Goal: Task Accomplishment & Management: Complete application form

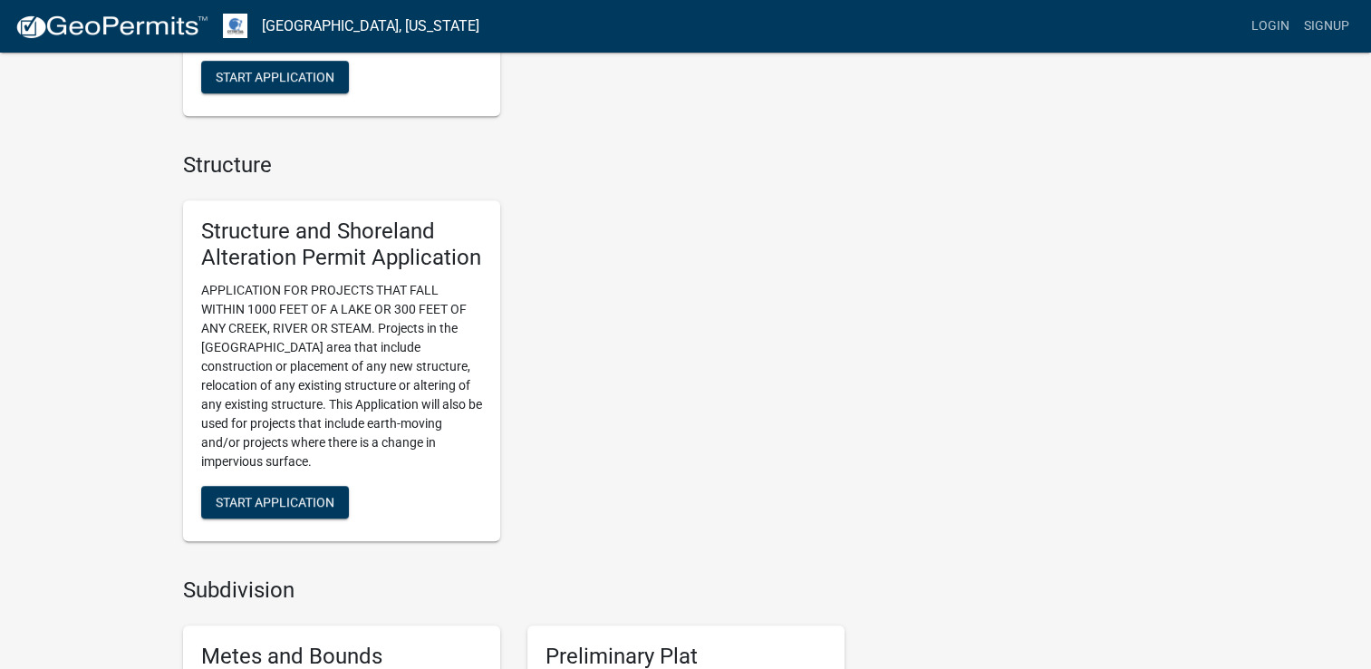
scroll to position [1134, 0]
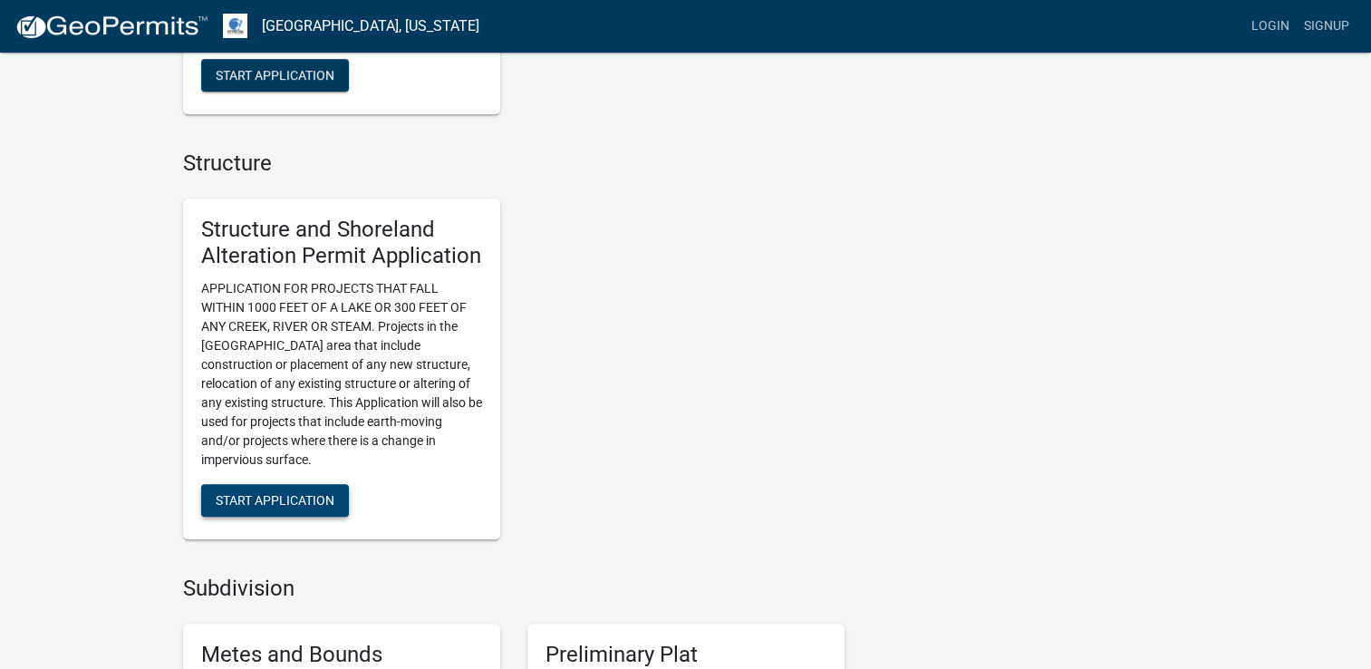
click at [270, 507] on span "Start Application" at bounding box center [275, 500] width 119 height 14
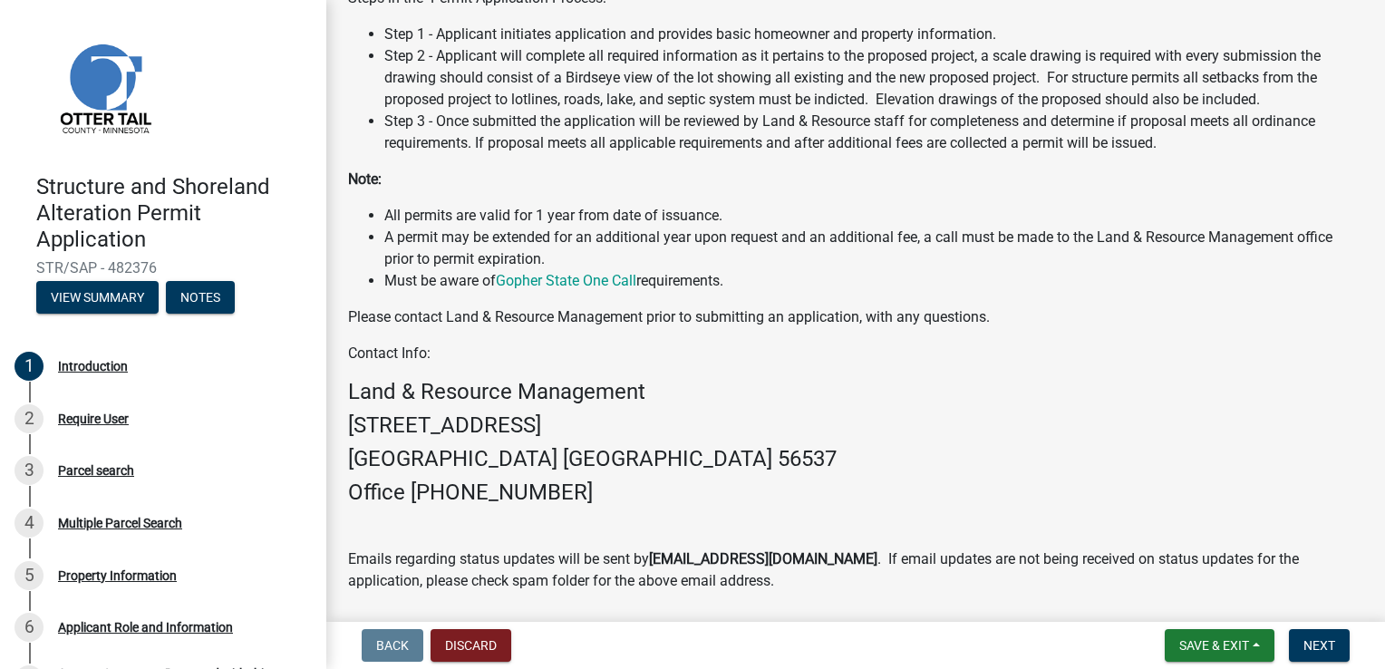
scroll to position [451, 0]
click at [1327, 652] on span "Next" at bounding box center [1319, 645] width 32 height 14
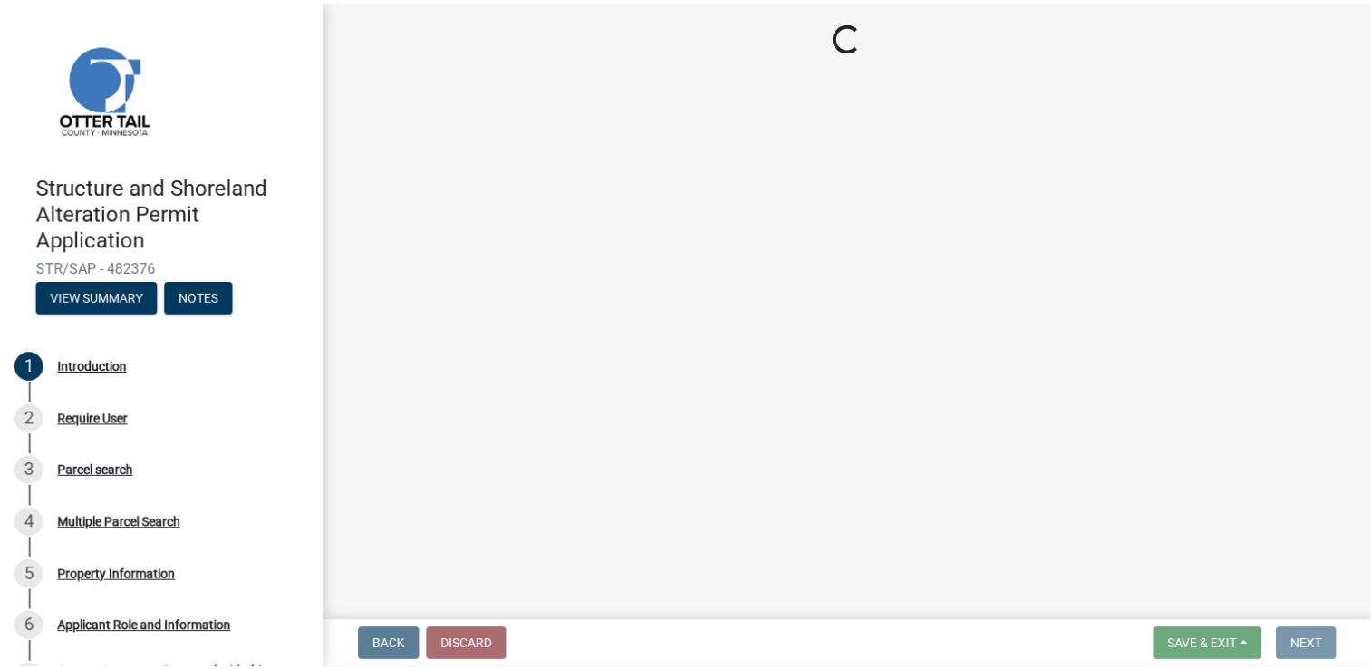
scroll to position [0, 0]
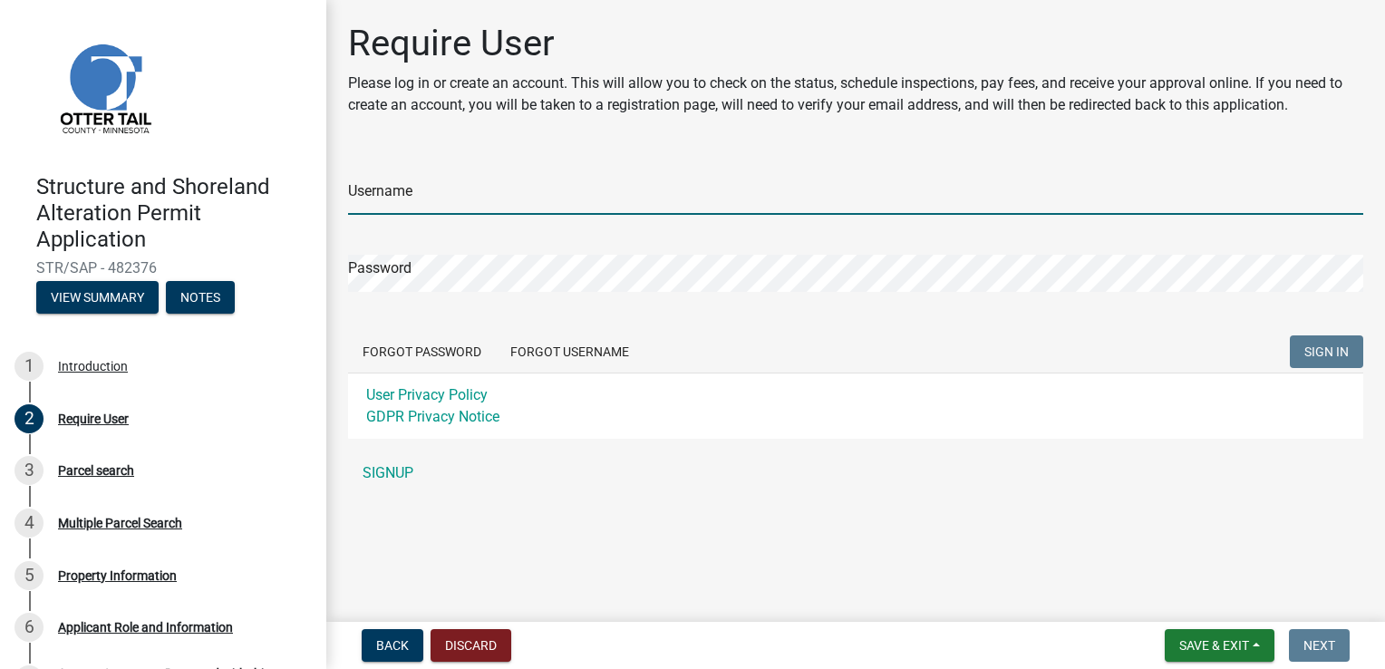
click at [363, 200] on input "Username" at bounding box center [855, 196] width 1015 height 37
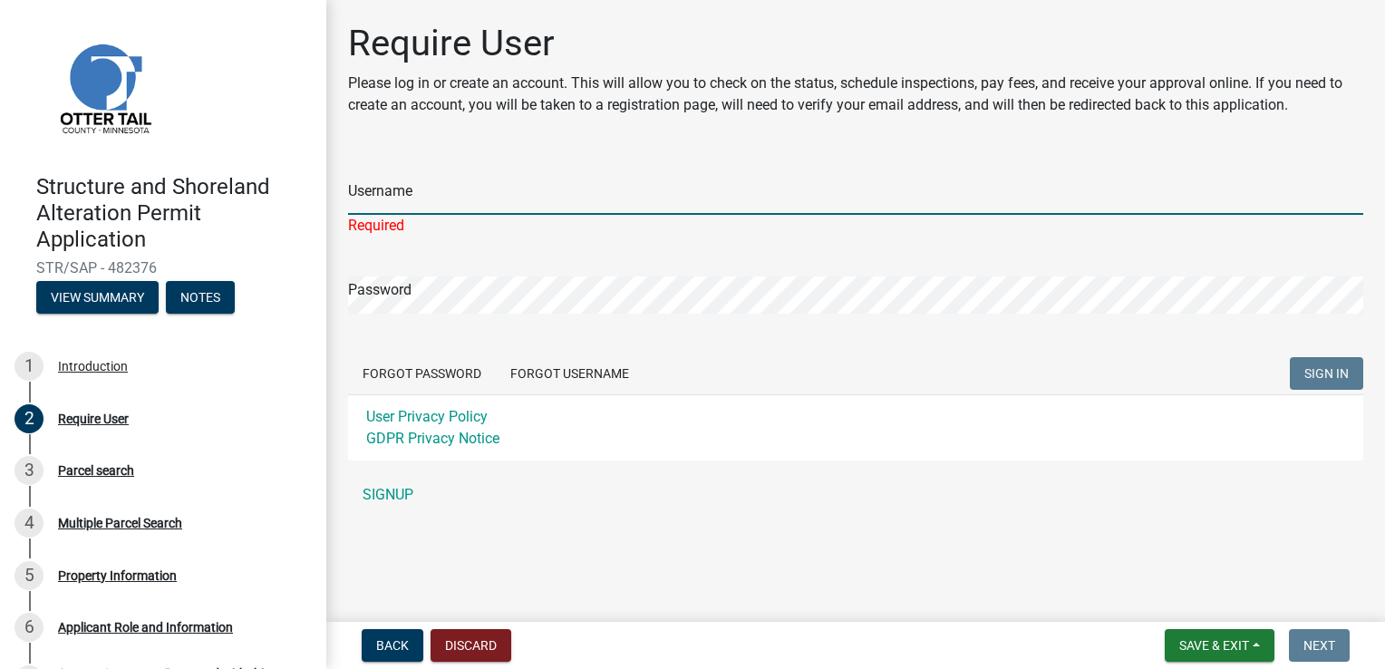
click at [413, 198] on input "Username" at bounding box center [855, 196] width 1015 height 37
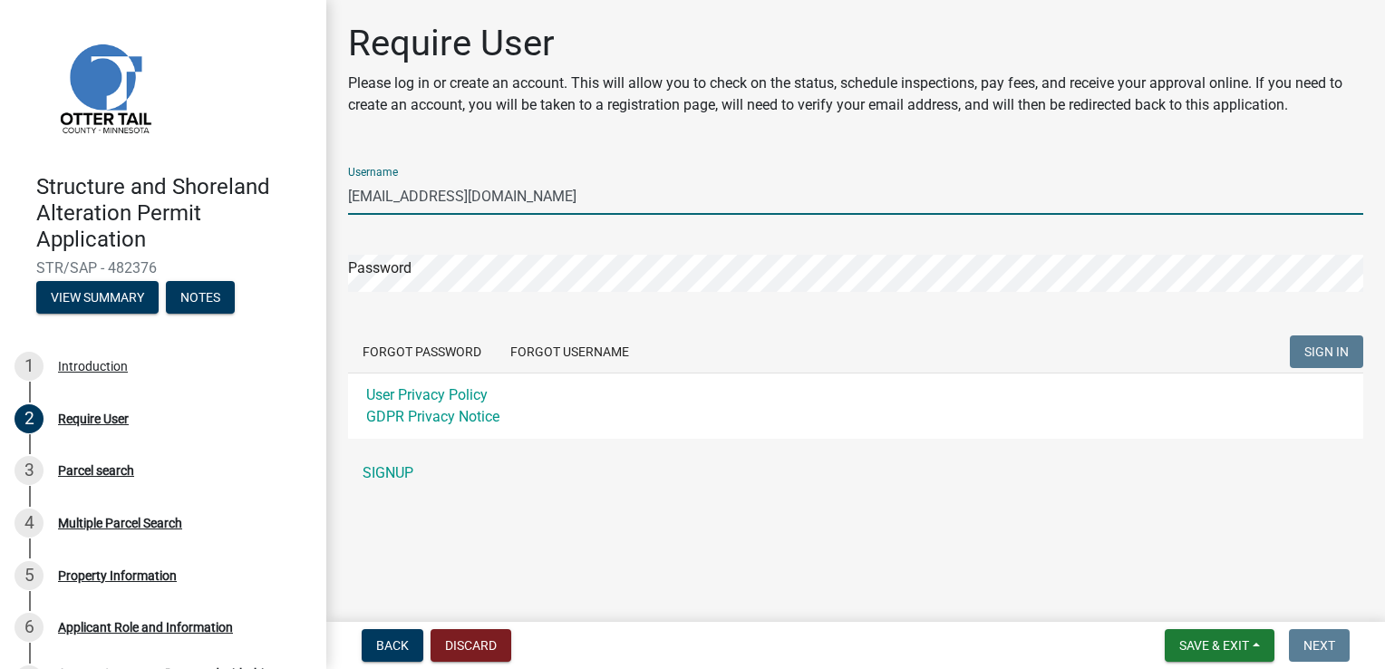
type input "smhhanson@yahoo.com"
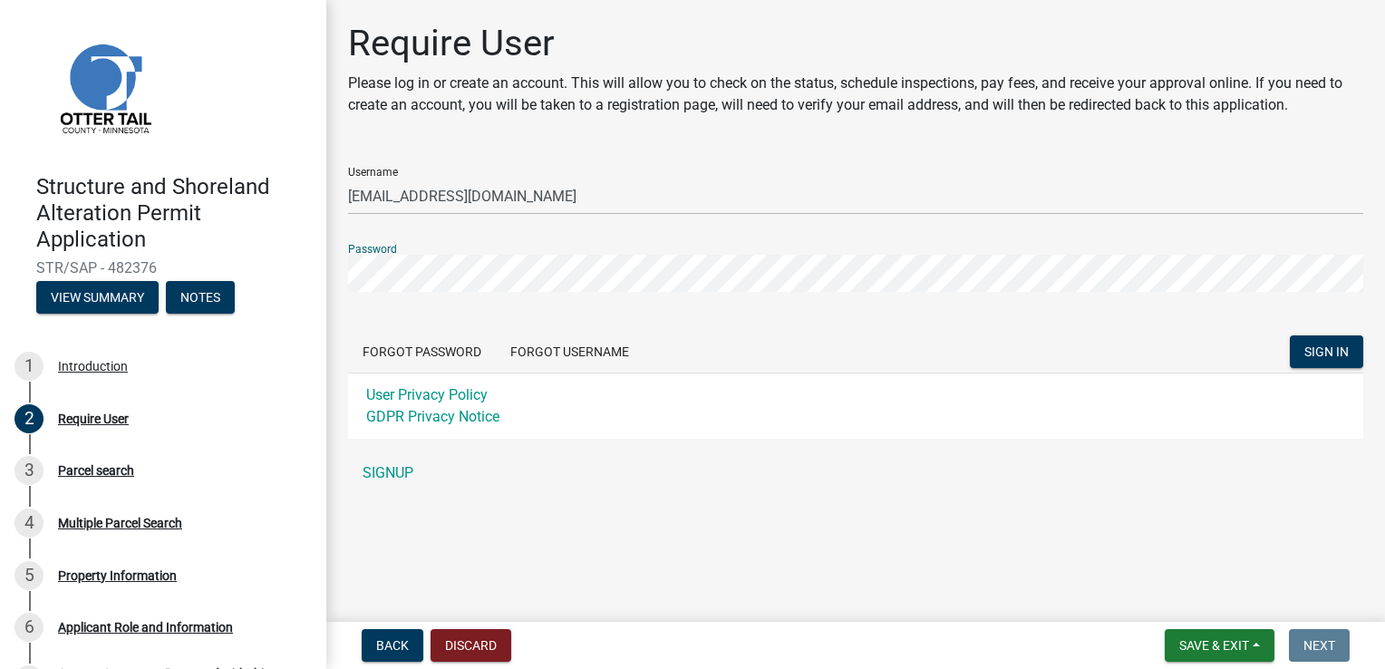
click at [1289, 335] on button "SIGN IN" at bounding box center [1325, 351] width 73 height 33
click at [428, 350] on button "Forgot Password" at bounding box center [422, 351] width 148 height 33
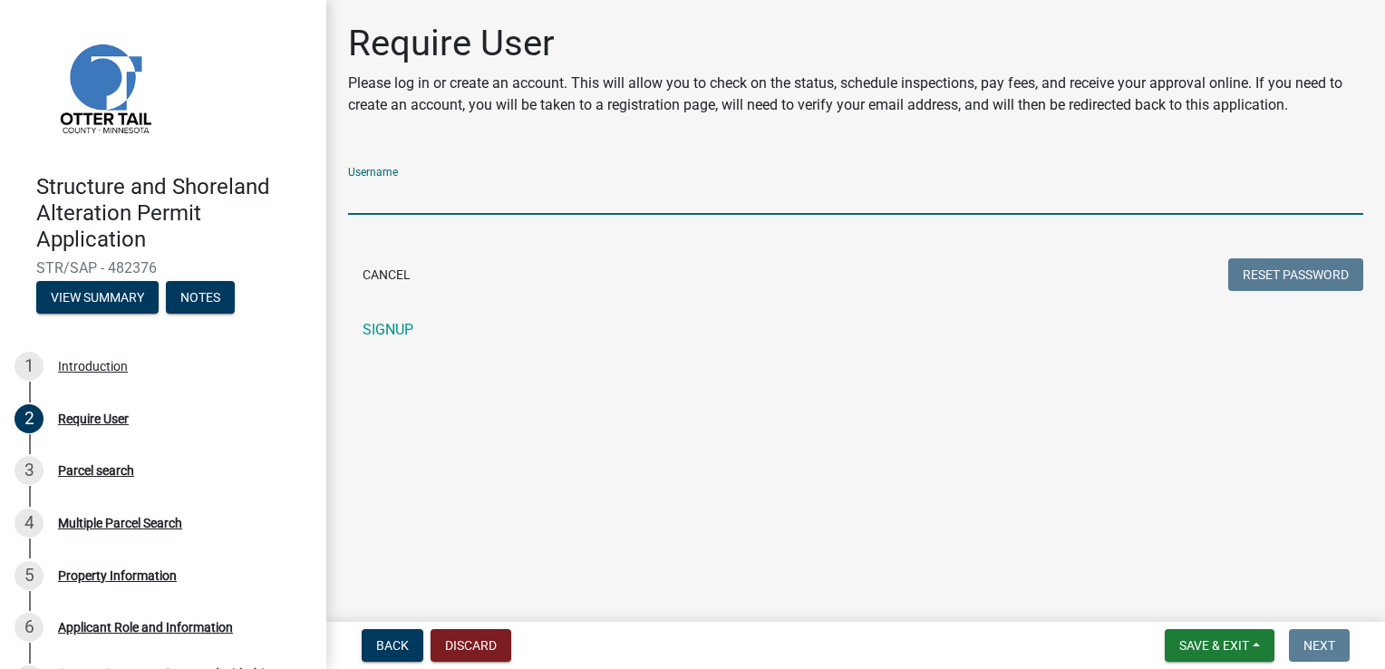
click at [497, 201] on input "Username" at bounding box center [855, 196] width 1015 height 37
click at [1293, 265] on button "Reset Password" at bounding box center [1295, 274] width 135 height 33
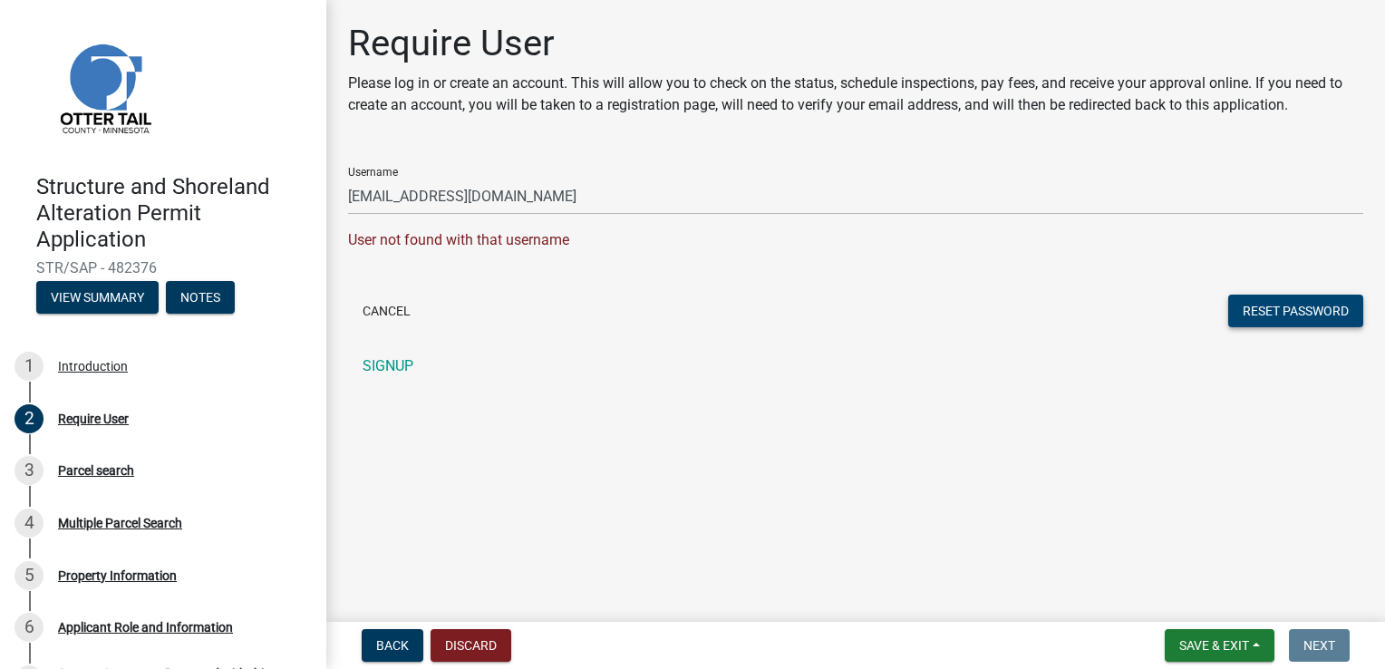
click at [1293, 265] on form "Username smhhanson@yahoo.com User not found with that username Cancel Reset Pas…" at bounding box center [855, 241] width 1015 height 179
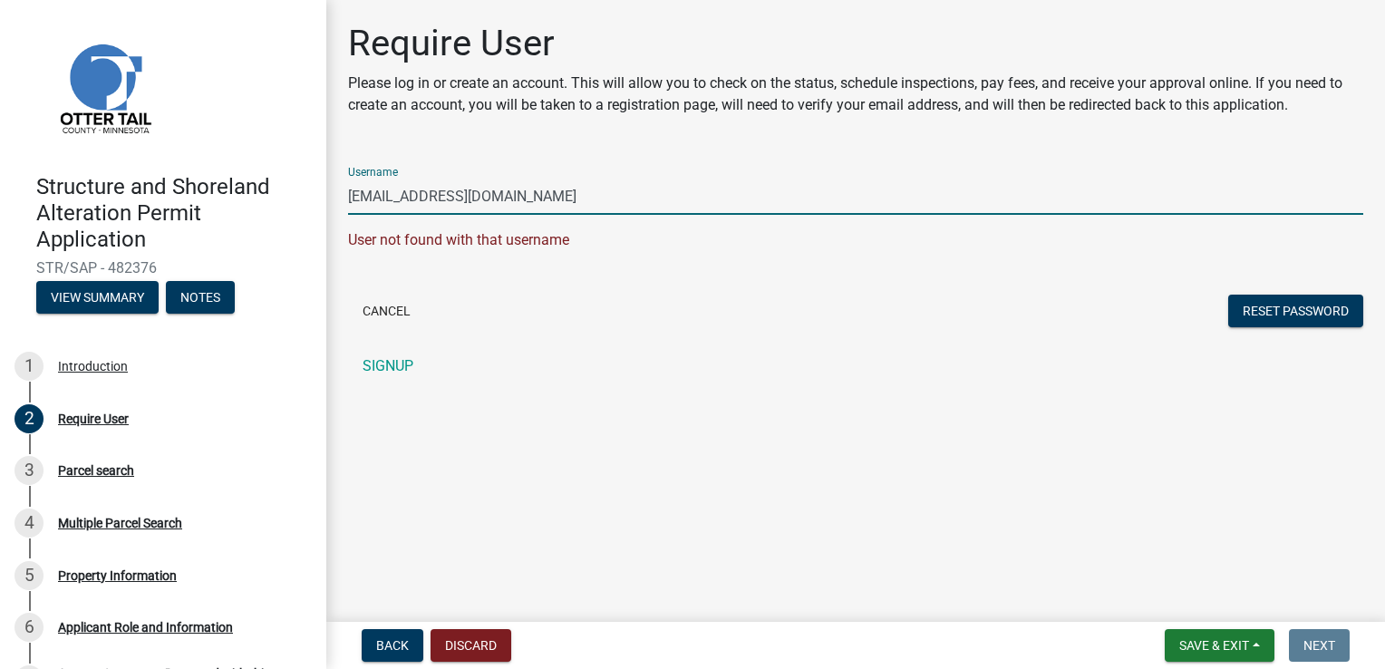
drag, startPoint x: 506, startPoint y: 198, endPoint x: 286, endPoint y: 183, distance: 219.8
click at [286, 183] on div "Structure and Shoreland Alteration Permit Application STR/SAP - 482376 View Sum…" at bounding box center [692, 334] width 1385 height 669
type input "shawnhanson_3"
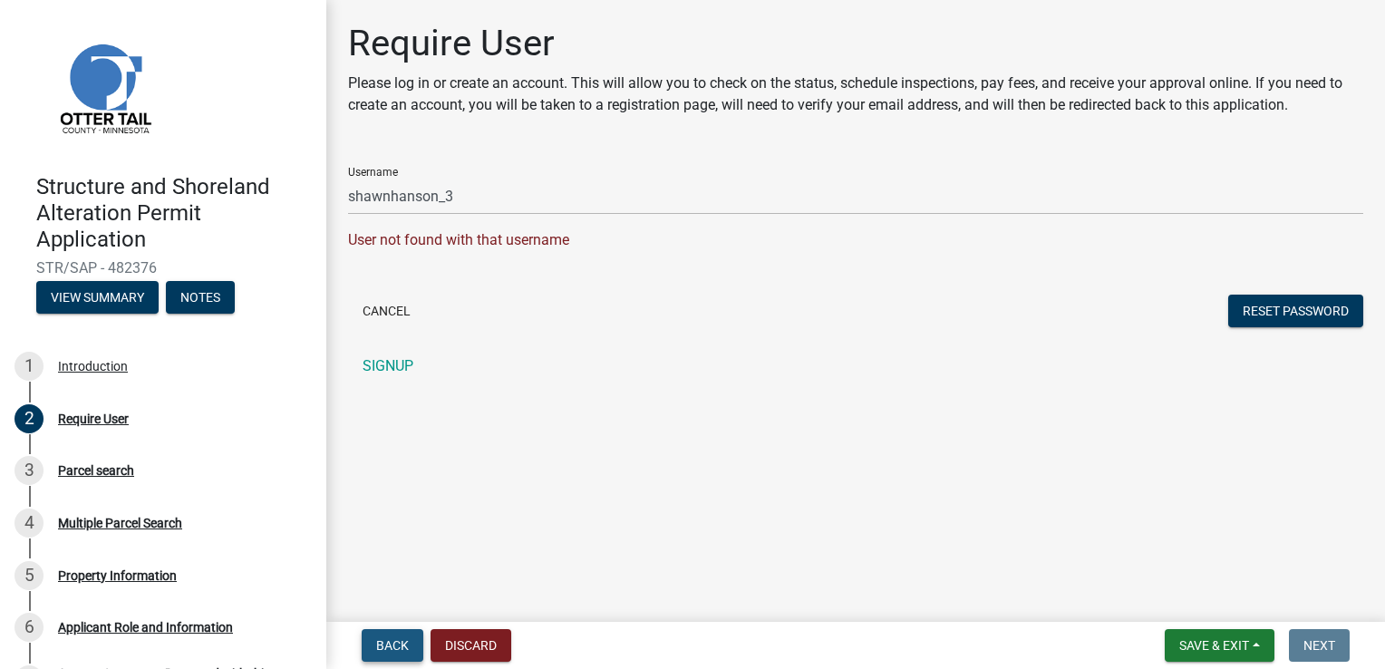
click at [387, 638] on span "Back" at bounding box center [392, 645] width 33 height 14
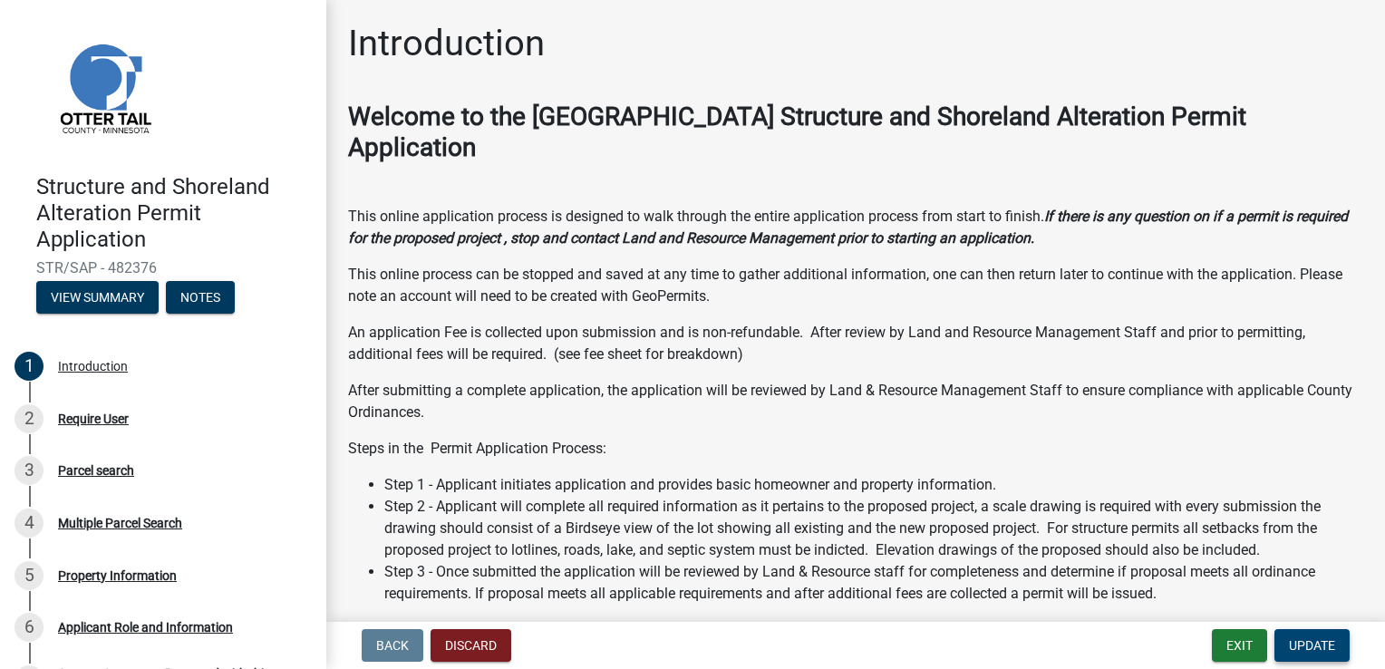
click at [1336, 649] on button "Update" at bounding box center [1311, 645] width 75 height 33
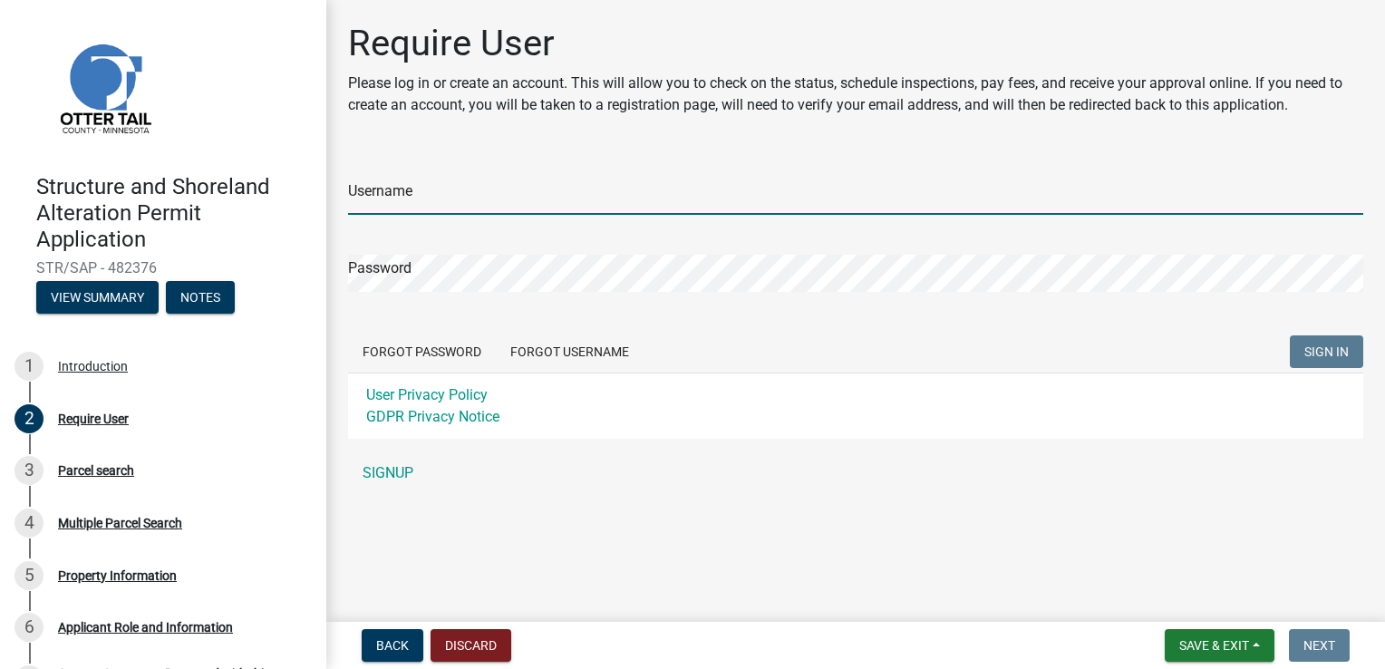
click at [468, 191] on input "Username" at bounding box center [855, 196] width 1015 height 37
type input "shawnhanson_3"
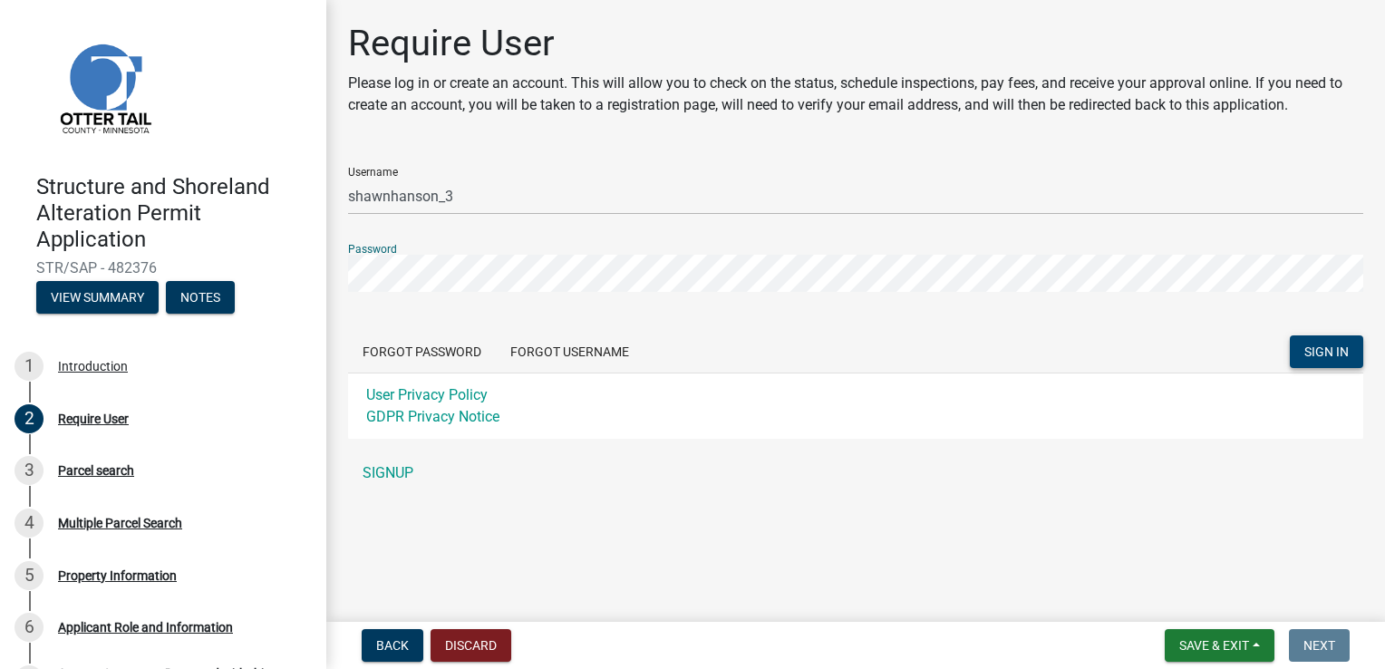
click at [1325, 360] on button "SIGN IN" at bounding box center [1325, 351] width 73 height 33
click at [594, 350] on button "Forgot Username" at bounding box center [570, 351] width 148 height 33
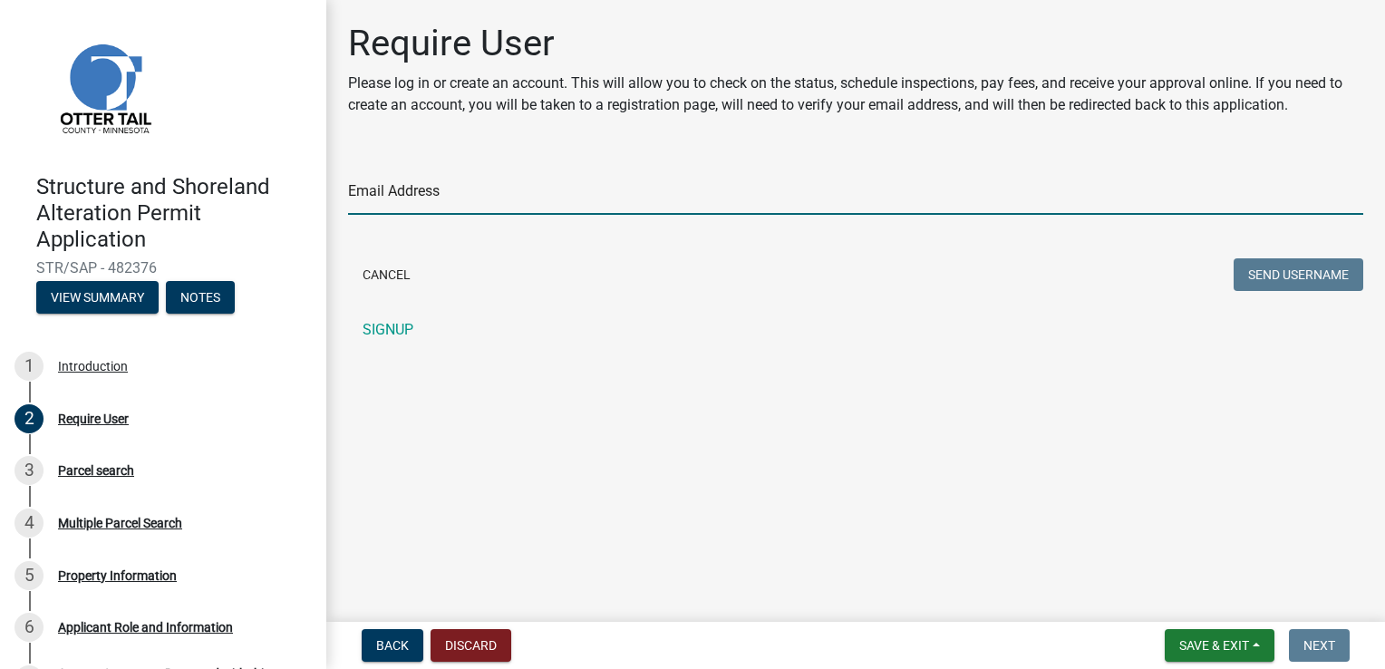
click at [389, 198] on input "Email Address" at bounding box center [855, 196] width 1015 height 37
type input "smhhanson@yahoo.com"
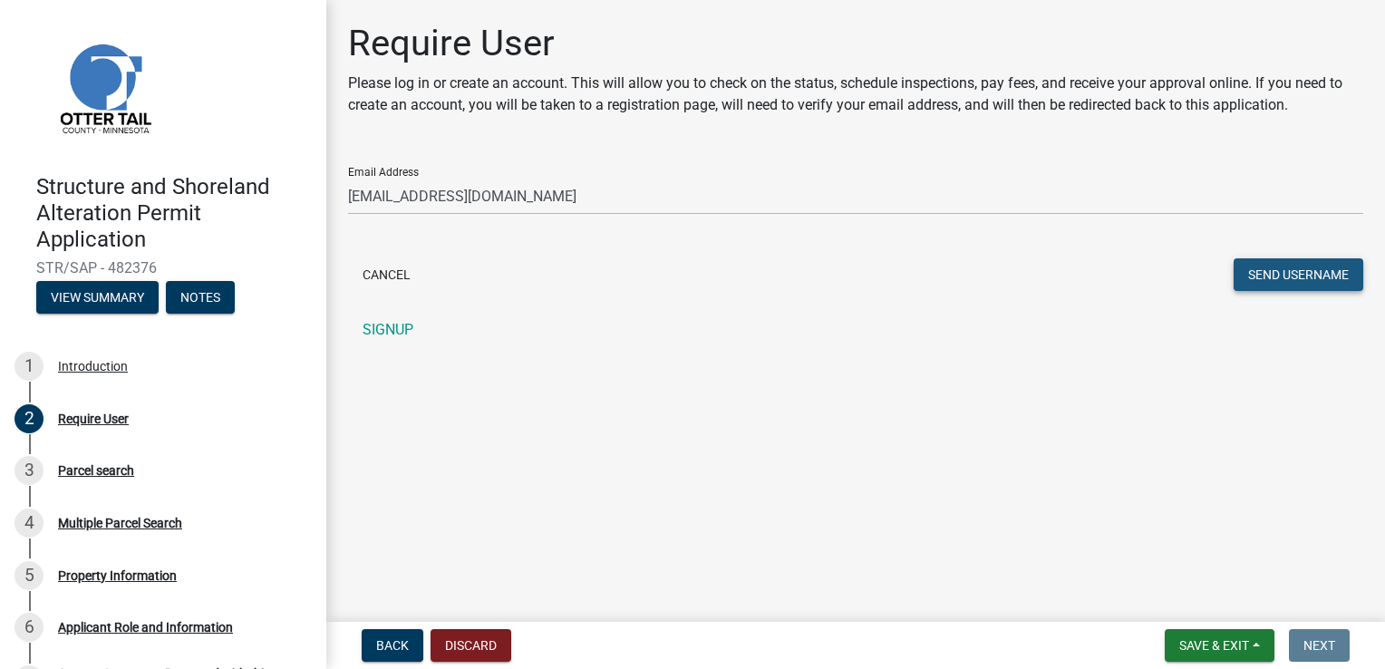
click at [1272, 275] on button "Send Username" at bounding box center [1298, 274] width 130 height 33
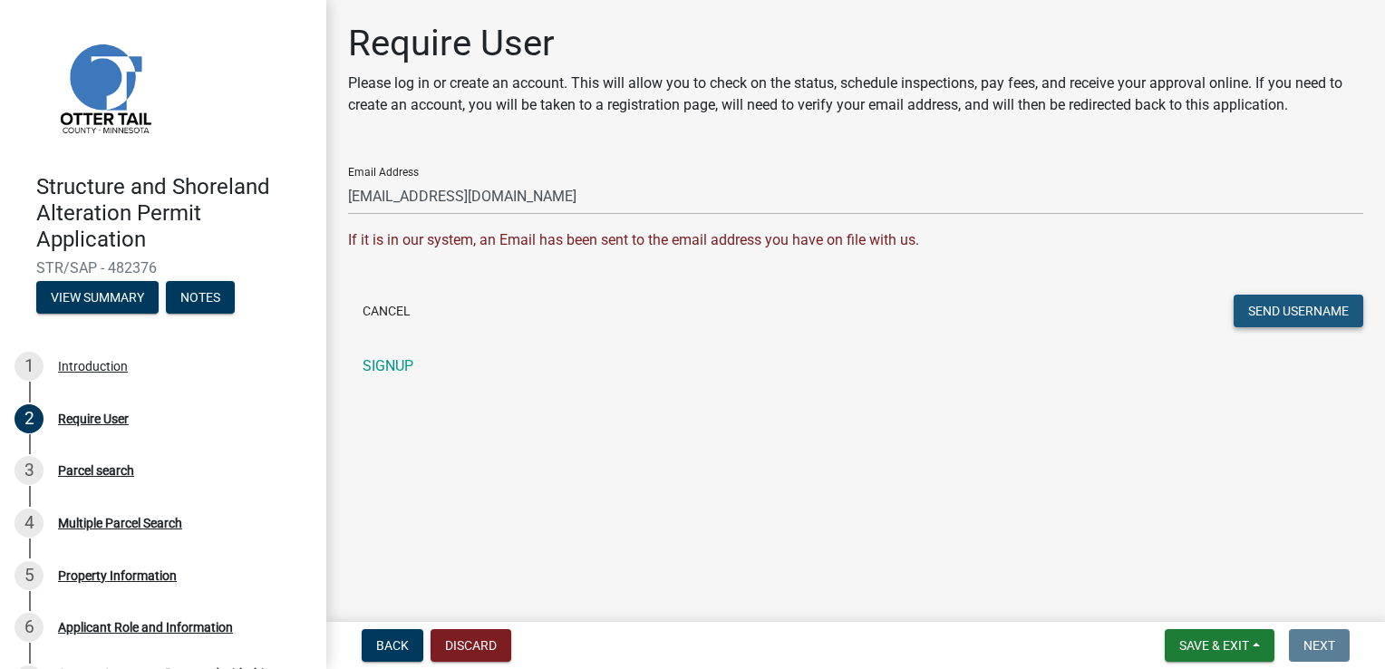
click at [1260, 314] on button "Send Username" at bounding box center [1298, 310] width 130 height 33
click at [1266, 303] on button "Send Username" at bounding box center [1298, 310] width 130 height 33
click at [391, 359] on link "SIGNUP" at bounding box center [855, 366] width 1015 height 36
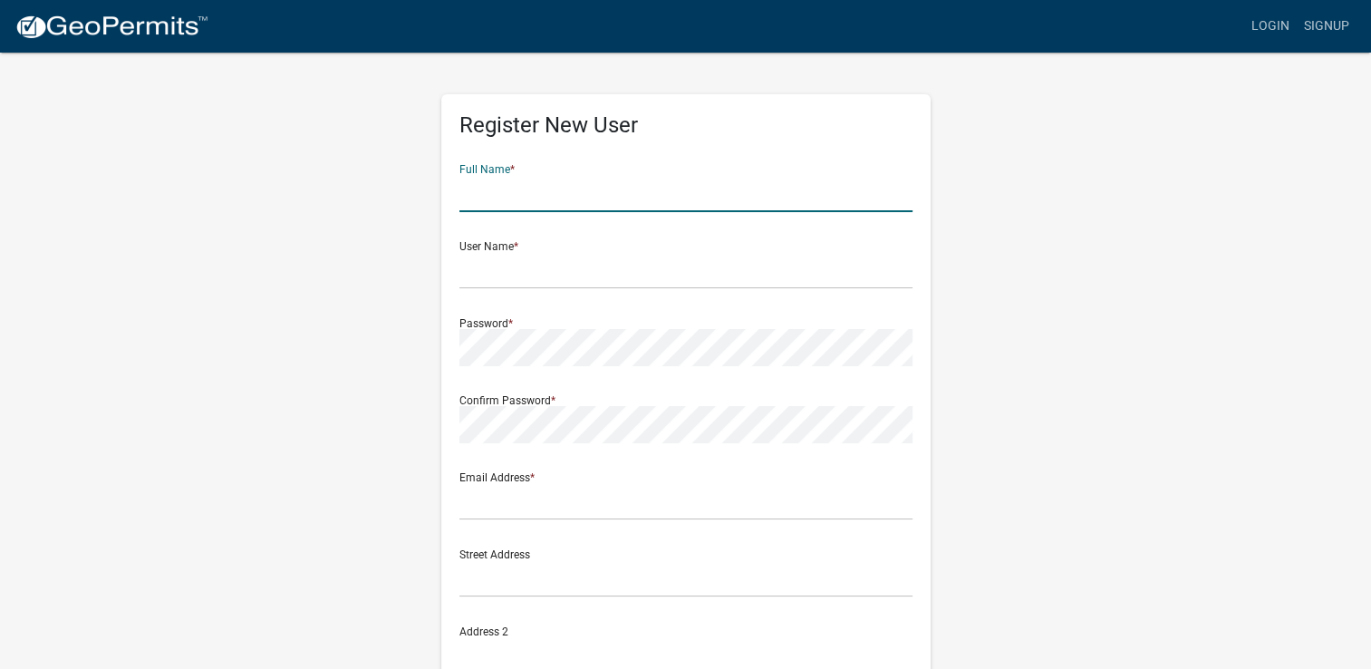
click at [522, 193] on input "text" at bounding box center [685, 193] width 453 height 37
type input "[PERSON_NAME]"
type input "[EMAIL_ADDRESS][DOMAIN_NAME]"
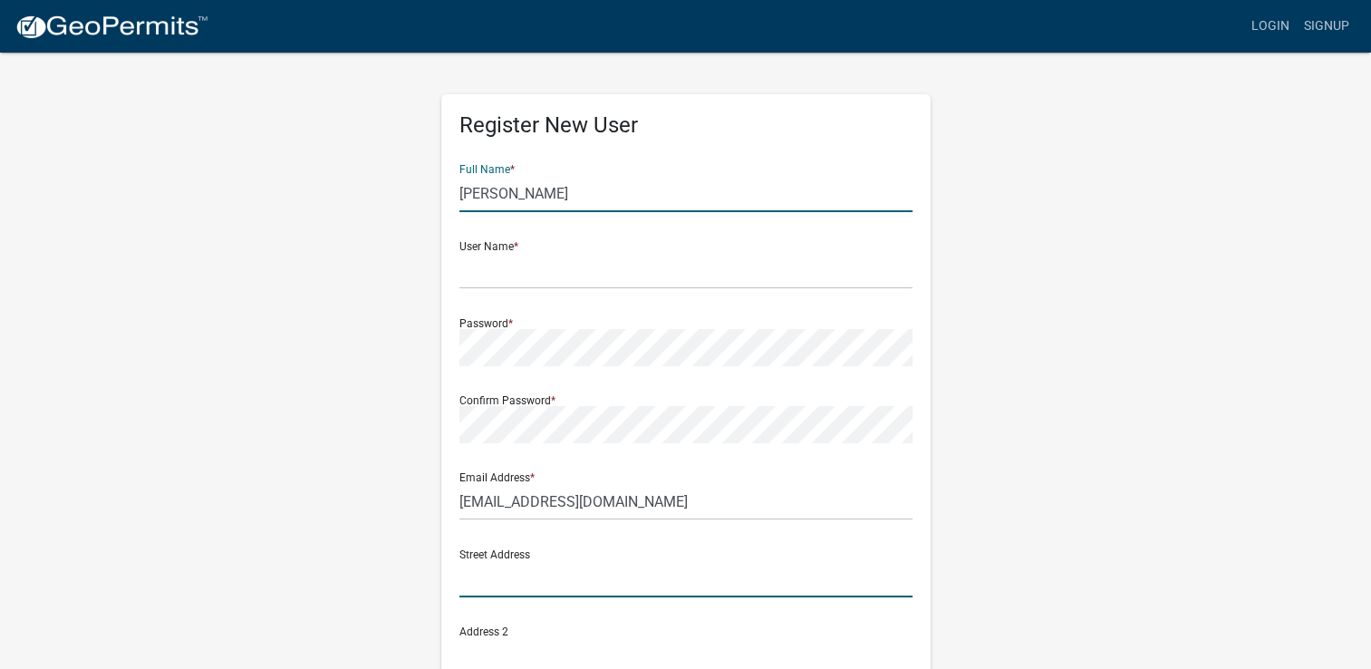
type input "30222 State Highway 78"
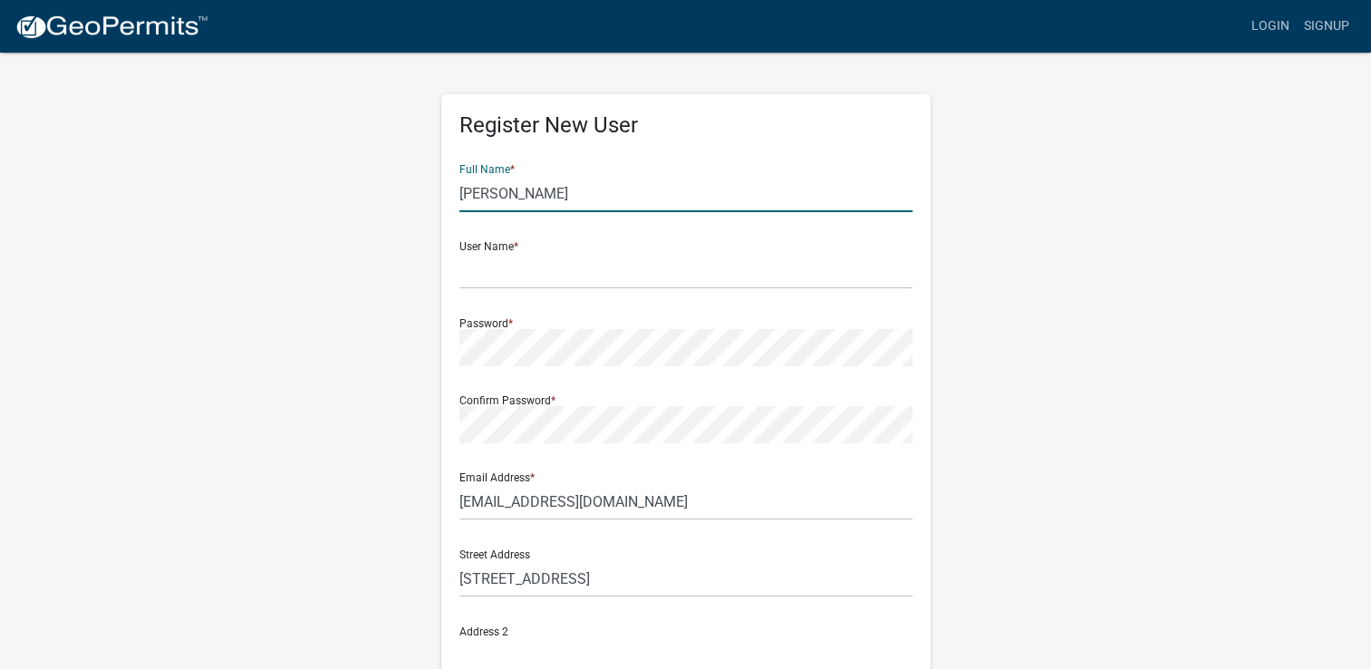
type input "Ottertail"
type input "Minnesota"
type input "56571"
type input "6515872999"
click at [511, 267] on input "text" at bounding box center [685, 270] width 453 height 37
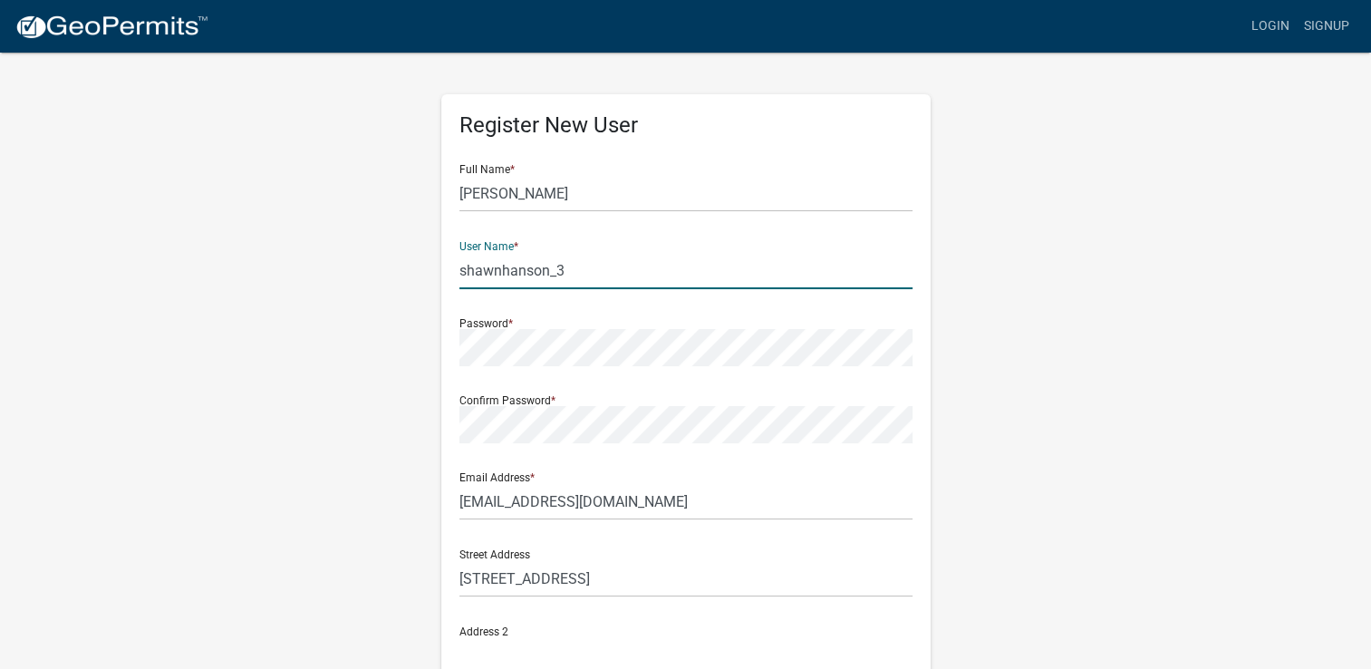
type input "shawnhanson_3"
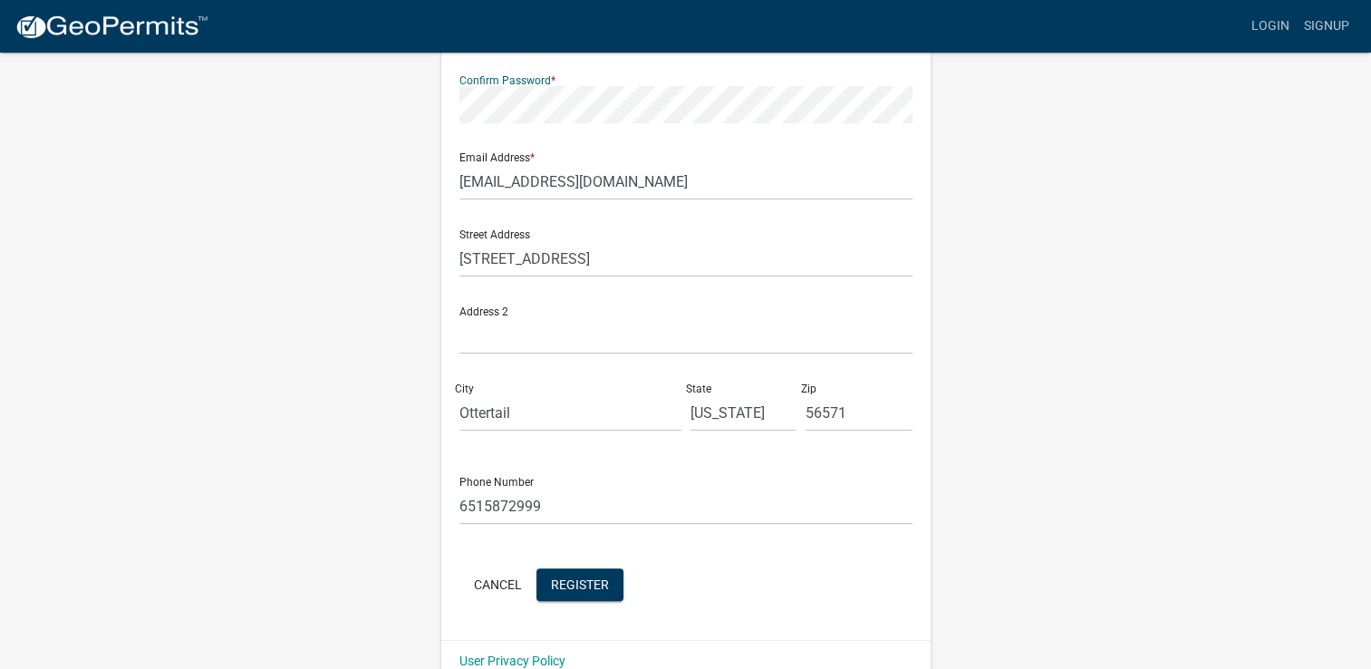
scroll to position [351, 0]
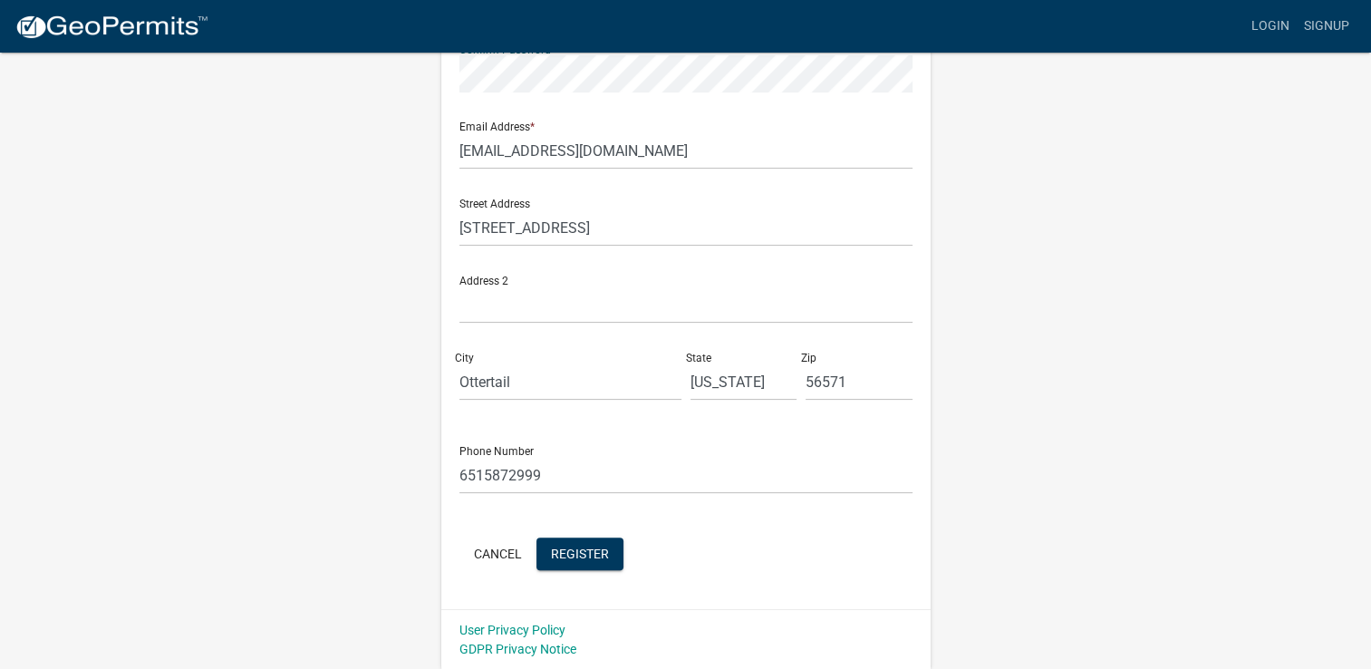
click at [718, 499] on form "Full Name * Shawn Hanson User Name * shawnhanson_3 Password * Confirm Password …" at bounding box center [685, 187] width 453 height 776
click at [577, 561] on button "Register" at bounding box center [579, 553] width 87 height 33
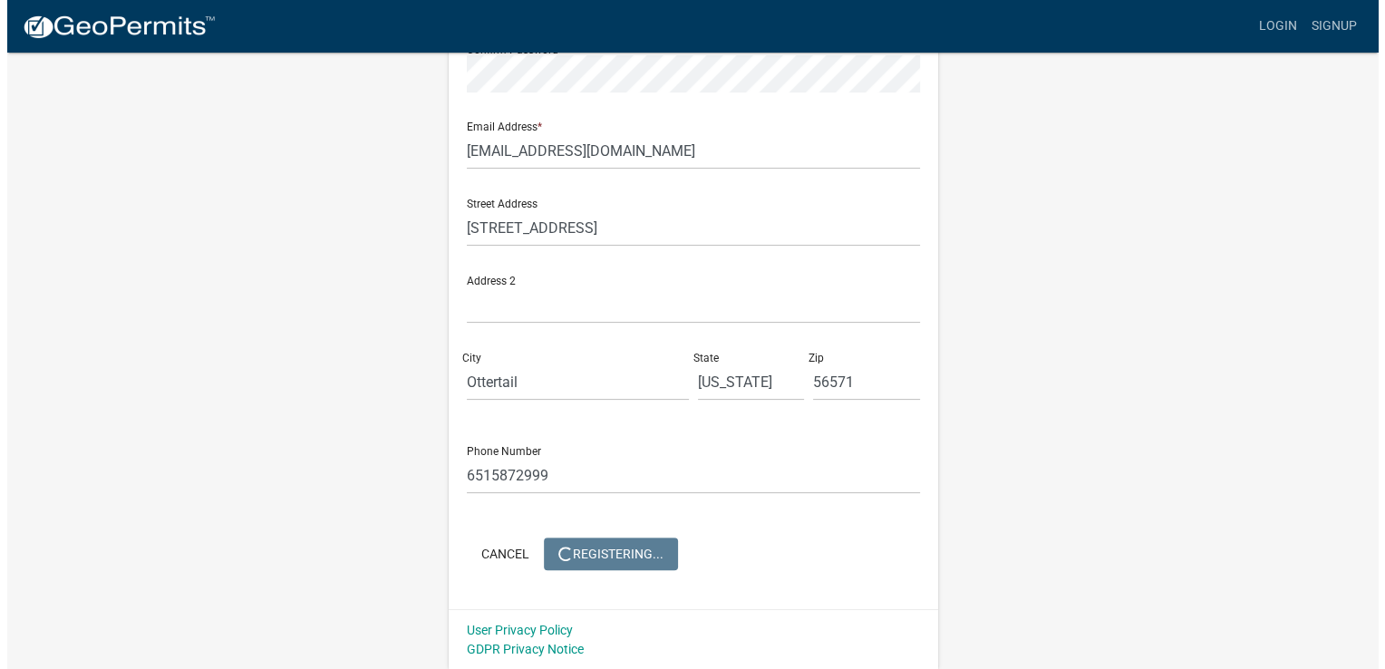
scroll to position [0, 0]
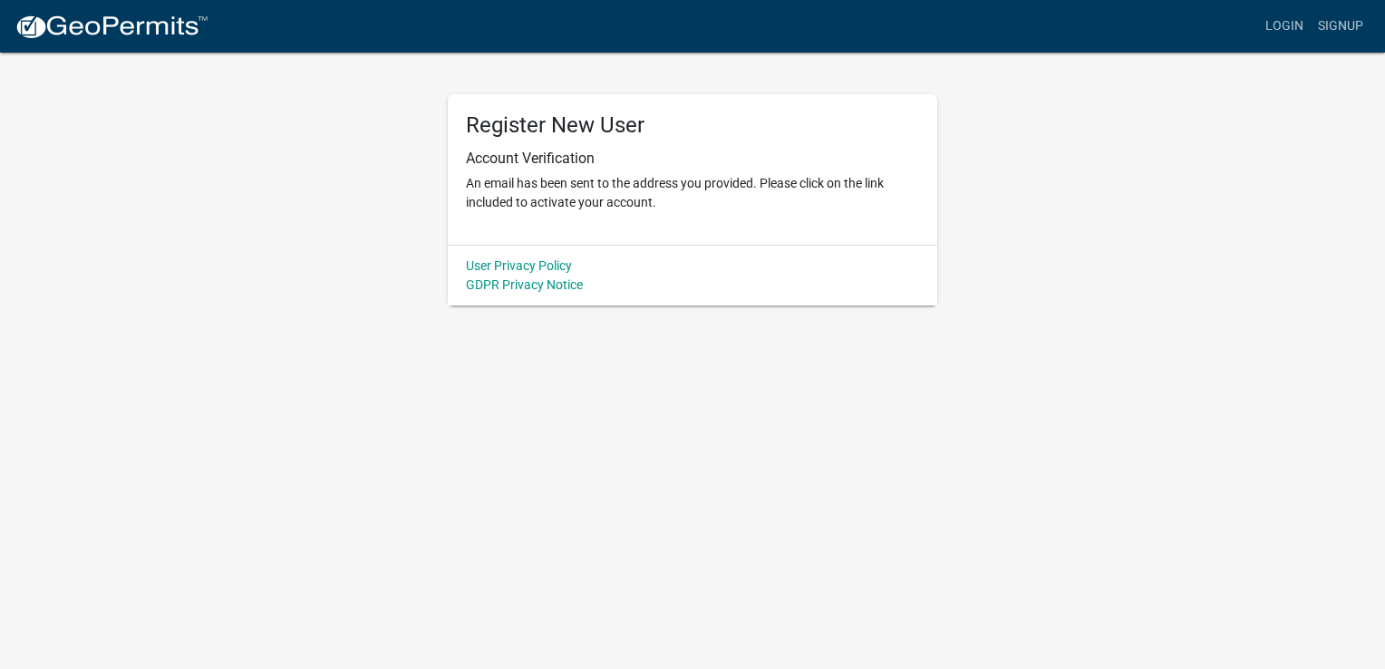
drag, startPoint x: 577, startPoint y: 561, endPoint x: 591, endPoint y: 561, distance: 13.6
click at [577, 561] on body "Internet Explorer does NOT work with GeoPermits. Get a new browser for more sec…" at bounding box center [692, 334] width 1385 height 669
click at [1275, 27] on link "Login" at bounding box center [1284, 26] width 53 height 34
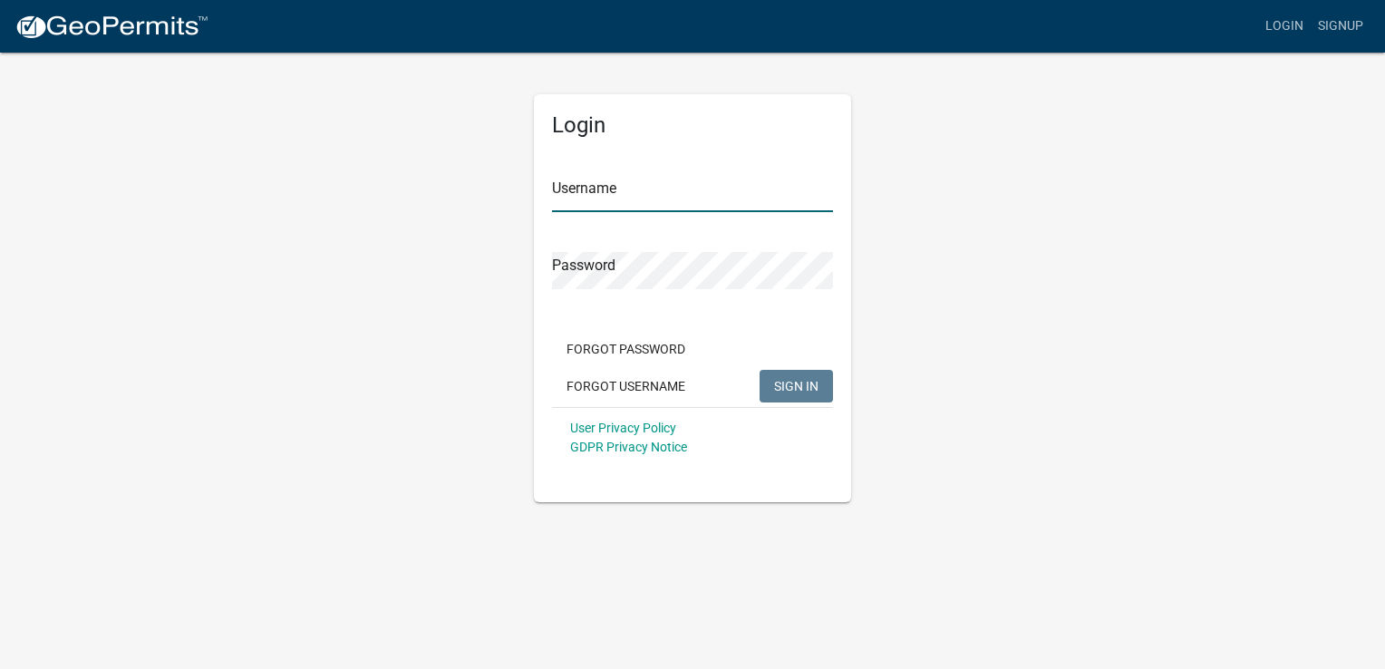
type input "shawnhanson_3"
click at [767, 386] on button "SIGN IN" at bounding box center [795, 386] width 73 height 33
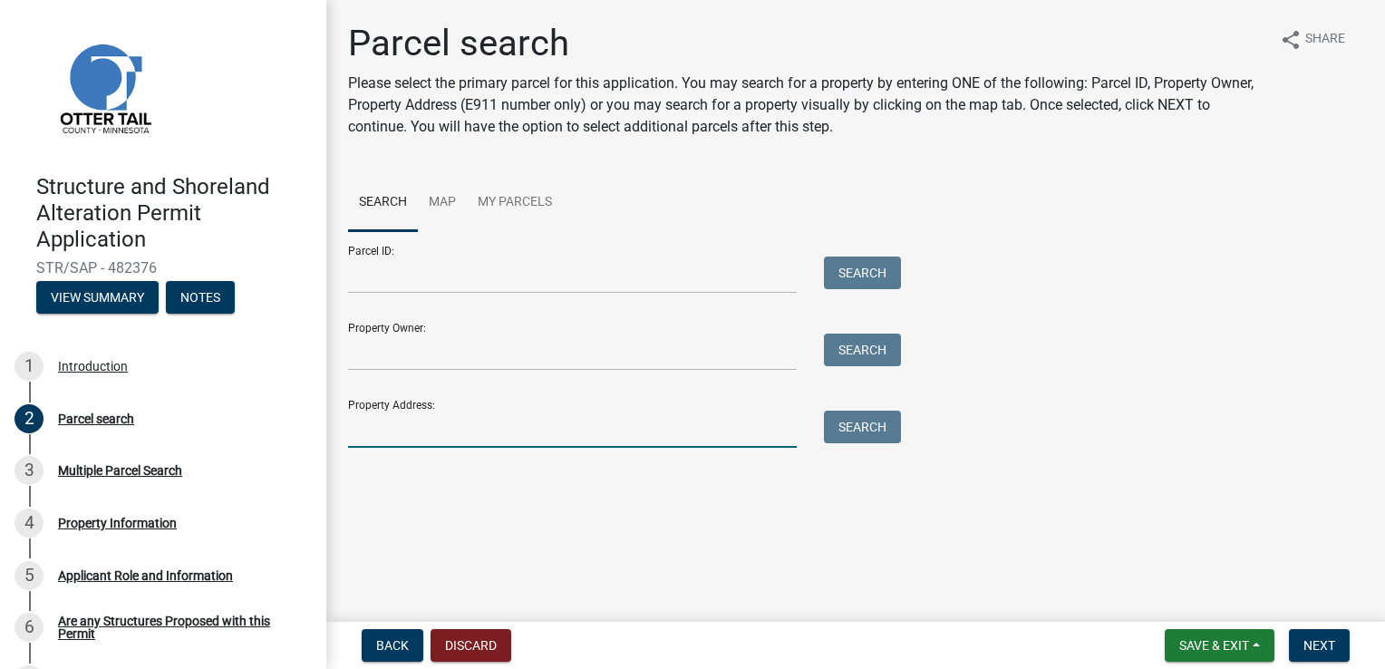
click at [391, 427] on input "Property Address:" at bounding box center [572, 428] width 449 height 37
click at [387, 352] on input "Property Owner:" at bounding box center [572, 351] width 449 height 37
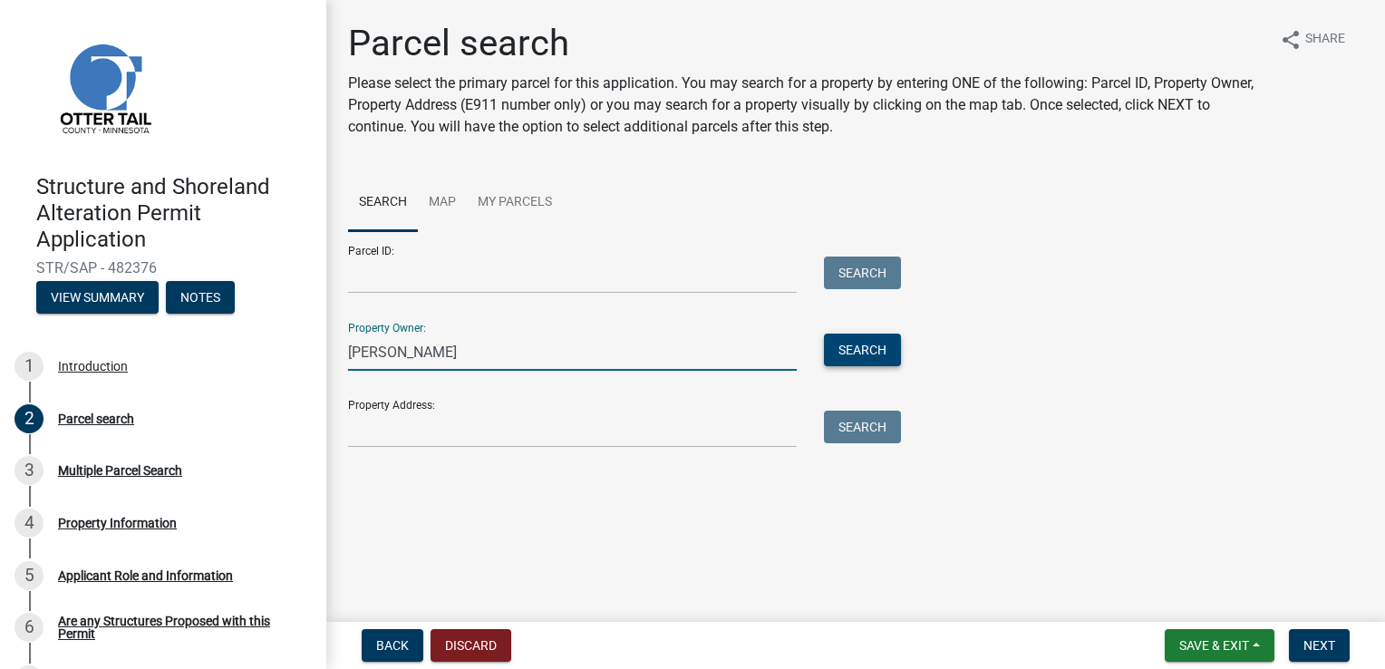
click at [859, 343] on button "Search" at bounding box center [862, 349] width 77 height 33
drag, startPoint x: 373, startPoint y: 353, endPoint x: 322, endPoint y: 339, distance: 53.6
click at [322, 339] on div "Structure and Shoreland Alteration Permit Application STR/SAP - 482376 View Sum…" at bounding box center [692, 334] width 1385 height 669
drag, startPoint x: 426, startPoint y: 357, endPoint x: 221, endPoint y: 323, distance: 207.5
click at [221, 323] on div "Structure and Shoreland Alteration Permit Application STR/SAP - 482376 View Sum…" at bounding box center [692, 334] width 1385 height 669
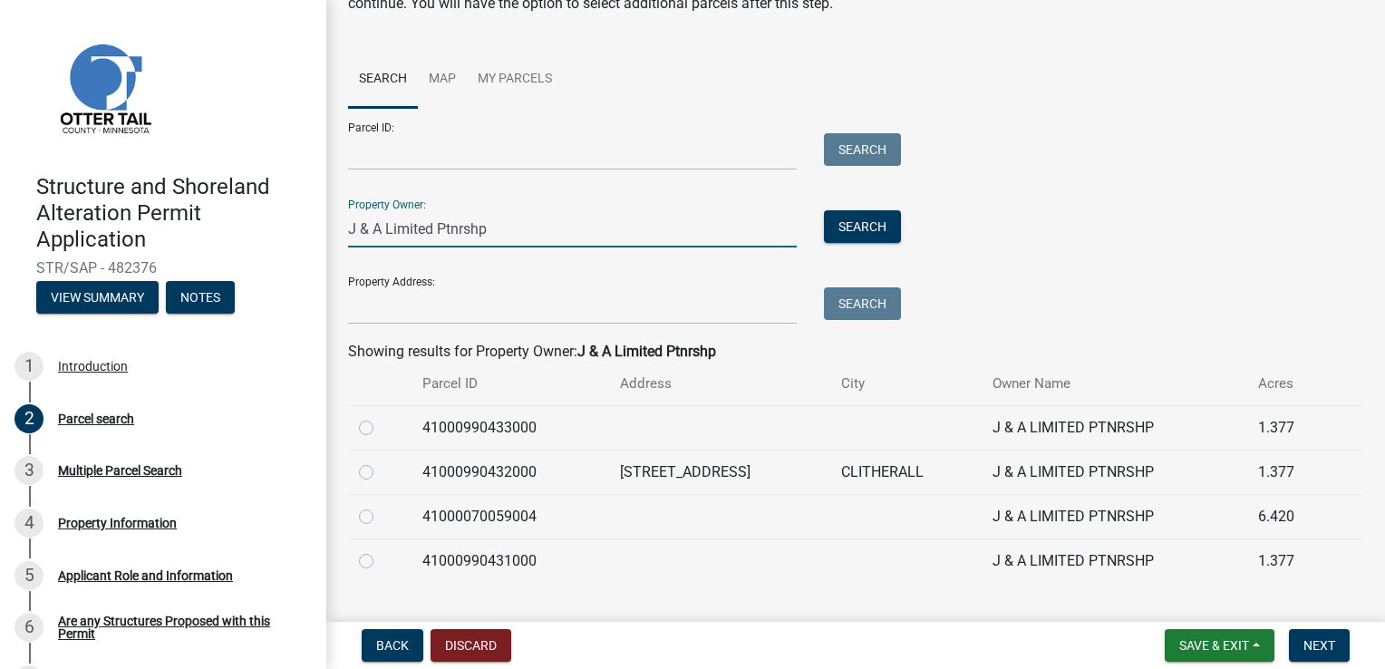
scroll to position [160, 0]
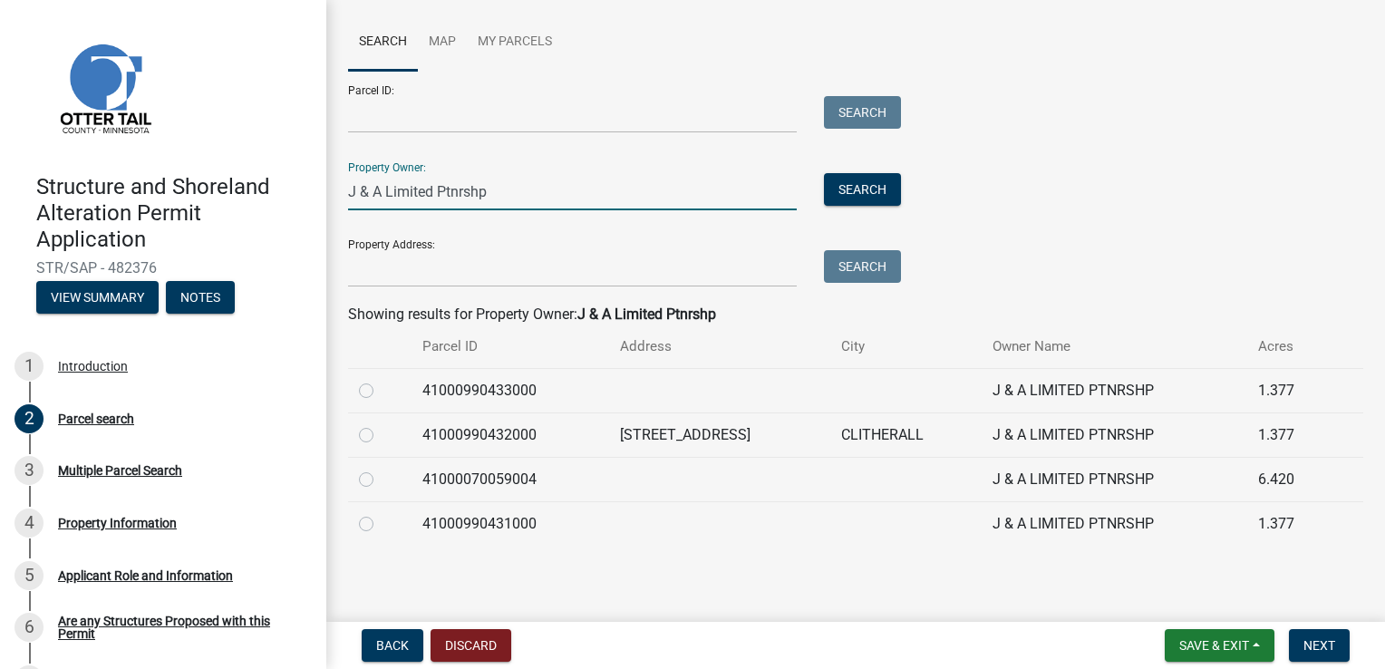
type input "J & A Limited Ptnrshp"
click at [1224, 431] on td "J & A LIMITED PTNRSHP" at bounding box center [1113, 434] width 265 height 44
click at [1181, 484] on td "J & A LIMITED PTNRSHP" at bounding box center [1113, 479] width 265 height 44
click at [381, 468] on label at bounding box center [381, 468] width 0 height 0
click at [381, 480] on input "radio" at bounding box center [387, 474] width 12 height 12
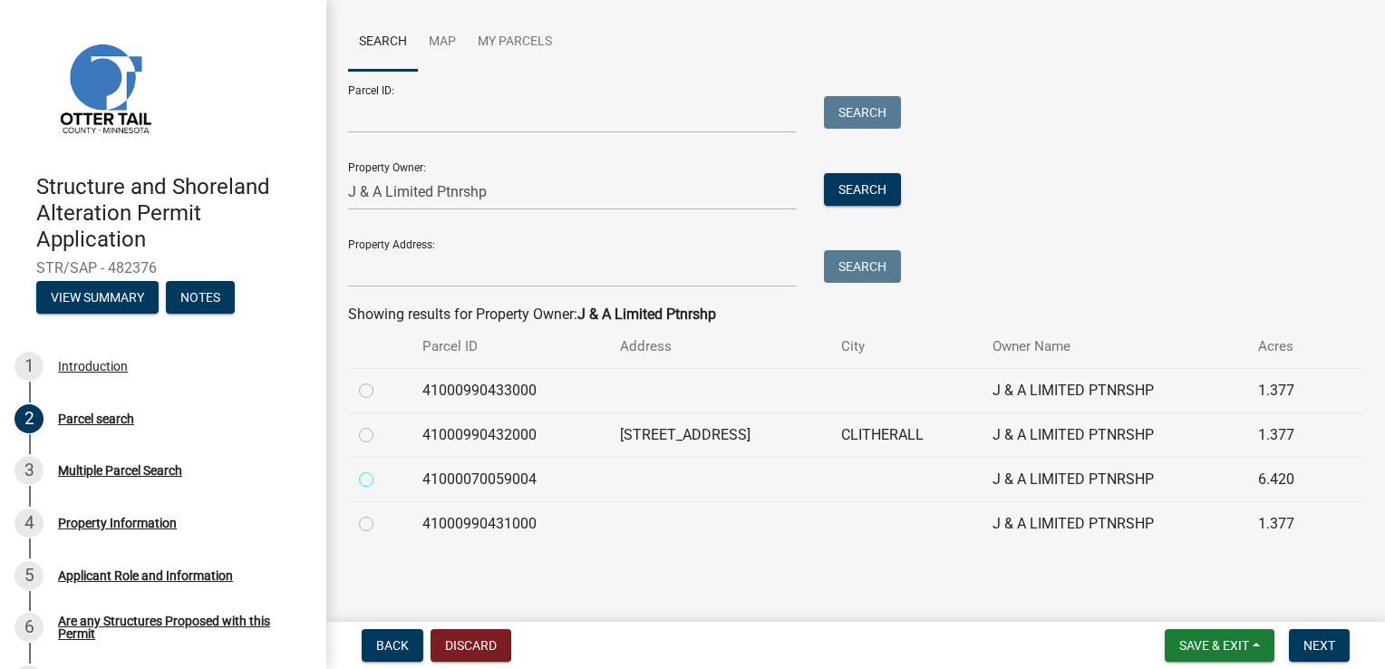
radio input "true"
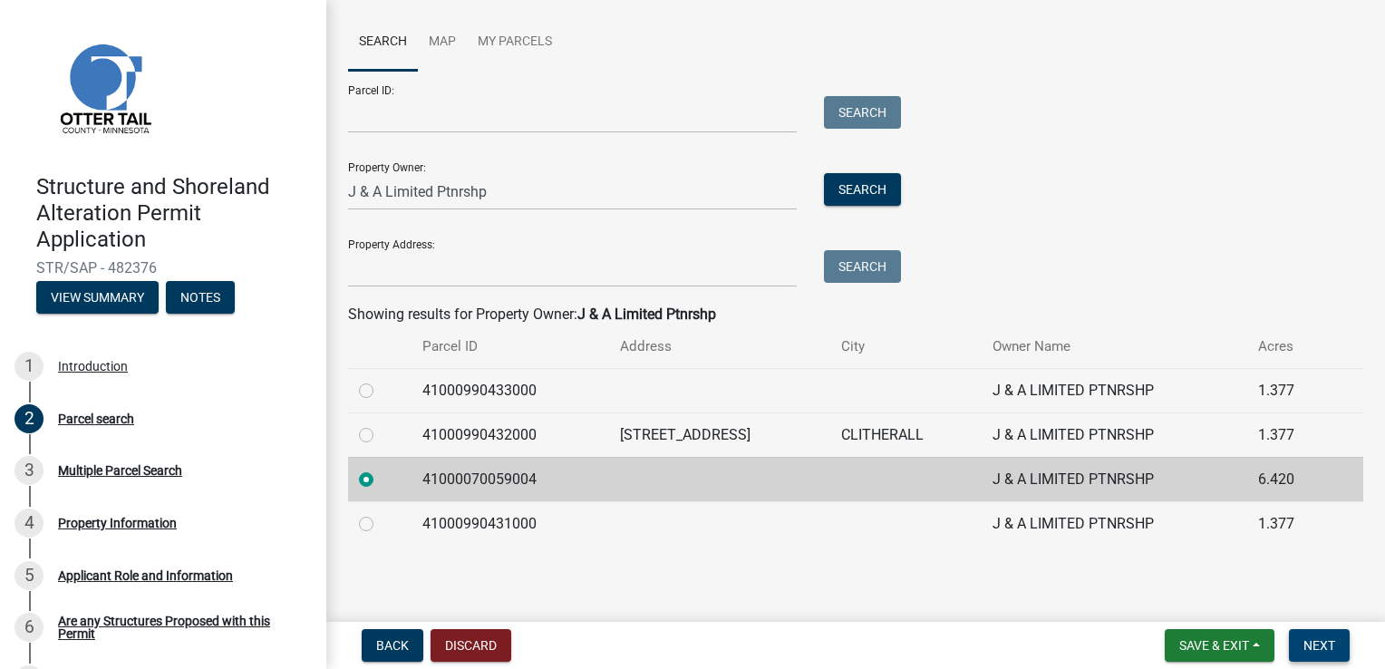
click at [1321, 656] on button "Next" at bounding box center [1319, 645] width 61 height 33
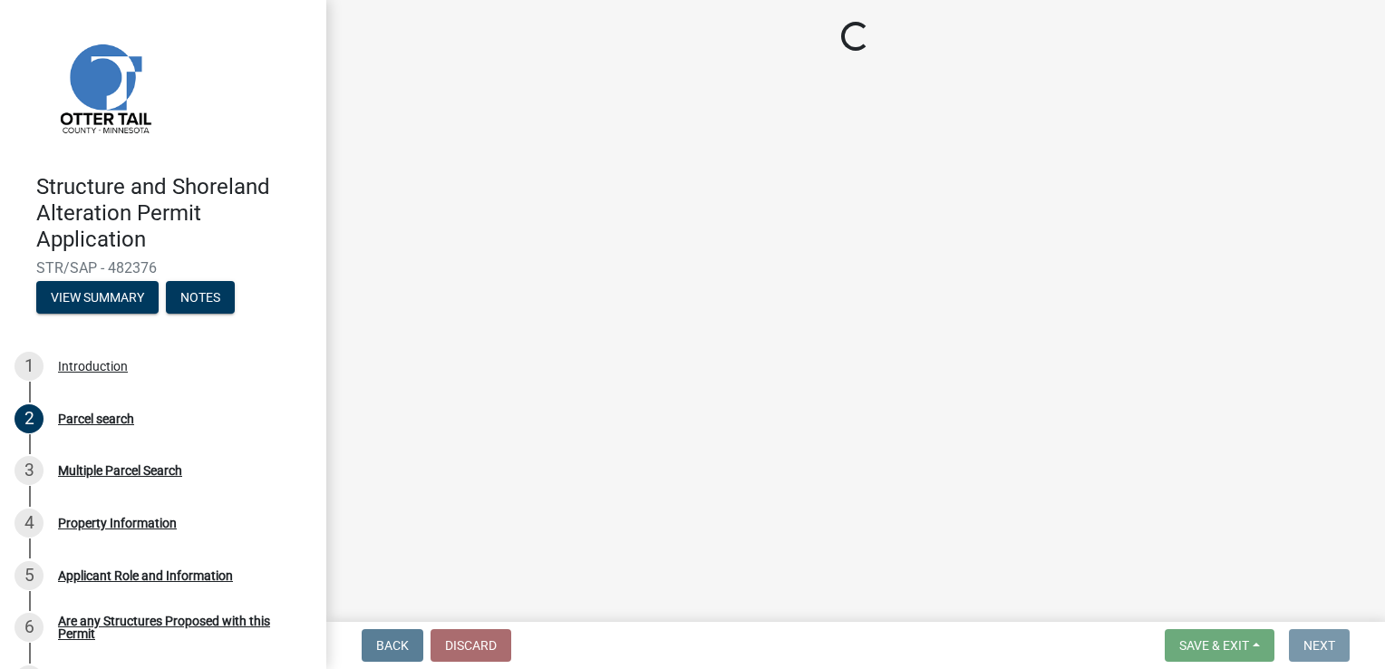
scroll to position [0, 0]
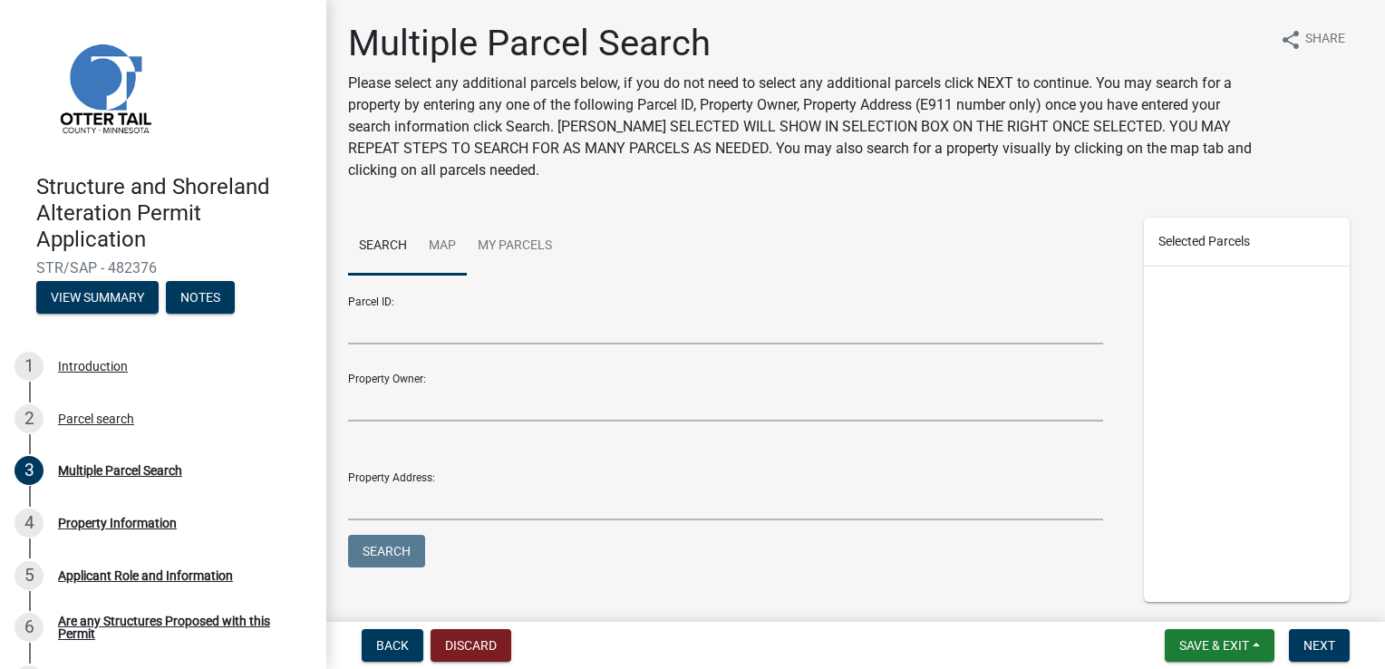
click at [449, 246] on link "Map" at bounding box center [442, 246] width 49 height 58
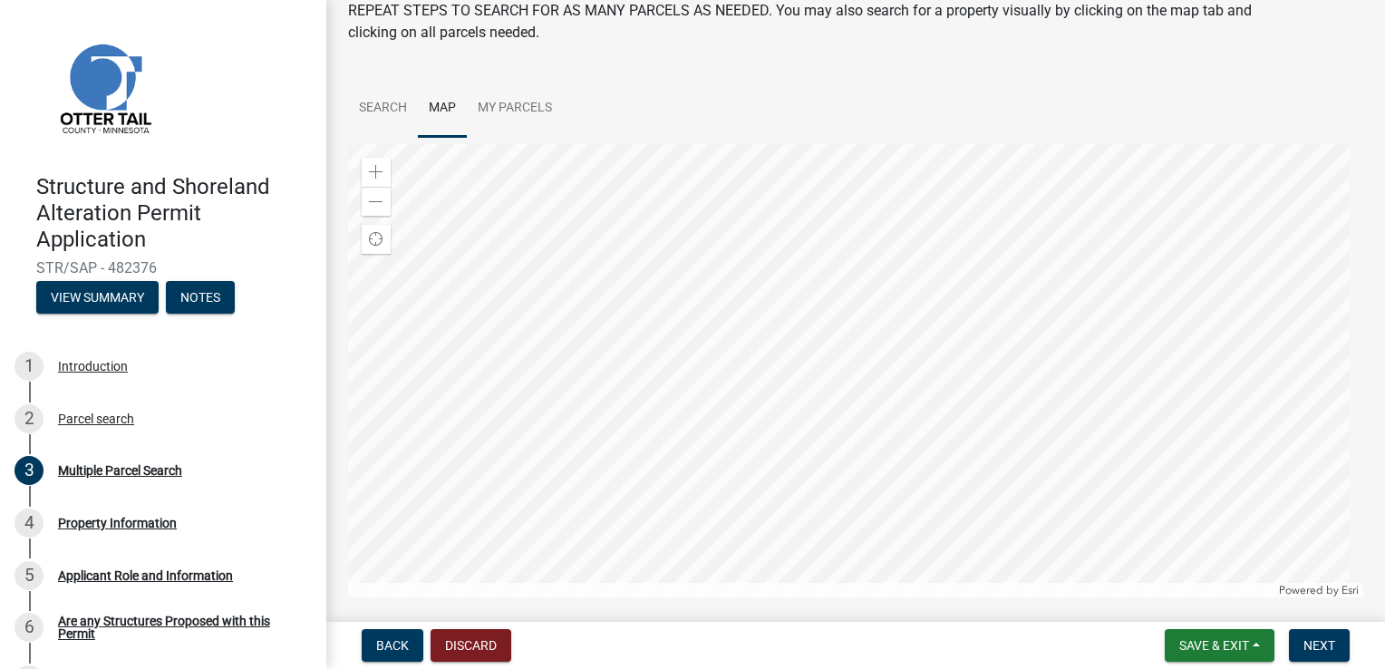
scroll to position [140, 0]
click at [391, 660] on button "Back" at bounding box center [393, 645] width 62 height 33
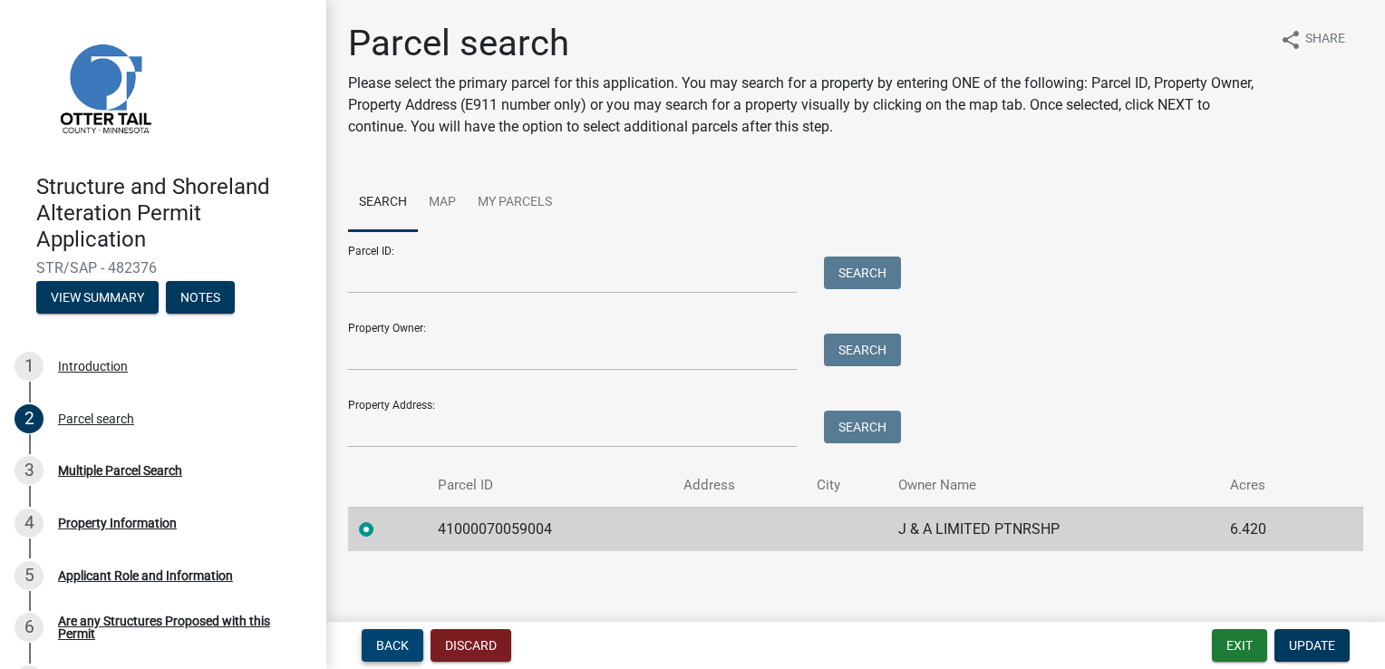
scroll to position [6, 0]
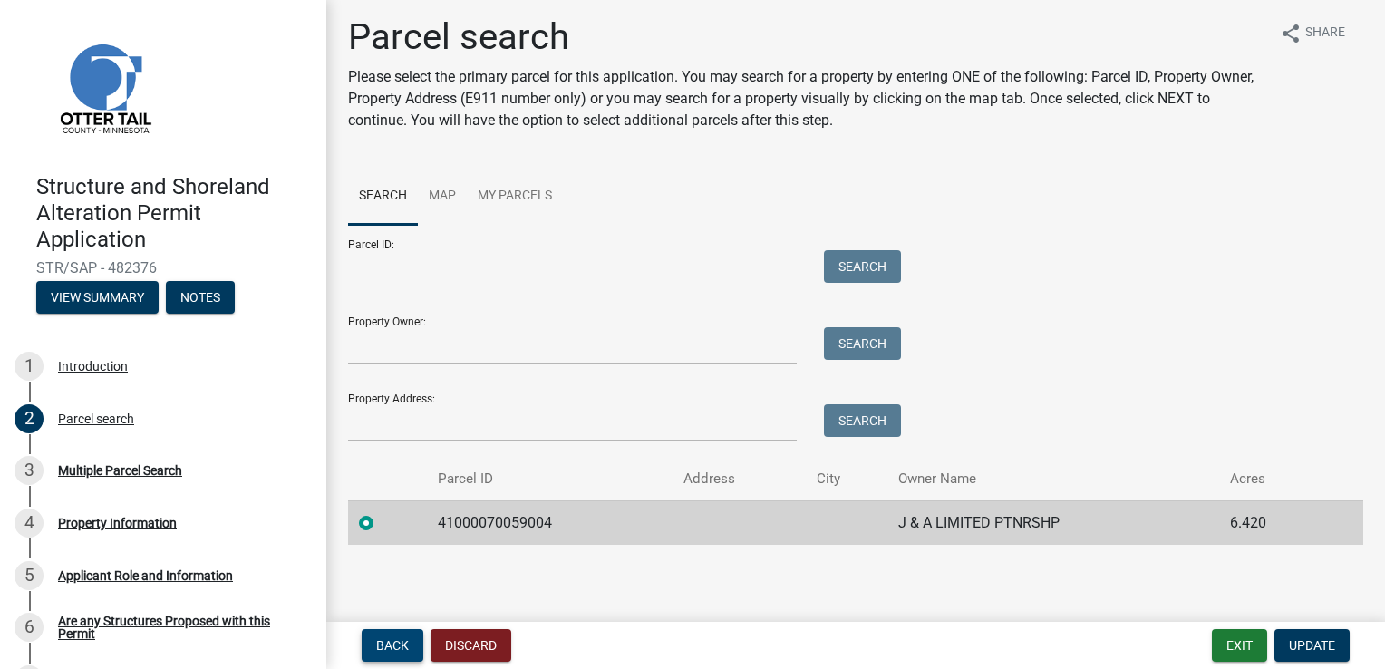
click at [381, 512] on label at bounding box center [381, 512] width 0 height 0
click at [381, 523] on input "radio" at bounding box center [387, 518] width 12 height 12
click at [373, 652] on button "Back" at bounding box center [393, 645] width 62 height 33
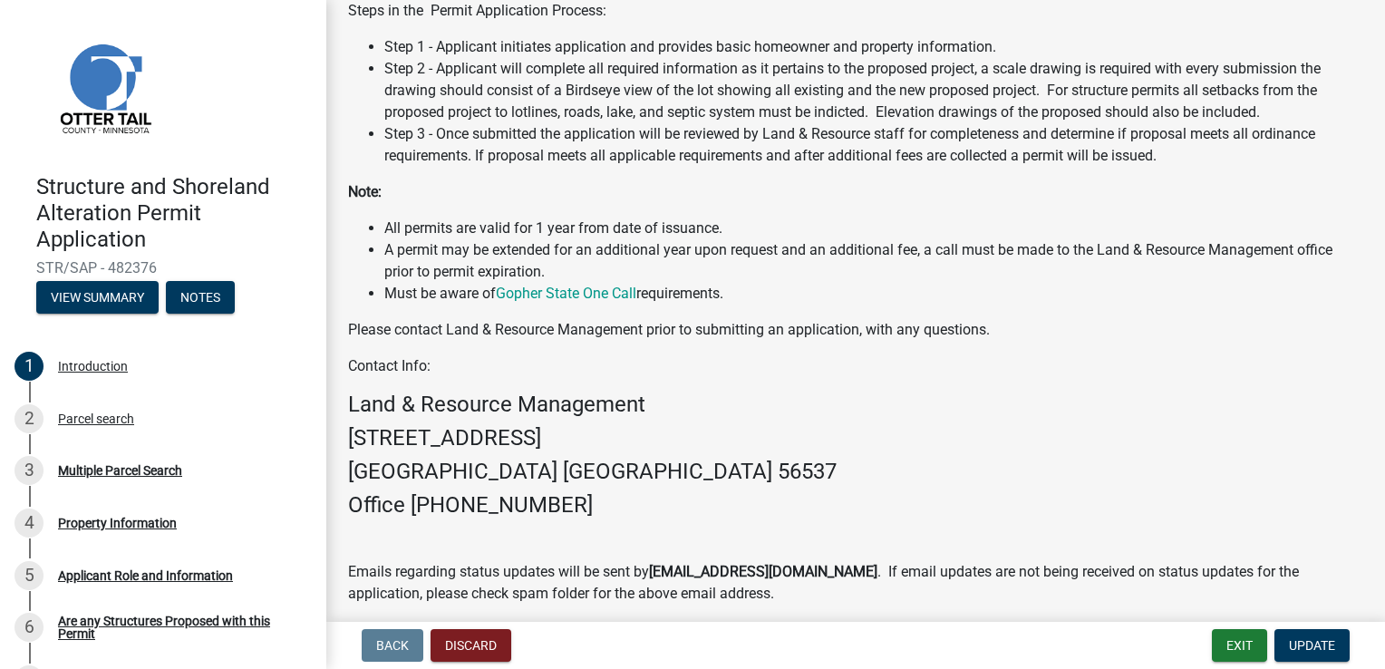
scroll to position [482, 0]
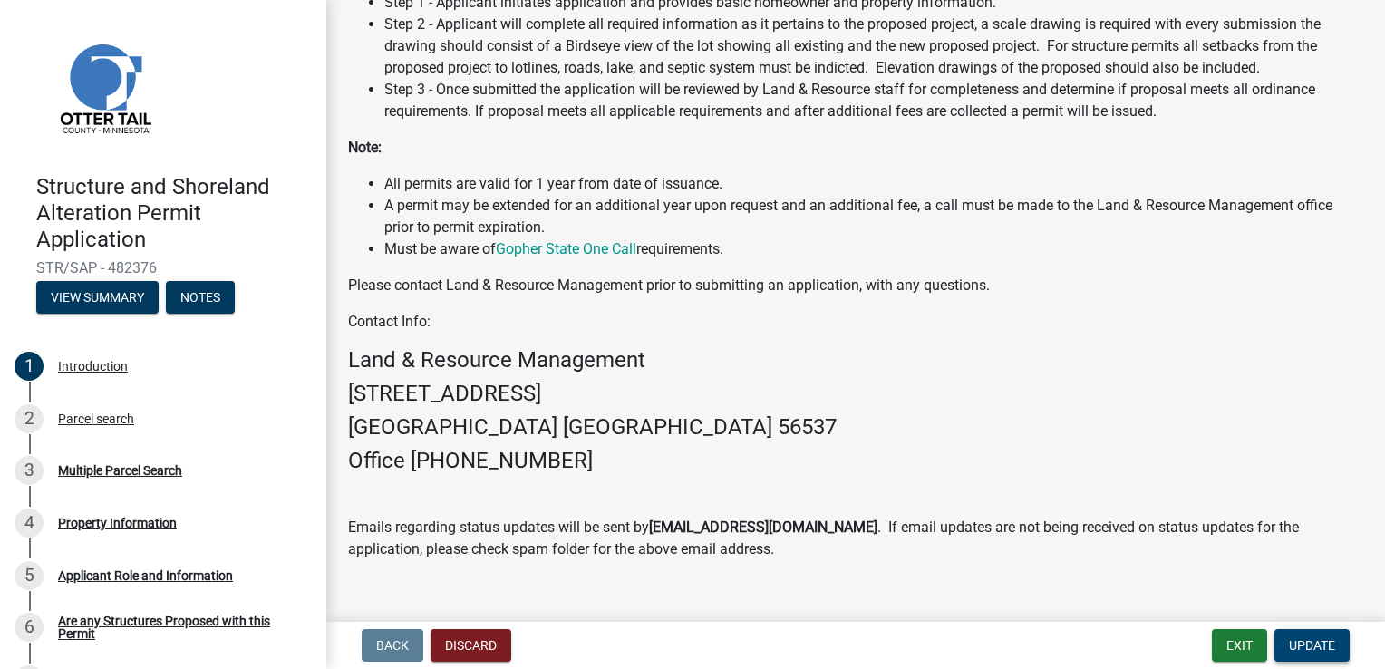
click at [1320, 645] on span "Update" at bounding box center [1312, 645] width 46 height 14
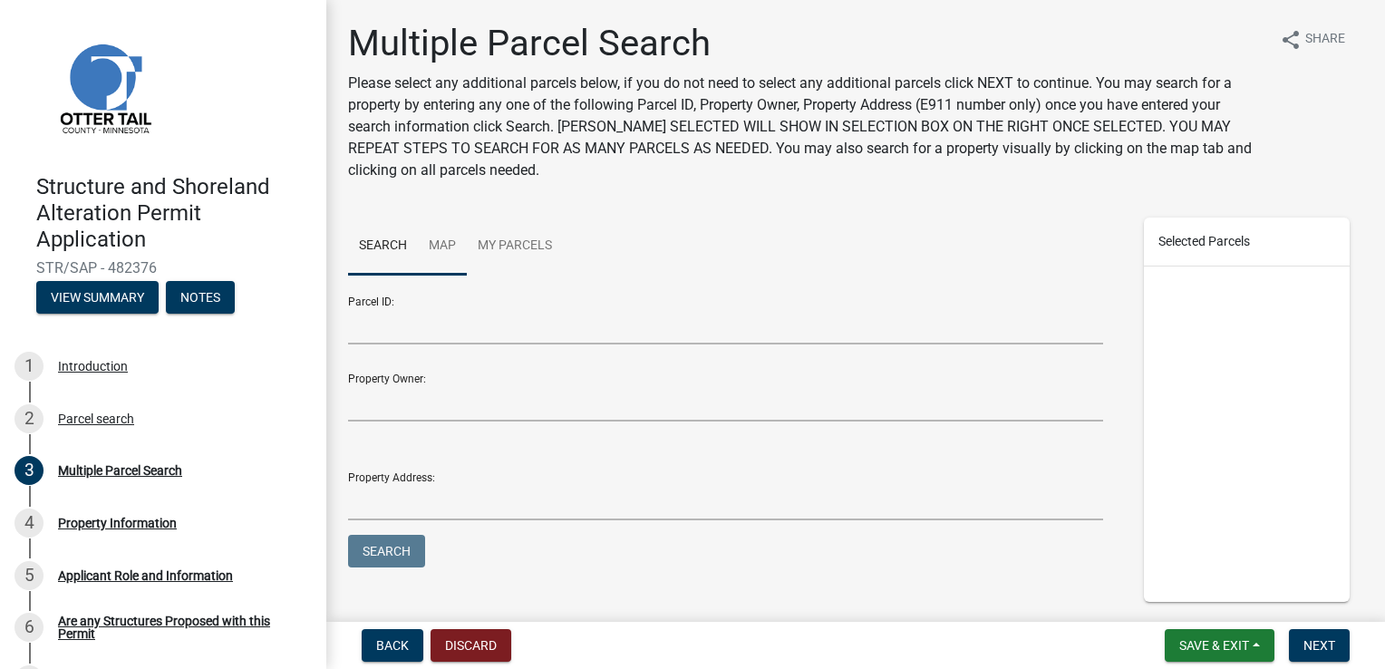
click at [439, 251] on link "Map" at bounding box center [442, 246] width 49 height 58
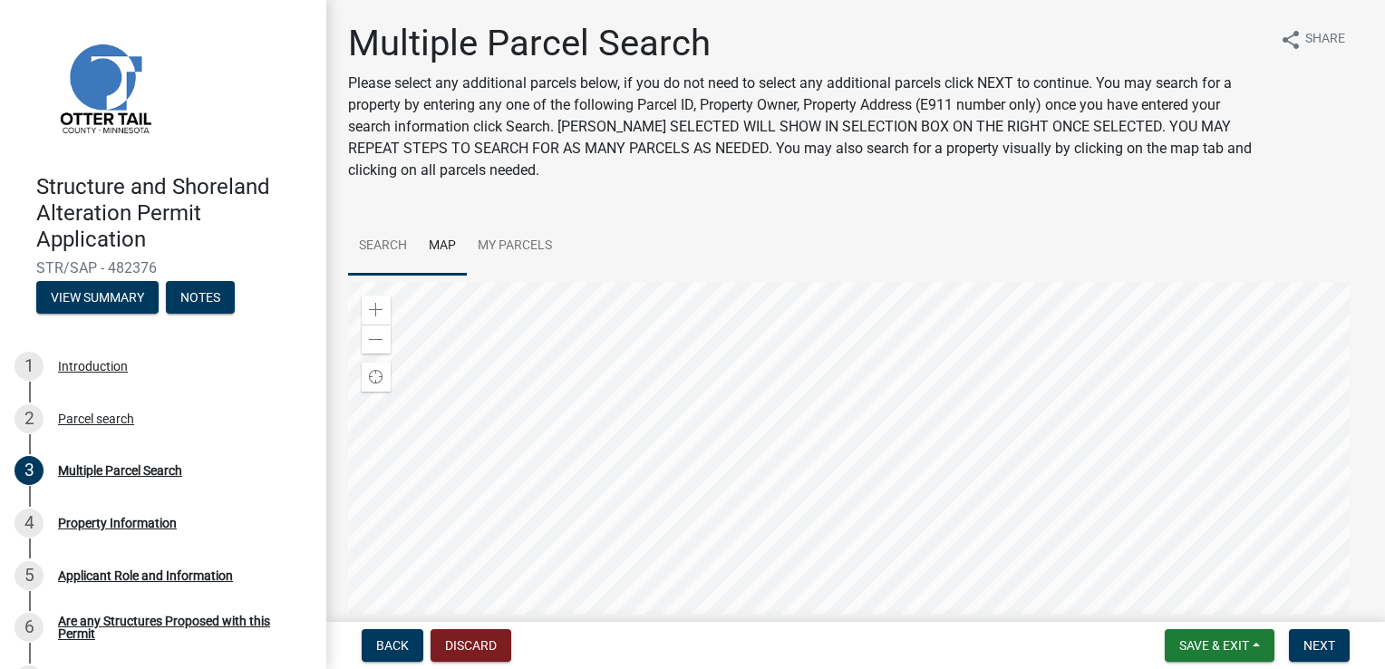
click at [377, 250] on link "Search" at bounding box center [383, 246] width 70 height 58
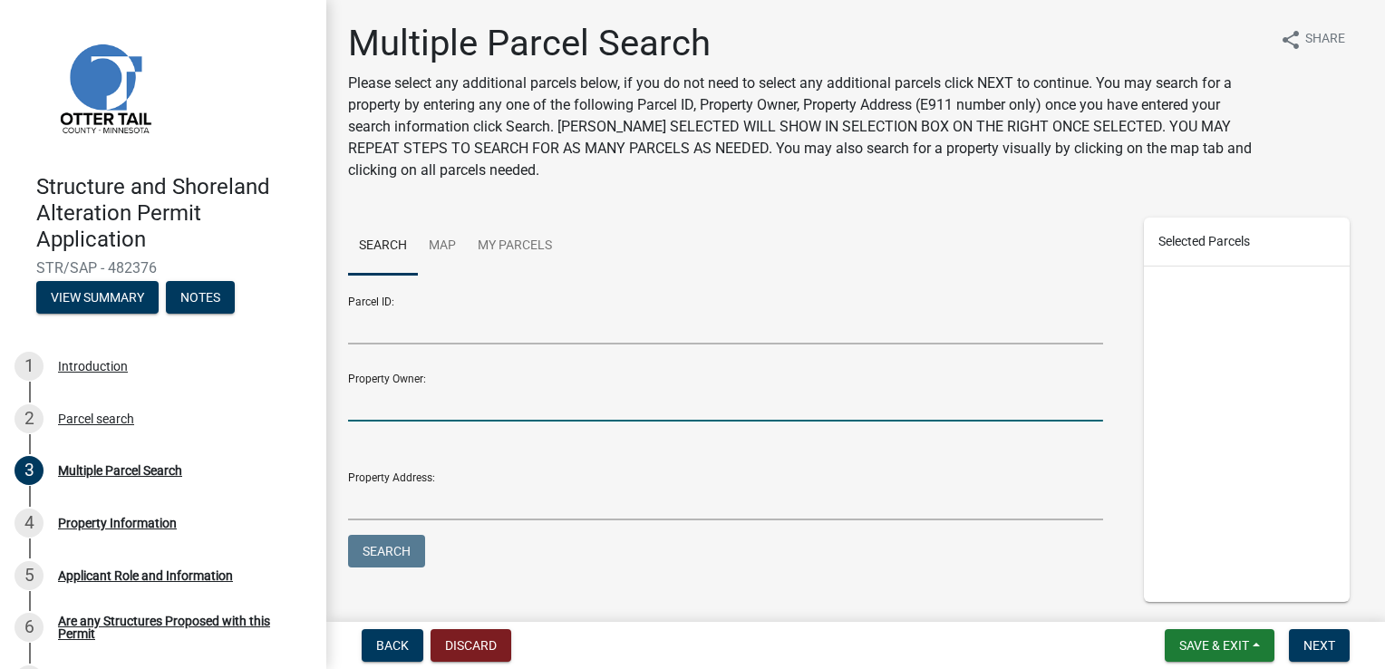
click at [372, 404] on input "Property Owner:" at bounding box center [725, 402] width 755 height 37
type input "J & A Limited Ptnrshp"
click at [370, 555] on button "Search" at bounding box center [386, 551] width 77 height 33
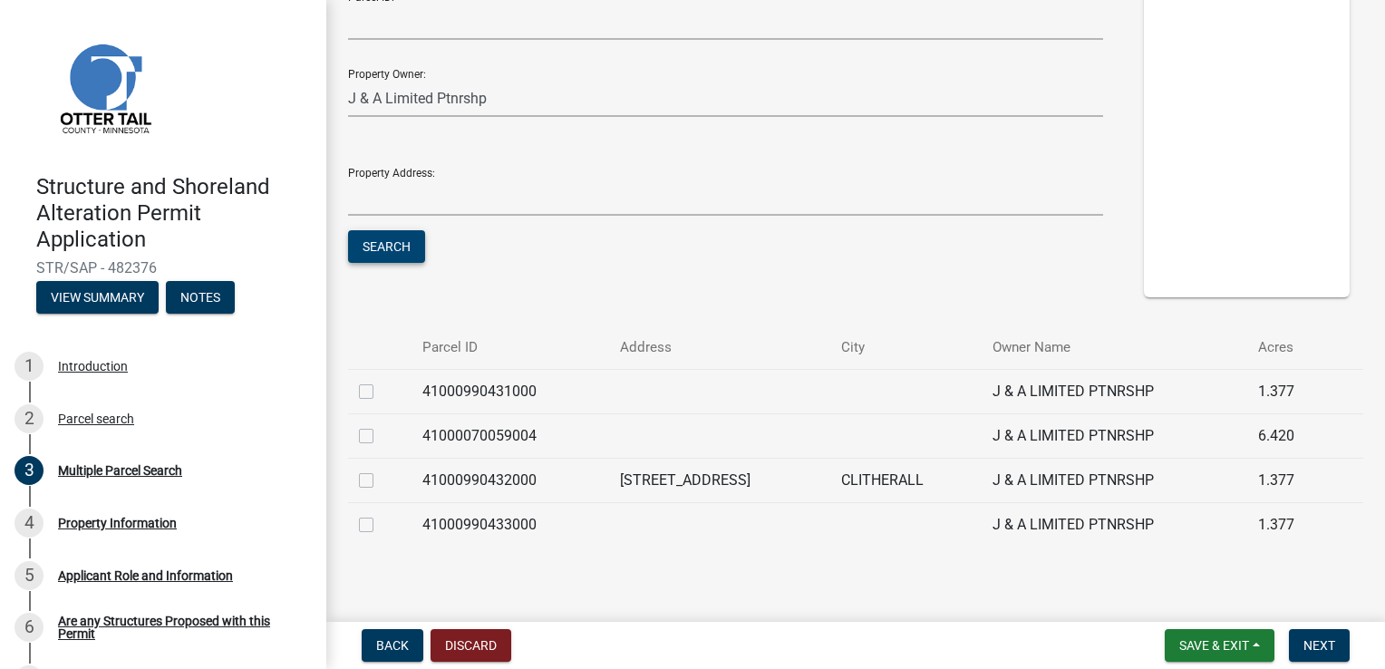
scroll to position [320, 0]
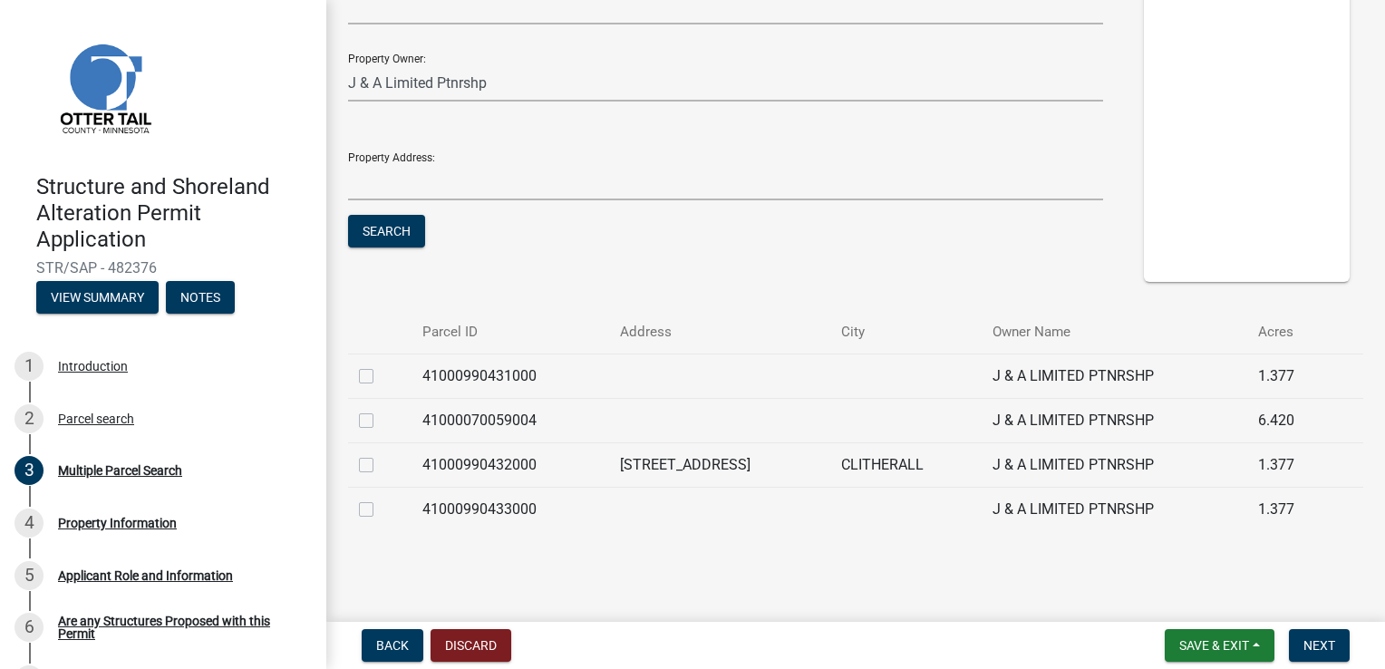
click at [944, 507] on td at bounding box center [905, 509] width 151 height 44
click at [381, 498] on label at bounding box center [381, 498] width 0 height 0
click at [381, 507] on input "checkbox" at bounding box center [387, 504] width 12 height 12
checkbox input "true"
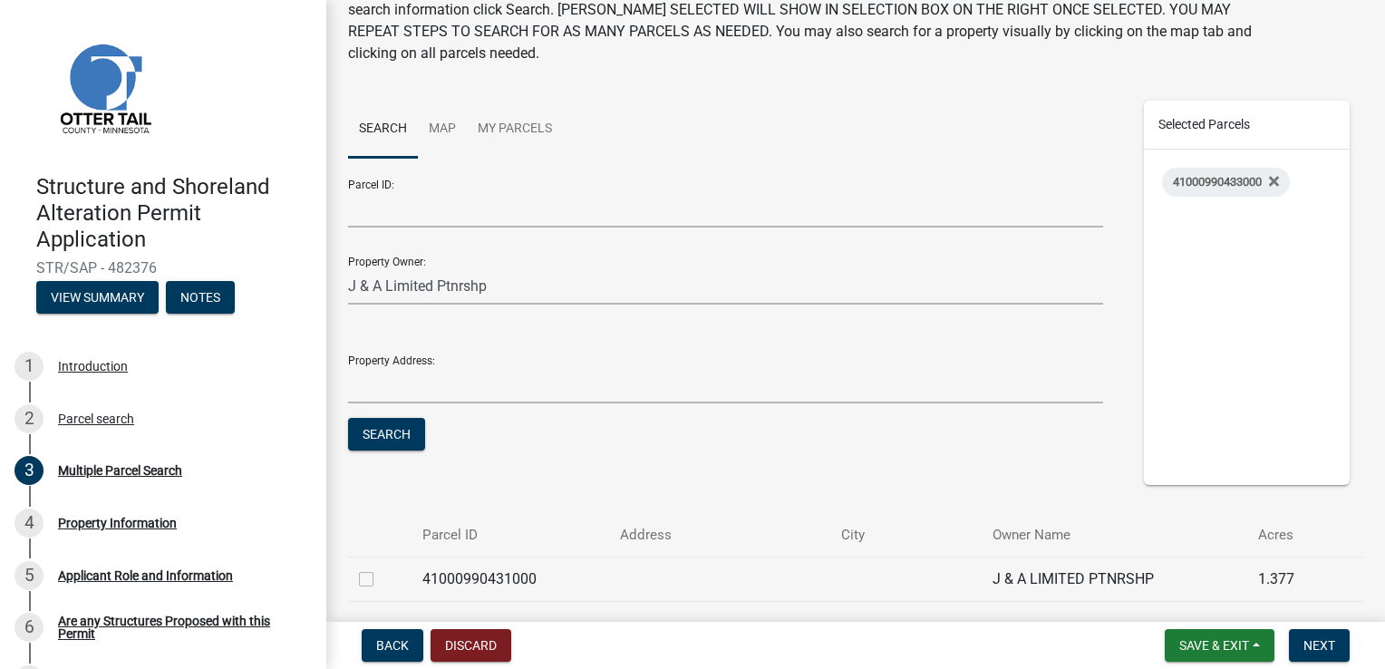
scroll to position [116, 0]
click at [429, 140] on link "Map" at bounding box center [442, 130] width 49 height 58
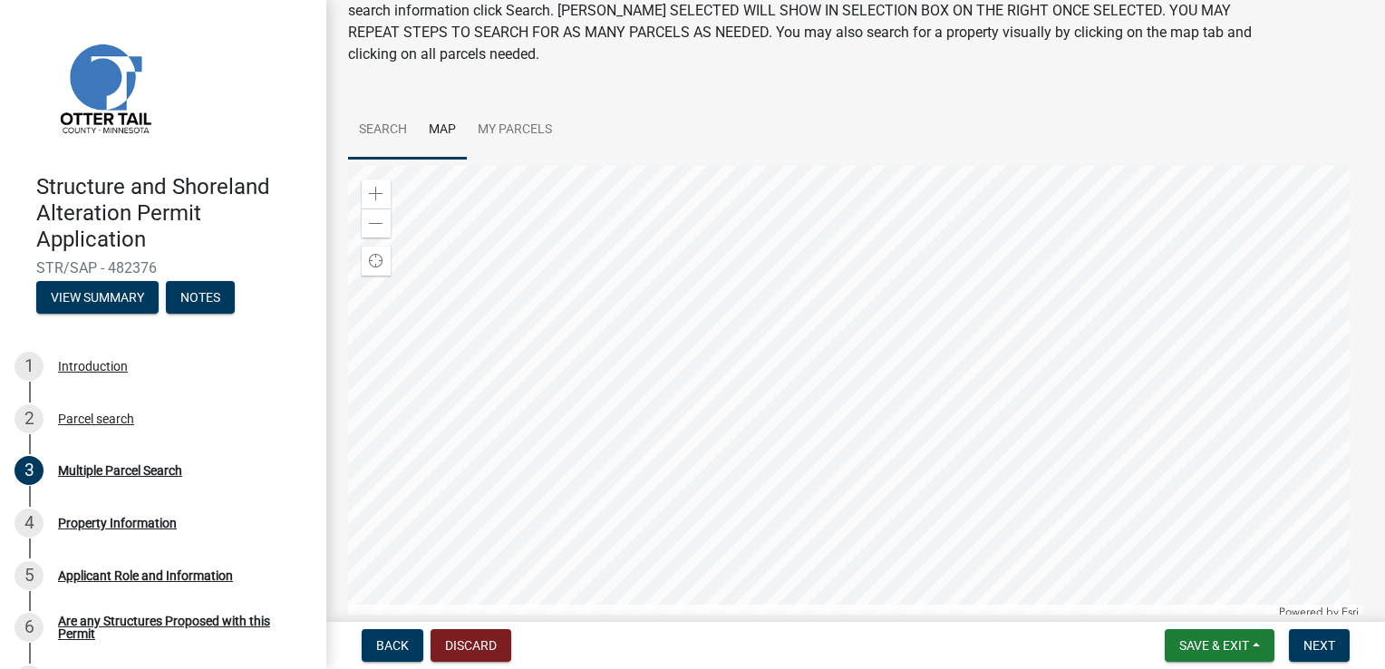
click at [381, 135] on link "Search" at bounding box center [383, 130] width 70 height 58
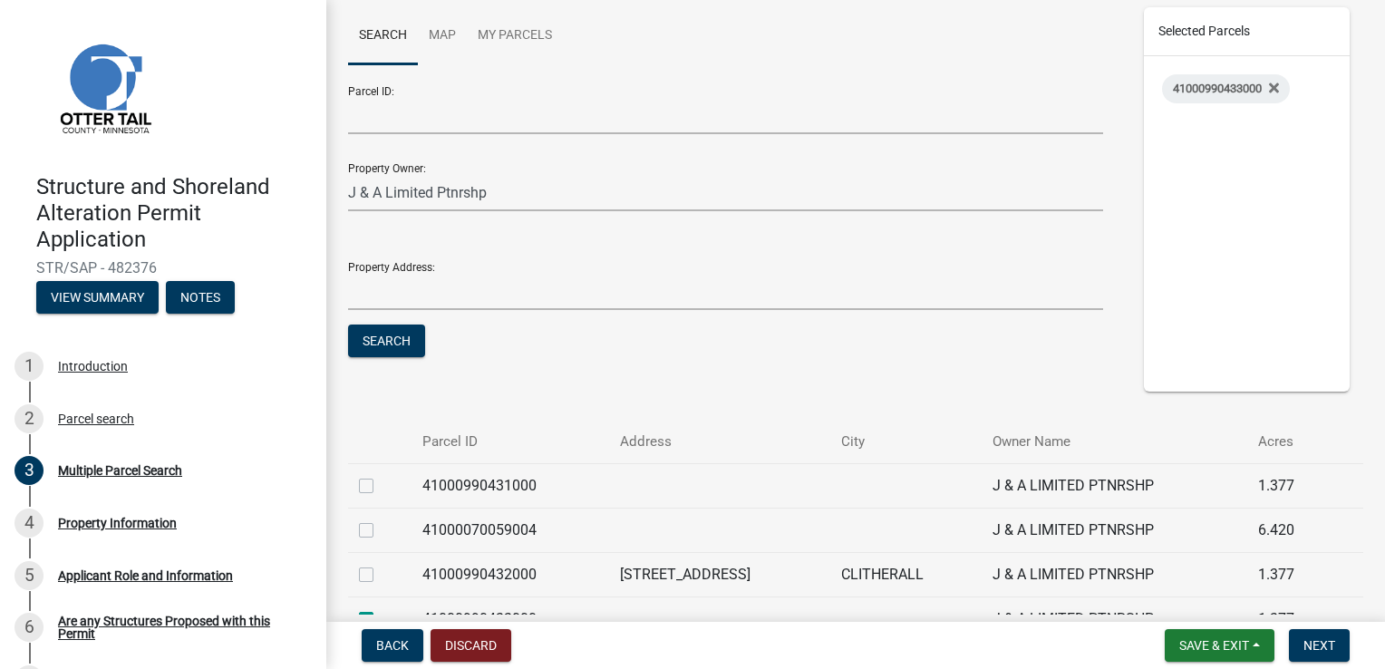
scroll to position [320, 0]
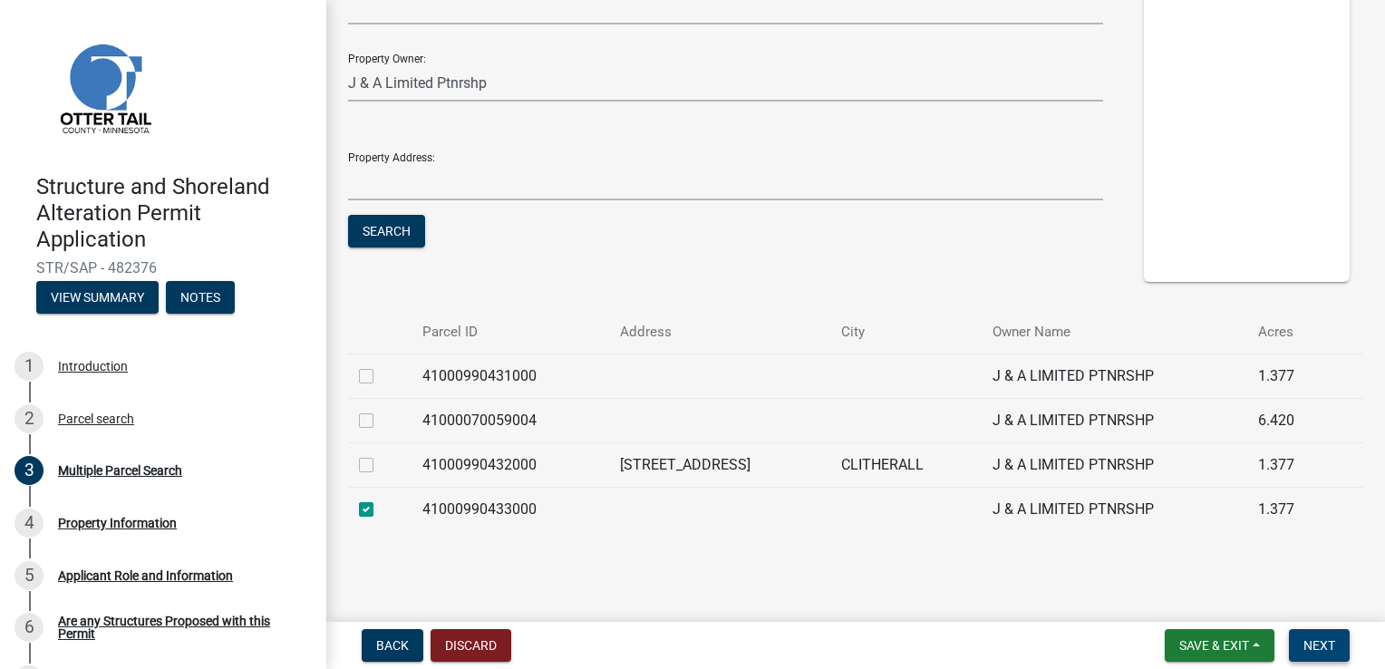
click at [1316, 648] on span "Next" at bounding box center [1319, 645] width 32 height 14
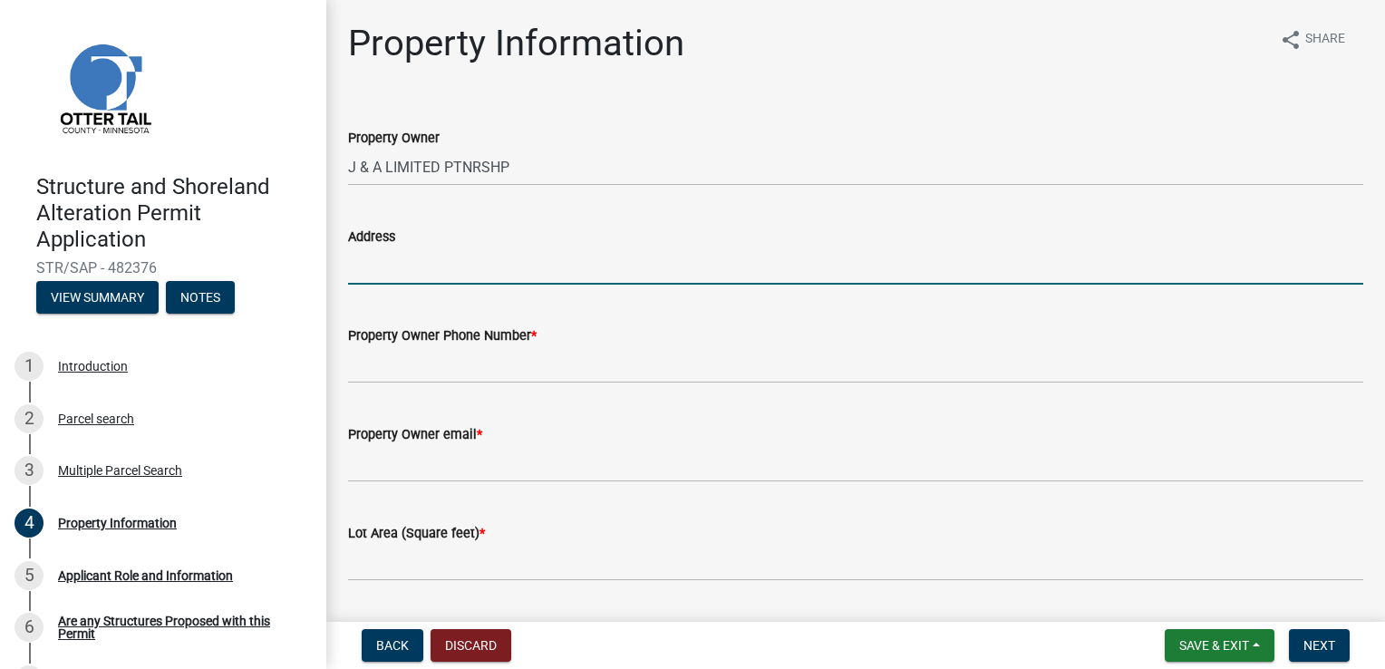
click at [366, 269] on input "Address" at bounding box center [855, 265] width 1015 height 37
click at [385, 649] on span "Back" at bounding box center [392, 645] width 33 height 14
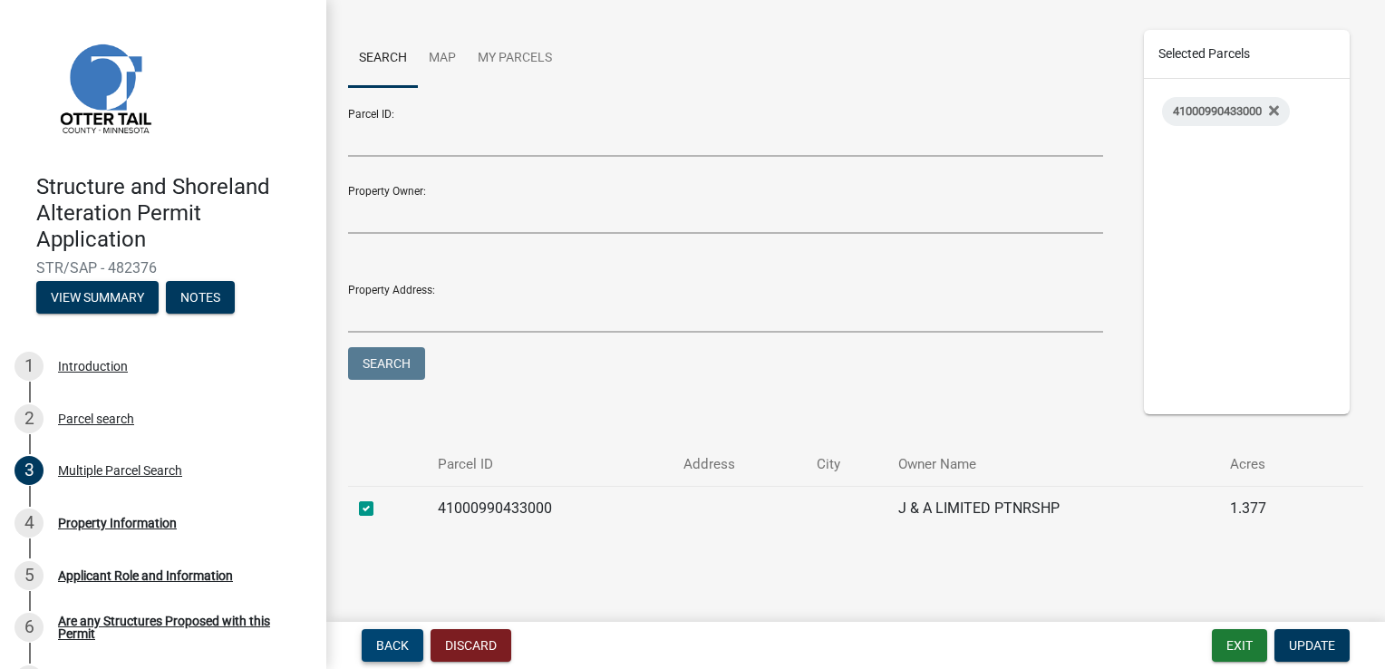
scroll to position [186, 0]
click at [1269, 111] on icon at bounding box center [1274, 113] width 10 height 10
checkbox input "false"
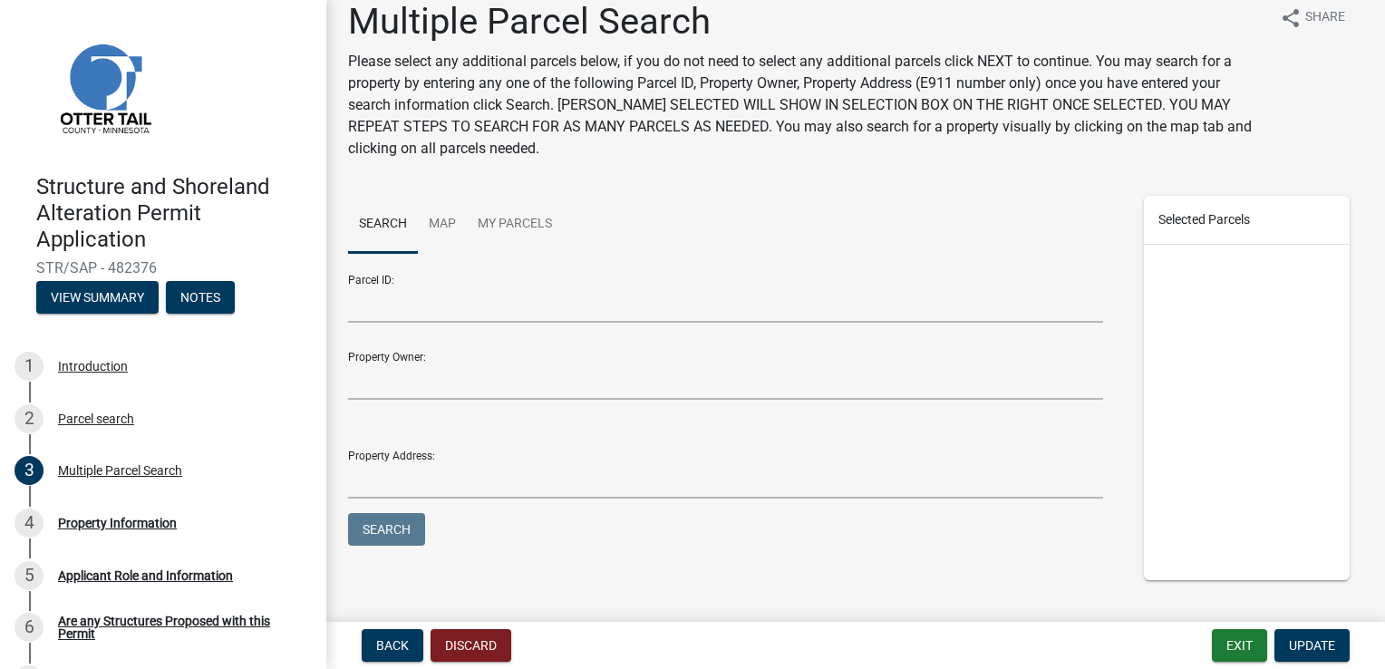
scroll to position [0, 0]
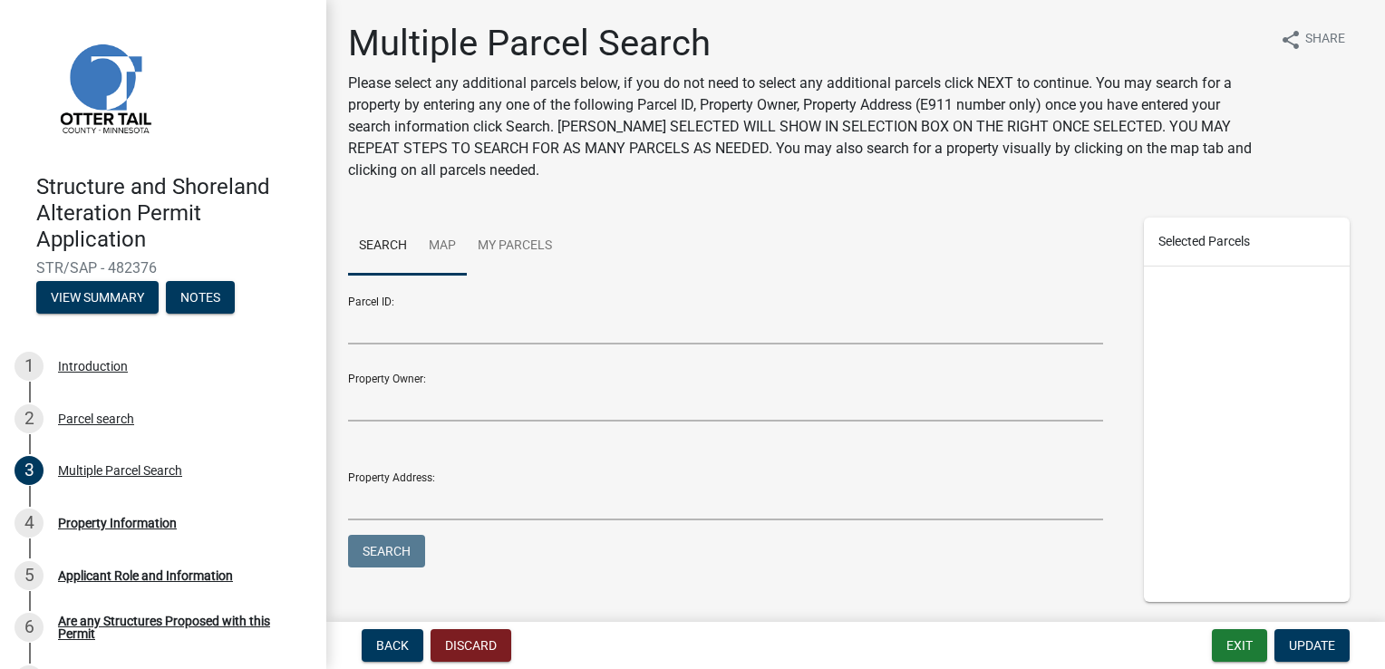
click at [446, 250] on link "Map" at bounding box center [442, 246] width 49 height 58
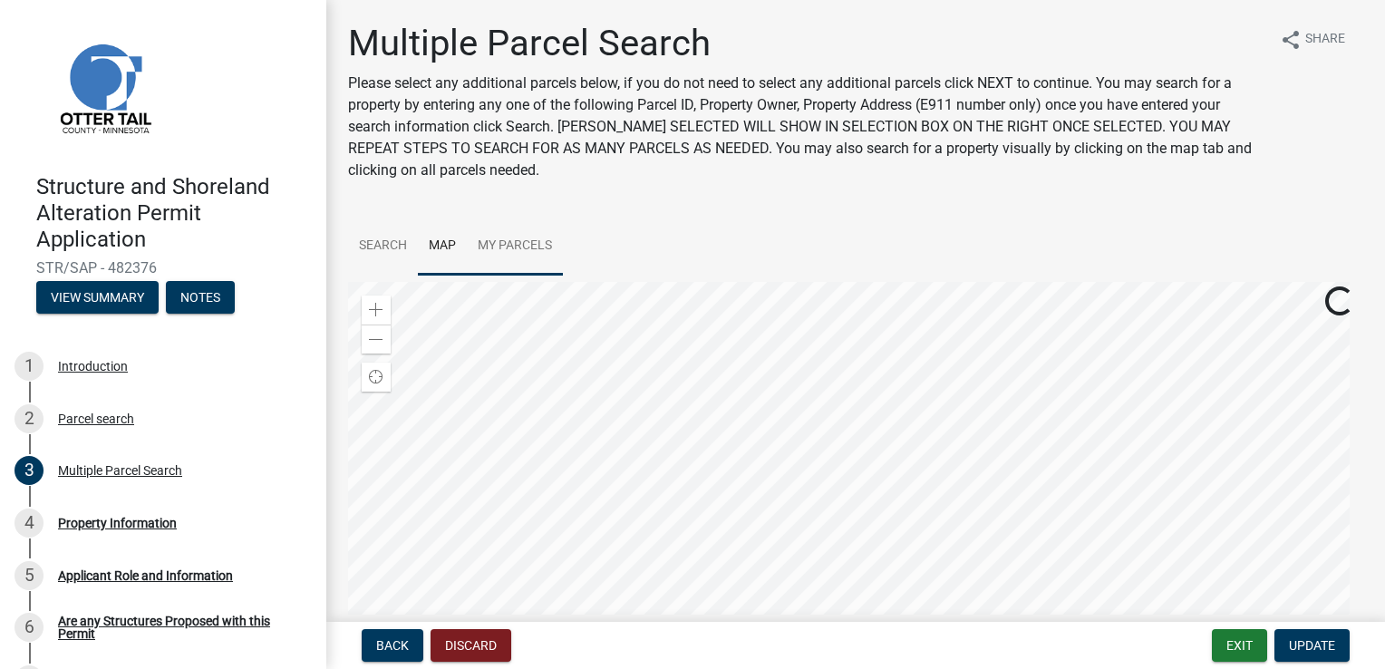
click at [506, 244] on link "My Parcels" at bounding box center [515, 246] width 96 height 58
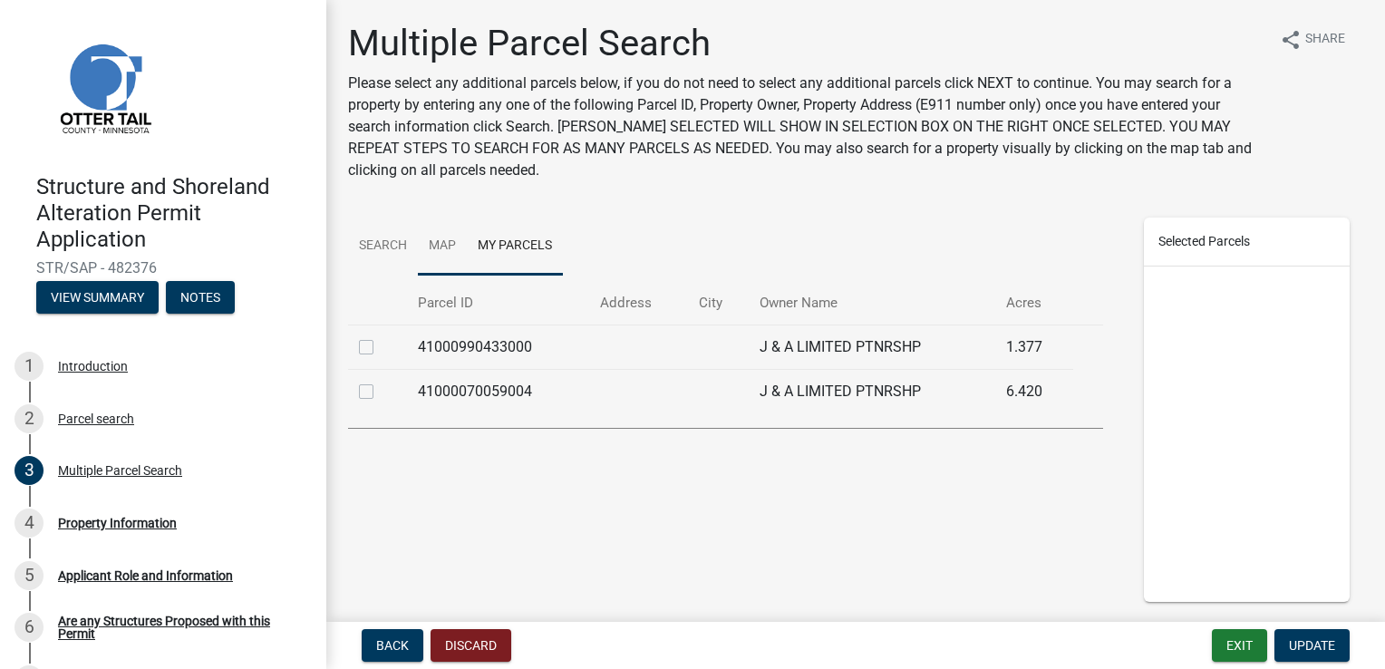
click at [437, 254] on link "Map" at bounding box center [442, 246] width 49 height 58
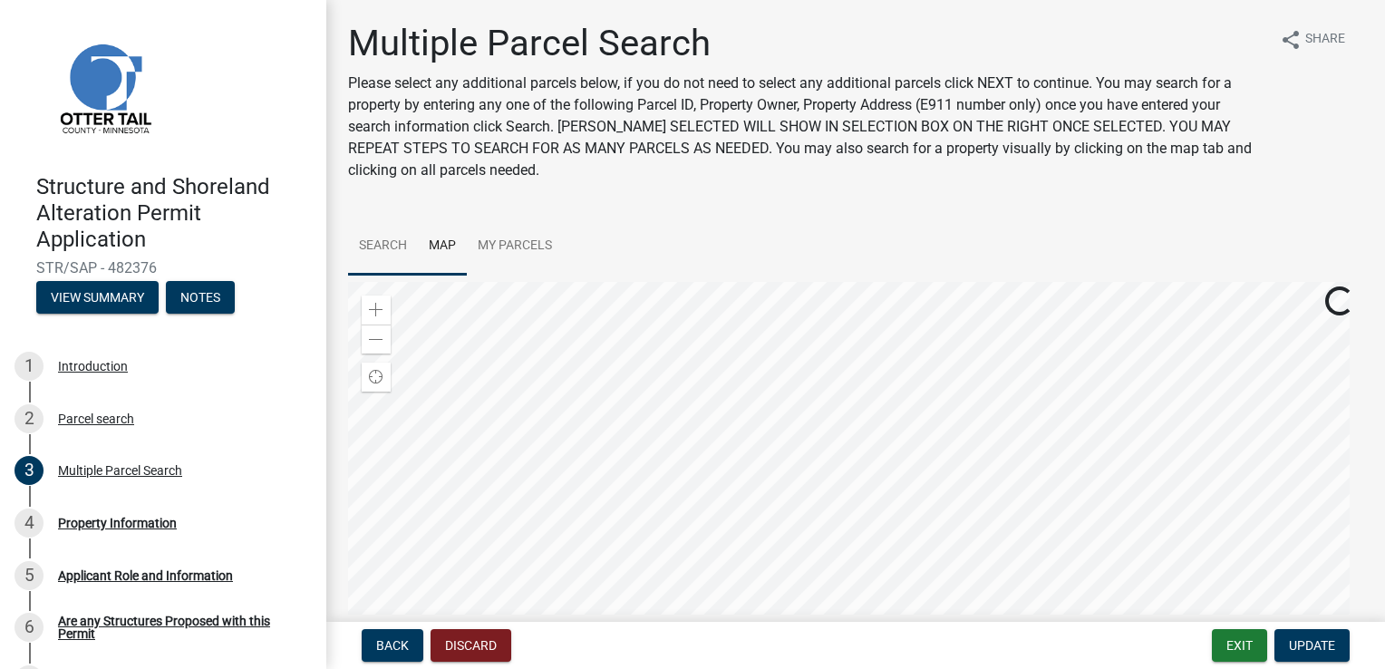
click at [376, 255] on link "Search" at bounding box center [383, 246] width 70 height 58
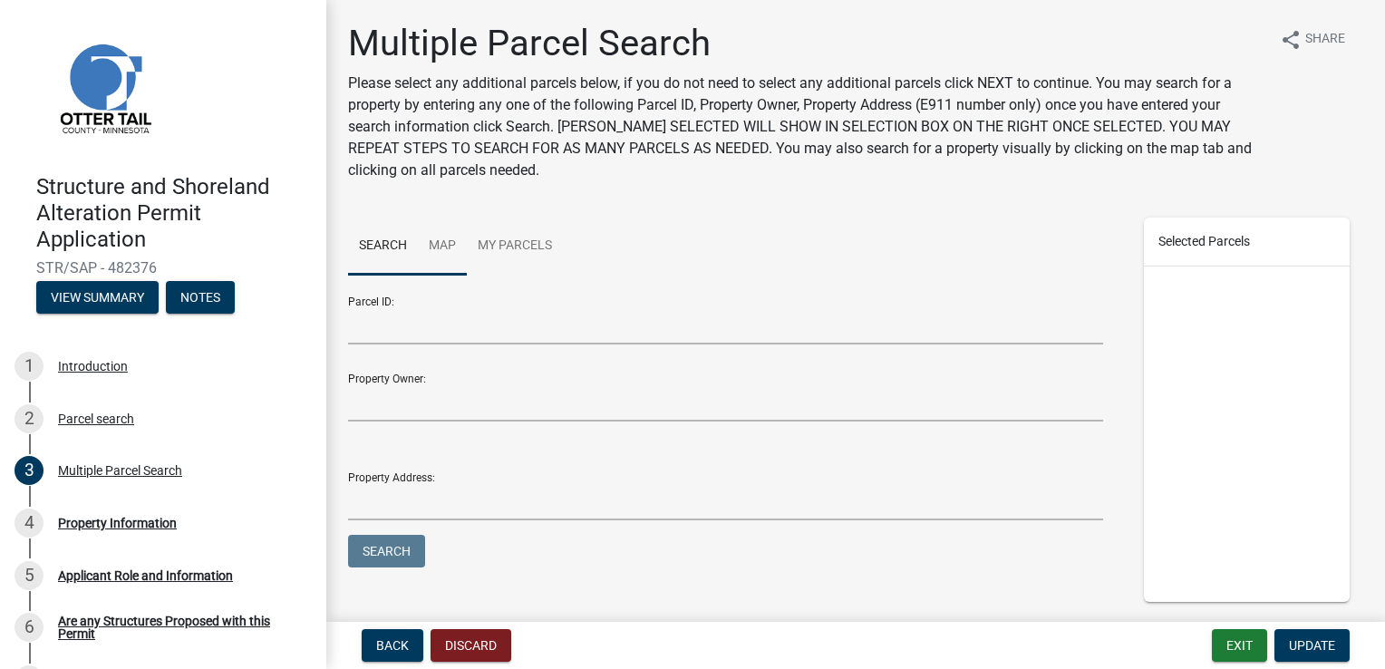
click at [445, 247] on link "Map" at bounding box center [442, 246] width 49 height 58
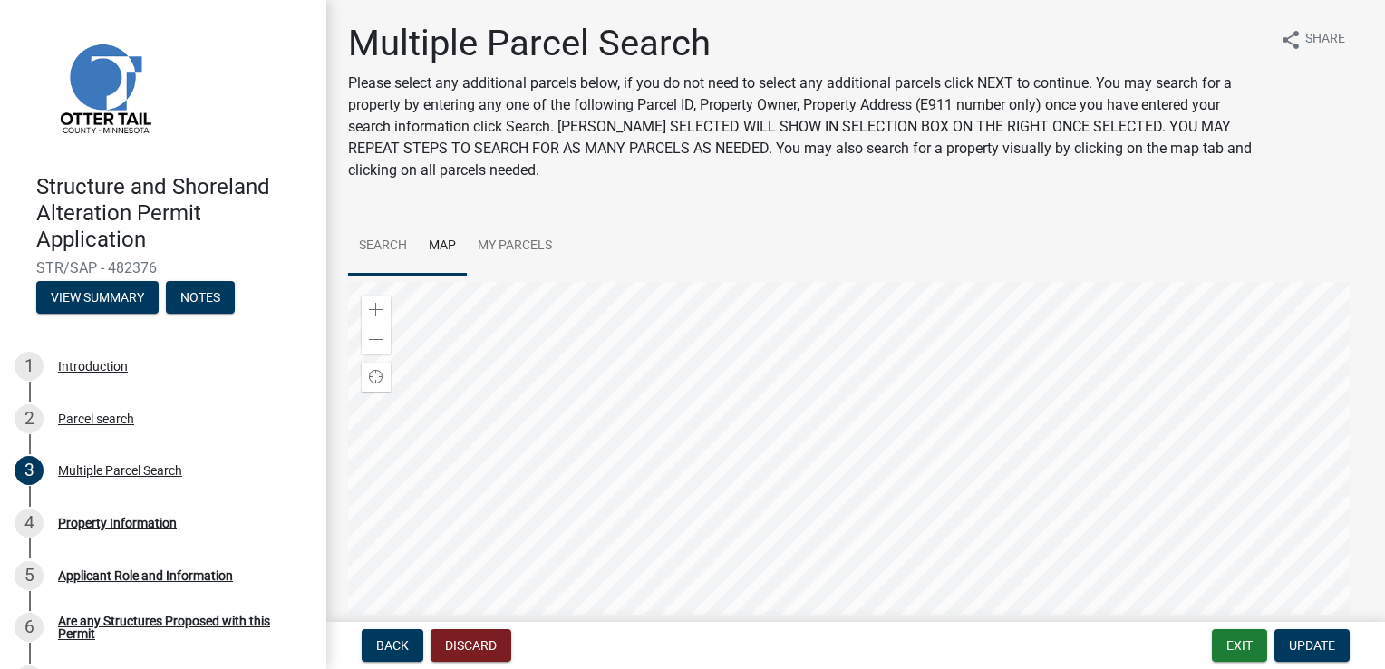
click at [381, 246] on link "Search" at bounding box center [383, 246] width 70 height 58
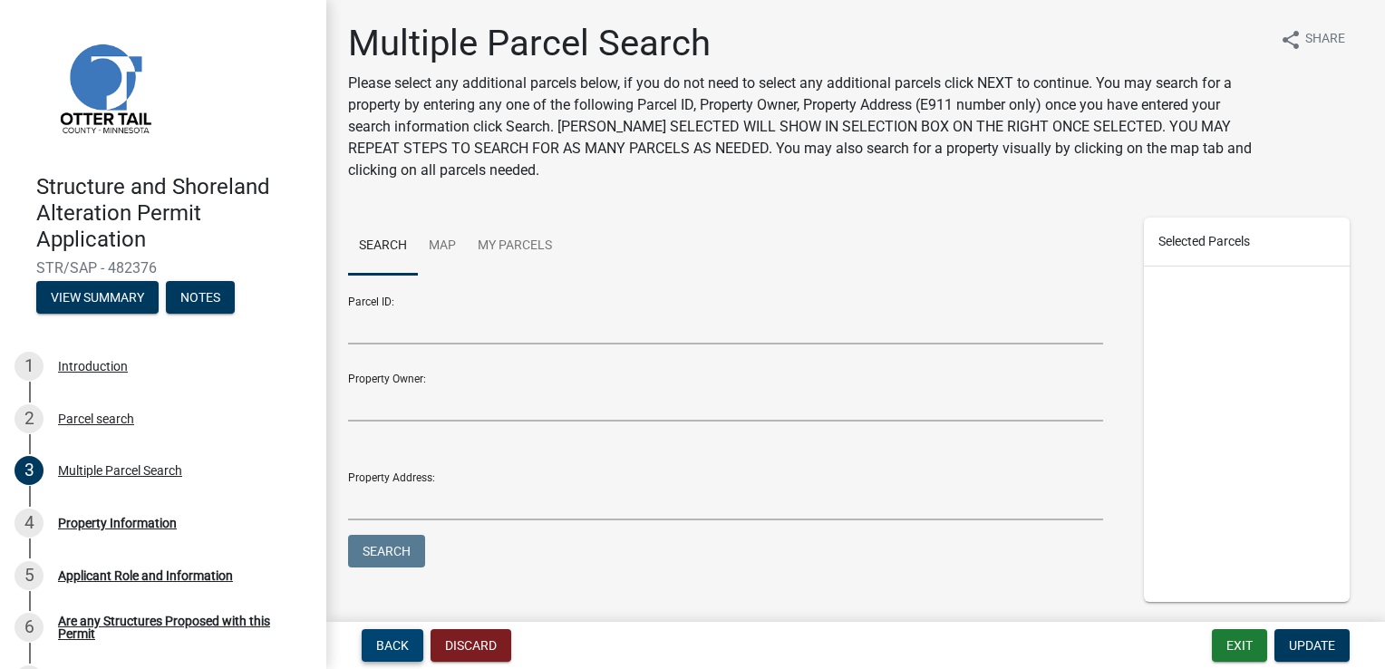
click at [393, 654] on button "Back" at bounding box center [393, 645] width 62 height 33
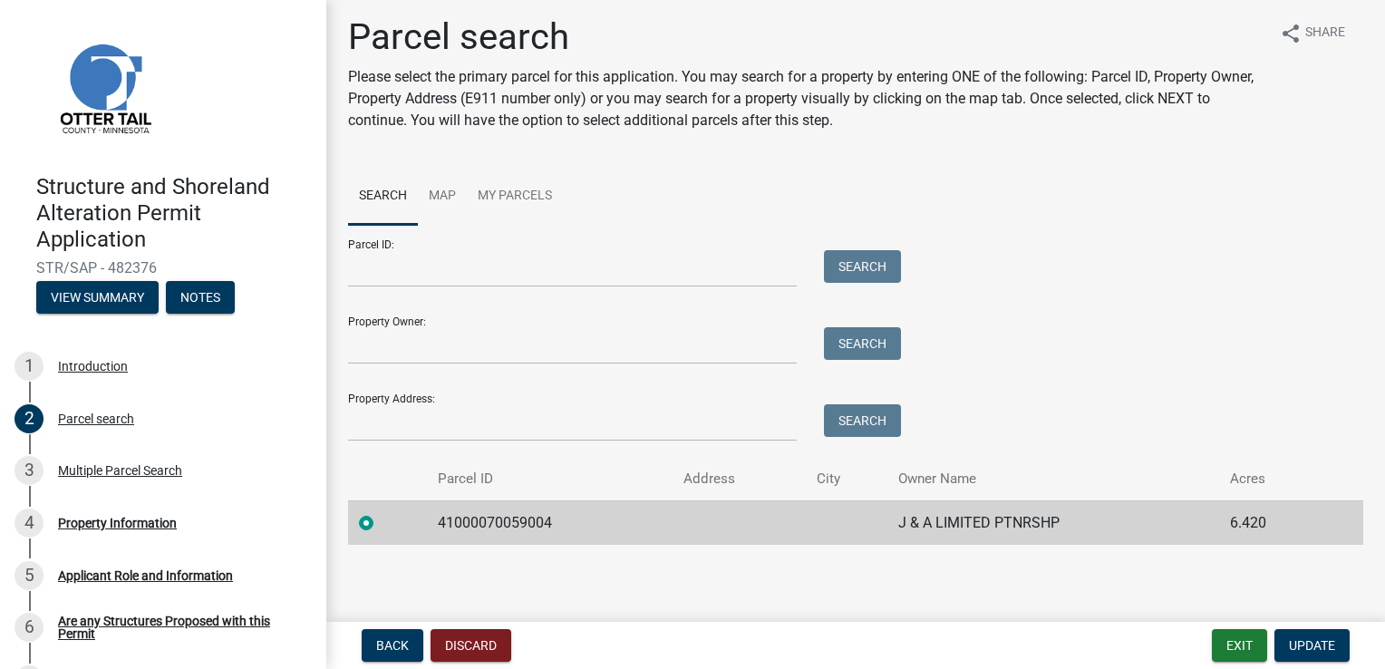
scroll to position [6, 0]
click at [376, 350] on input "Property Owner:" at bounding box center [572, 345] width 449 height 37
type input "J & A Limited Ptnrshp"
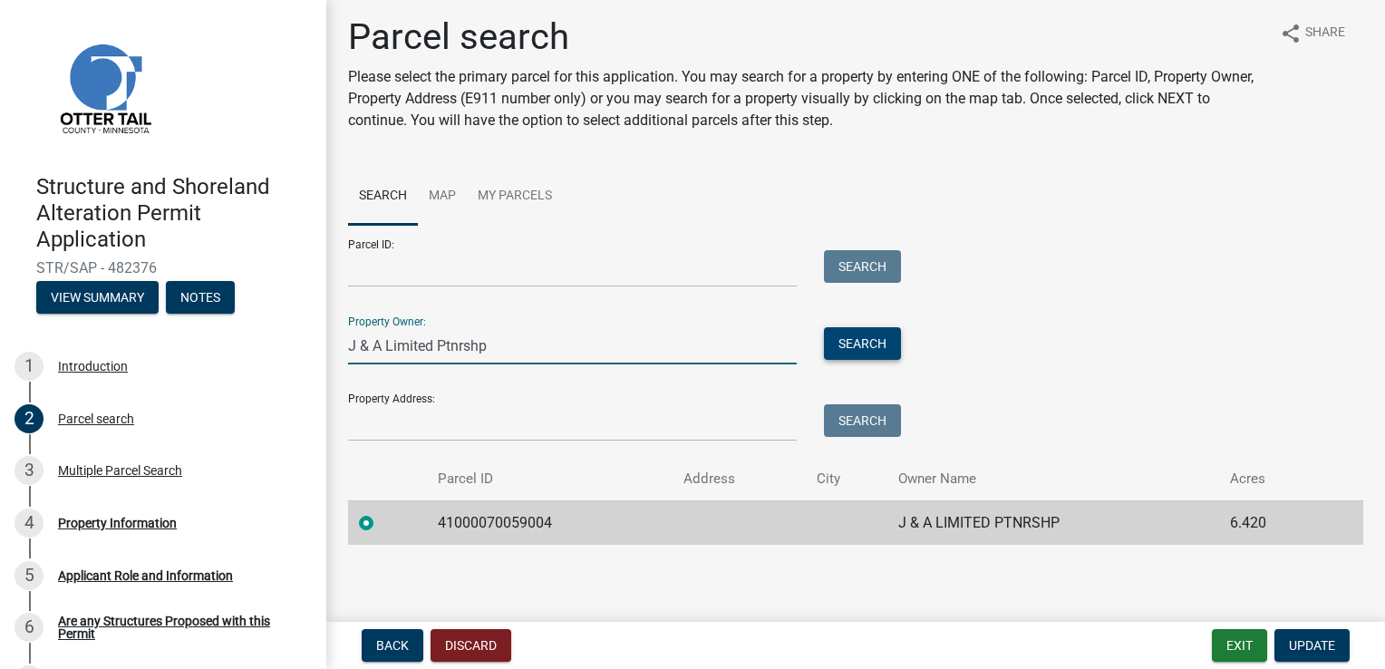
click at [851, 343] on button "Search" at bounding box center [862, 343] width 77 height 33
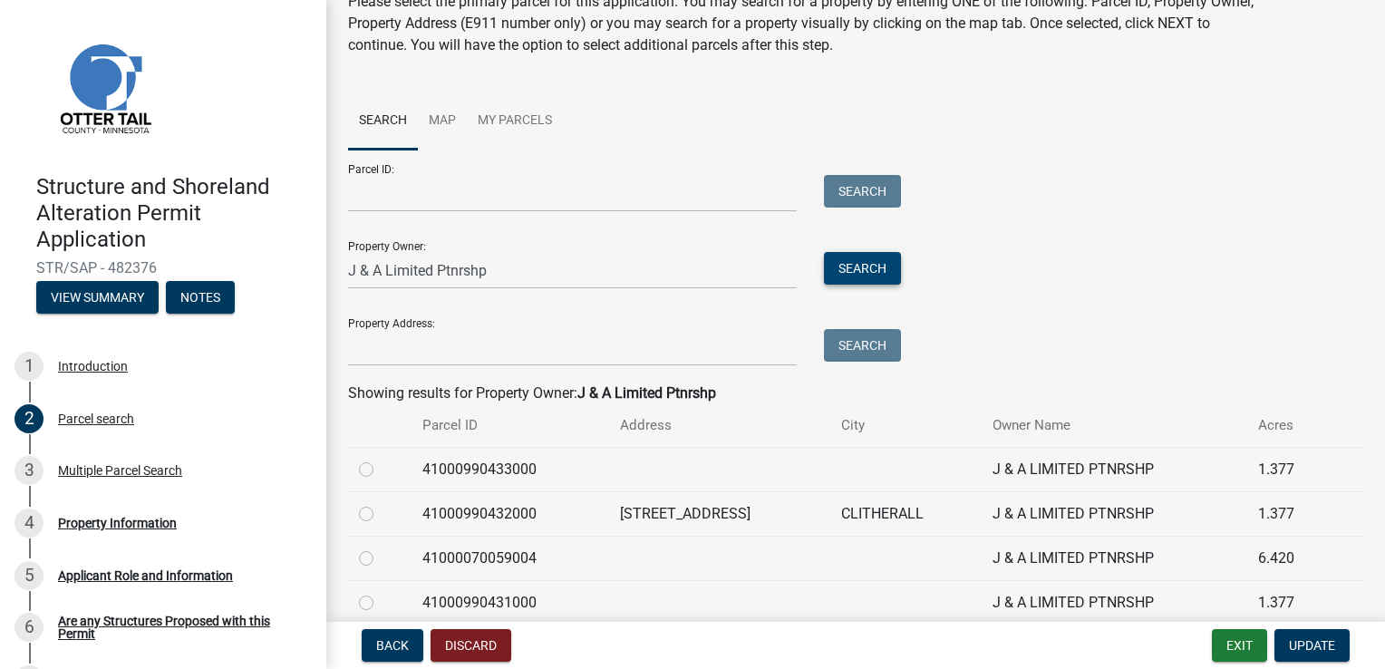
scroll to position [160, 0]
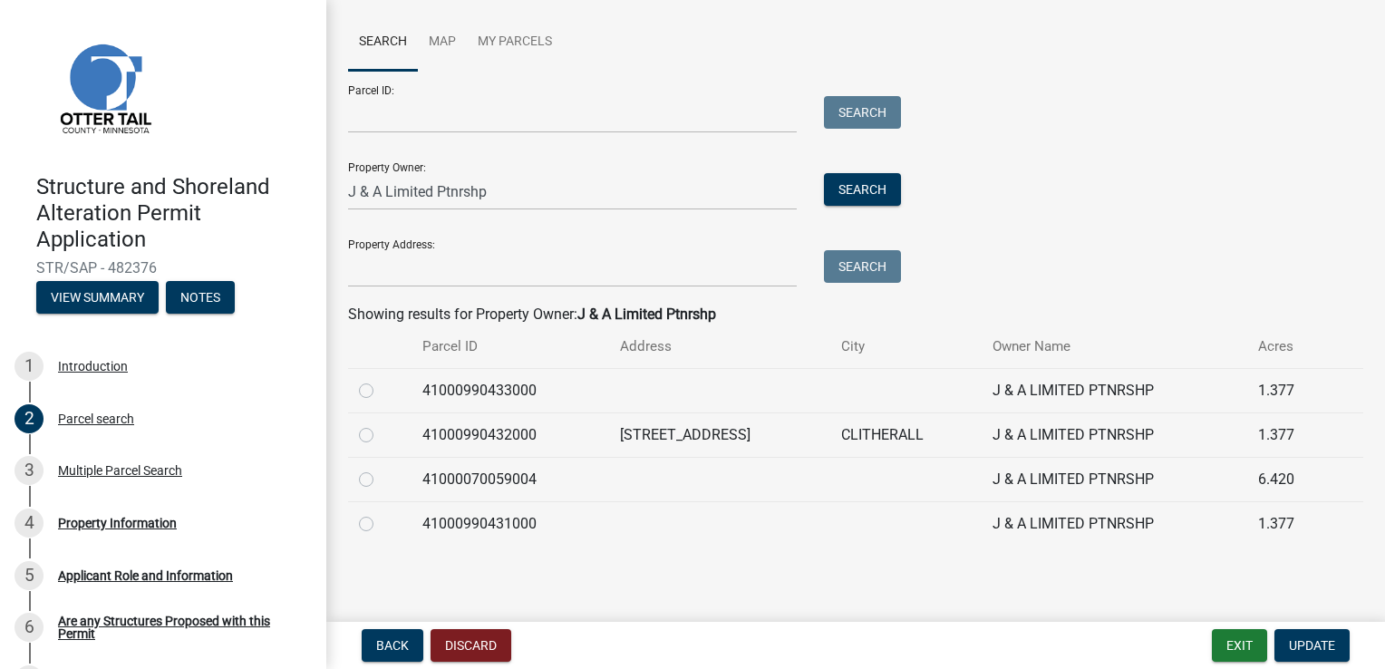
click at [381, 380] on label at bounding box center [381, 380] width 0 height 0
click at [381, 381] on input "radio" at bounding box center [387, 386] width 12 height 12
radio input "true"
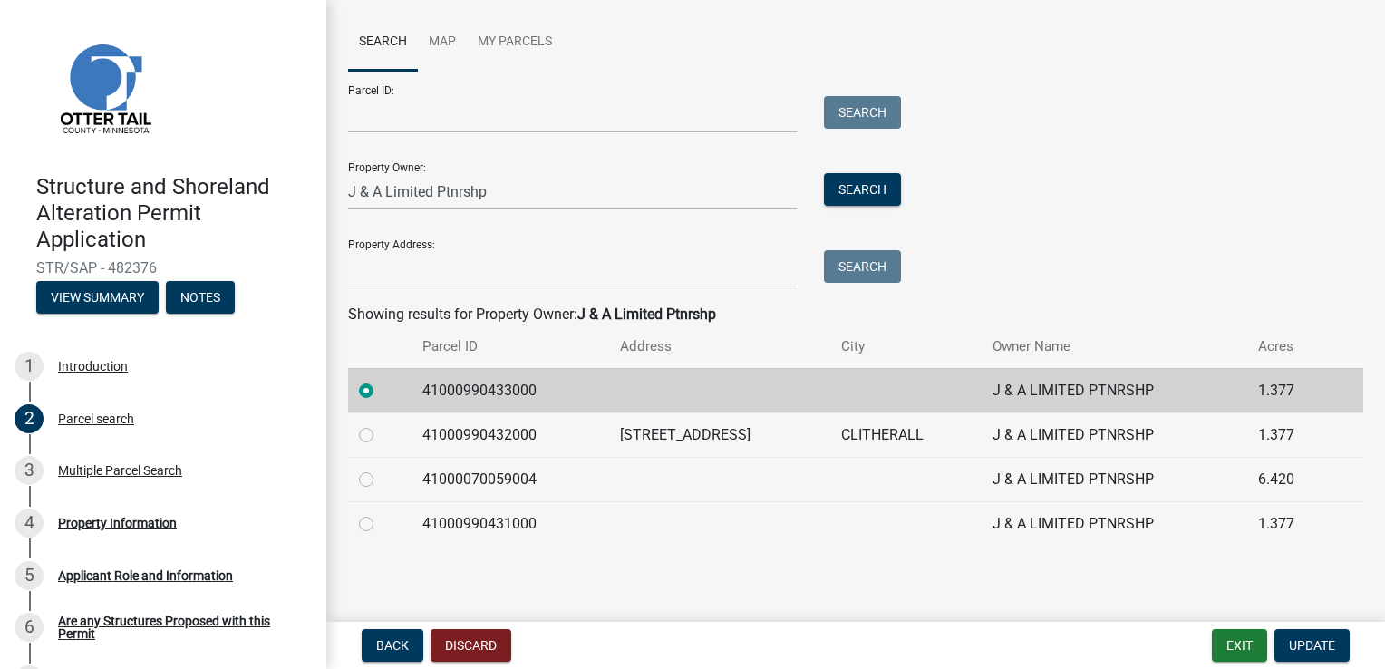
click at [381, 424] on label at bounding box center [381, 424] width 0 height 0
click at [381, 432] on input "radio" at bounding box center [387, 430] width 12 height 12
radio input "true"
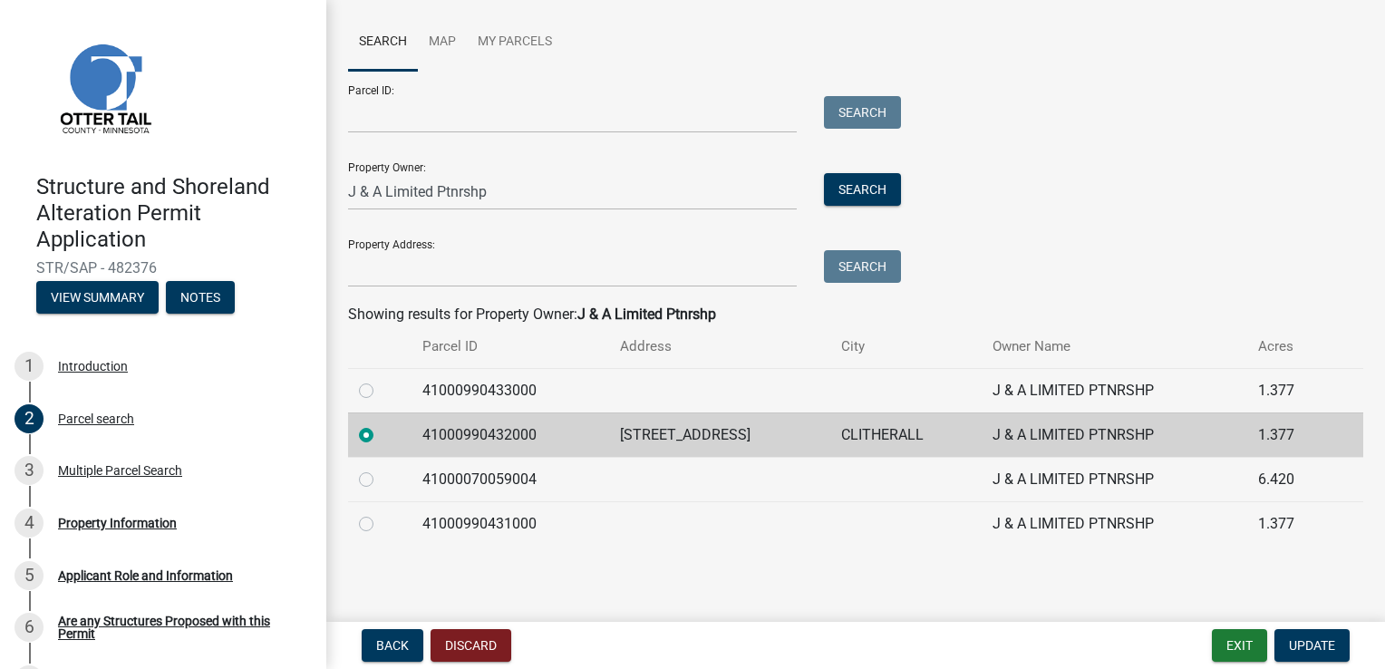
click at [381, 513] on label at bounding box center [381, 513] width 0 height 0
click at [381, 522] on input "radio" at bounding box center [387, 519] width 12 height 12
radio input "true"
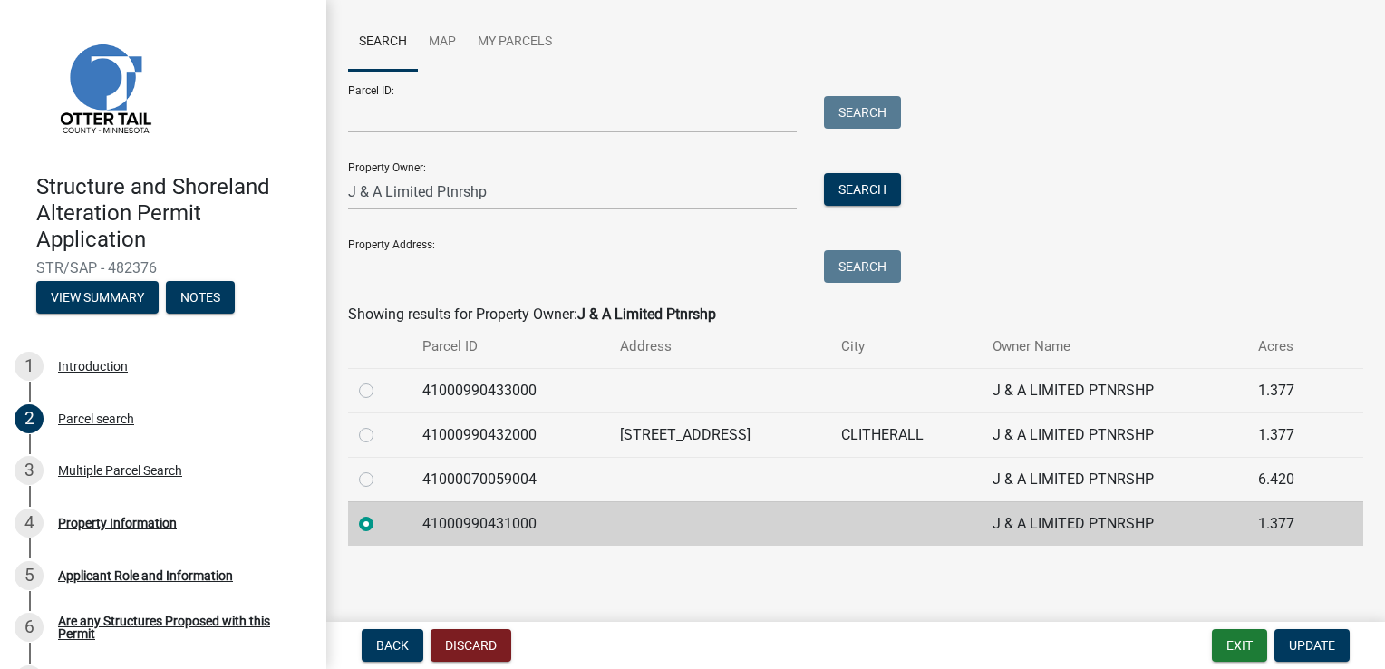
click at [381, 380] on label at bounding box center [381, 380] width 0 height 0
click at [381, 389] on input "radio" at bounding box center [387, 386] width 12 height 12
radio input "true"
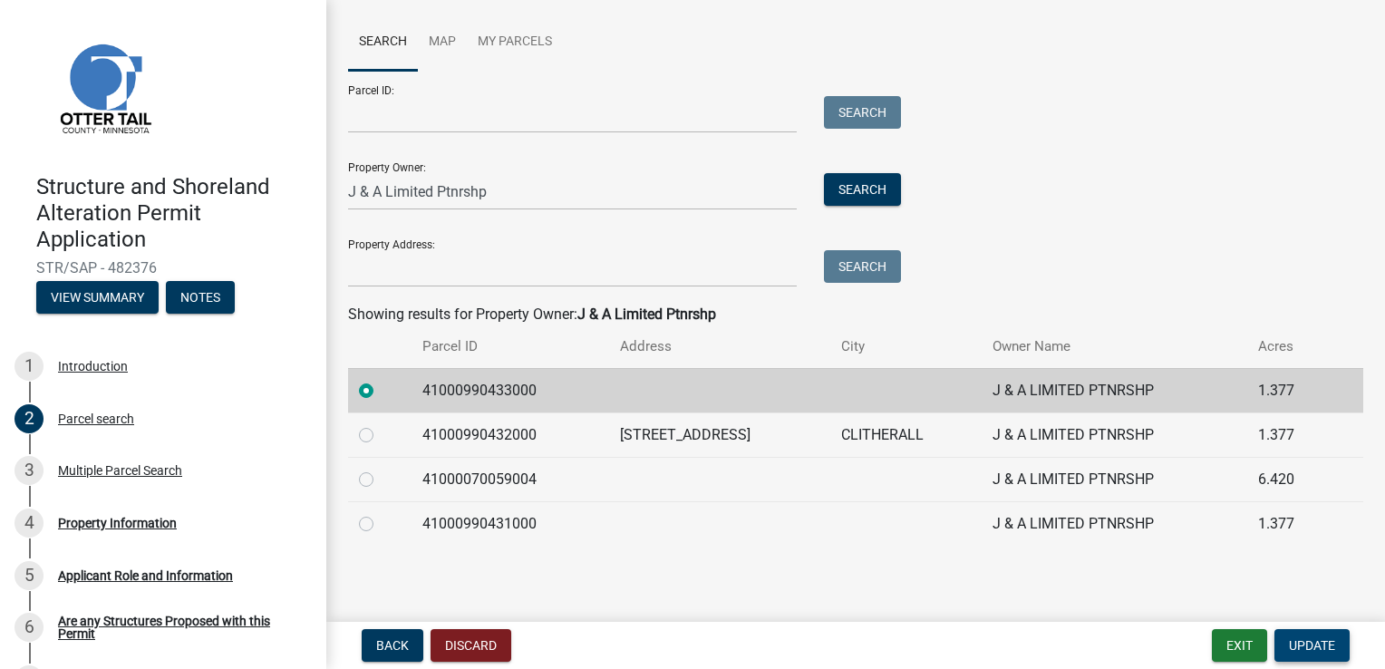
click at [1334, 646] on span "Update" at bounding box center [1312, 645] width 46 height 14
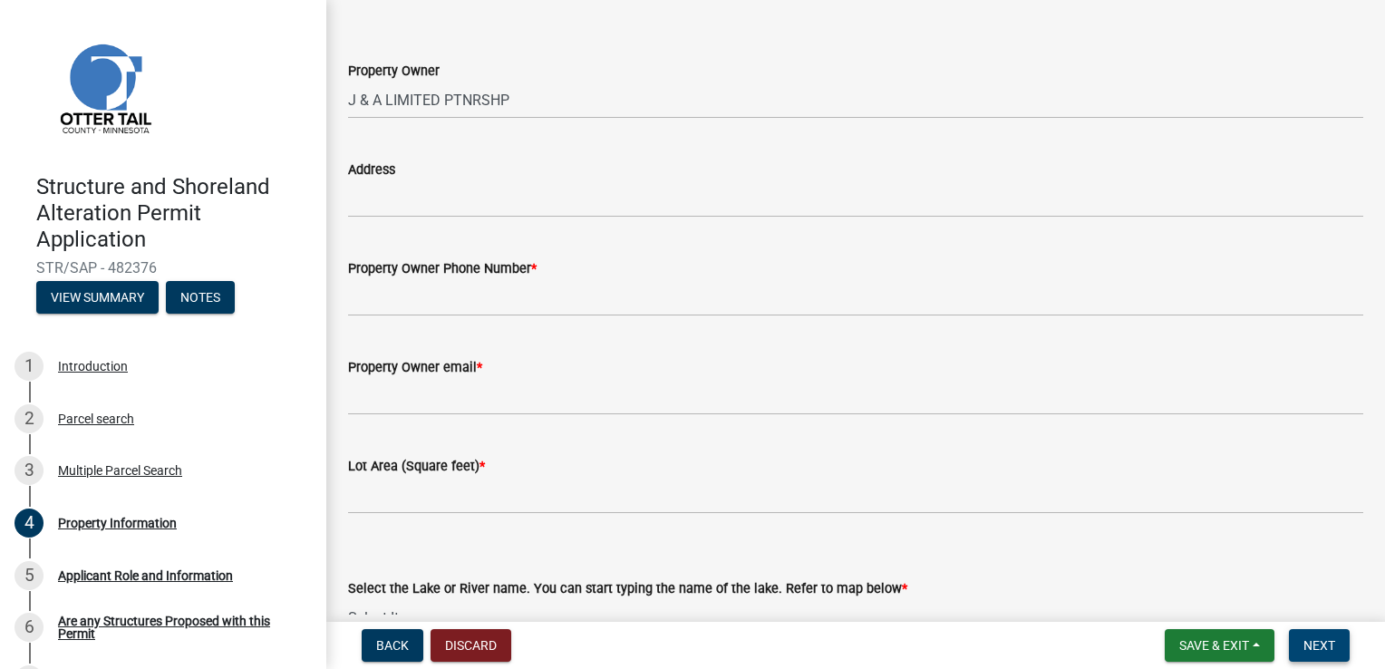
scroll to position [0, 0]
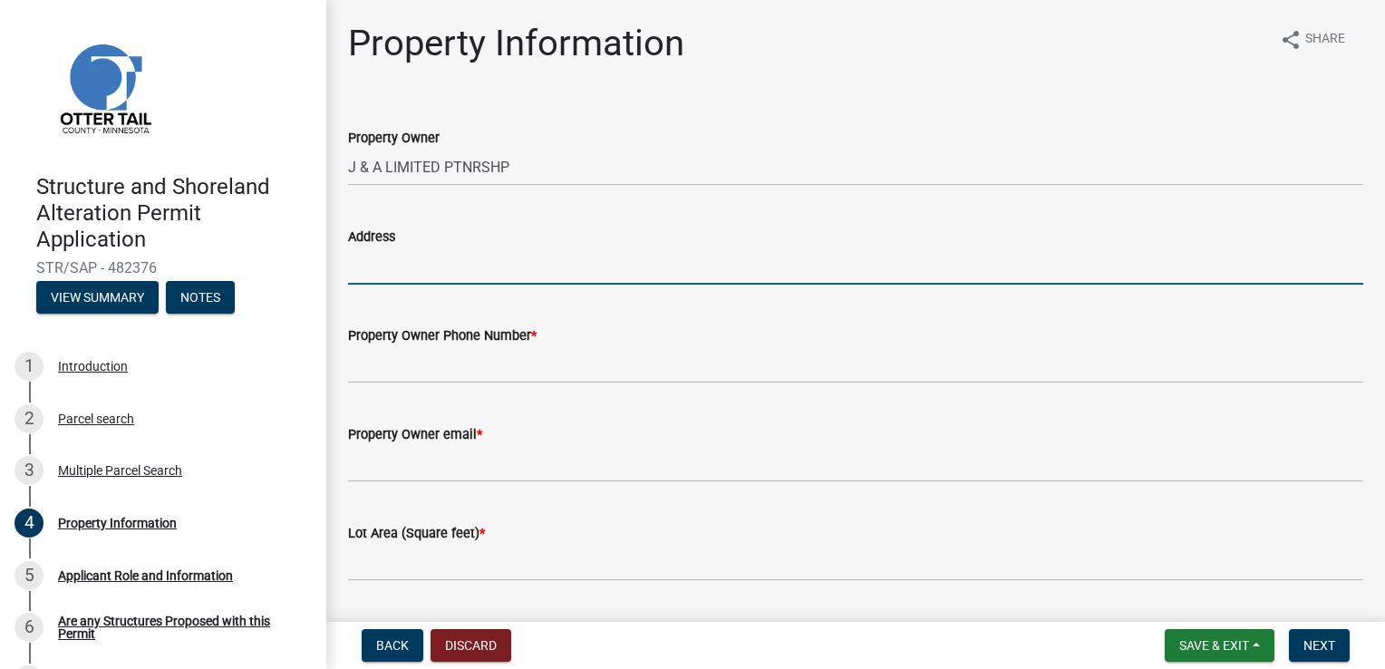
click at [361, 270] on input "Address" at bounding box center [855, 265] width 1015 height 37
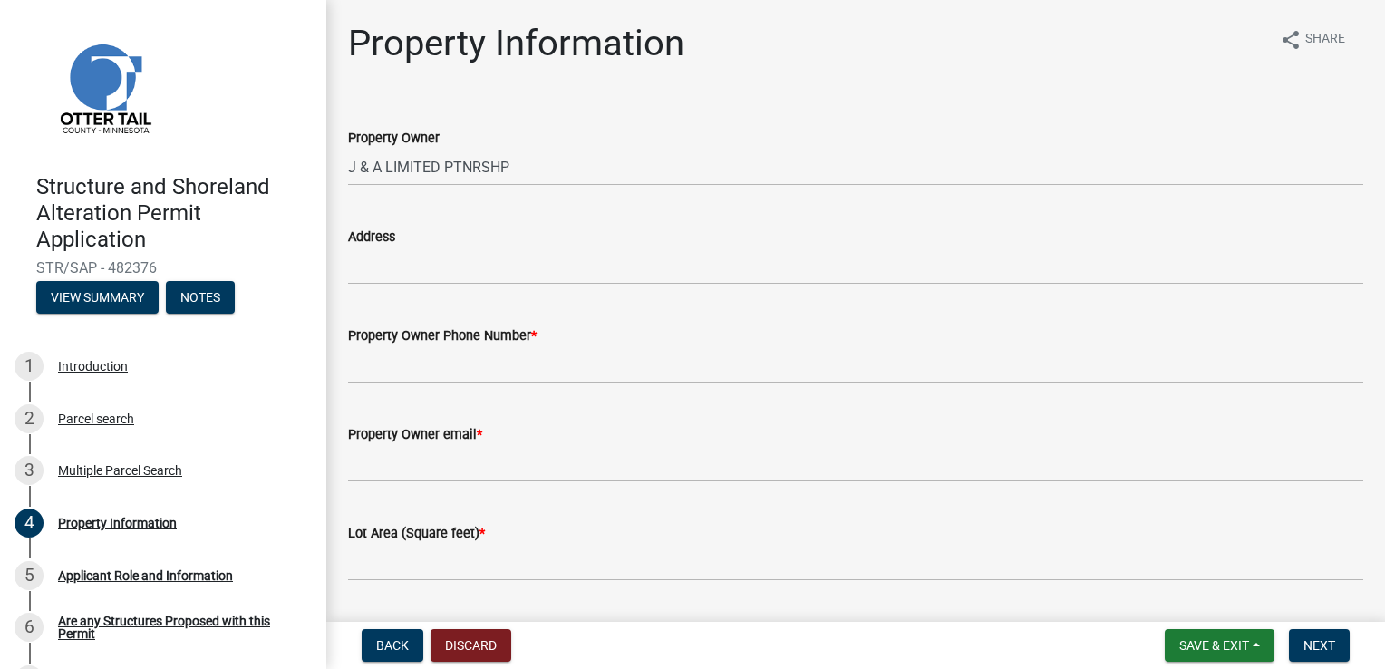
scroll to position [3, 0]
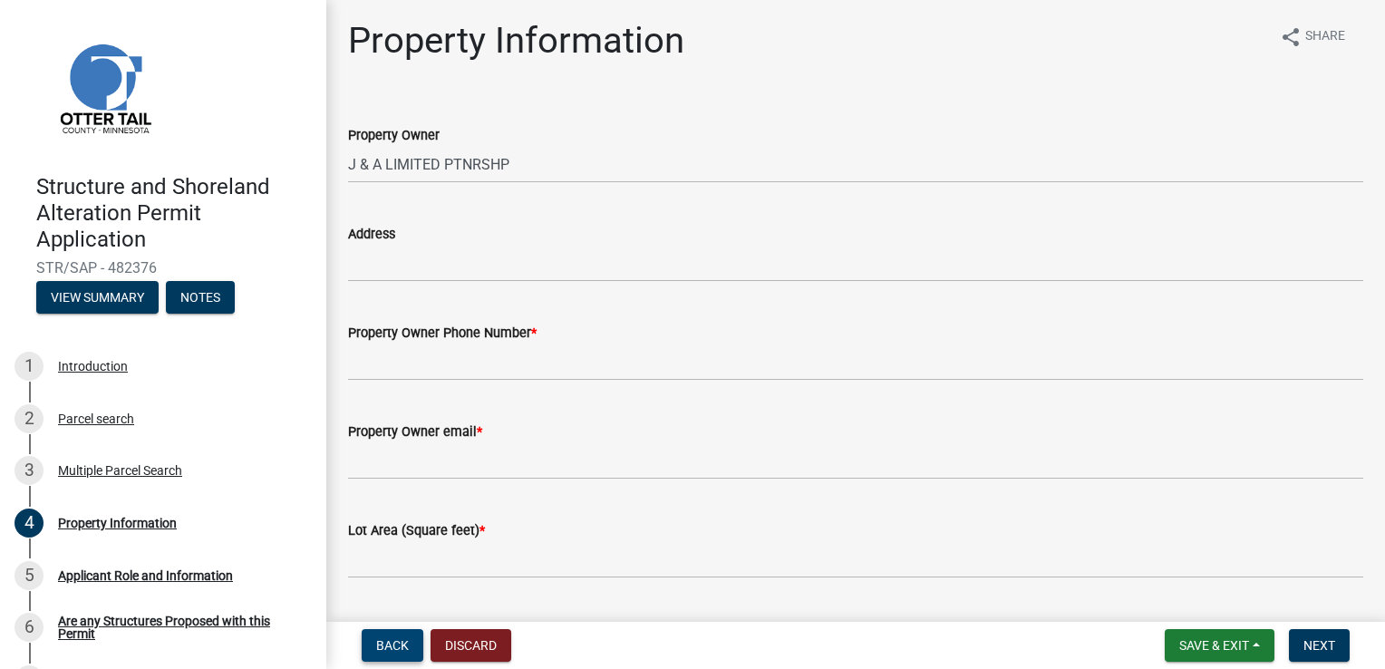
click at [381, 650] on span "Back" at bounding box center [392, 645] width 33 height 14
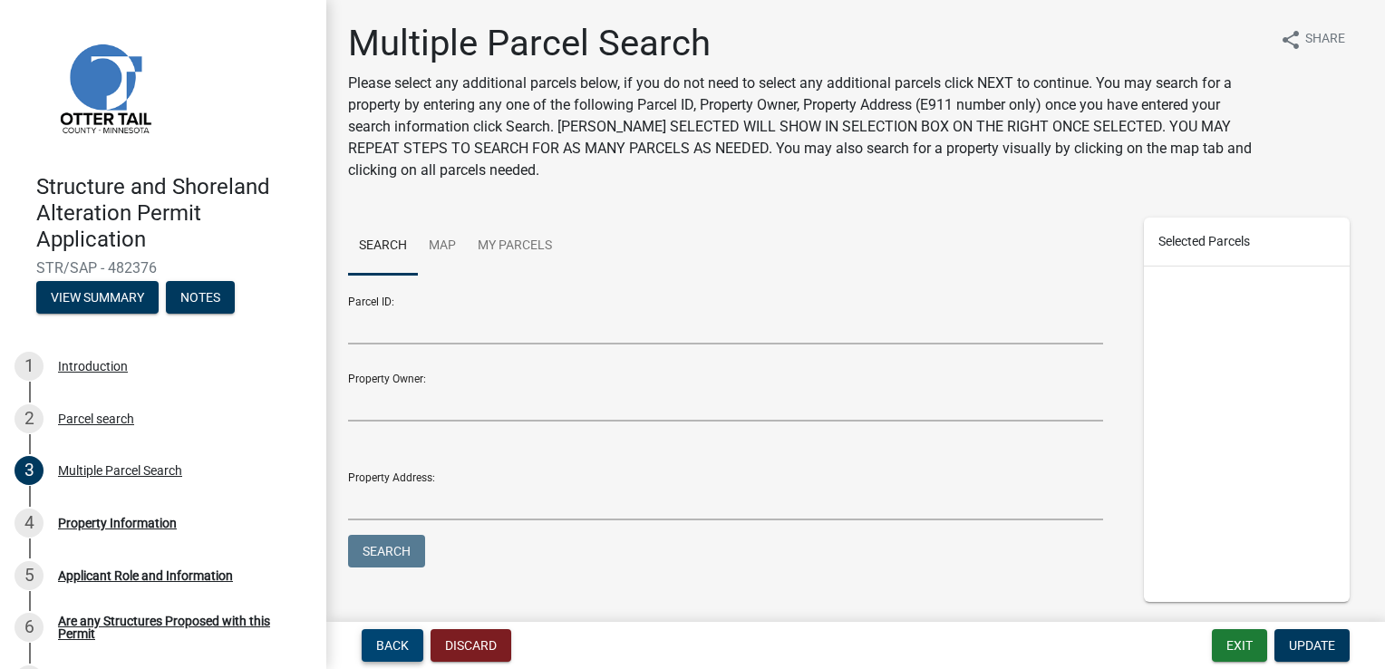
scroll to position [108, 0]
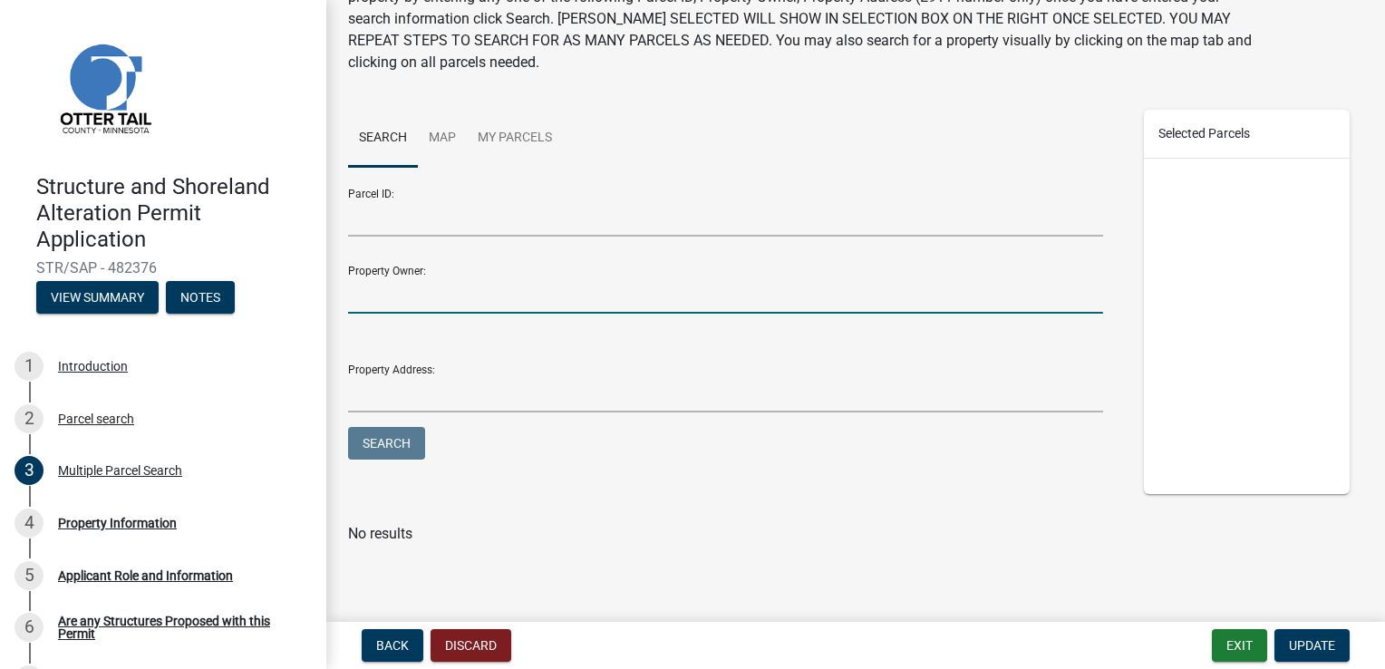
click at [364, 294] on input "Property Owner:" at bounding box center [725, 294] width 755 height 37
type input "J & A Limited Ptnrshp"
click at [384, 430] on button "Search" at bounding box center [386, 443] width 77 height 33
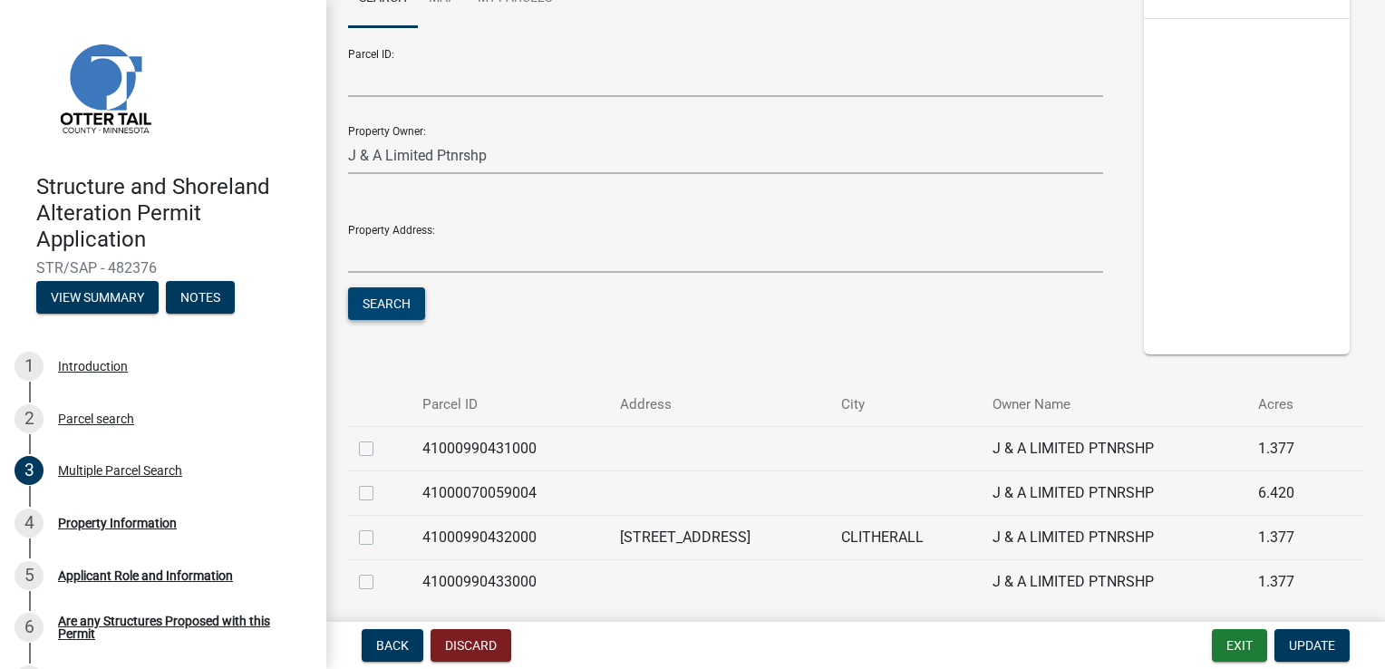
scroll to position [320, 0]
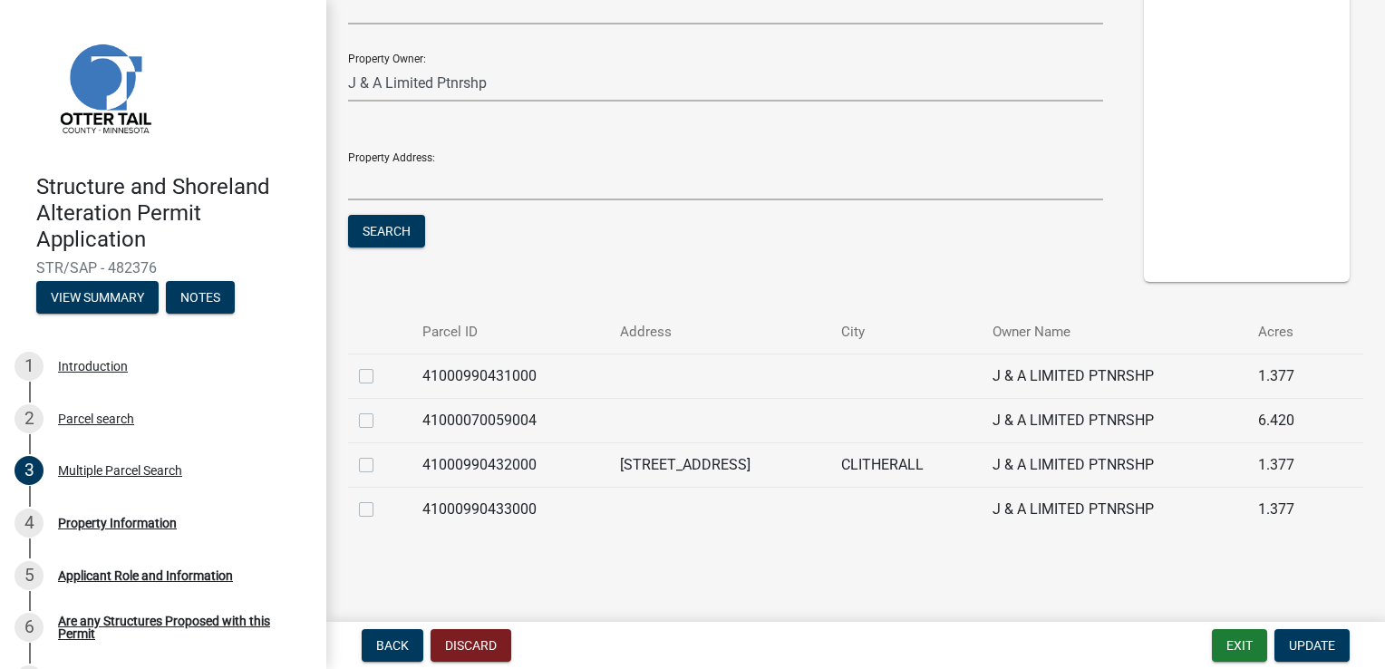
click at [381, 498] on label at bounding box center [381, 498] width 0 height 0
click at [381, 507] on input "checkbox" at bounding box center [387, 504] width 12 height 12
checkbox input "true"
click at [1313, 649] on span "Update" at bounding box center [1312, 645] width 46 height 14
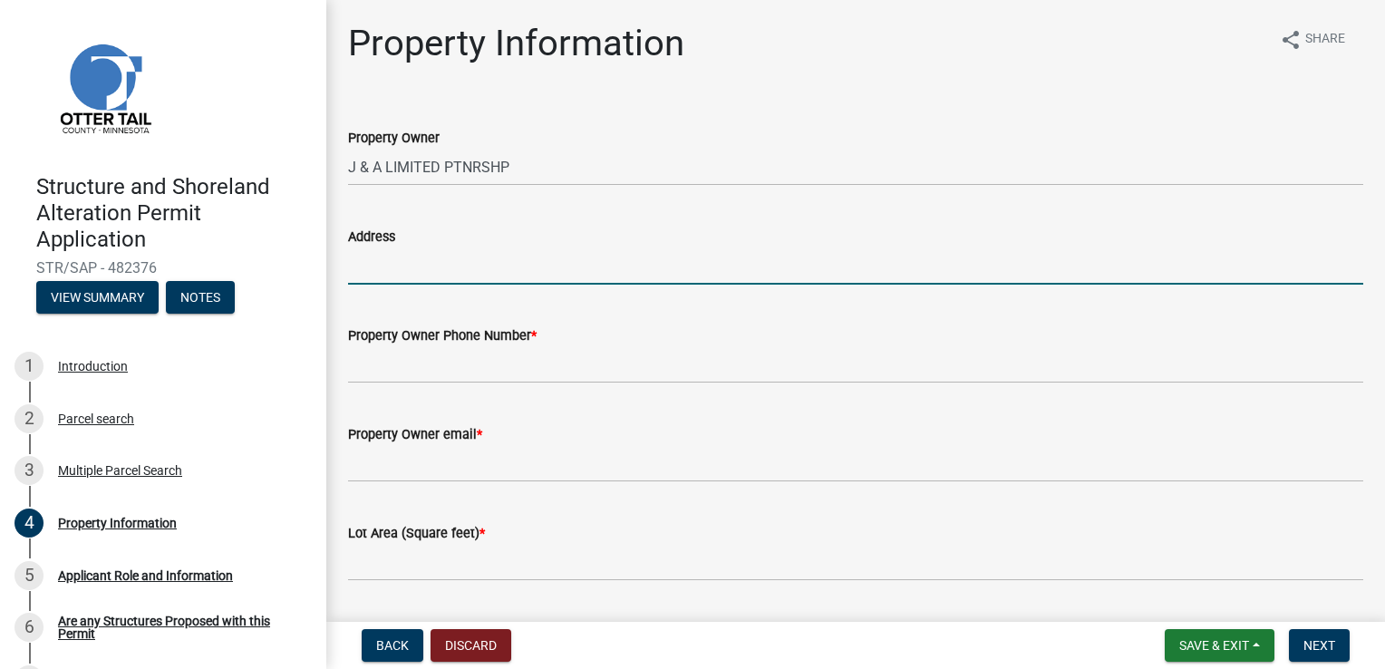
click at [428, 273] on input "Address" at bounding box center [855, 265] width 1015 height 37
click at [713, 270] on input "[STREET_ADDRESS]" at bounding box center [855, 265] width 1015 height 37
type input "[STREET_ADDRESS]"
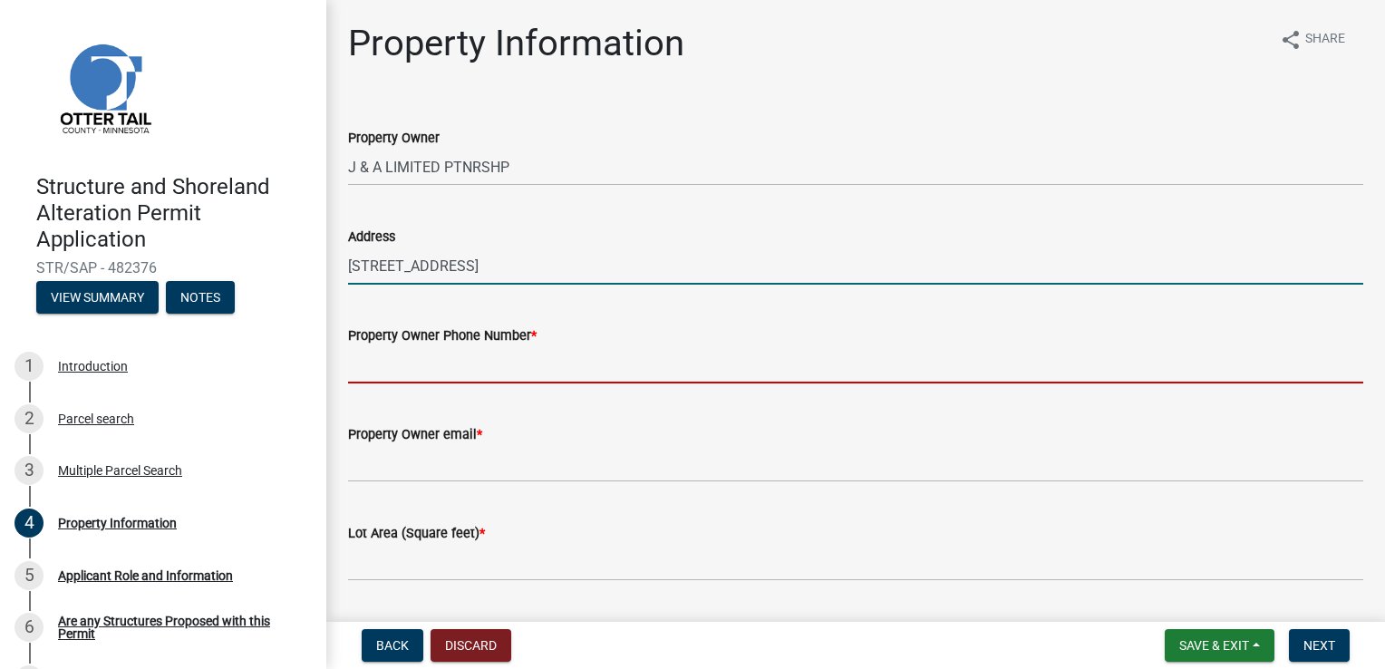
click at [360, 370] on input "Property Owner Phone Number *" at bounding box center [855, 364] width 1015 height 37
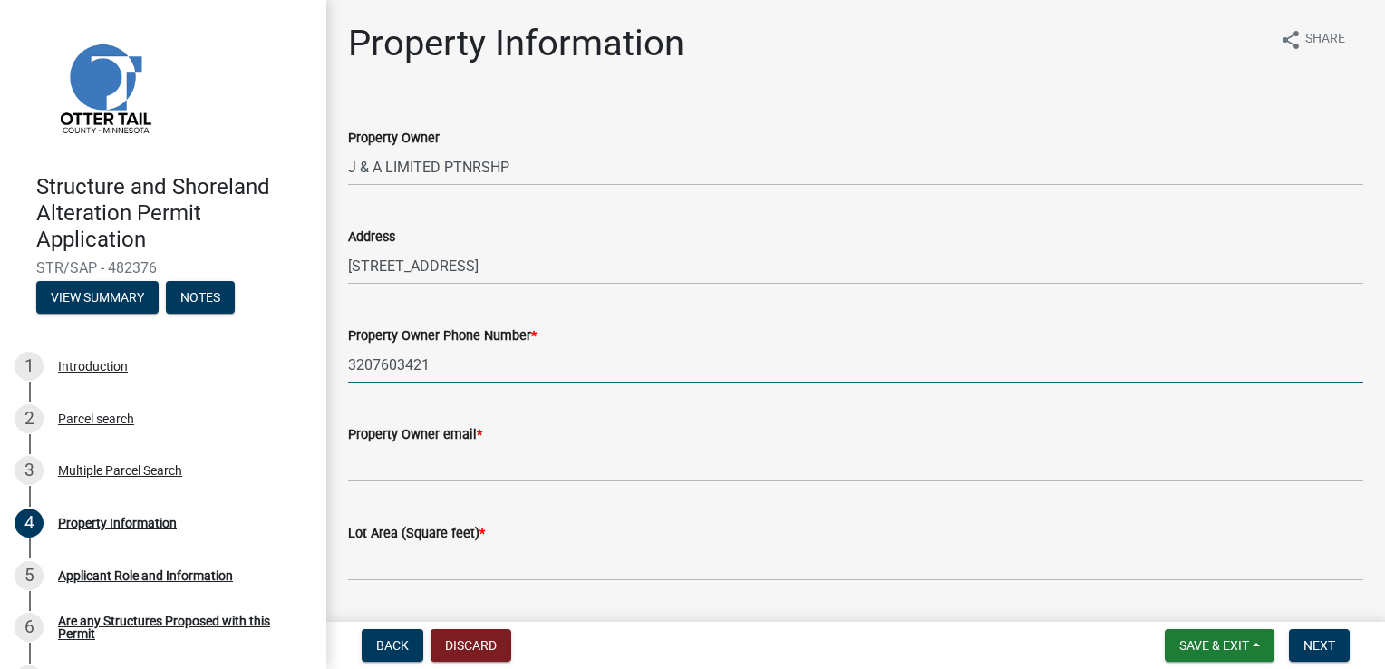
type input "3207603421"
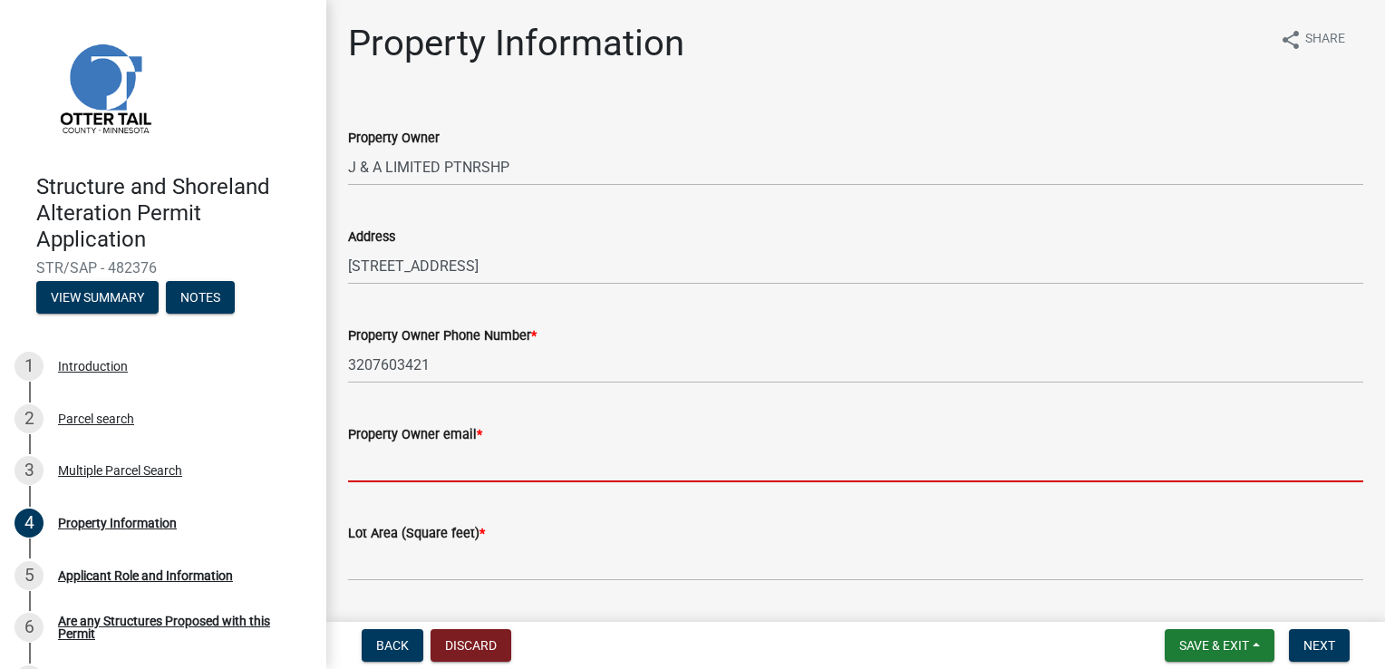
click at [457, 467] on input "Property Owner email *" at bounding box center [855, 463] width 1015 height 37
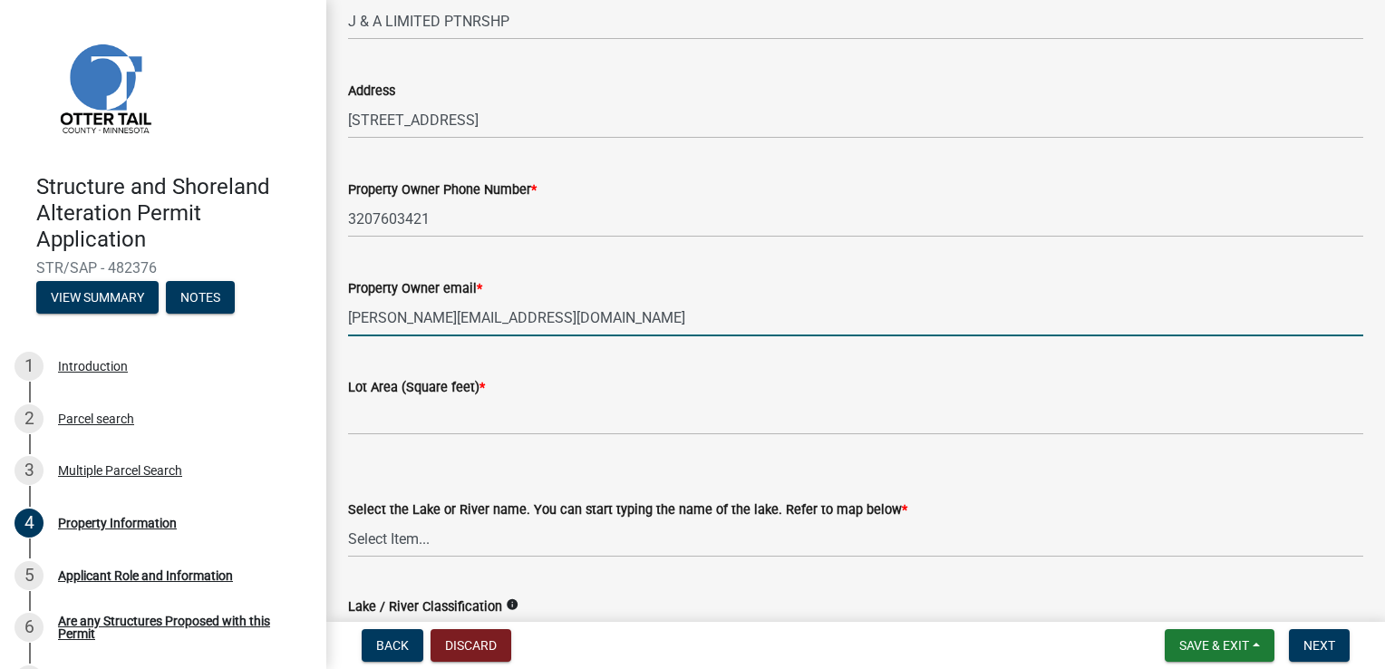
scroll to position [167, 0]
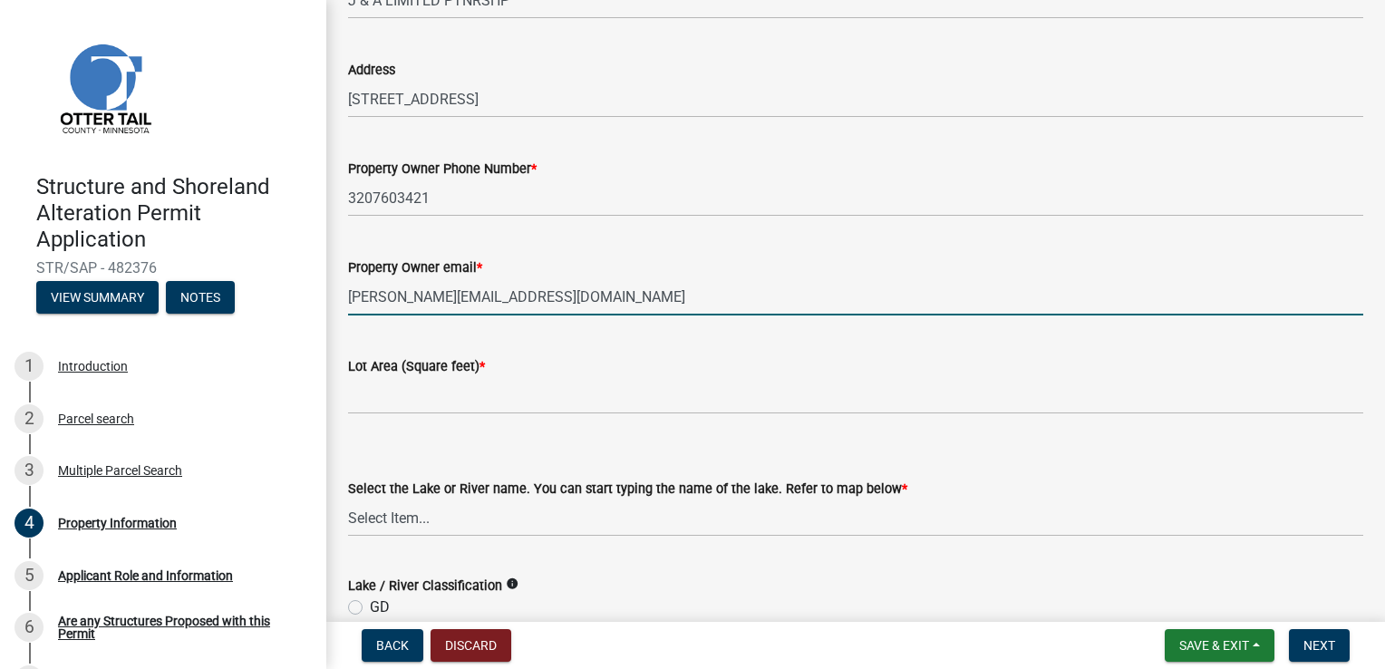
type input "[PERSON_NAME][EMAIL_ADDRESS][DOMAIN_NAME]"
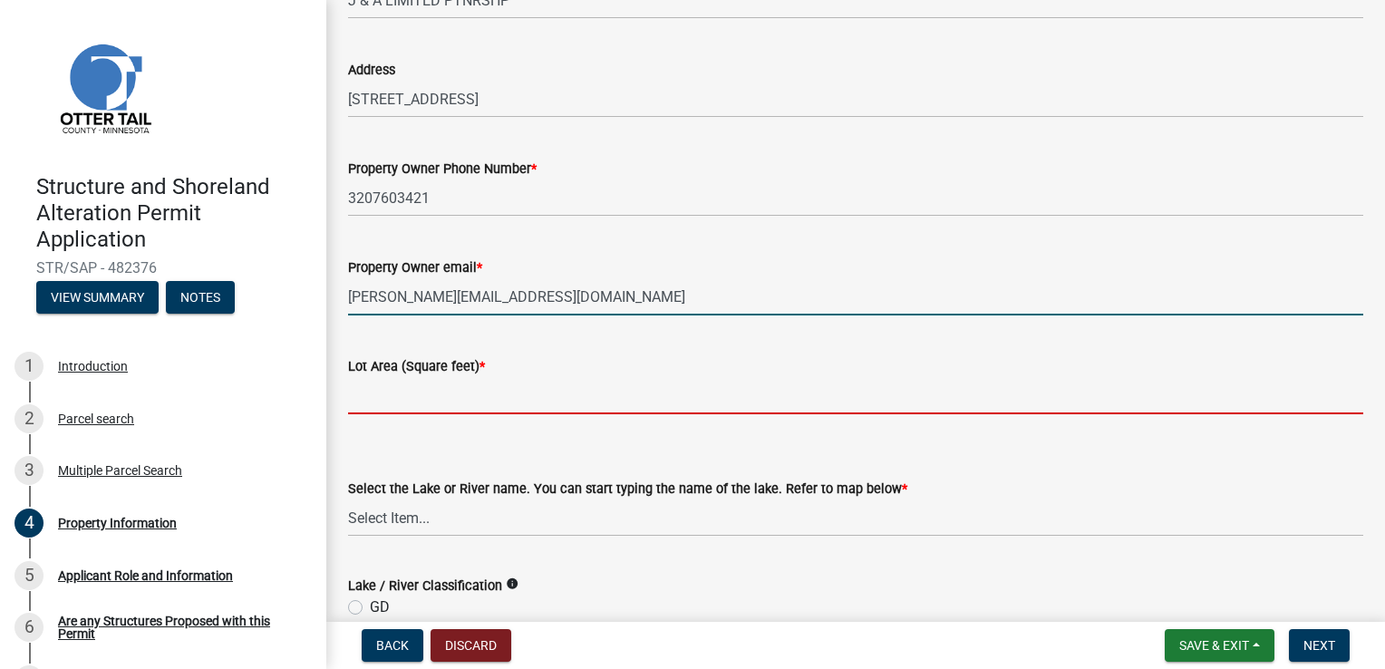
click at [361, 399] on input "text" at bounding box center [855, 395] width 1015 height 37
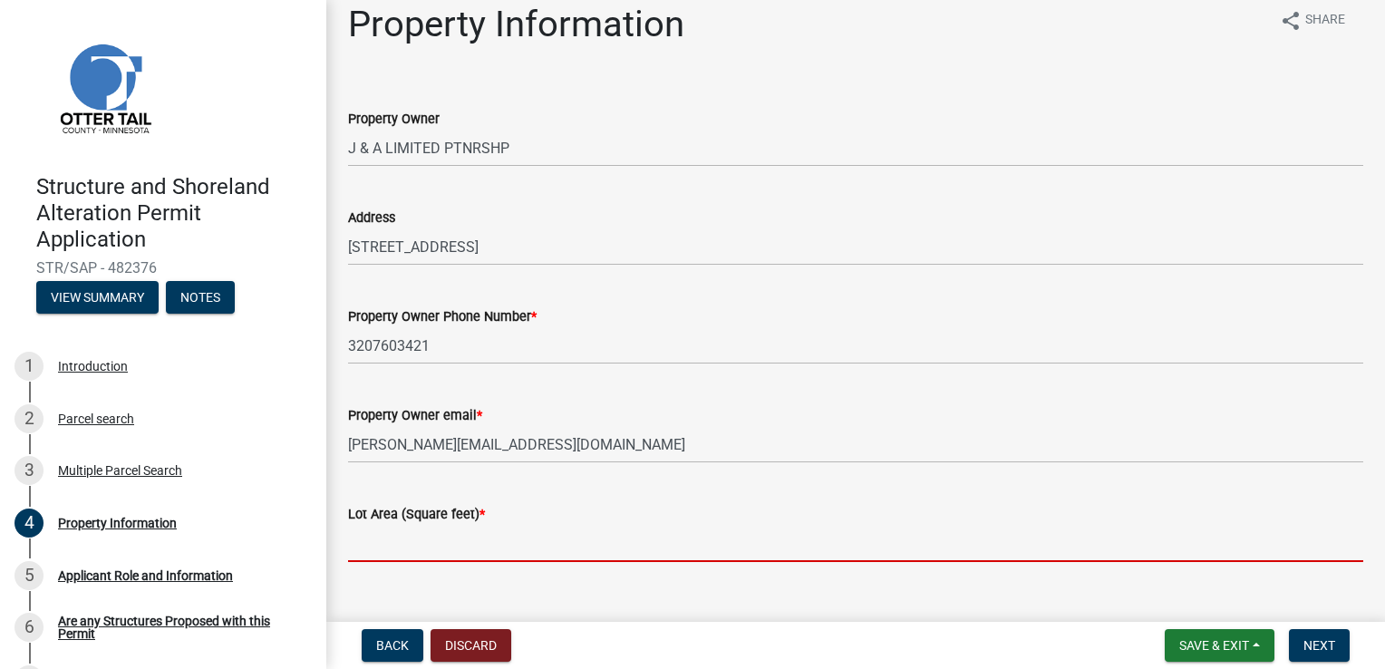
scroll to position [0, 0]
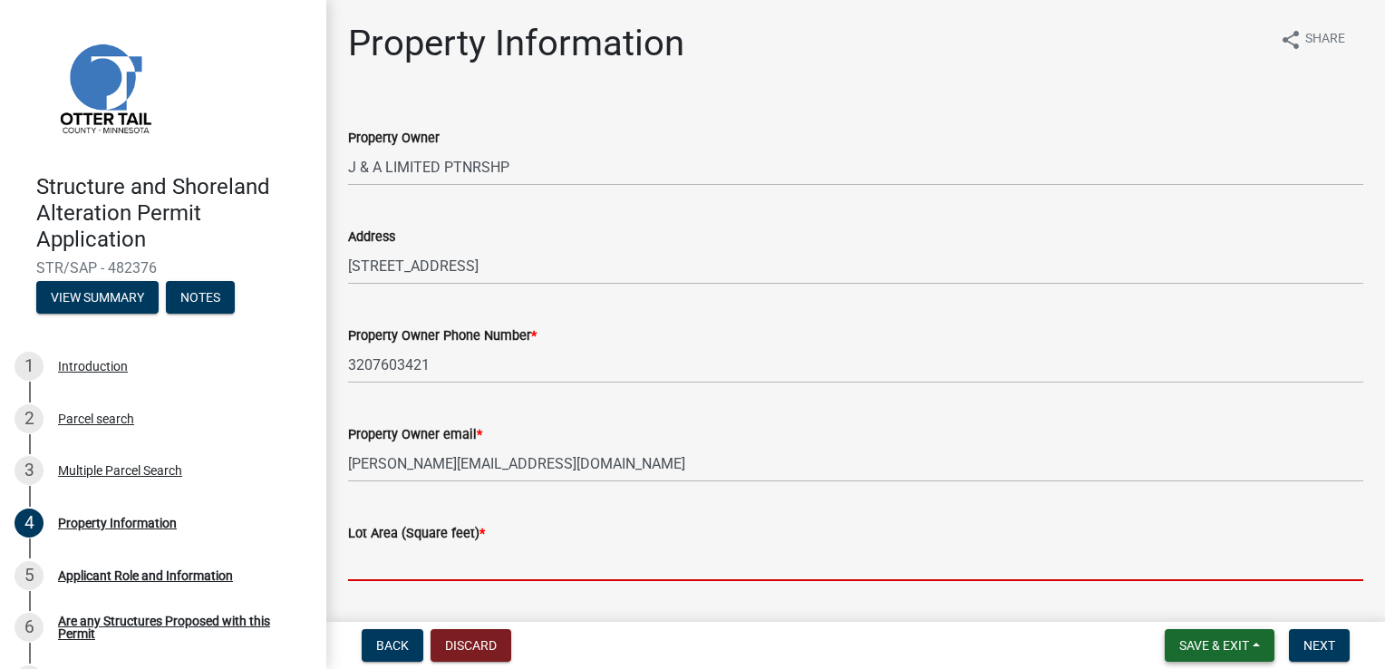
click at [1200, 658] on button "Save & Exit" at bounding box center [1219, 645] width 110 height 33
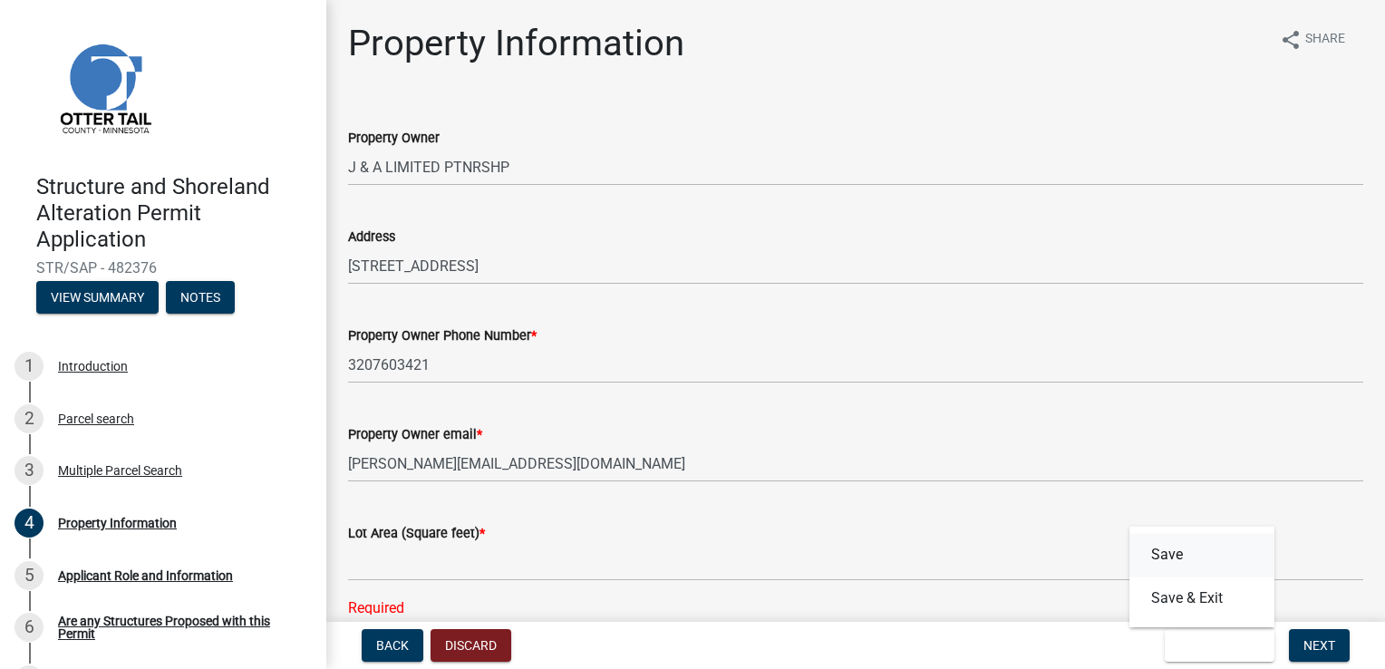
click at [1160, 562] on button "Save" at bounding box center [1201, 554] width 145 height 43
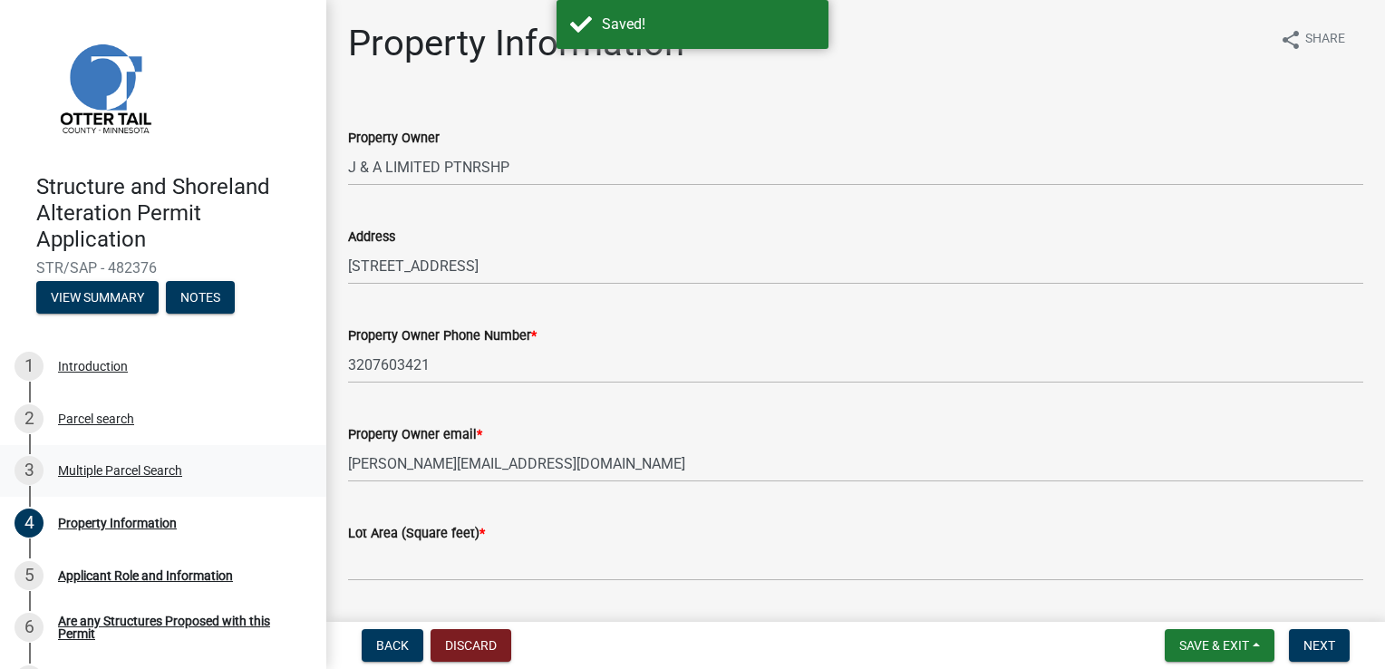
click at [86, 473] on div "Multiple Parcel Search" at bounding box center [120, 470] width 124 height 13
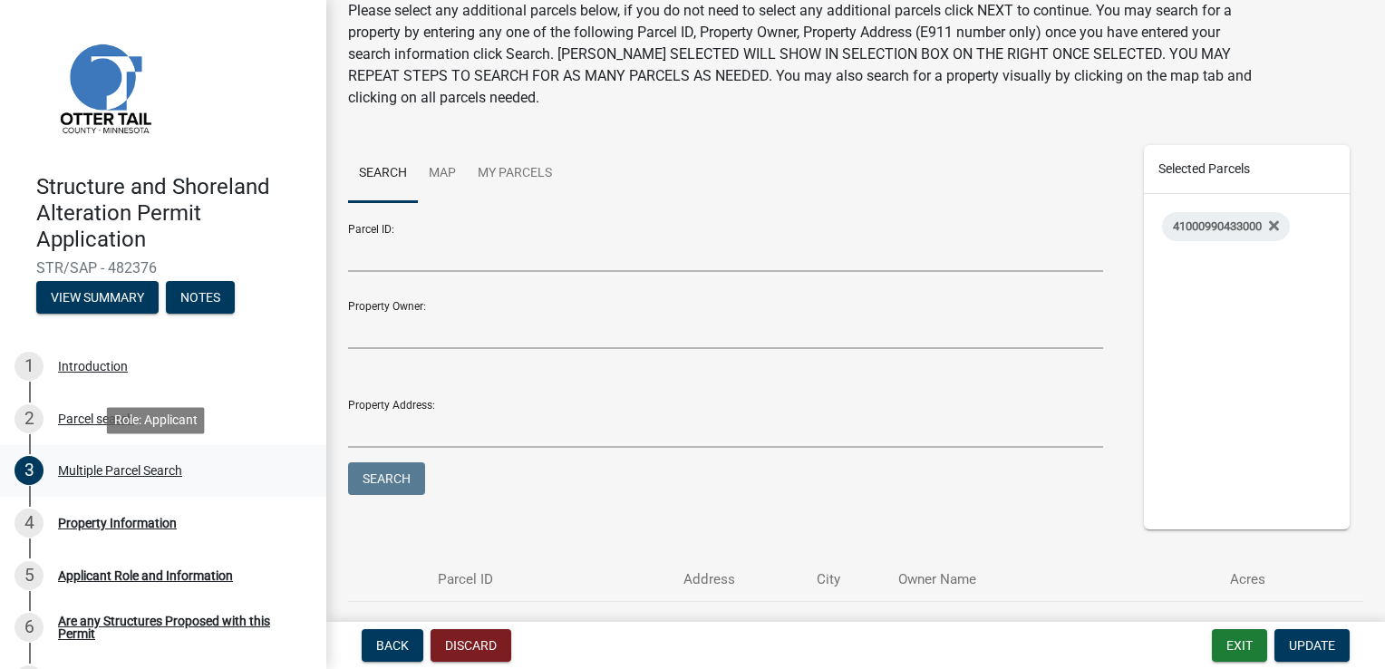
scroll to position [188, 0]
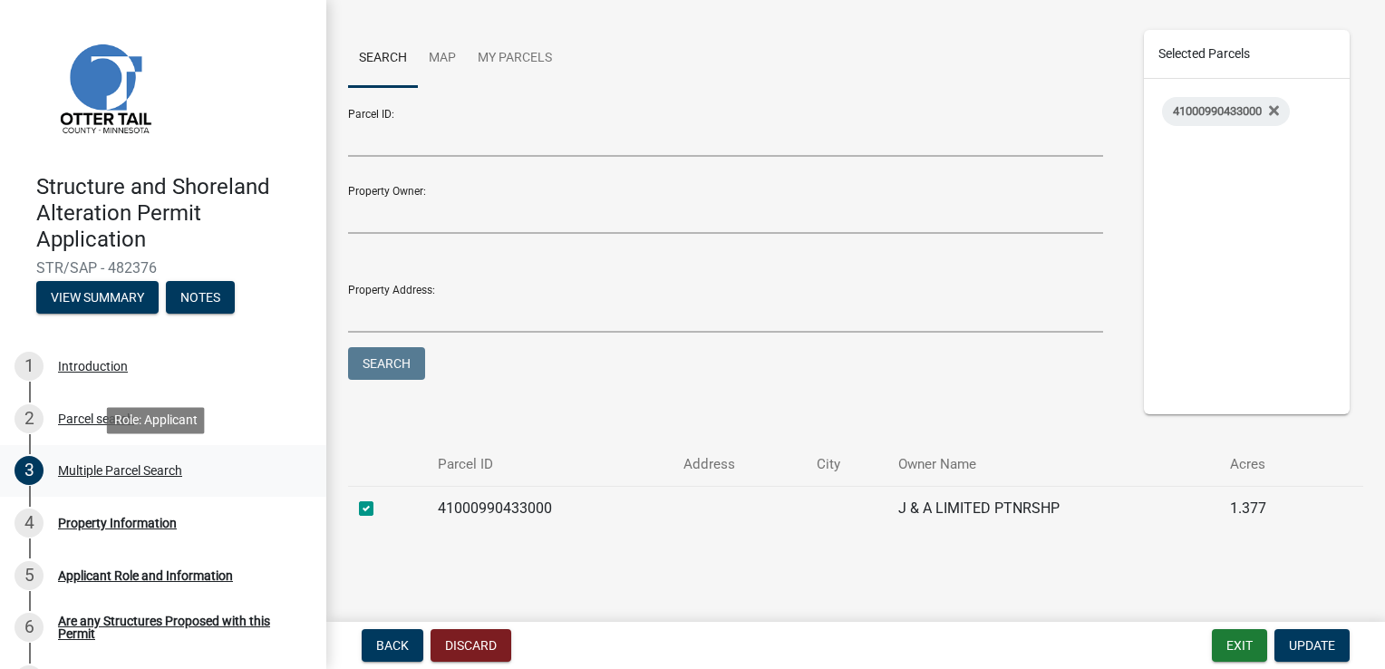
click at [120, 509] on div "4 Property Information" at bounding box center [155, 522] width 283 height 29
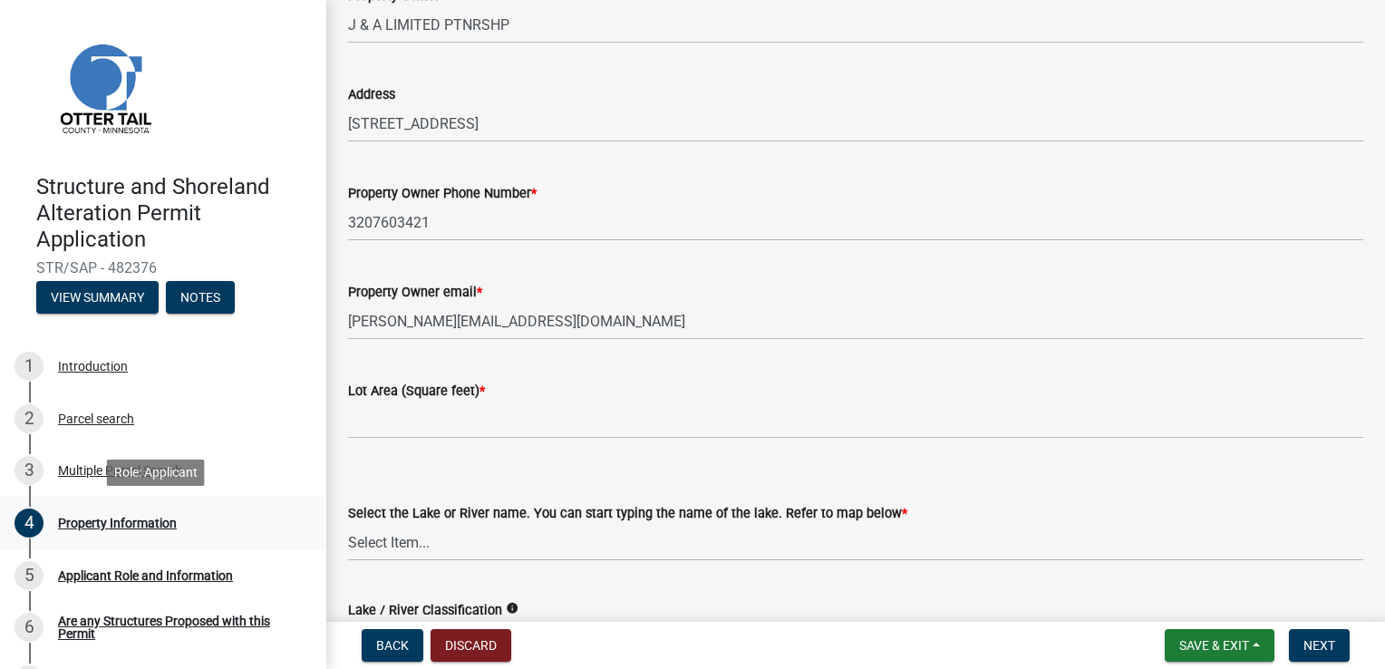
scroll to position [143, 0]
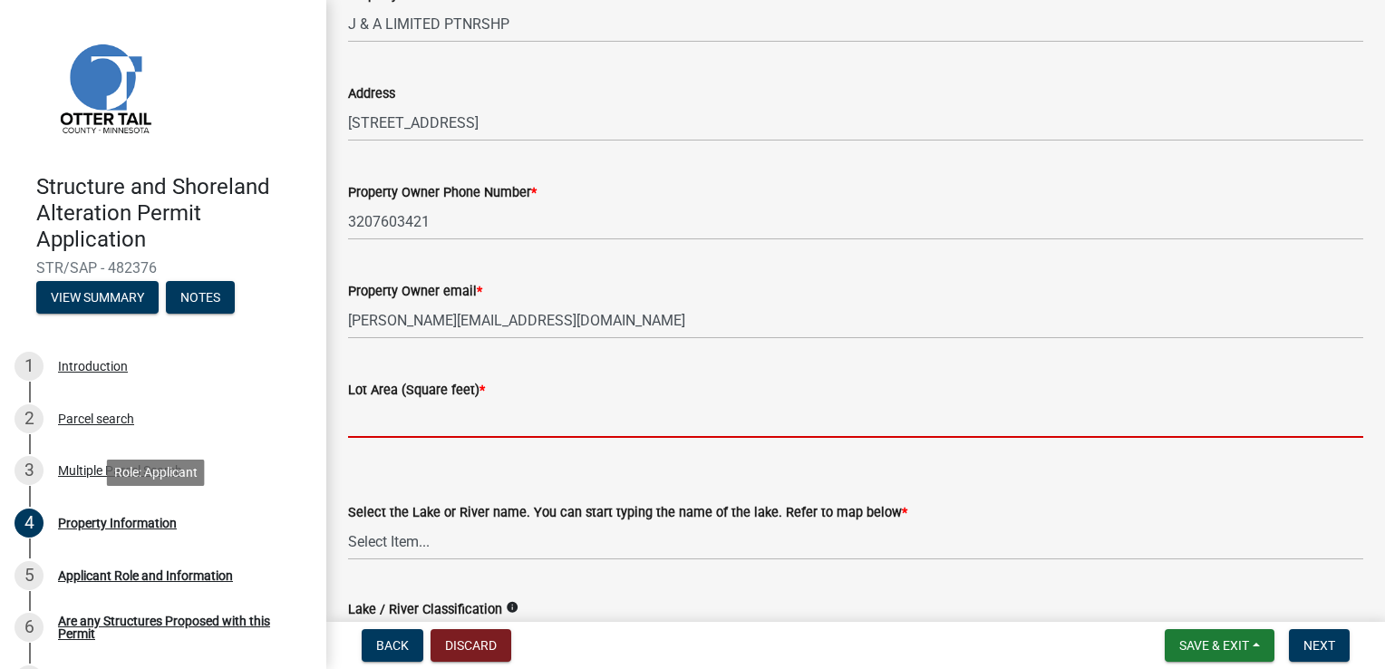
click at [373, 424] on input "text" at bounding box center [855, 419] width 1015 height 37
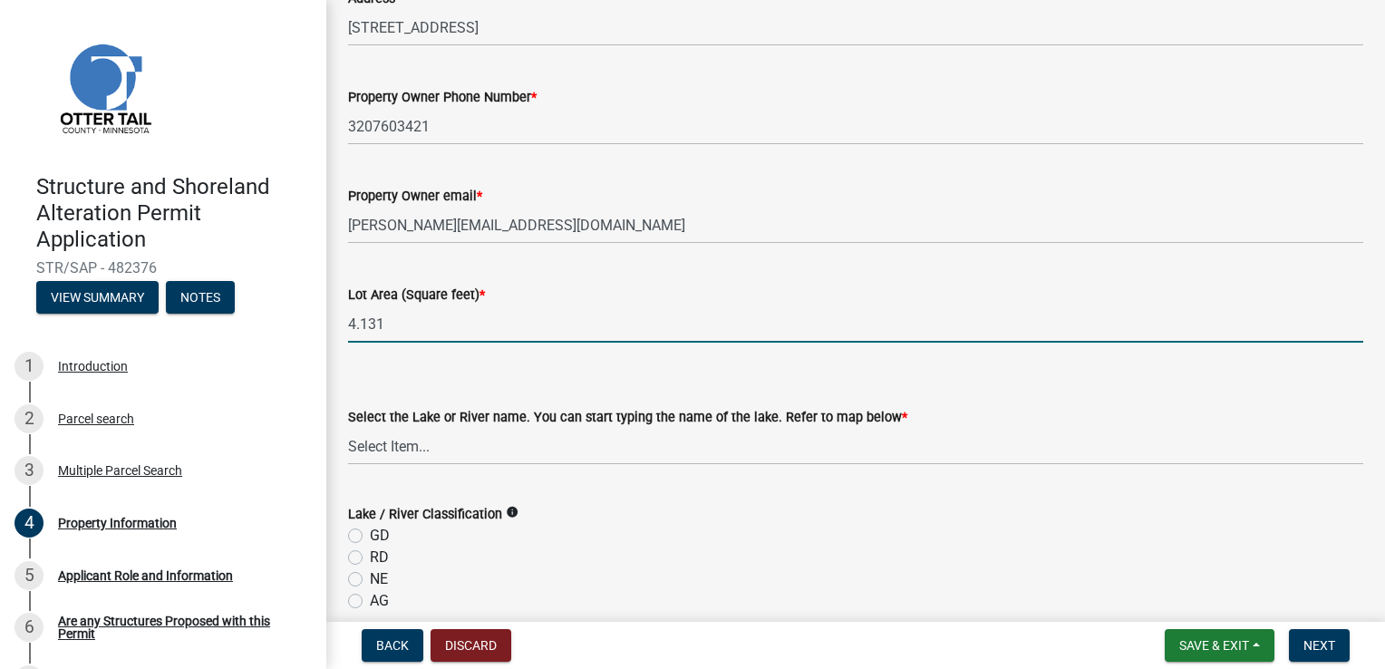
scroll to position [281, 0]
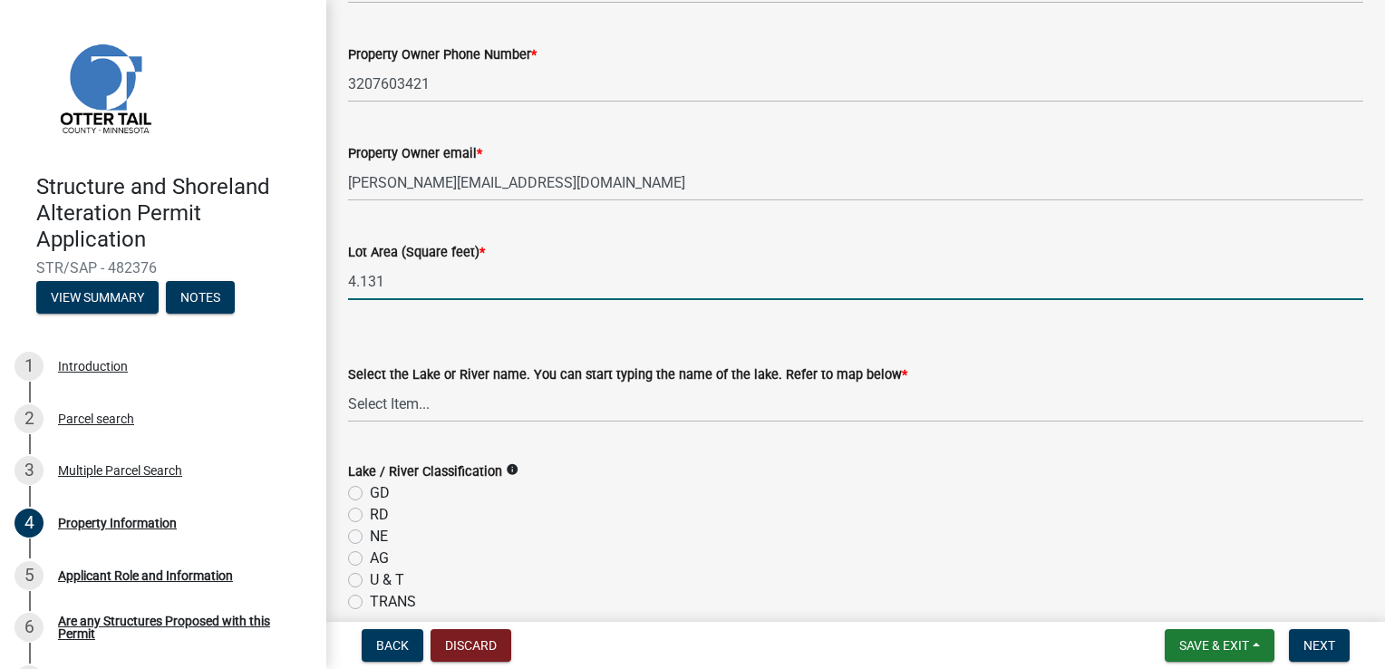
type input "4.131"
click at [355, 417] on select "Select Item... None [PERSON_NAME] 56-031 [PERSON_NAME] 56-118 [PERSON_NAME] 56-…" at bounding box center [855, 403] width 1015 height 37
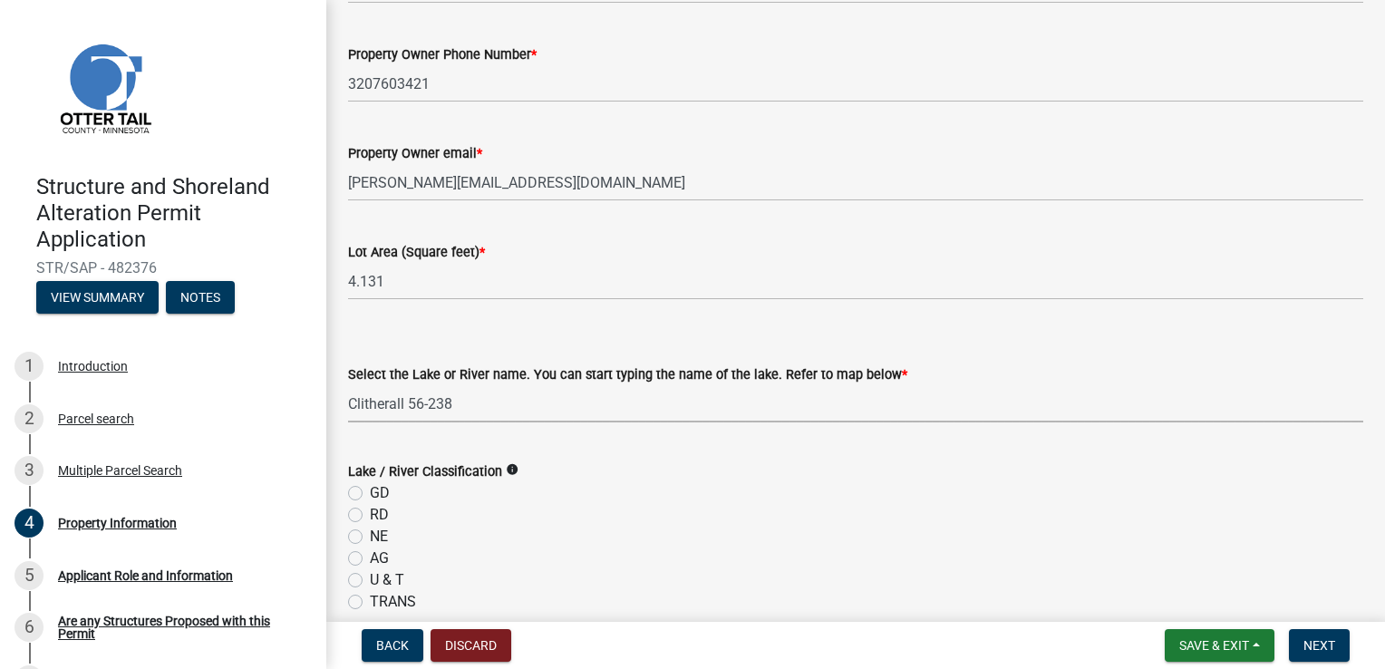
click at [348, 385] on select "Select Item... None [PERSON_NAME] 56-031 [PERSON_NAME] 56-118 [PERSON_NAME] 56-…" at bounding box center [855, 403] width 1015 height 37
select select "f5c16213-0c4e-4fd1-bc3c-97df0c7ce0ec"
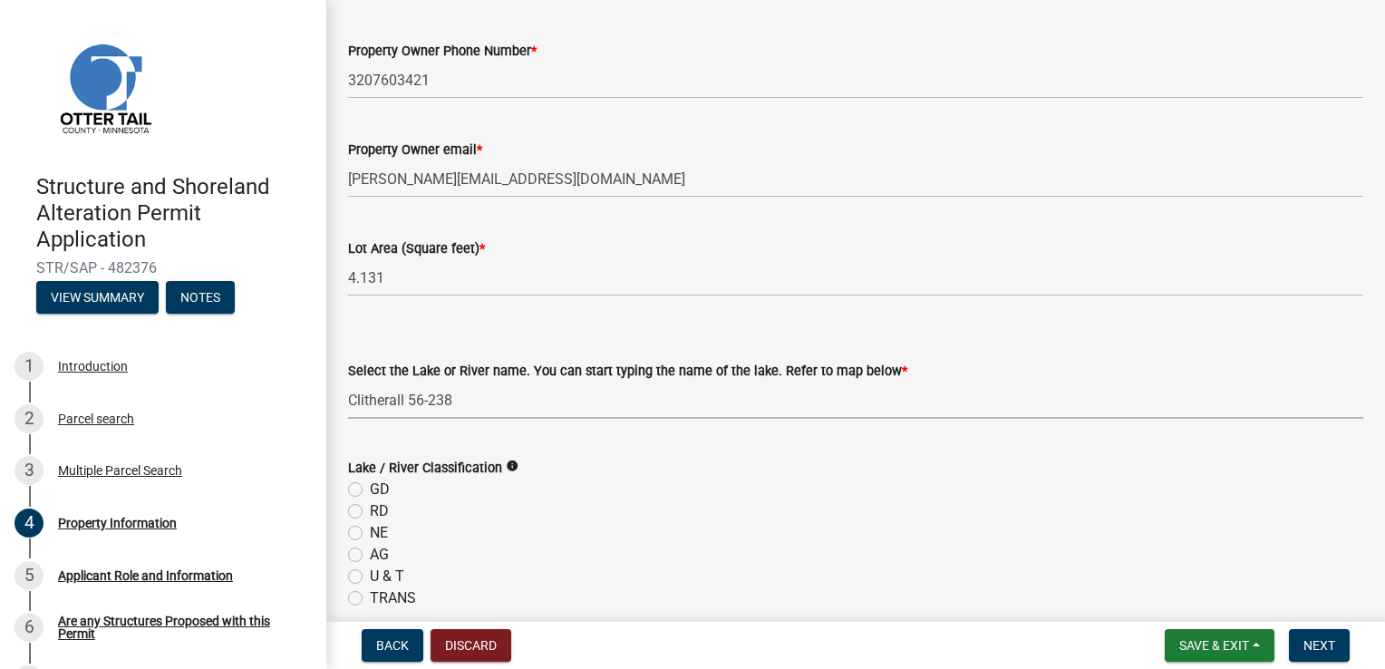
scroll to position [280, 0]
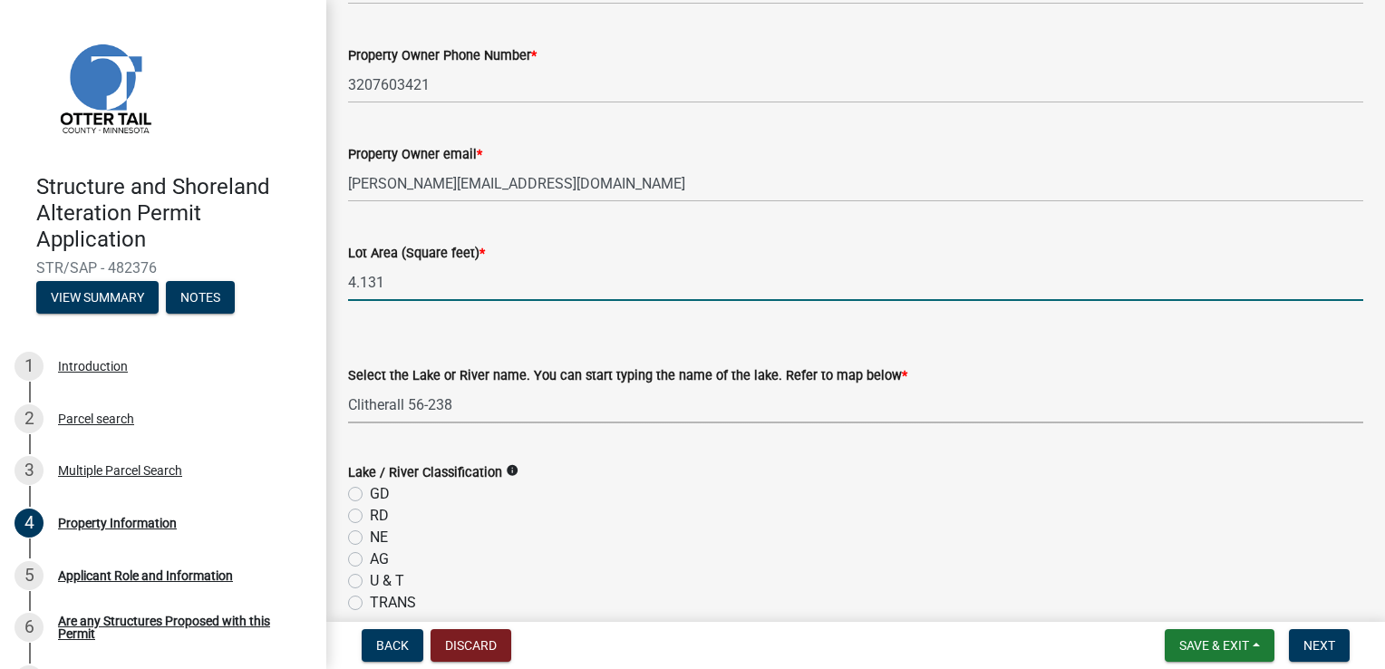
click at [396, 283] on input "4.131" at bounding box center [855, 282] width 1015 height 37
type input "4"
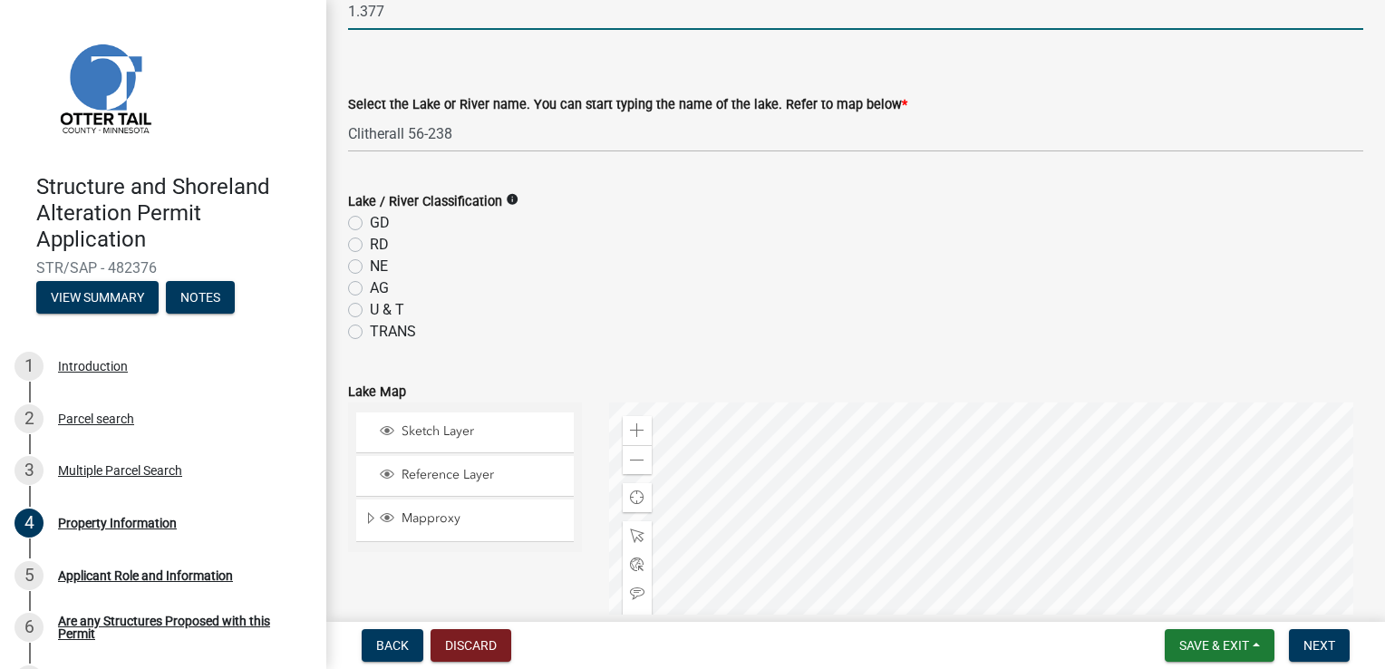
scroll to position [555, 0]
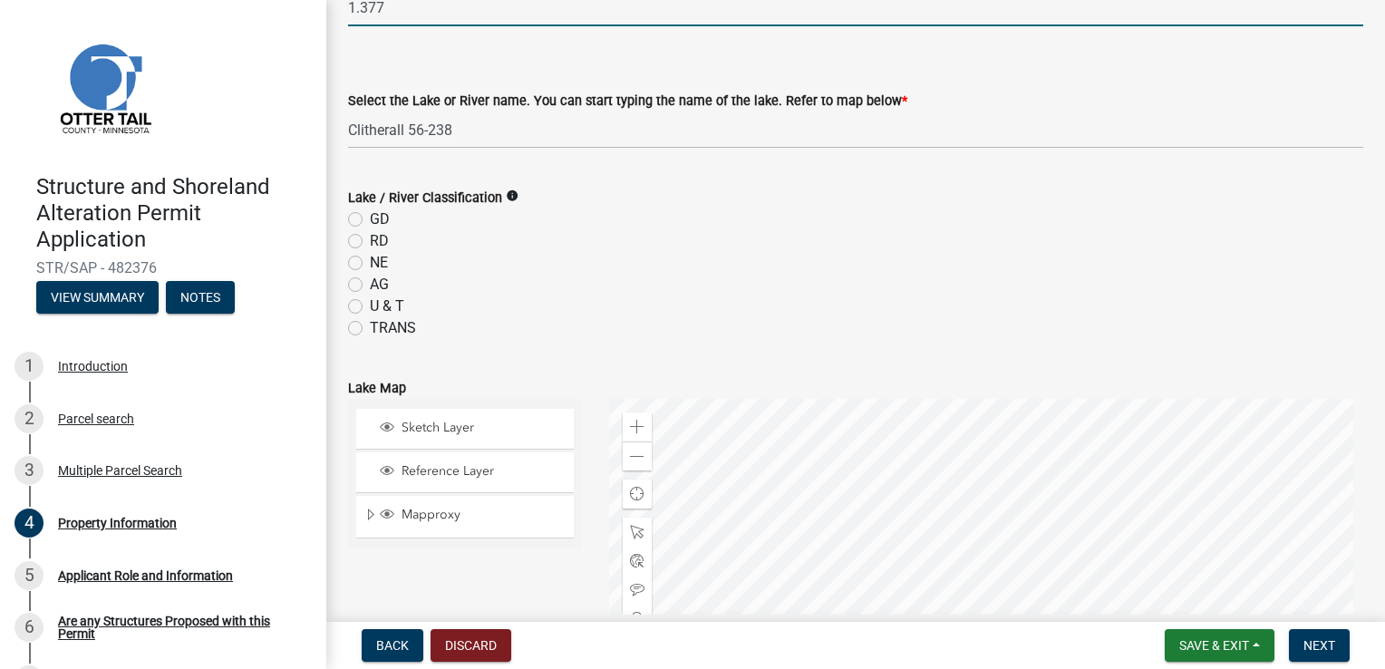
type input "1.377"
click at [506, 198] on icon "info" at bounding box center [512, 195] width 13 height 13
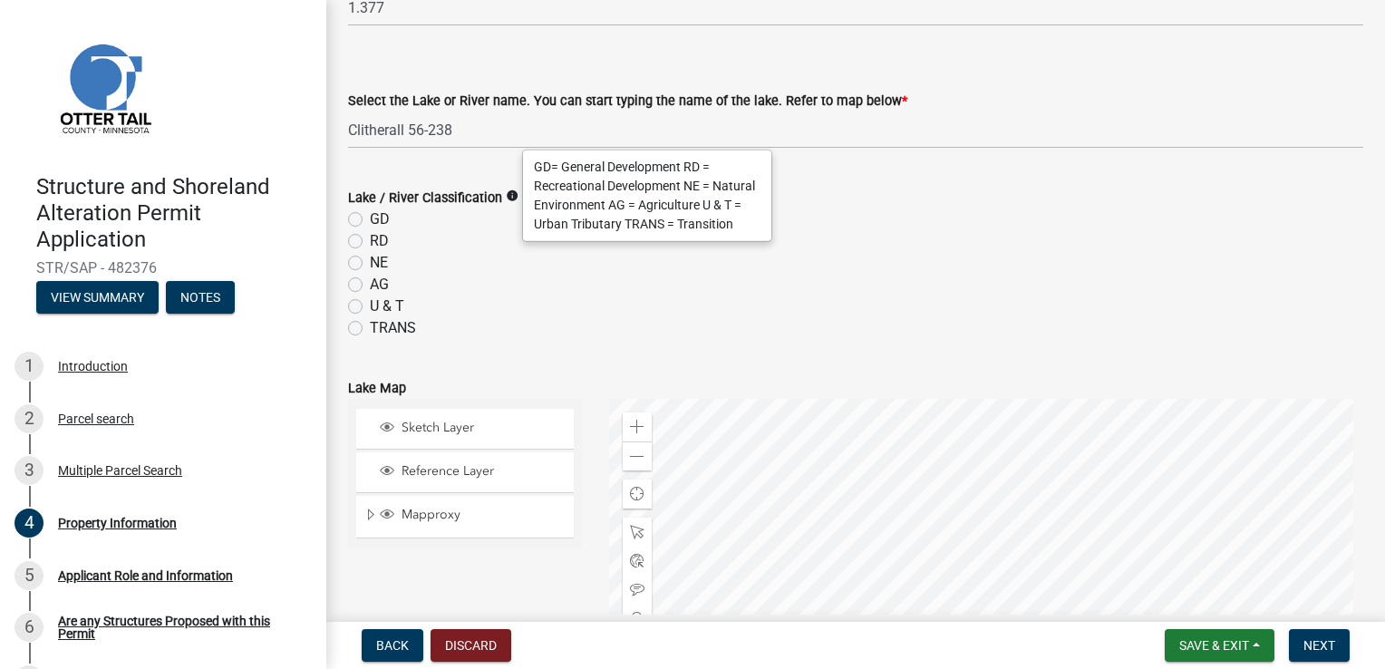
click at [370, 240] on label "RD" at bounding box center [379, 241] width 19 height 22
click at [370, 240] on input "RD" at bounding box center [376, 236] width 12 height 12
radio input "true"
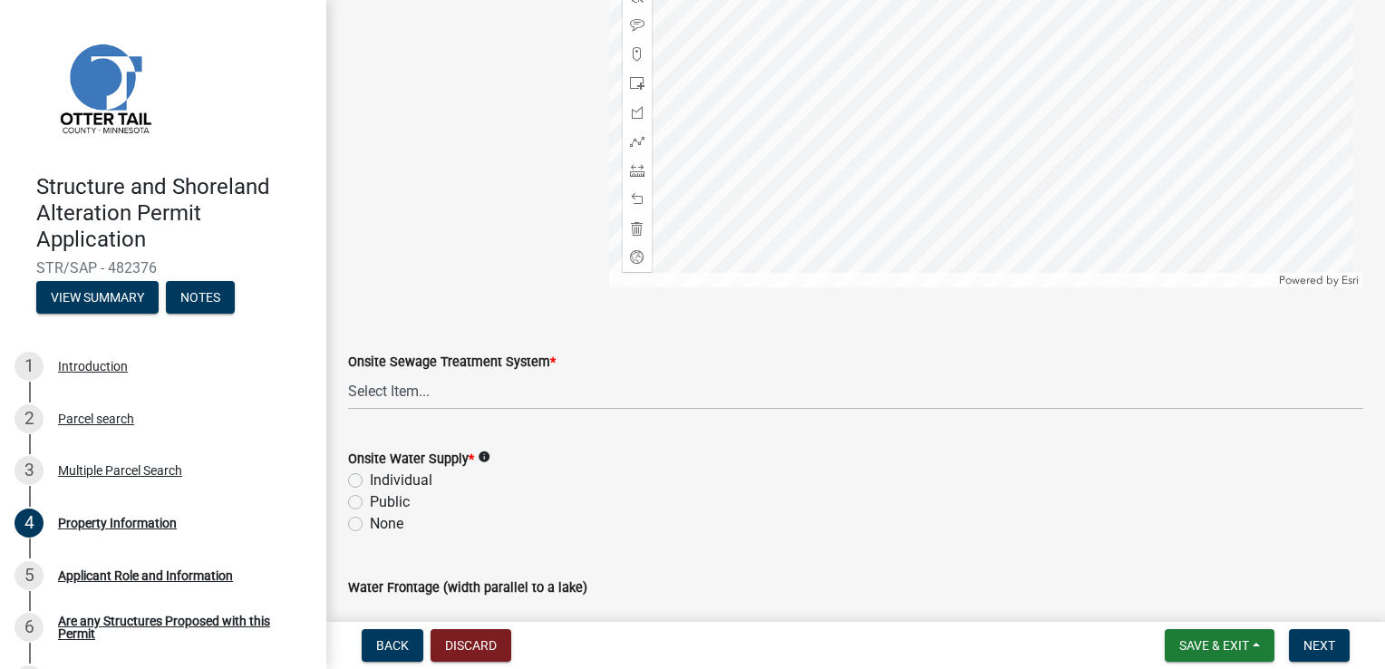
scroll to position [1121, 0]
click at [383, 394] on select "Select Item... L&R Certificate of Compliance within 5yrs Compliance Inspection …" at bounding box center [855, 389] width 1015 height 37
click at [1185, 649] on span "Save & Exit" at bounding box center [1214, 645] width 70 height 14
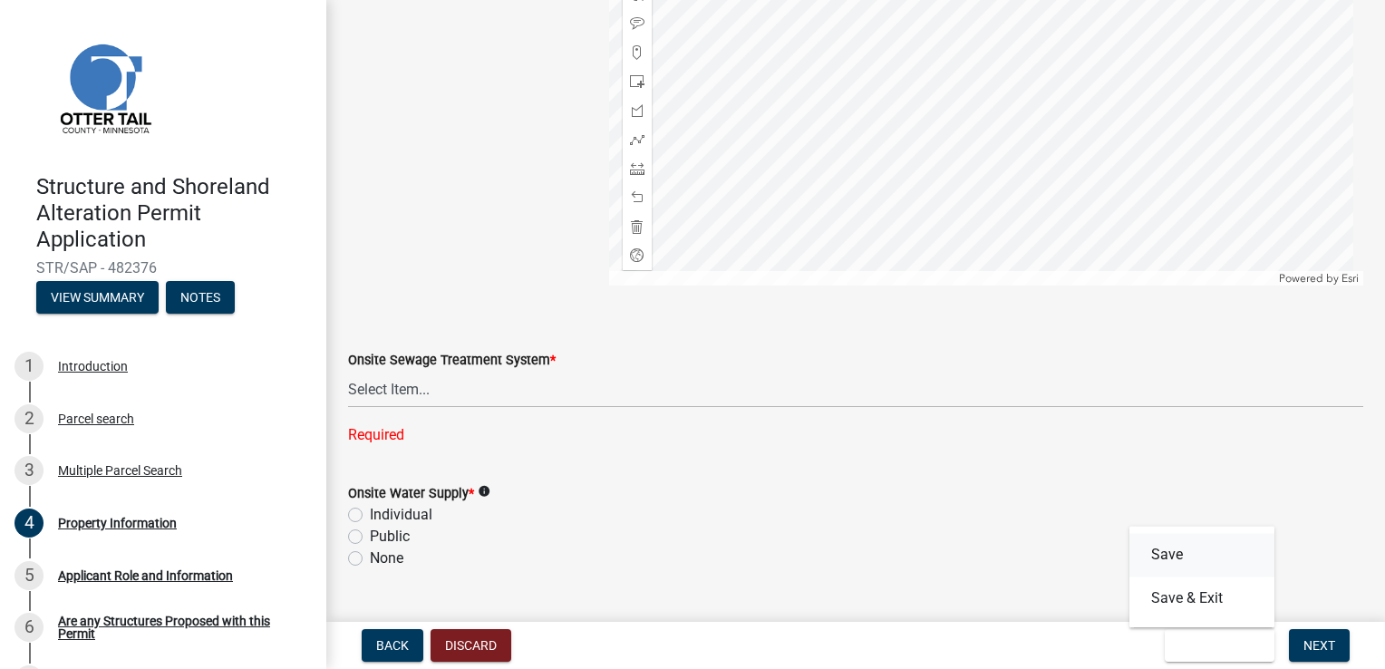
click at [1142, 557] on button "Save" at bounding box center [1201, 554] width 145 height 43
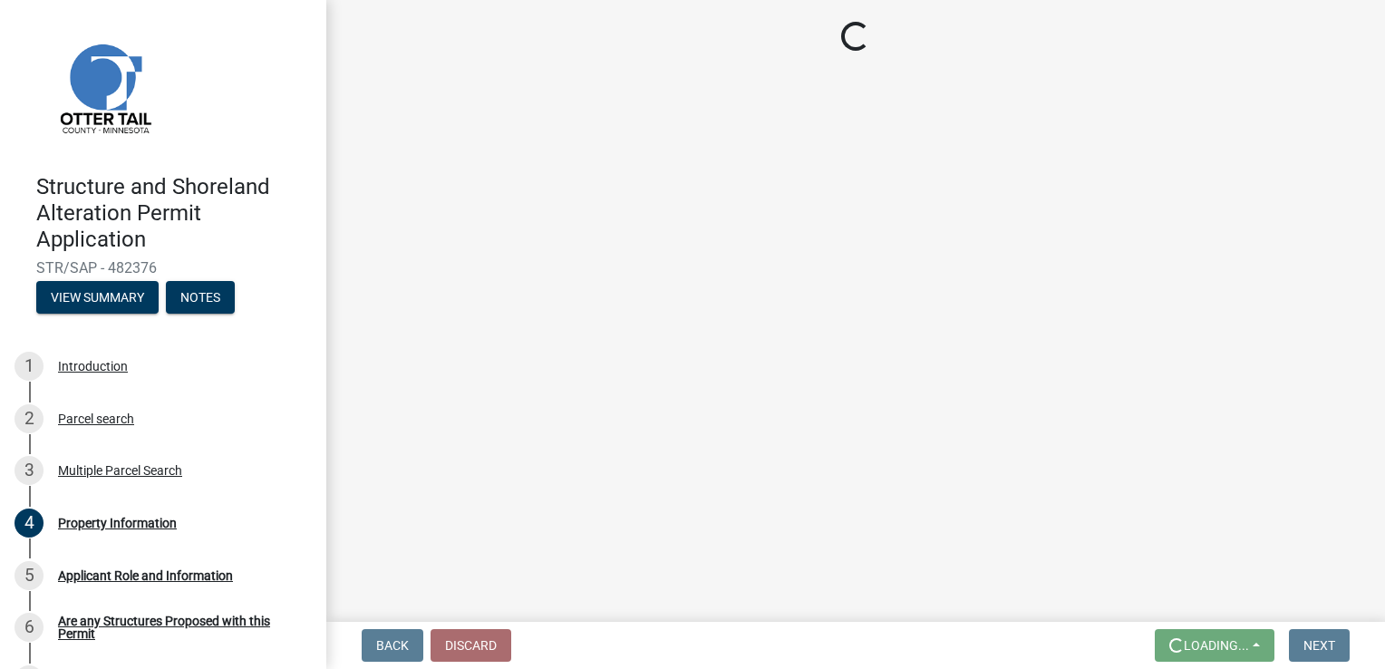
scroll to position [0, 0]
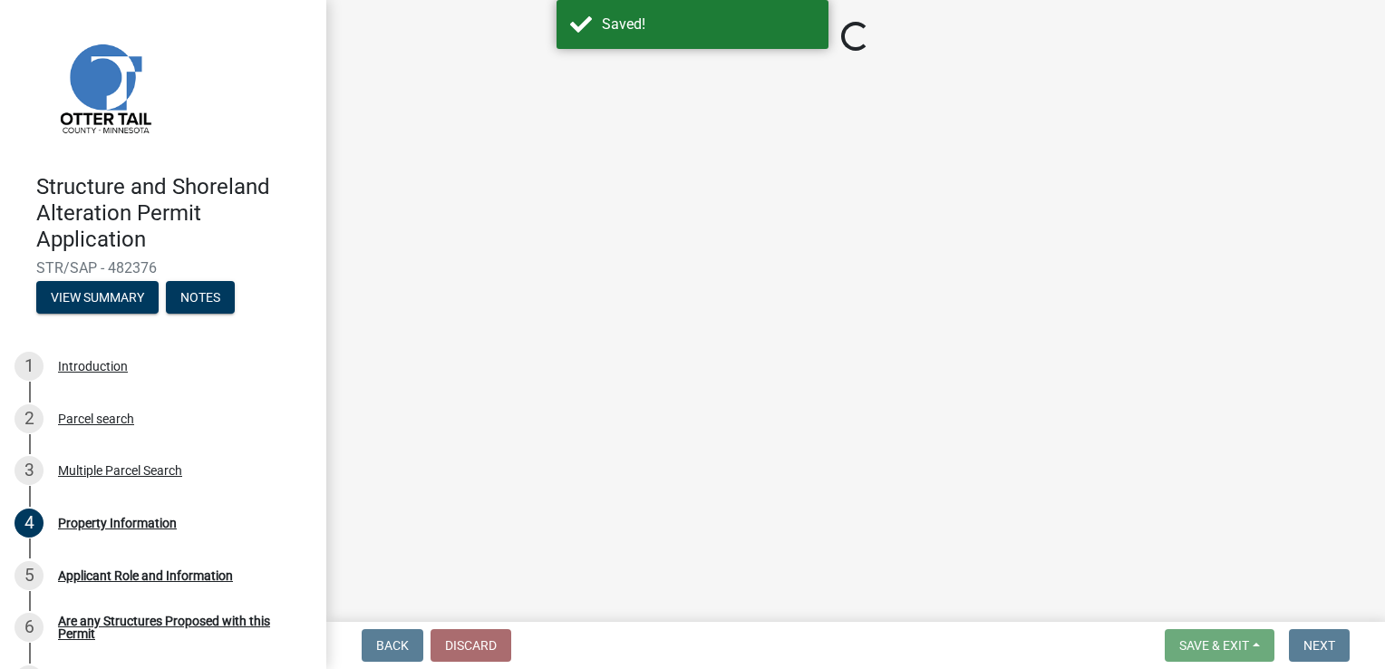
select select "f5c16213-0c4e-4fd1-bc3c-97df0c7ce0ec"
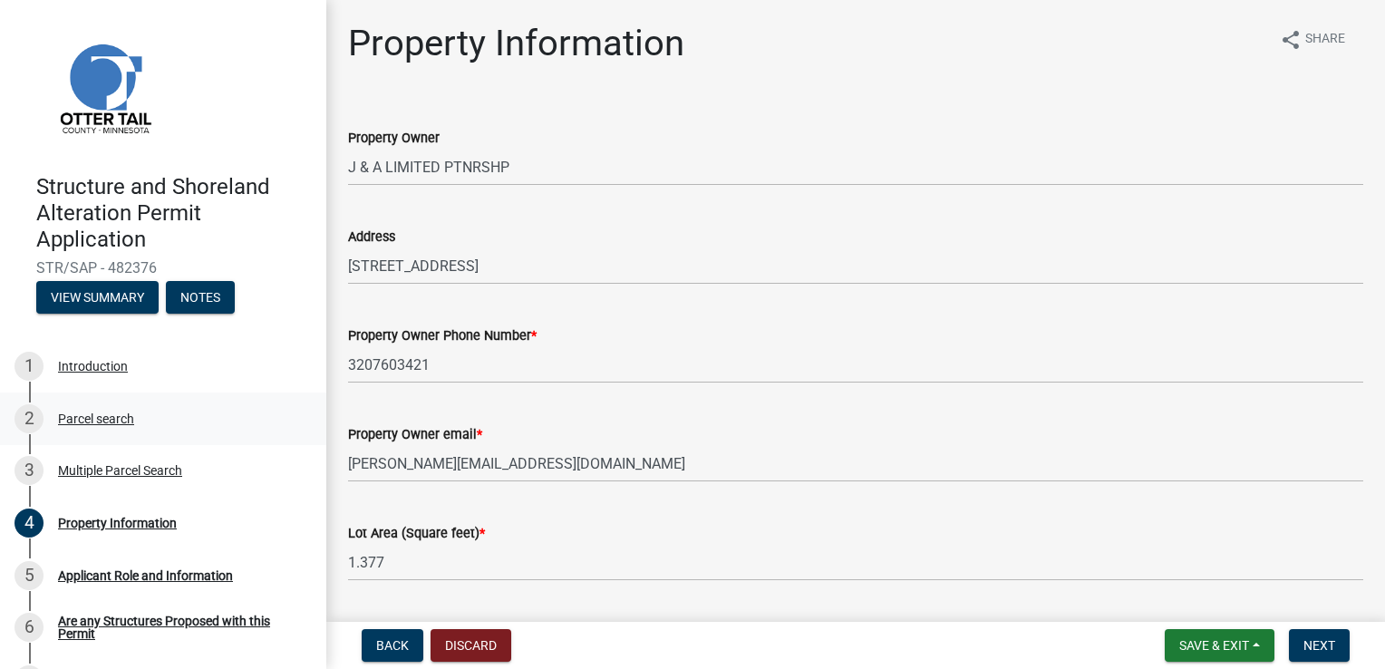
click at [83, 424] on div "Parcel search" at bounding box center [96, 418] width 76 height 13
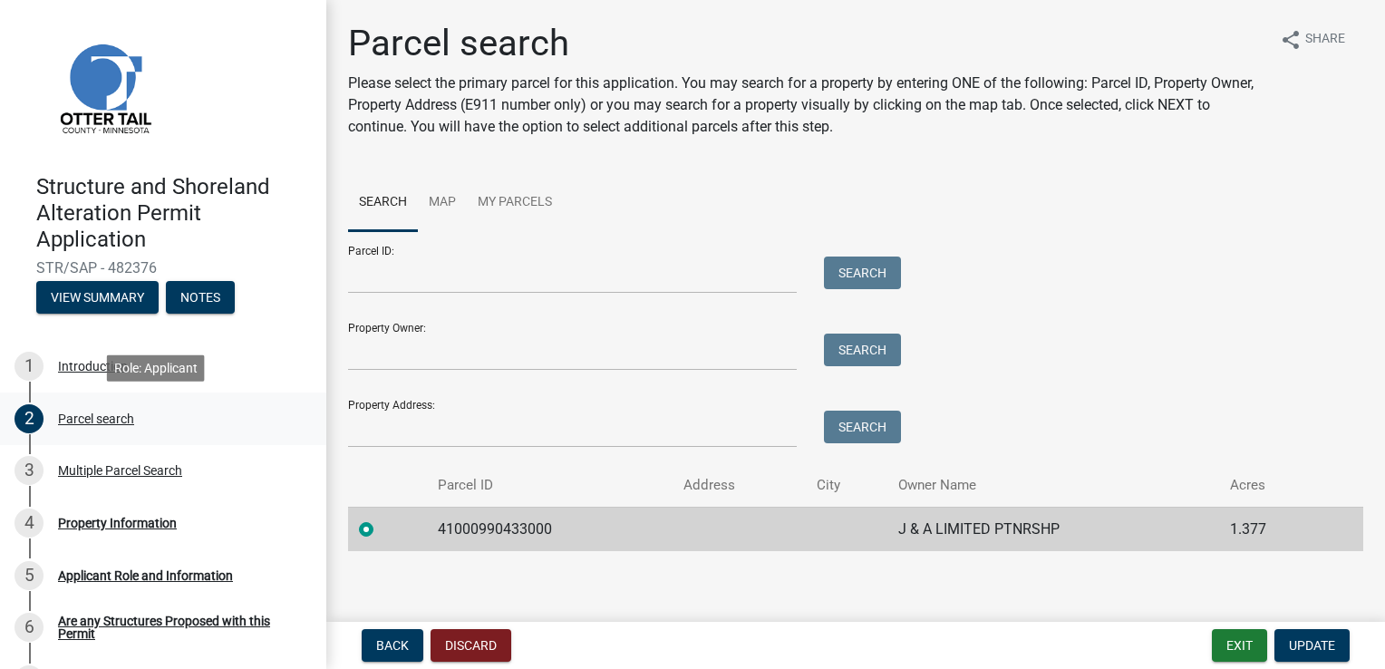
scroll to position [6, 0]
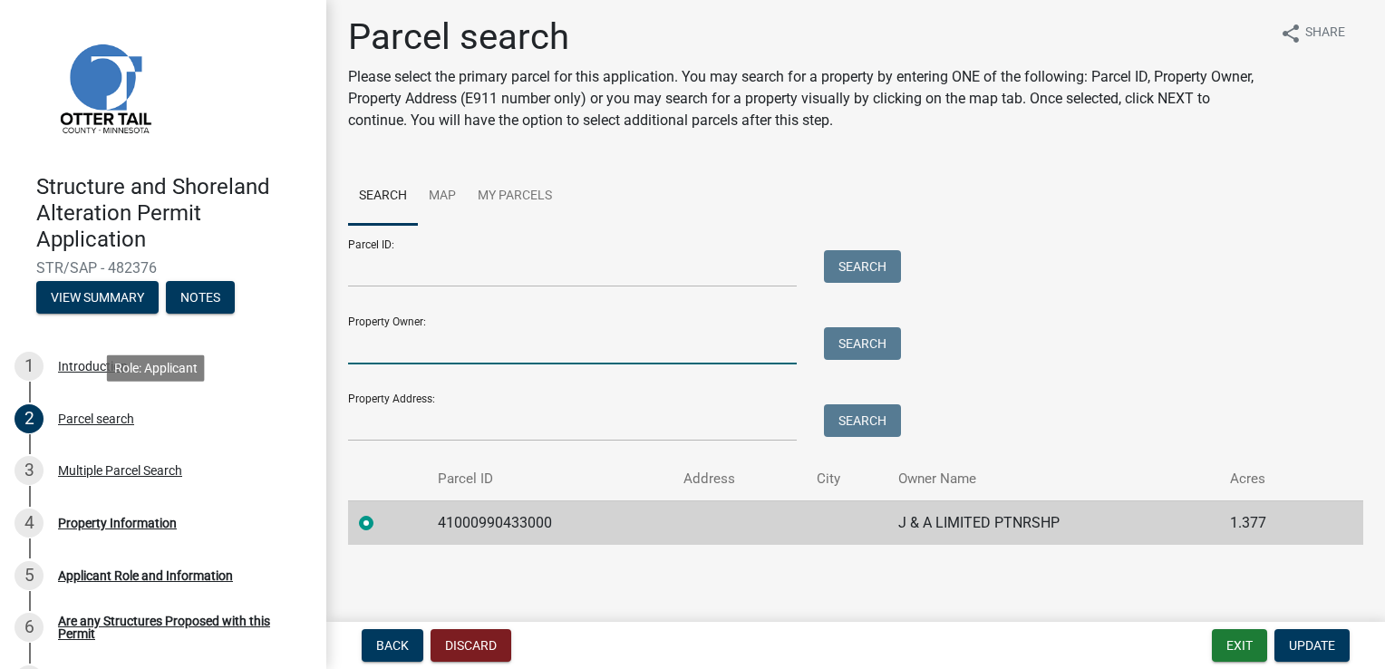
click at [383, 348] on input "Property Owner:" at bounding box center [572, 345] width 449 height 37
type input "J & A Limited Ptnrshp"
click at [846, 340] on button "Search" at bounding box center [862, 343] width 77 height 33
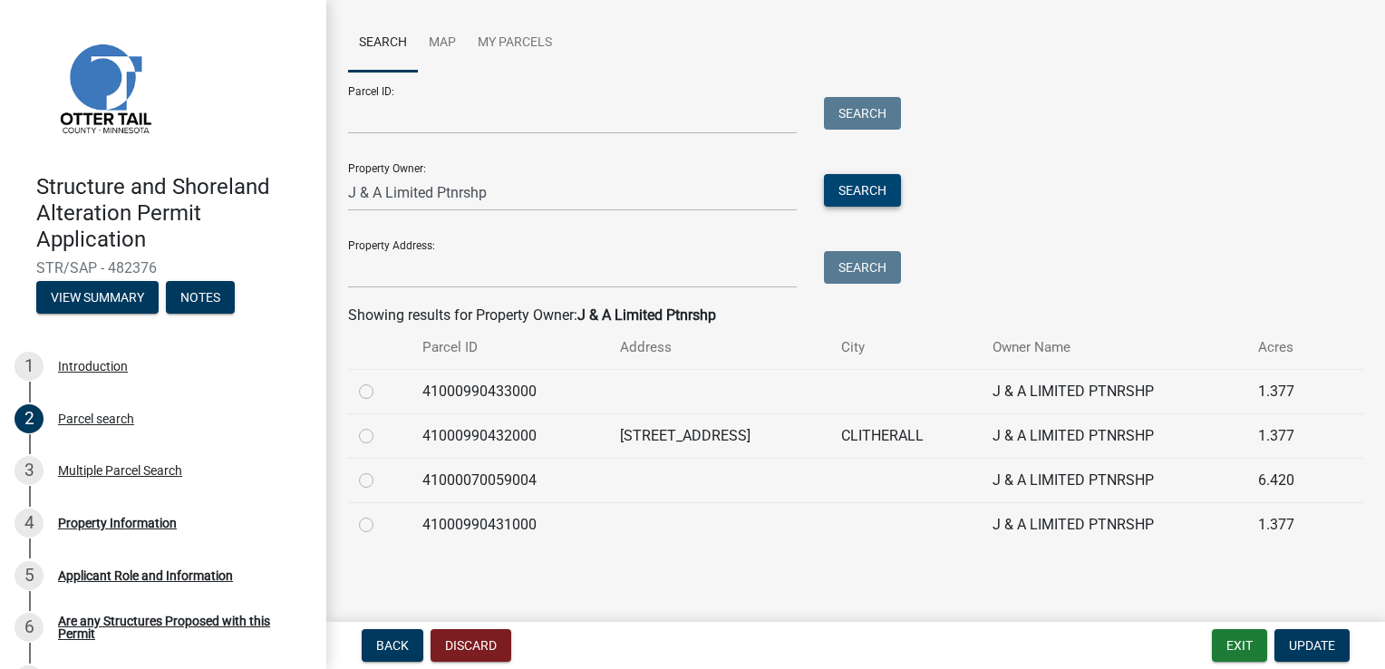
scroll to position [160, 0]
click at [445, 39] on link "Map" at bounding box center [442, 43] width 49 height 58
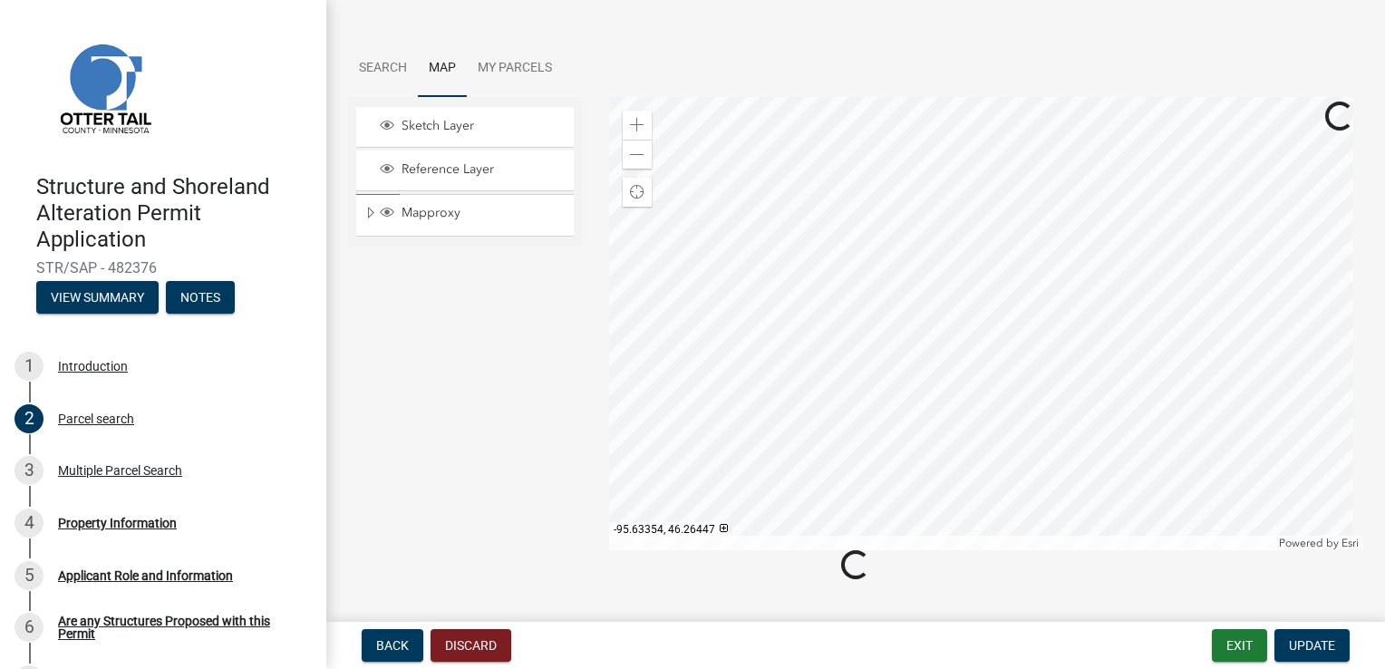
scroll to position [0, 0]
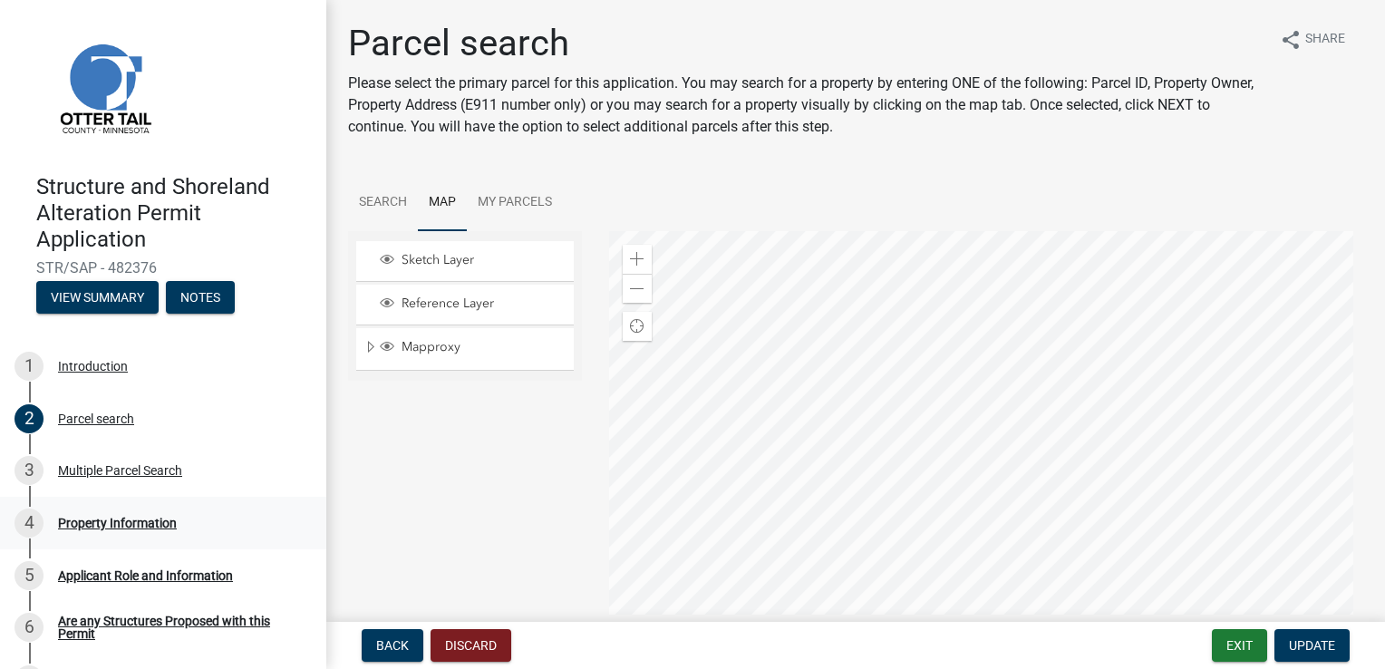
click at [79, 531] on div "4 Property Information" at bounding box center [155, 522] width 283 height 29
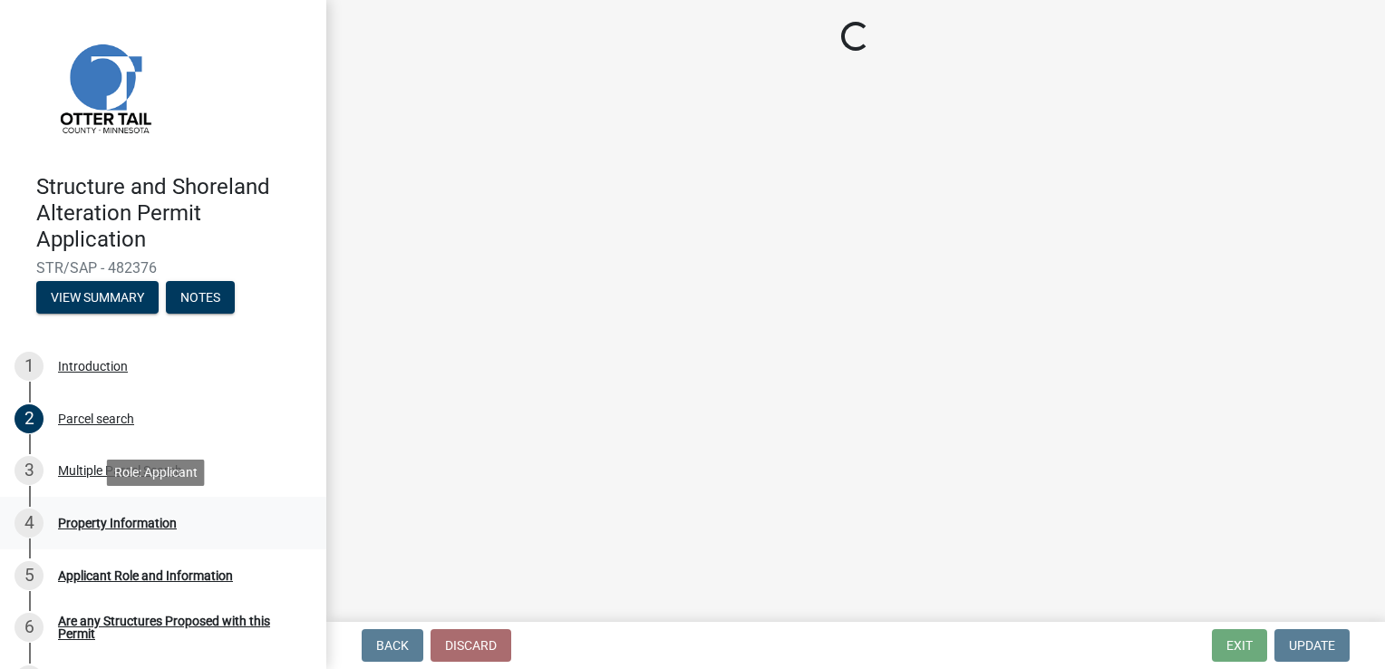
select select "f5c16213-0c4e-4fd1-bc3c-97df0c7ce0ec"
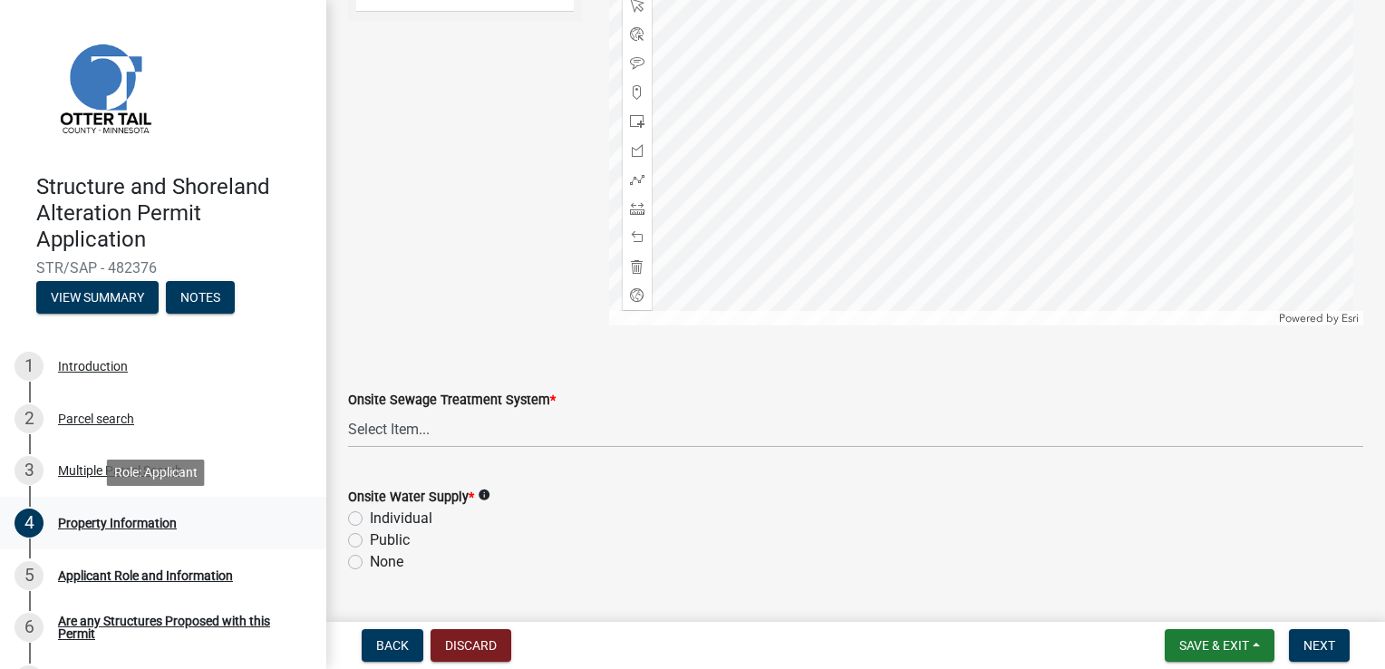
scroll to position [1225, 0]
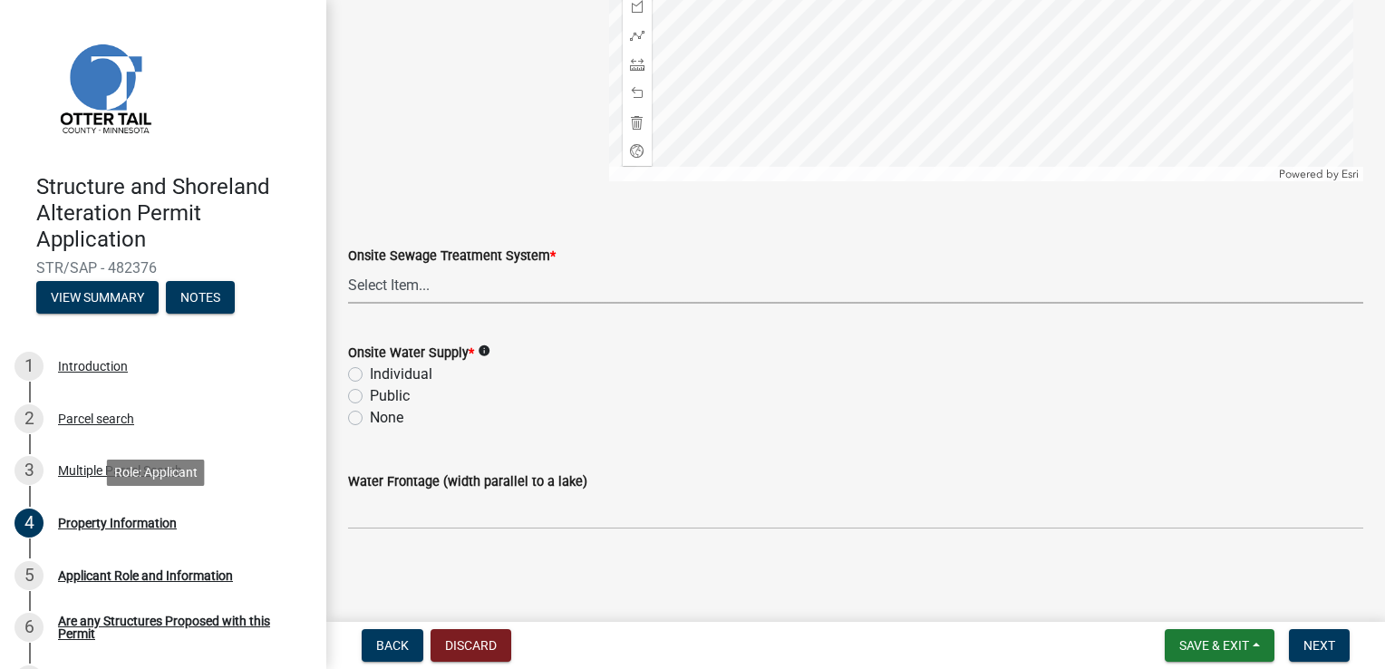
click at [382, 299] on select "Select Item... L&R Certificate of Compliance within 5yrs Compliance Inspection …" at bounding box center [855, 284] width 1015 height 37
click at [348, 266] on select "Select Item... L&R Certificate of Compliance within 5yrs Compliance Inspection …" at bounding box center [855, 284] width 1015 height 37
select select "9233bc03-43b7-4bc3-a622-0f4482adc204"
click at [370, 419] on label "None" at bounding box center [387, 418] width 34 height 22
click at [370, 419] on input "None" at bounding box center [376, 413] width 12 height 12
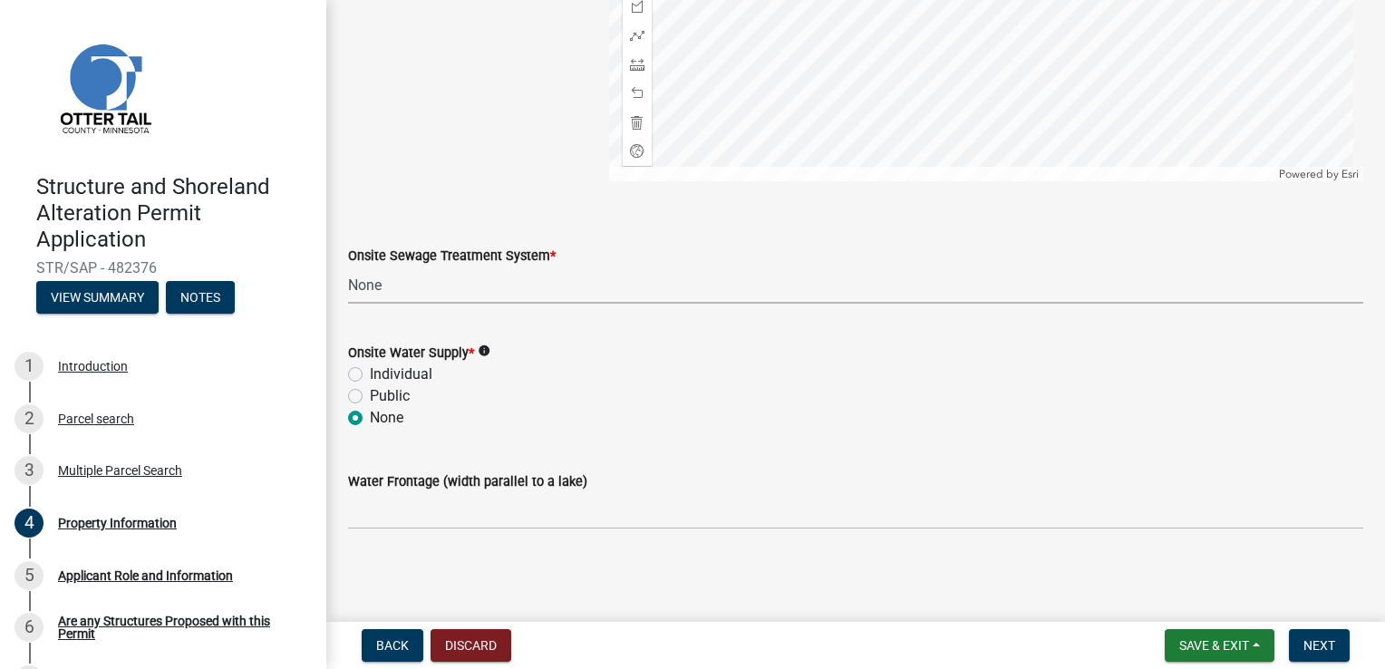
radio input "true"
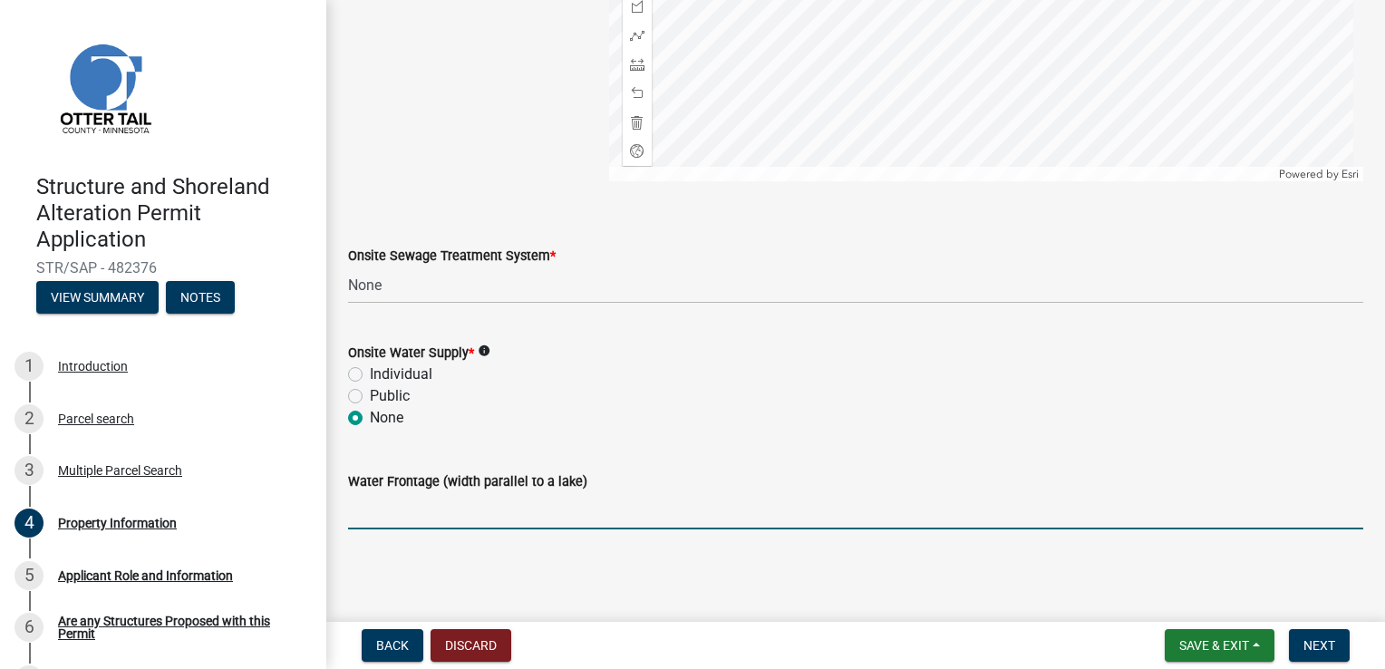
click at [380, 518] on input "Water Frontage (width parallel to a lake)" at bounding box center [855, 510] width 1015 height 37
type input "4"
type input "q"
type input "150"
click at [1319, 650] on span "Next" at bounding box center [1319, 645] width 32 height 14
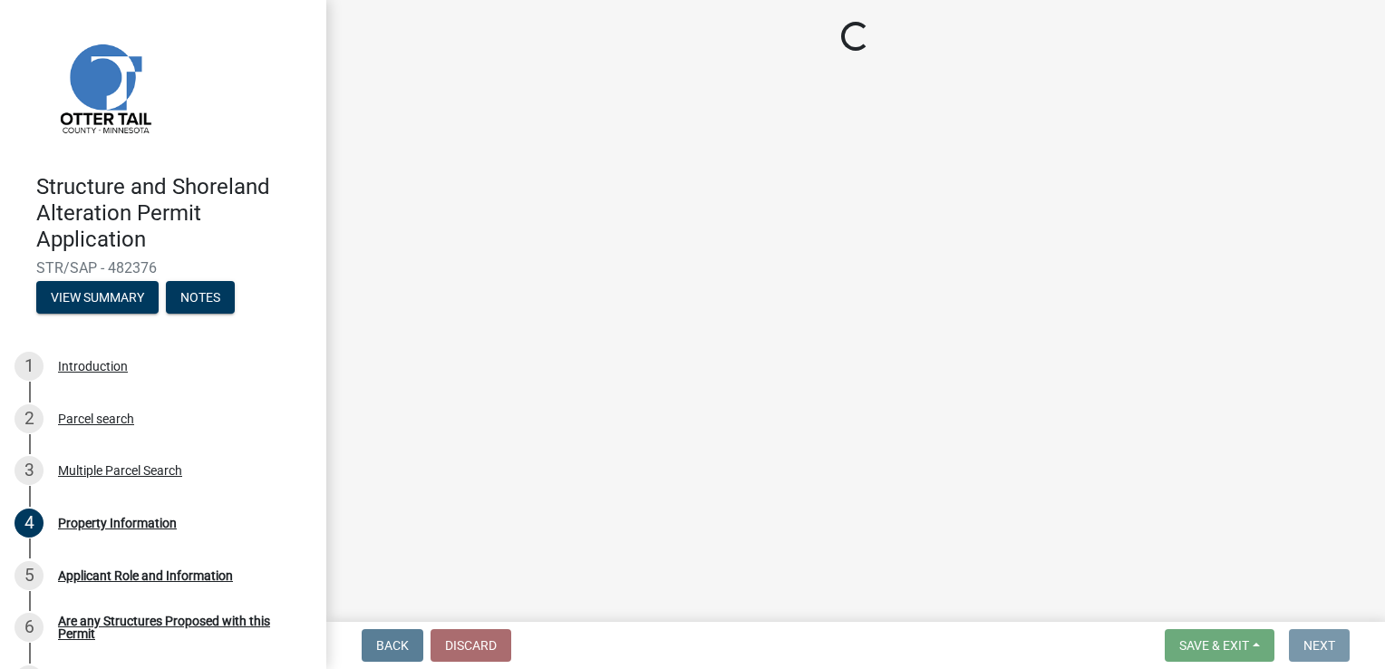
scroll to position [0, 0]
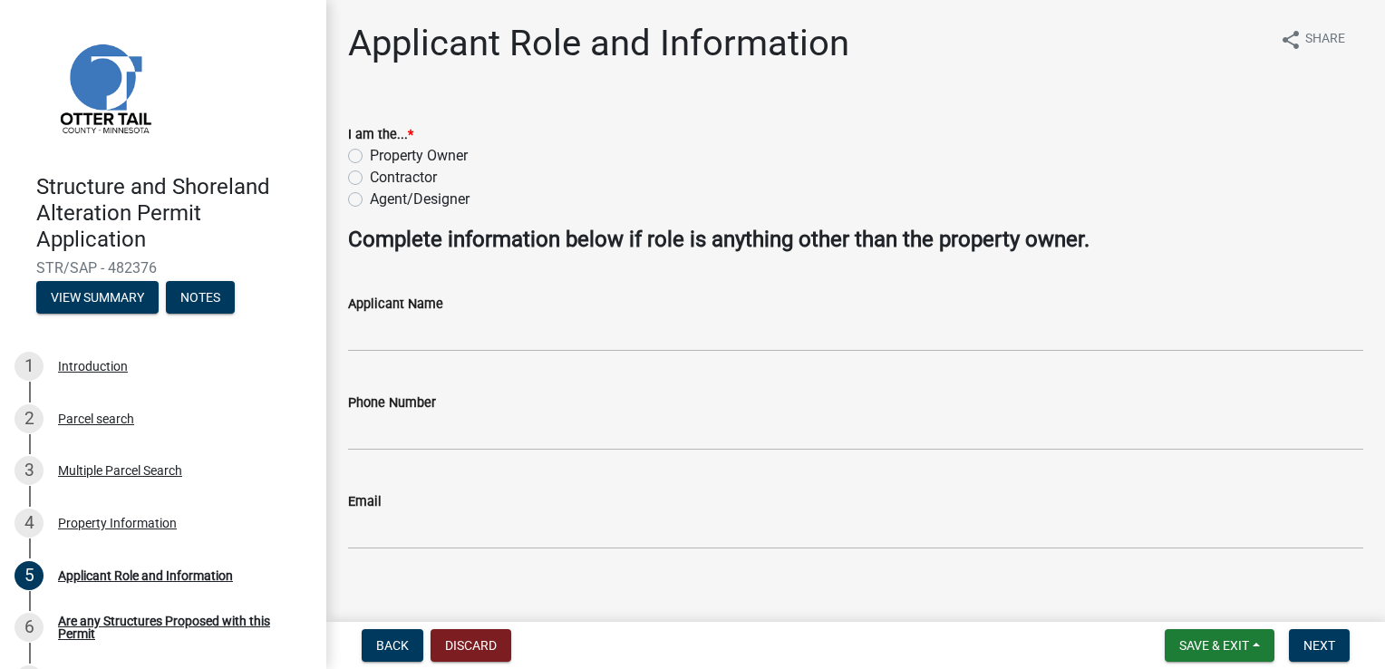
click at [370, 184] on label "Contractor" at bounding box center [403, 178] width 67 height 22
click at [370, 179] on input "Contractor" at bounding box center [376, 173] width 12 height 12
radio input "true"
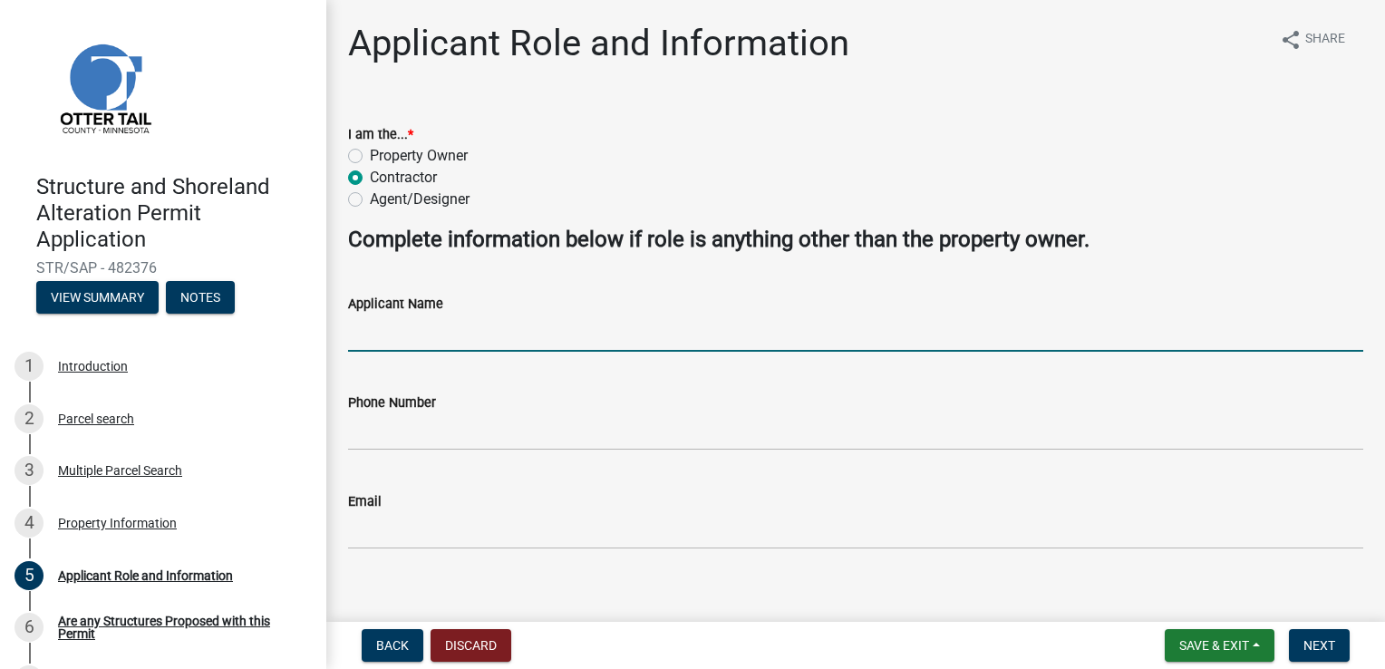
click at [370, 332] on input "Applicant Name" at bounding box center [855, 332] width 1015 height 37
type input "[PERSON_NAME]"
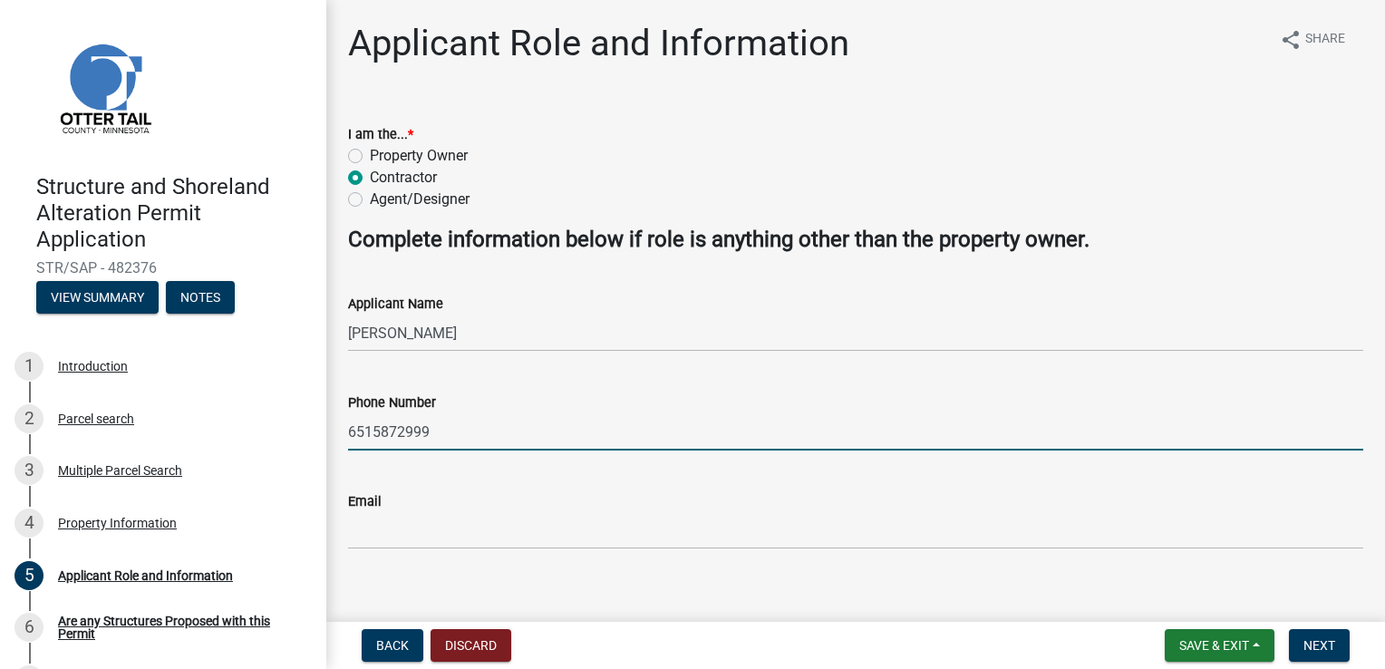
type input "6515872999"
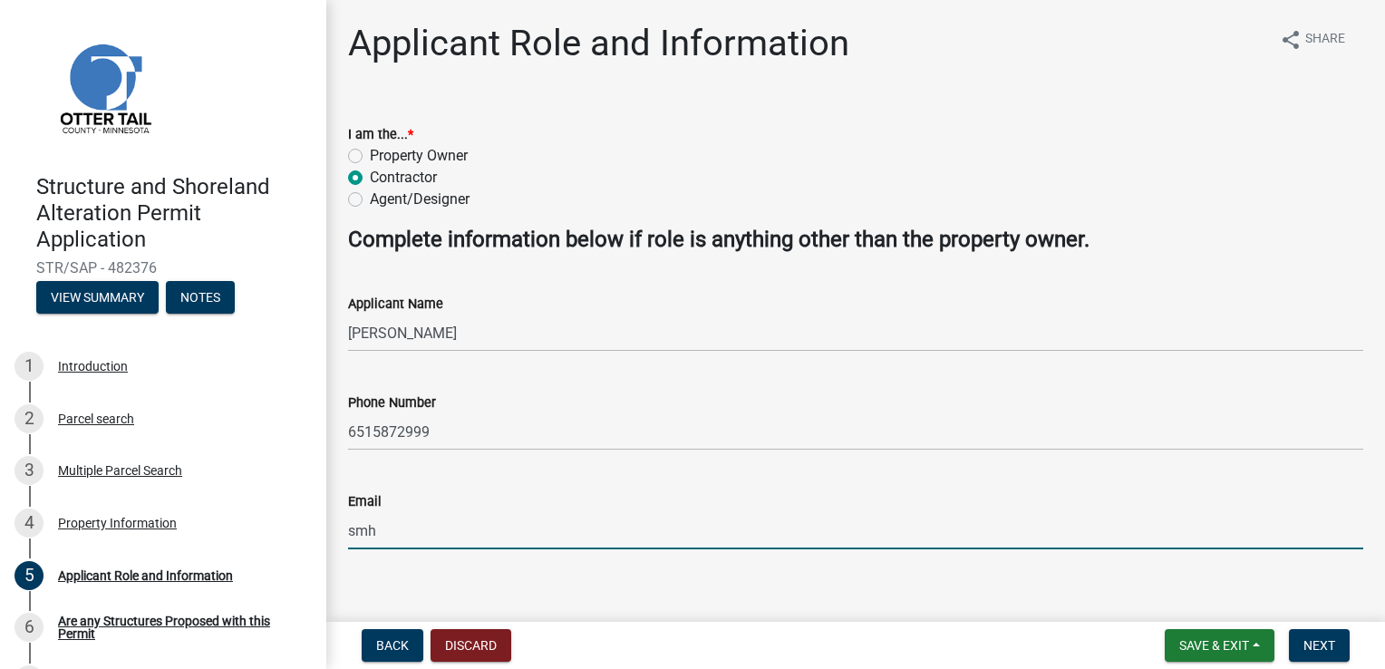
type input "[EMAIL_ADDRESS][DOMAIN_NAME]"
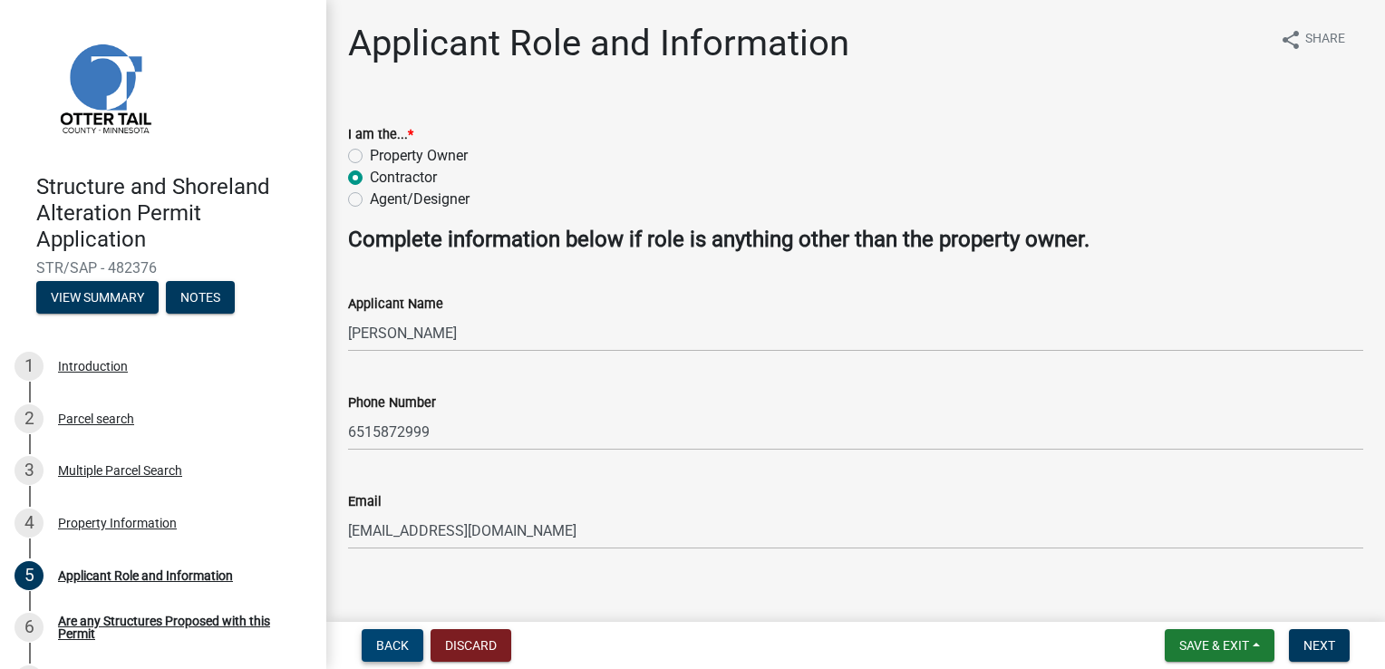
scroll to position [19, 0]
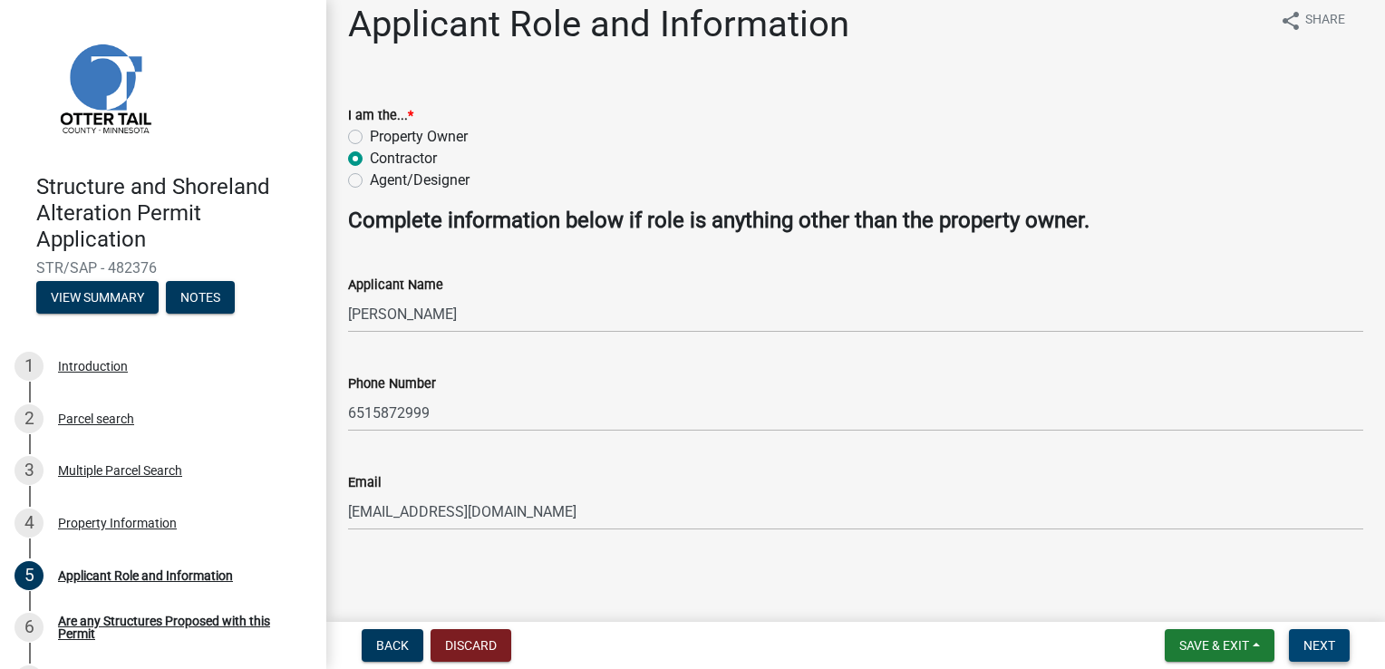
click at [1324, 656] on button "Next" at bounding box center [1319, 645] width 61 height 33
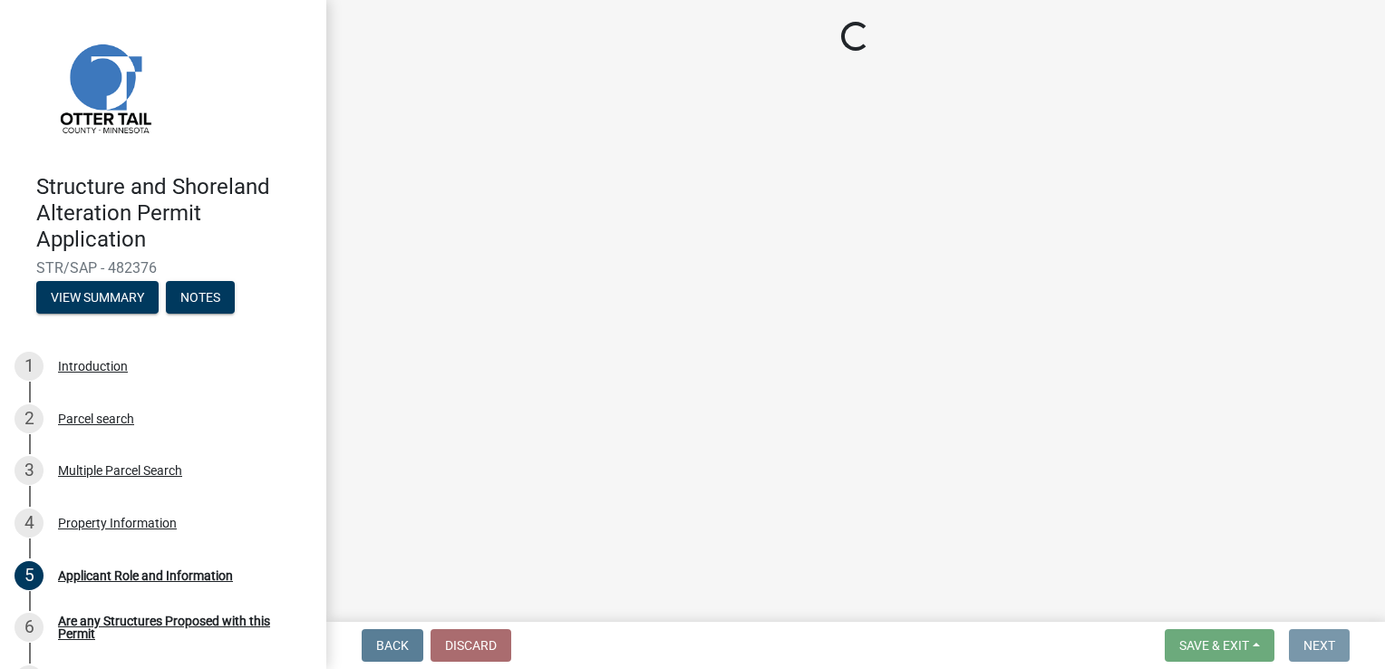
scroll to position [0, 0]
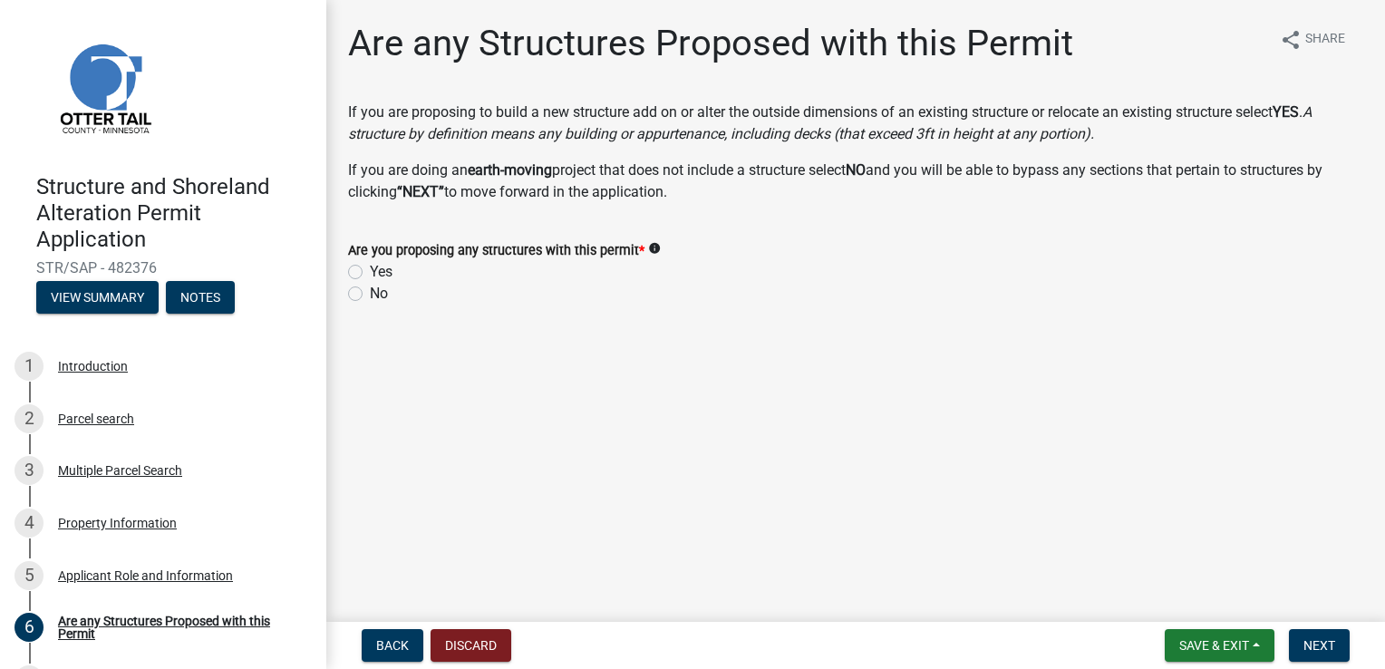
click at [370, 272] on label "Yes" at bounding box center [381, 272] width 23 height 22
click at [370, 272] on input "Yes" at bounding box center [376, 267] width 12 height 12
radio input "true"
click at [1330, 646] on span "Next" at bounding box center [1319, 645] width 32 height 14
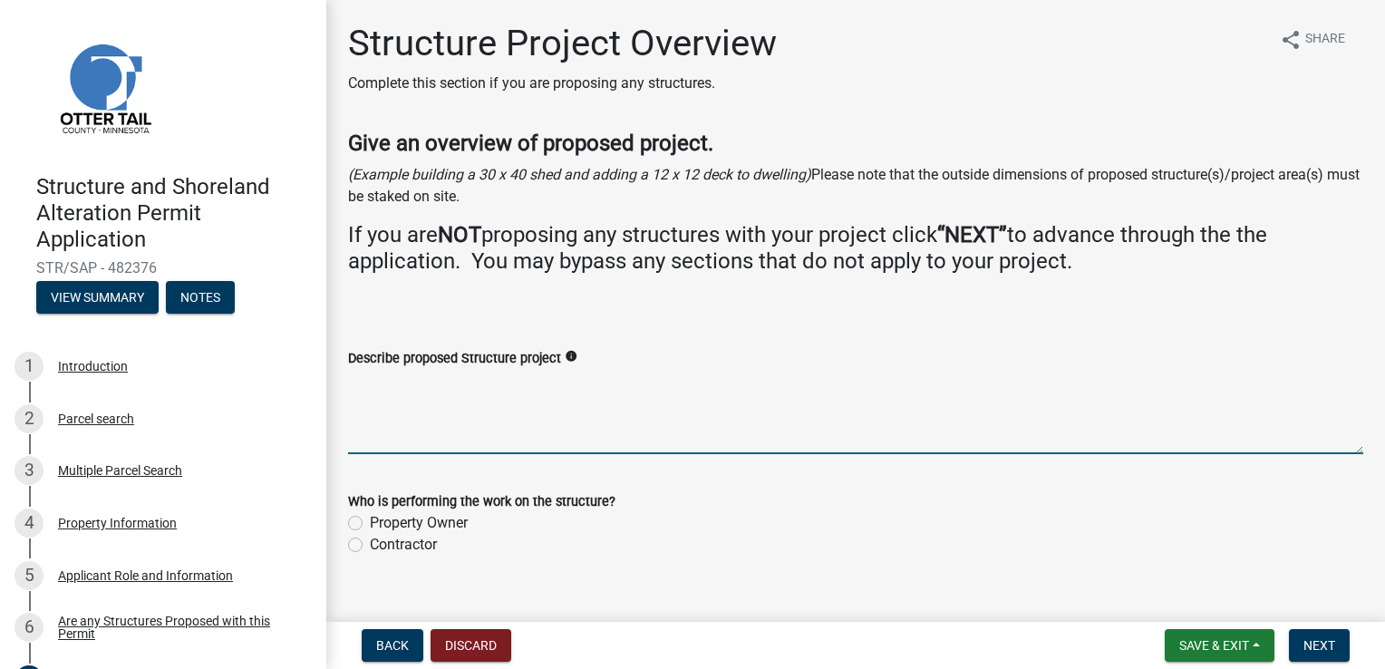
click at [388, 434] on textarea "Describe proposed Structure project" at bounding box center [855, 411] width 1015 height 85
type textarea "A 28' x 32' detached garage"
click at [370, 551] on label "Contractor" at bounding box center [403, 545] width 67 height 22
click at [370, 545] on input "Contractor" at bounding box center [376, 540] width 12 height 12
radio input "true"
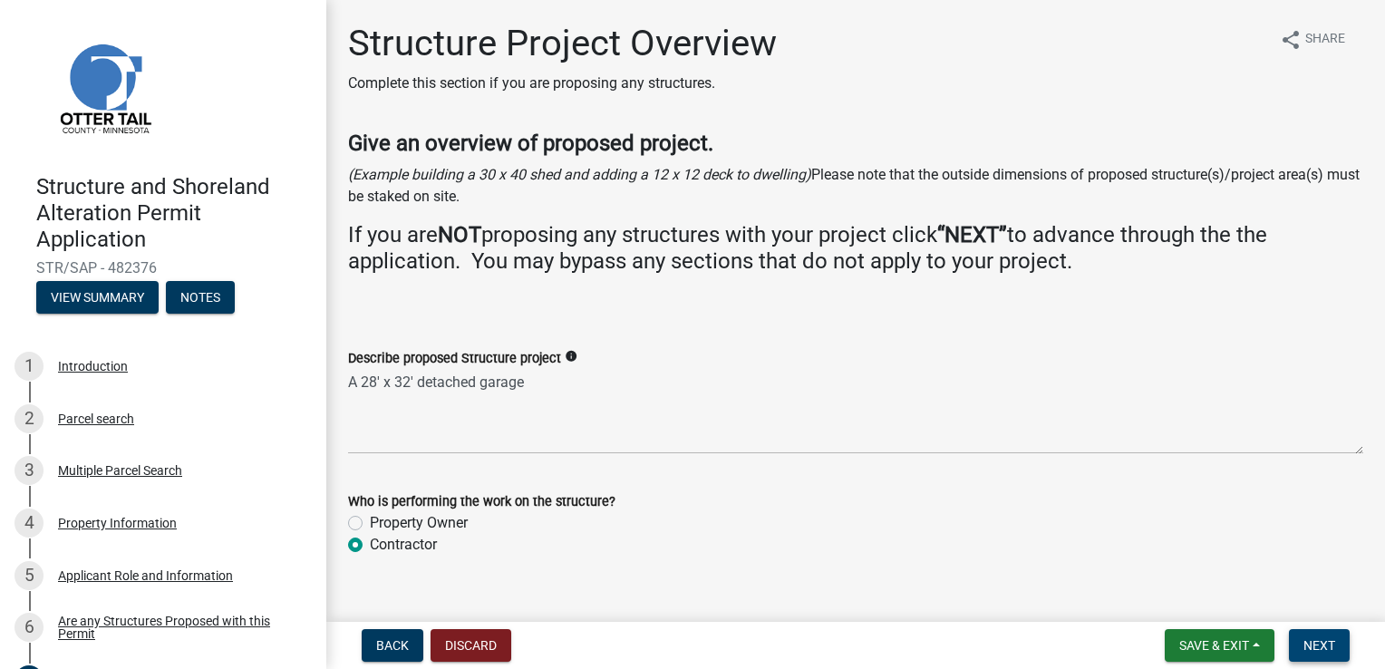
click at [1327, 647] on span "Next" at bounding box center [1319, 645] width 32 height 14
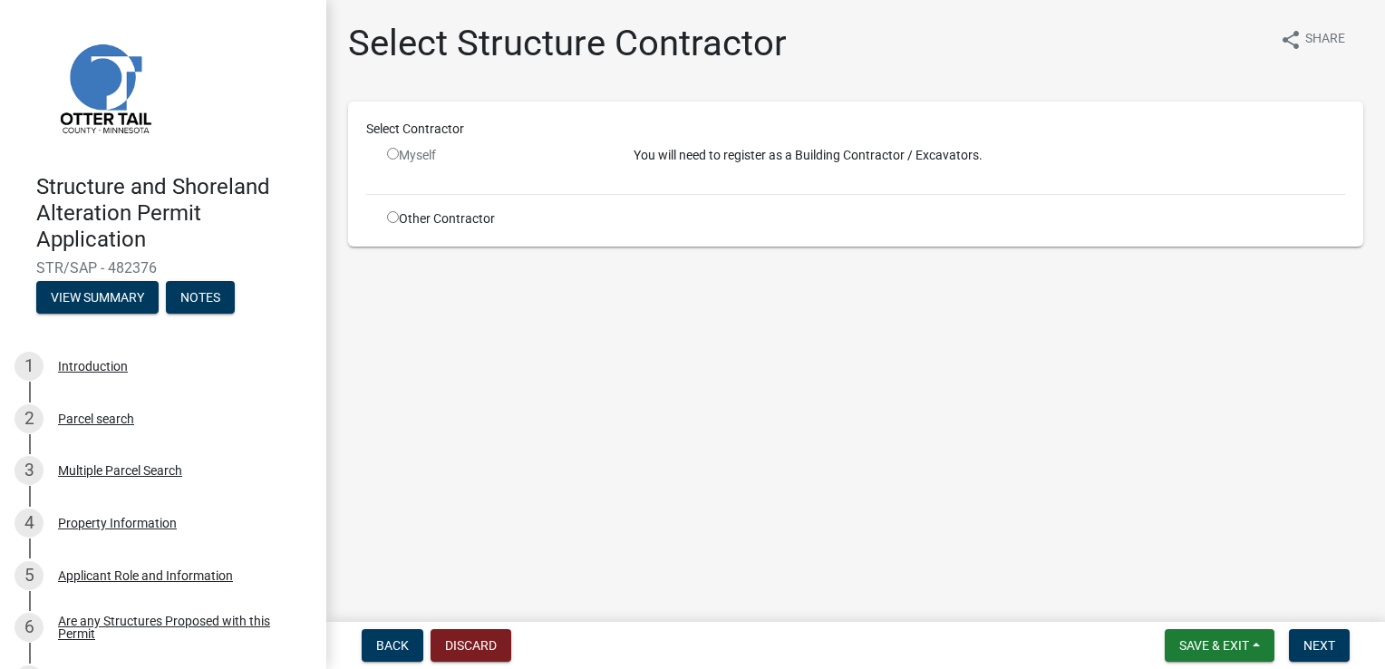
click at [391, 153] on input "radio" at bounding box center [393, 154] width 12 height 12
click at [392, 155] on input "radio" at bounding box center [393, 154] width 12 height 12
click at [388, 155] on input "radio" at bounding box center [393, 154] width 12 height 12
click at [391, 153] on input "radio" at bounding box center [393, 154] width 12 height 12
click at [393, 154] on input "radio" at bounding box center [393, 154] width 12 height 12
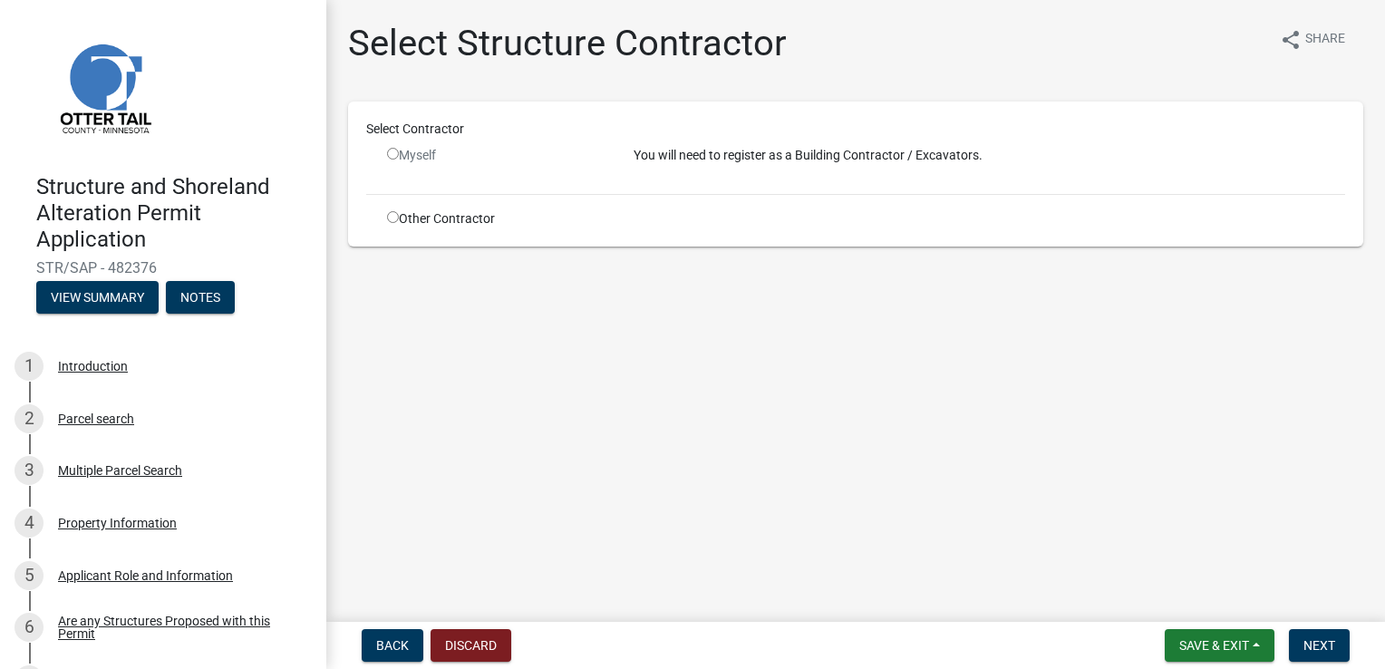
click at [396, 153] on input "radio" at bounding box center [393, 154] width 12 height 12
click at [394, 159] on input "radio" at bounding box center [393, 154] width 12 height 12
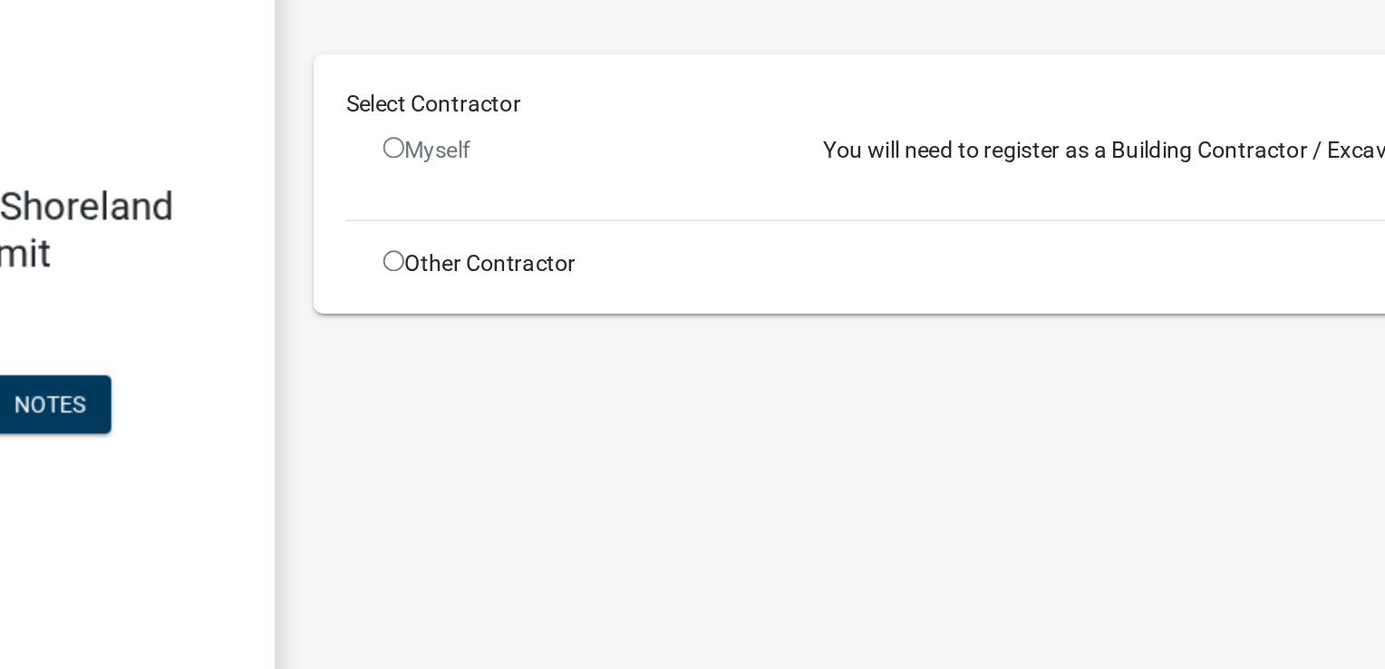
click at [395, 153] on input "radio" at bounding box center [393, 154] width 12 height 12
click at [393, 159] on input "radio" at bounding box center [393, 154] width 12 height 12
radio input "false"
click at [427, 182] on div "Select Contractor Myself You will need to register as a Building Contractor / E…" at bounding box center [855, 174] width 979 height 109
click at [416, 179] on div "Myself" at bounding box center [496, 163] width 246 height 34
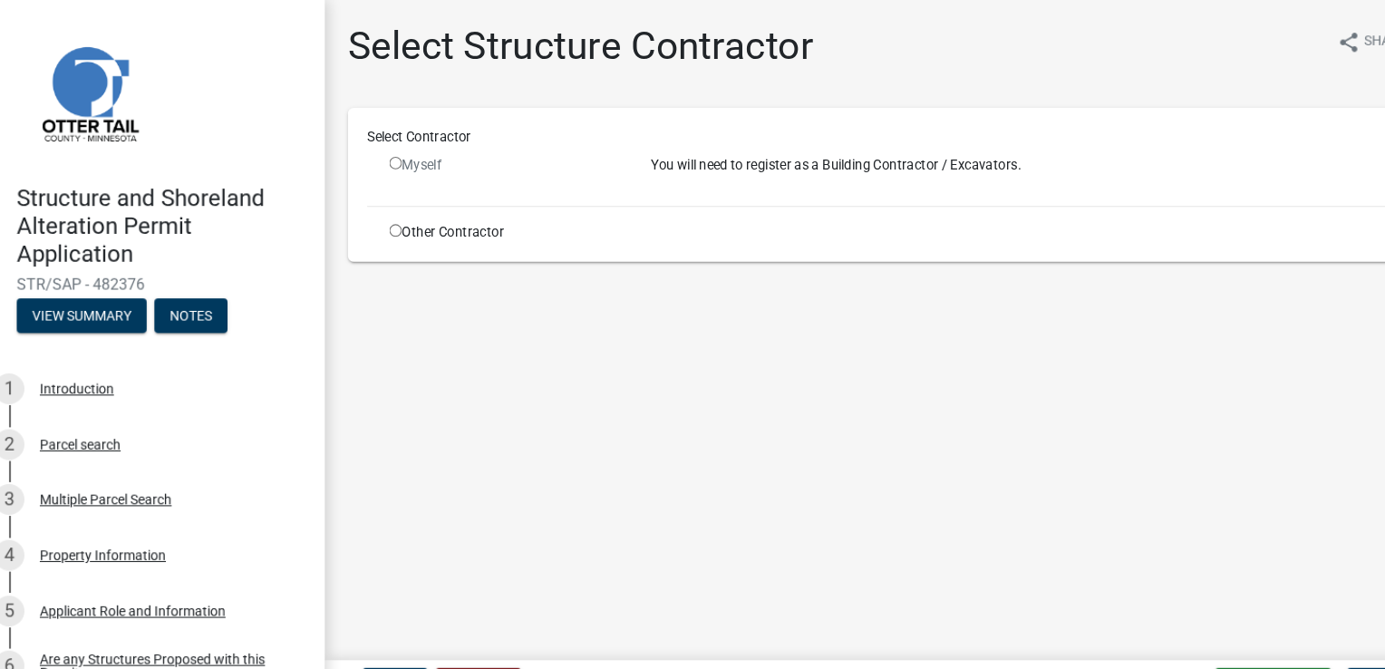
click at [389, 222] on input "radio" at bounding box center [393, 217] width 12 height 12
radio input "true"
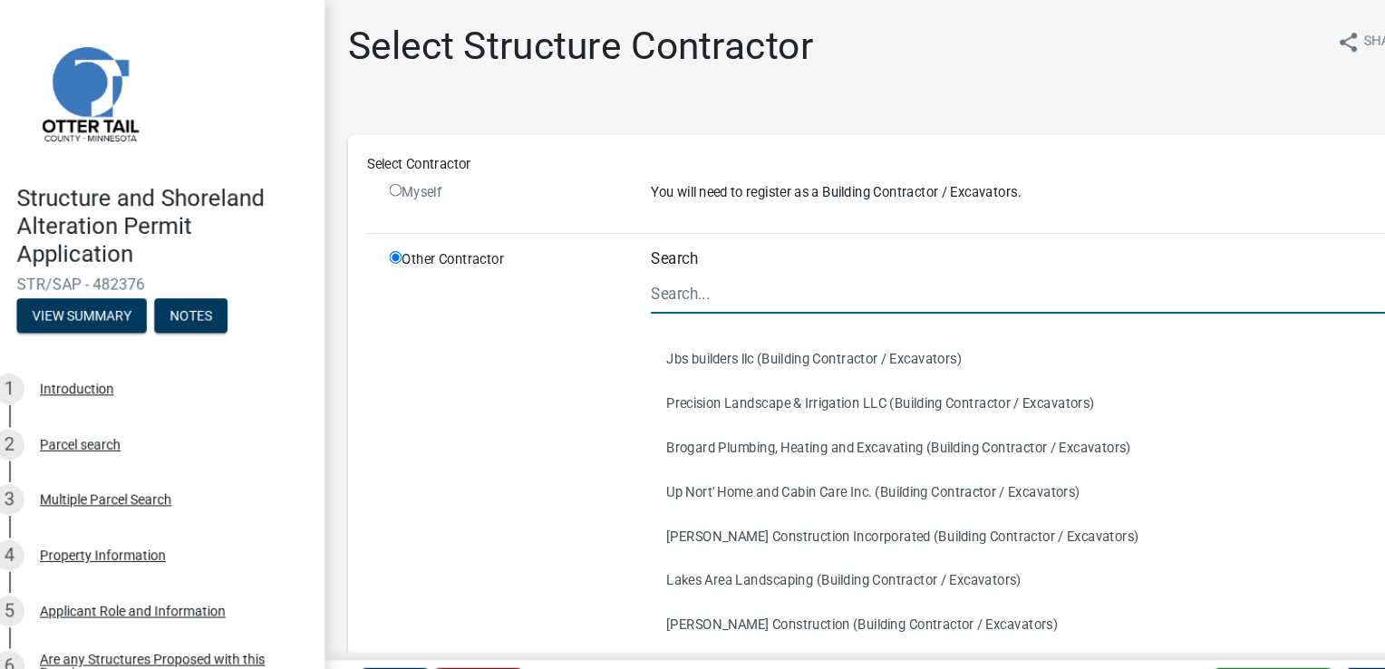
click at [655, 271] on input "Search" at bounding box center [988, 276] width 711 height 37
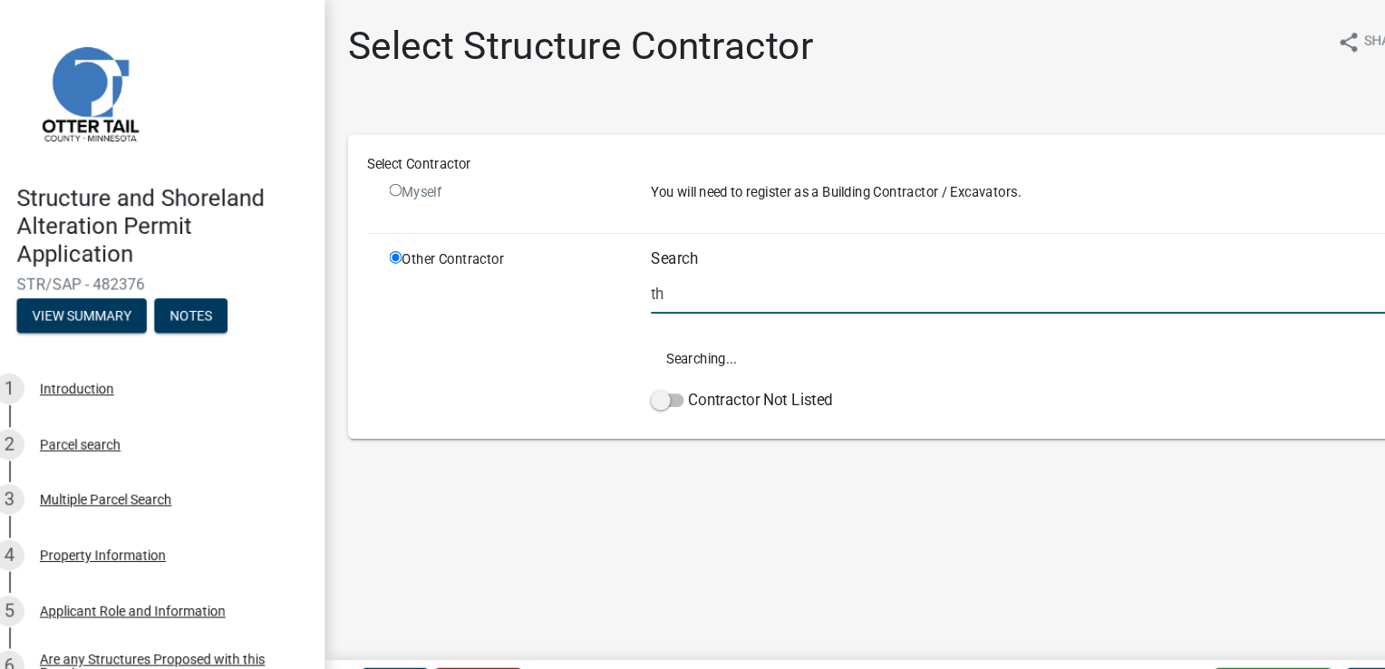
type input "t"
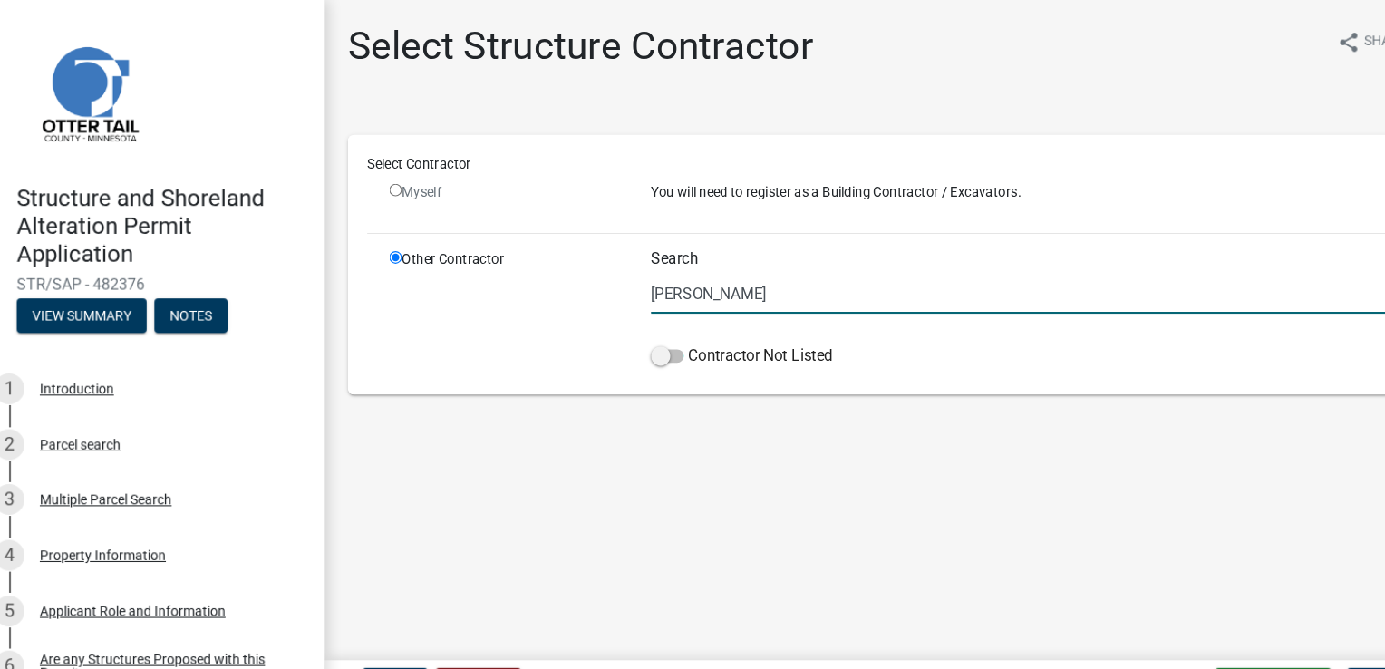
click at [544, 444] on main "Select Structure Contractor share Share Select Contractor Myself You will need …" at bounding box center [855, 307] width 1058 height 614
click at [667, 273] on input "[PERSON_NAME]" at bounding box center [988, 276] width 711 height 37
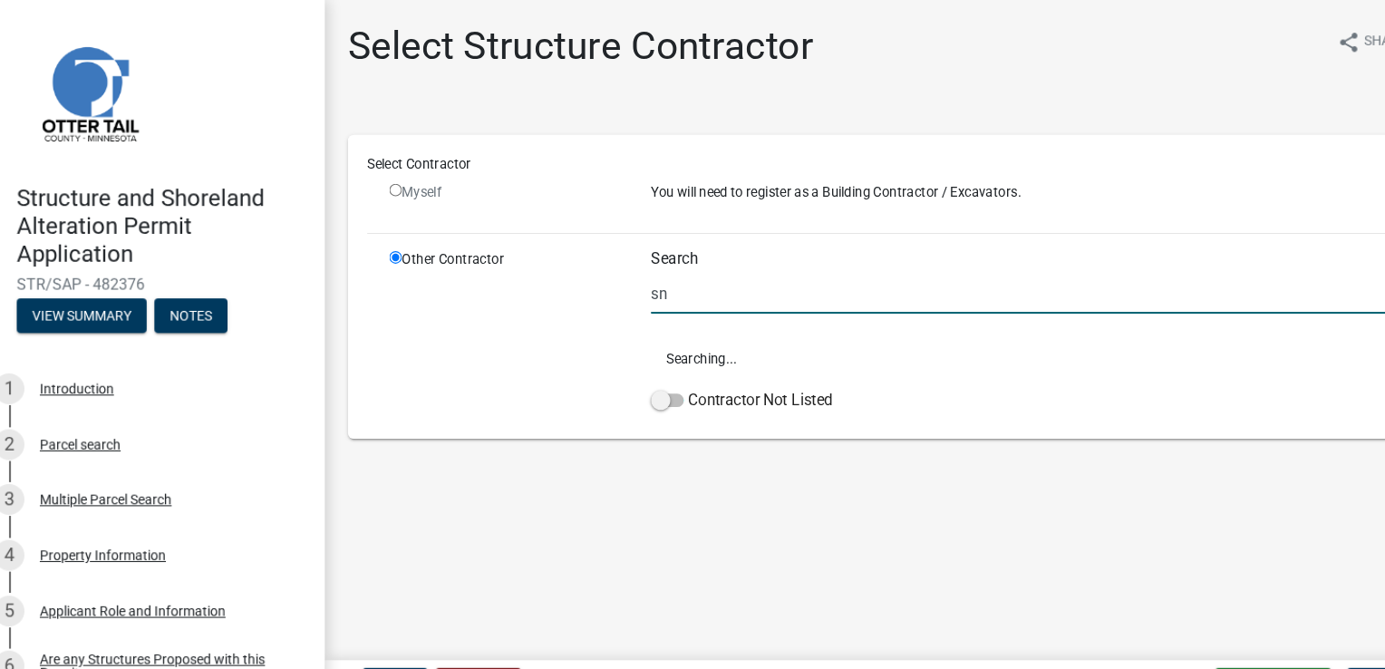
type input "n"
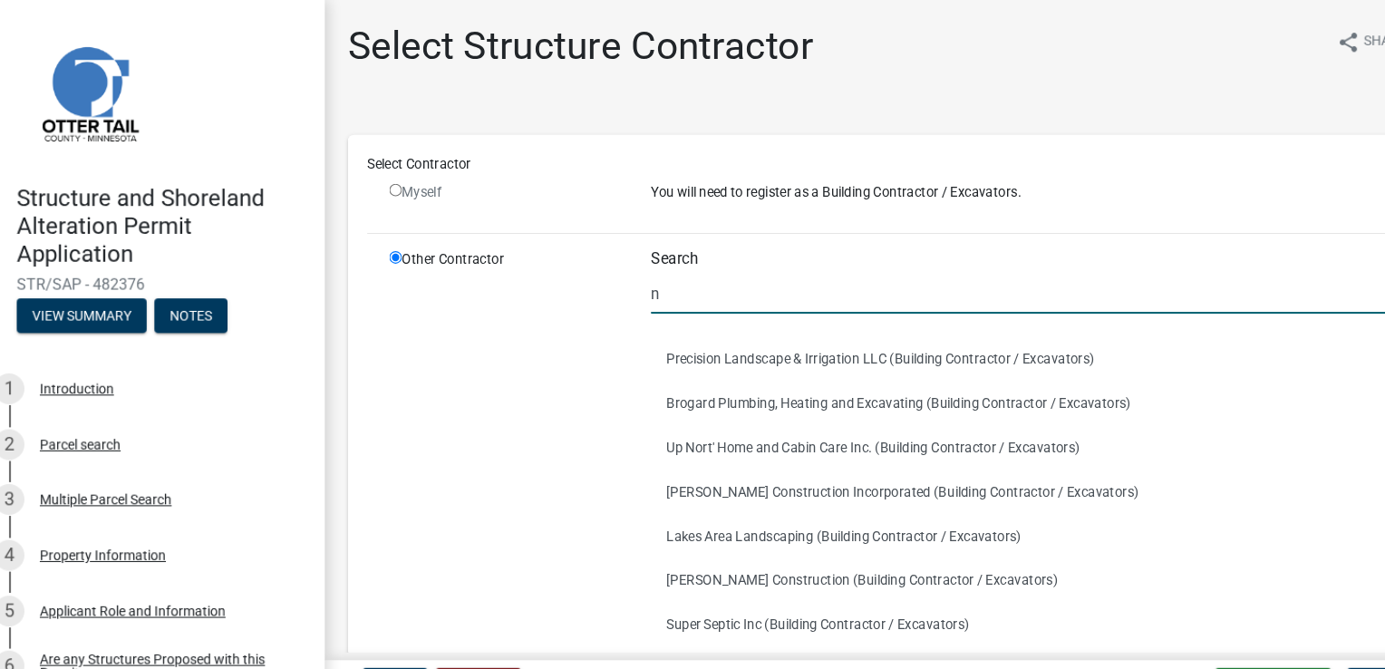
click at [657, 279] on input "n" at bounding box center [988, 276] width 711 height 37
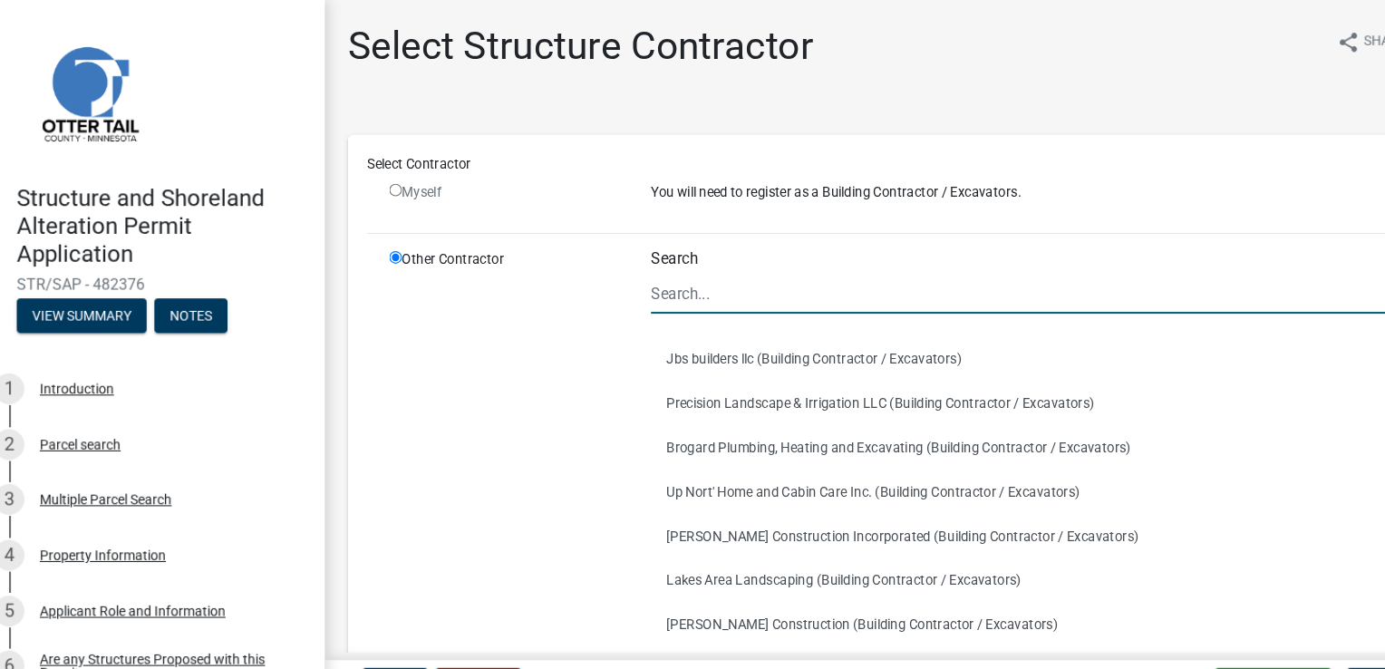
click at [388, 178] on input "radio" at bounding box center [393, 179] width 12 height 12
radio input "false"
radio input "true"
click at [395, 183] on input "radio" at bounding box center [393, 179] width 12 height 12
radio input "false"
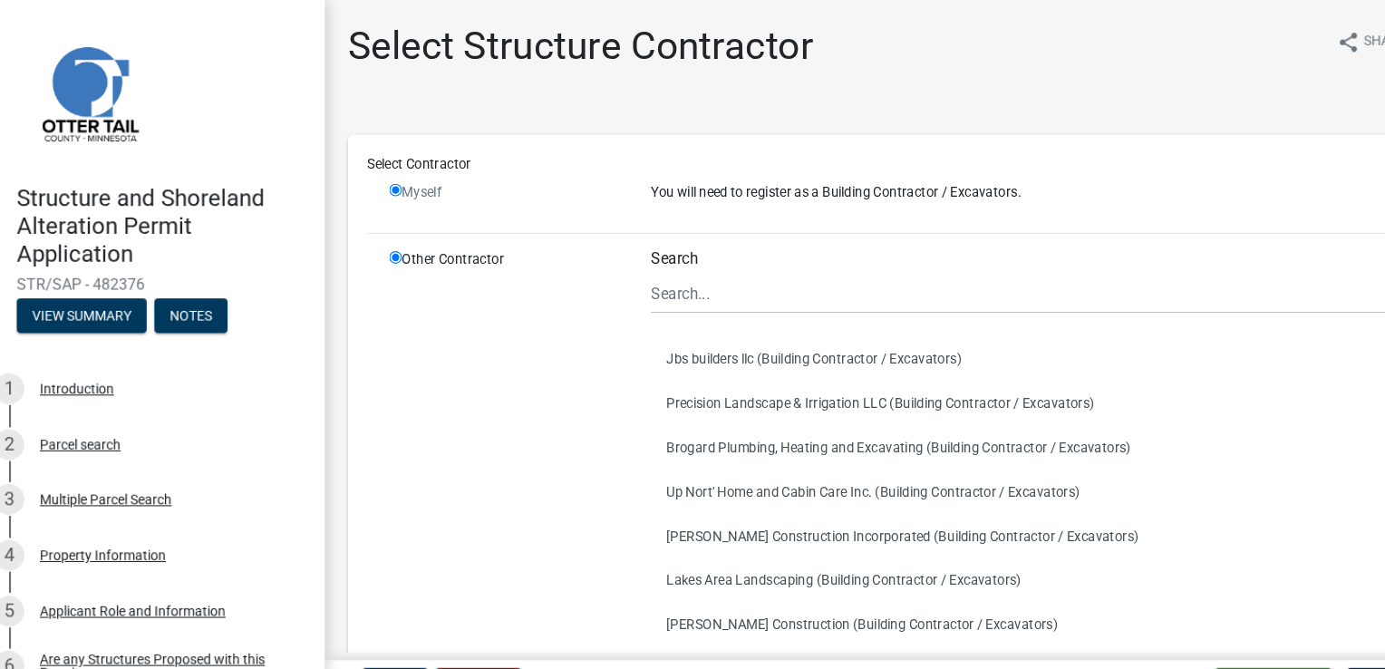
radio input "true"
click at [393, 181] on input "radio" at bounding box center [393, 179] width 12 height 12
radio input "false"
radio input "true"
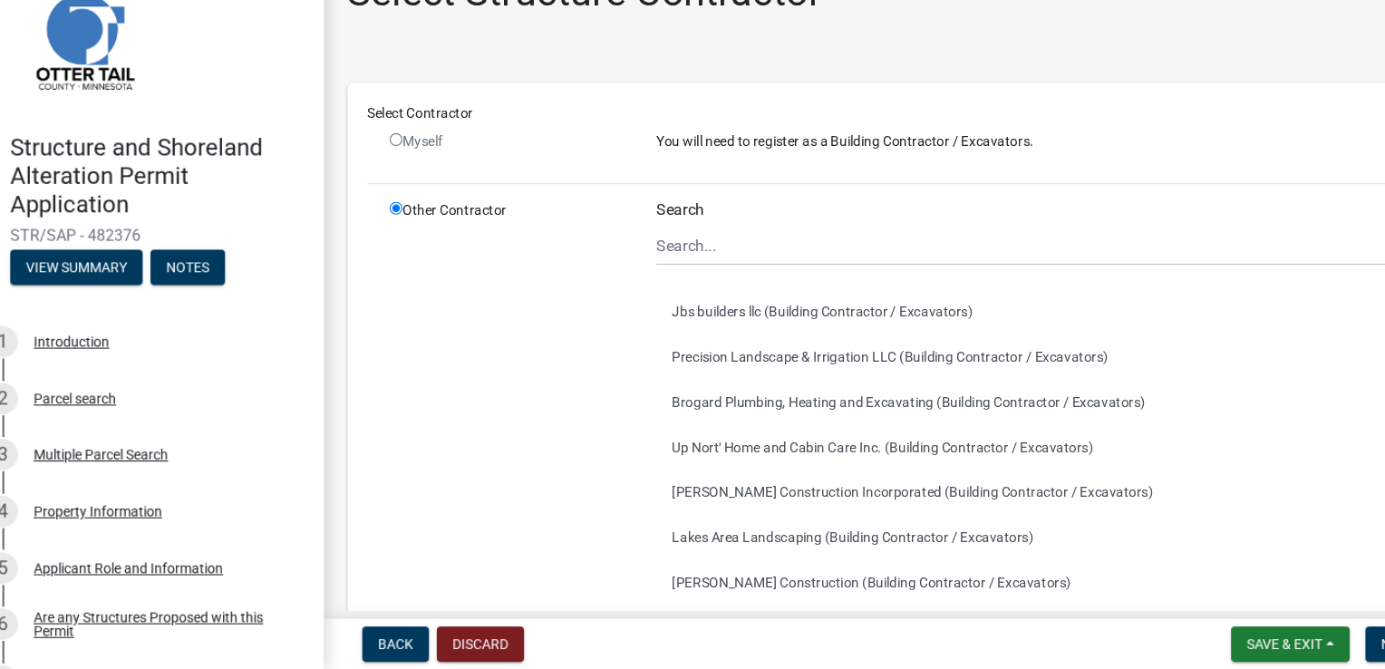
click at [834, 185] on p "You will need to register as a Building Contractor / Excavators." at bounding box center [988, 180] width 711 height 19
click at [844, 188] on p "You will need to register as a Building Contractor / Excavators." at bounding box center [988, 180] width 711 height 19
click at [842, 176] on p "You will need to register as a Building Contractor / Excavators." at bounding box center [988, 180] width 711 height 19
click at [1223, 652] on span "Save & Exit" at bounding box center [1214, 645] width 70 height 14
click at [1200, 563] on button "Save" at bounding box center [1201, 554] width 145 height 43
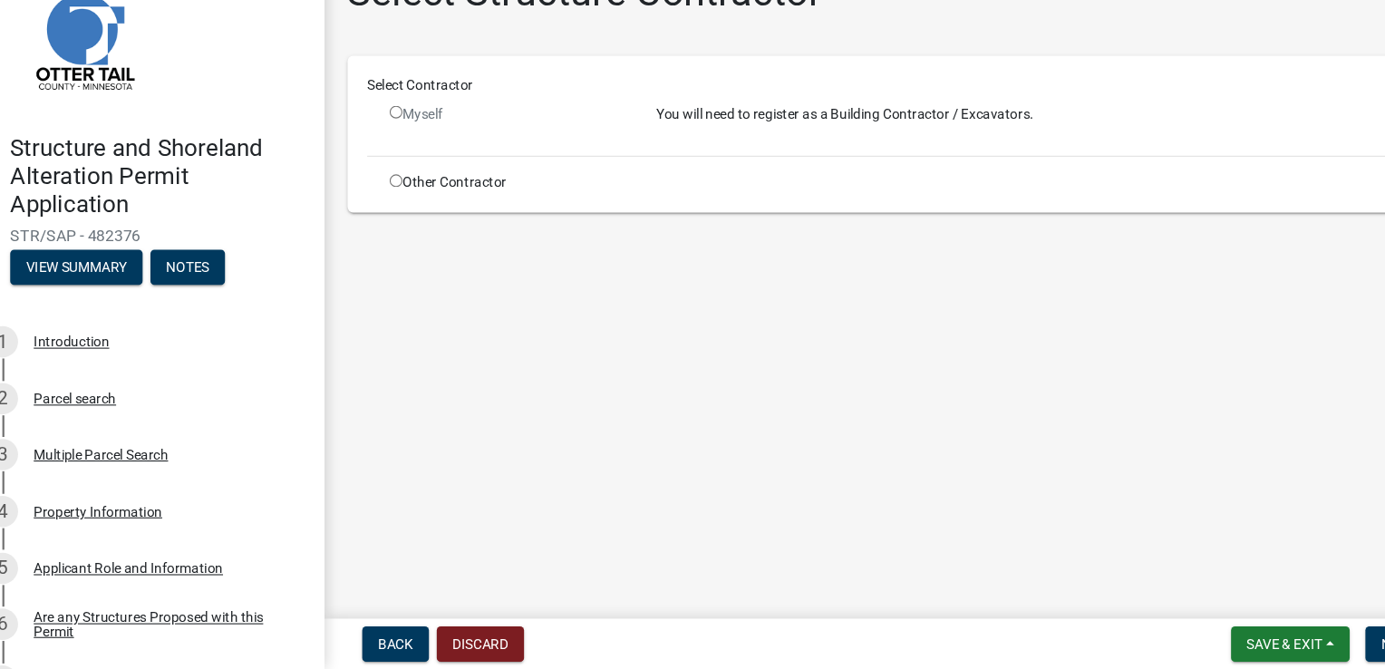
click at [387, 154] on input "radio" at bounding box center [393, 154] width 12 height 12
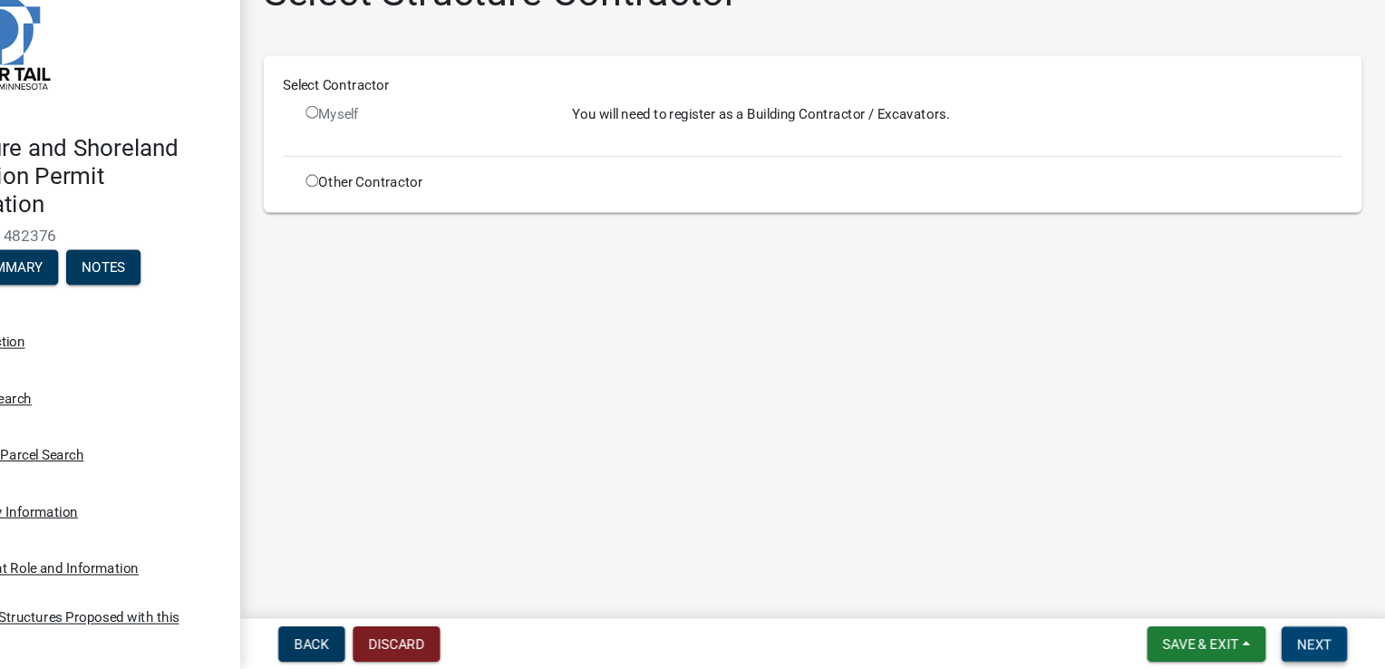
click at [1336, 645] on button "Next" at bounding box center [1319, 645] width 61 height 33
click at [391, 153] on input "radio" at bounding box center [393, 154] width 12 height 12
click at [390, 159] on input "radio" at bounding box center [393, 154] width 12 height 12
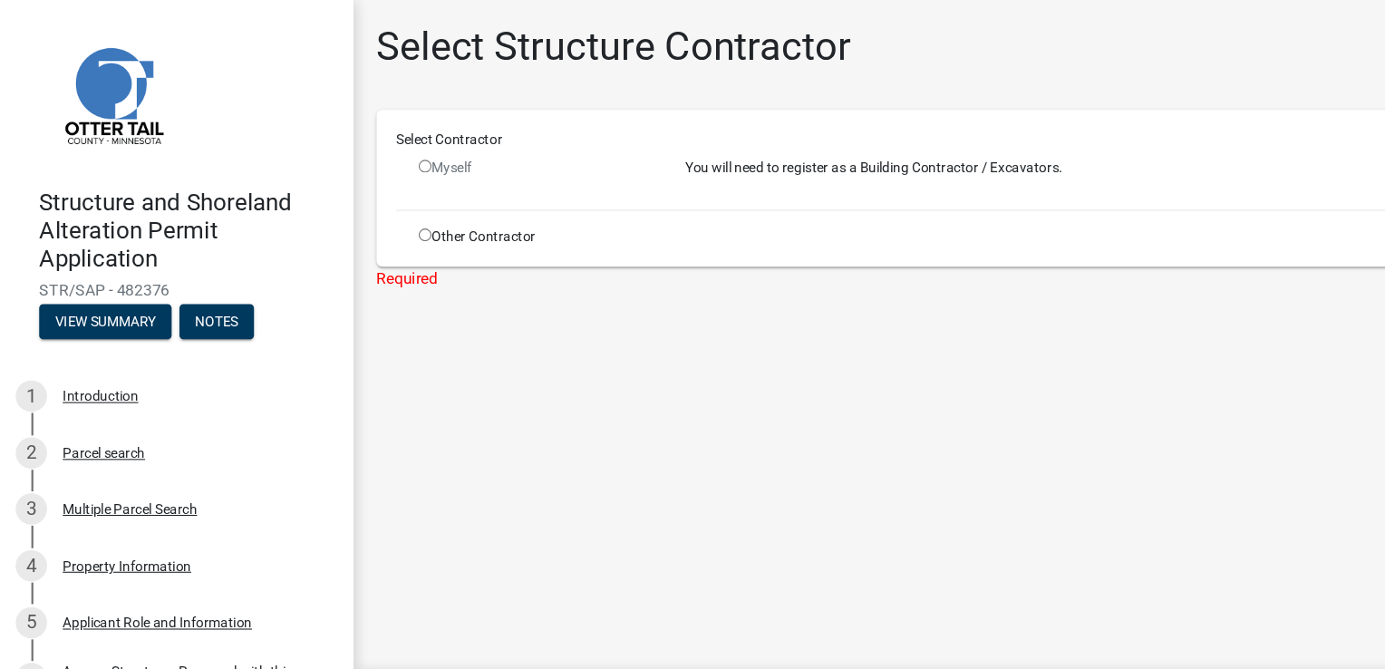
click at [392, 150] on input "radio" at bounding box center [393, 154] width 12 height 12
click at [391, 154] on input "radio" at bounding box center [393, 154] width 12 height 12
click at [391, 153] on input "radio" at bounding box center [393, 154] width 12 height 12
click at [391, 155] on input "radio" at bounding box center [393, 154] width 12 height 12
radio input "false"
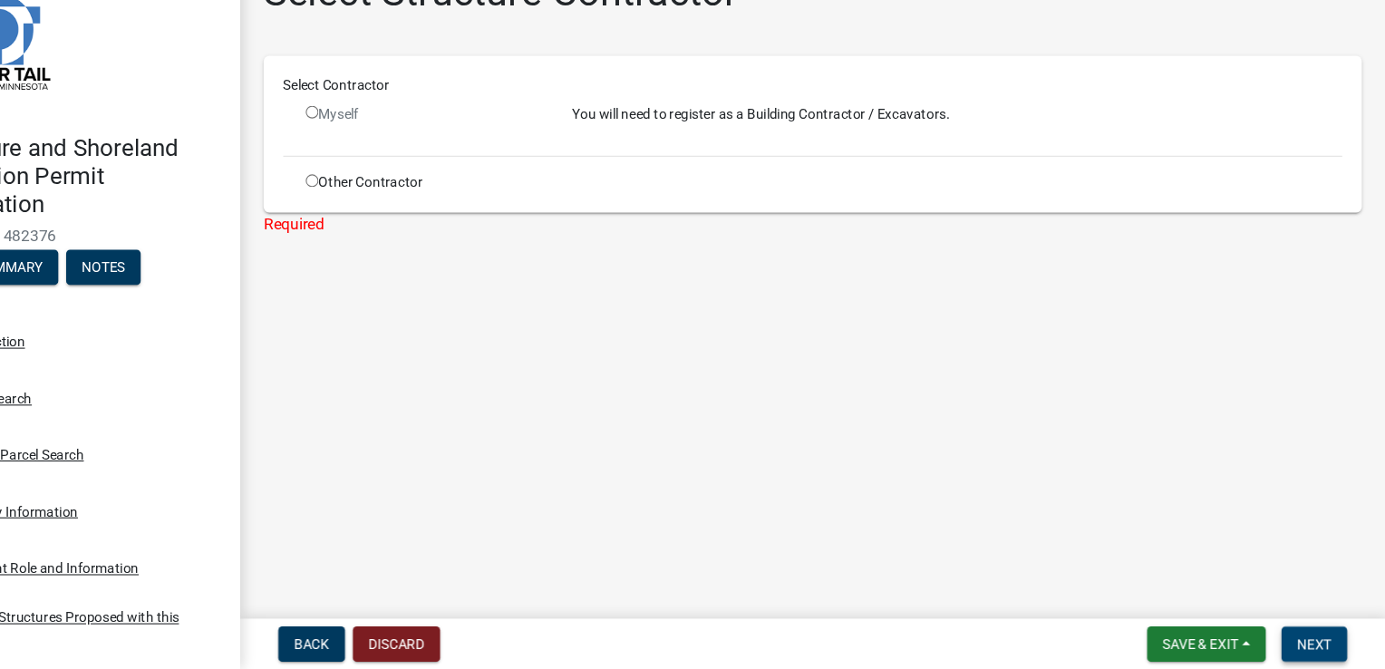
click at [1323, 651] on span "Next" at bounding box center [1319, 645] width 32 height 14
click at [1337, 643] on button "Next" at bounding box center [1319, 645] width 61 height 33
click at [391, 214] on input "radio" at bounding box center [393, 217] width 12 height 12
radio input "true"
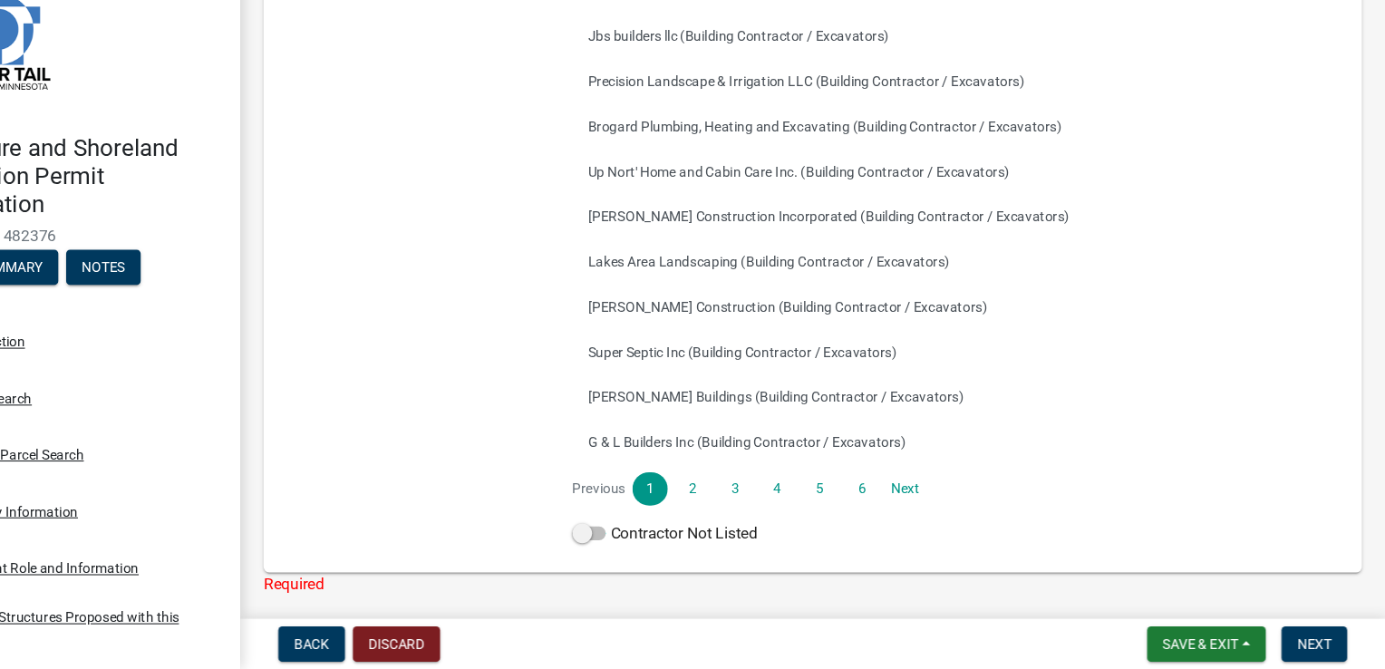
scroll to position [256, 0]
click at [645, 537] on span at bounding box center [648, 541] width 31 height 13
click at [669, 530] on input "Contractor Not Listed" at bounding box center [669, 530] width 0 height 0
click at [656, 545] on span at bounding box center [648, 541] width 31 height 13
click at [669, 530] on input "Contractor Not Listed" at bounding box center [669, 530] width 0 height 0
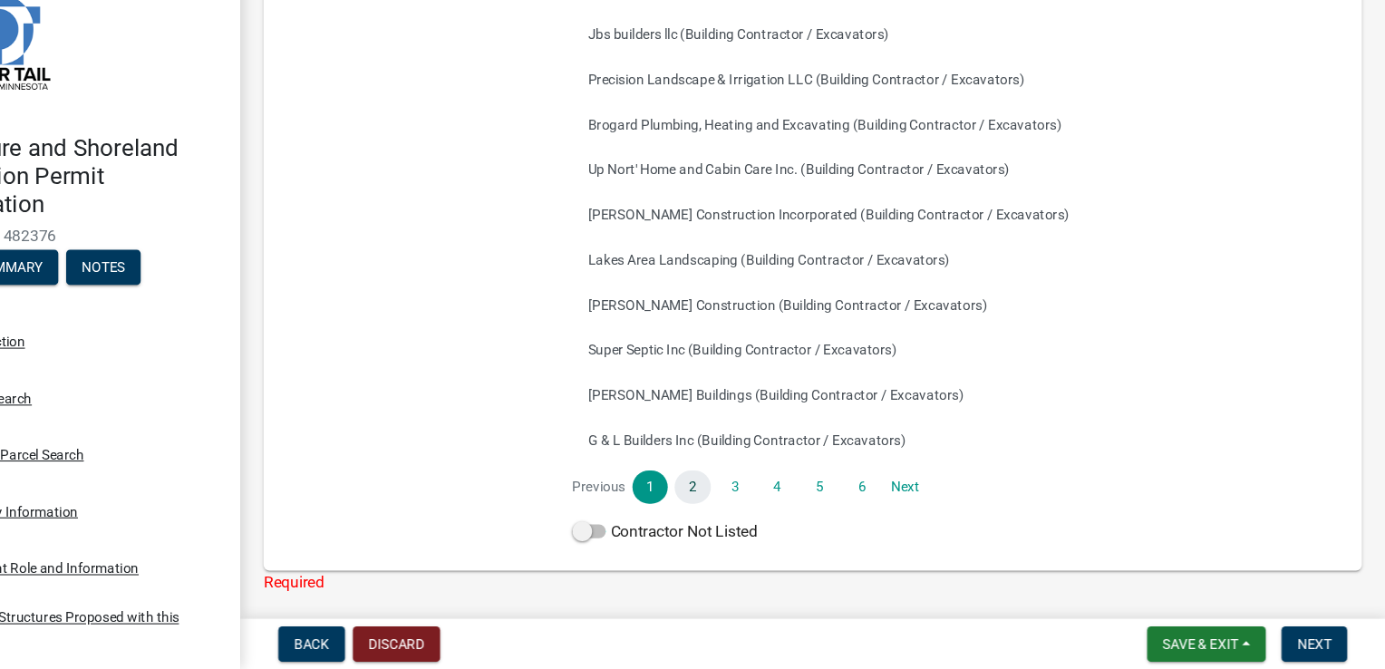
click at [738, 497] on link "2" at bounding box center [744, 500] width 33 height 31
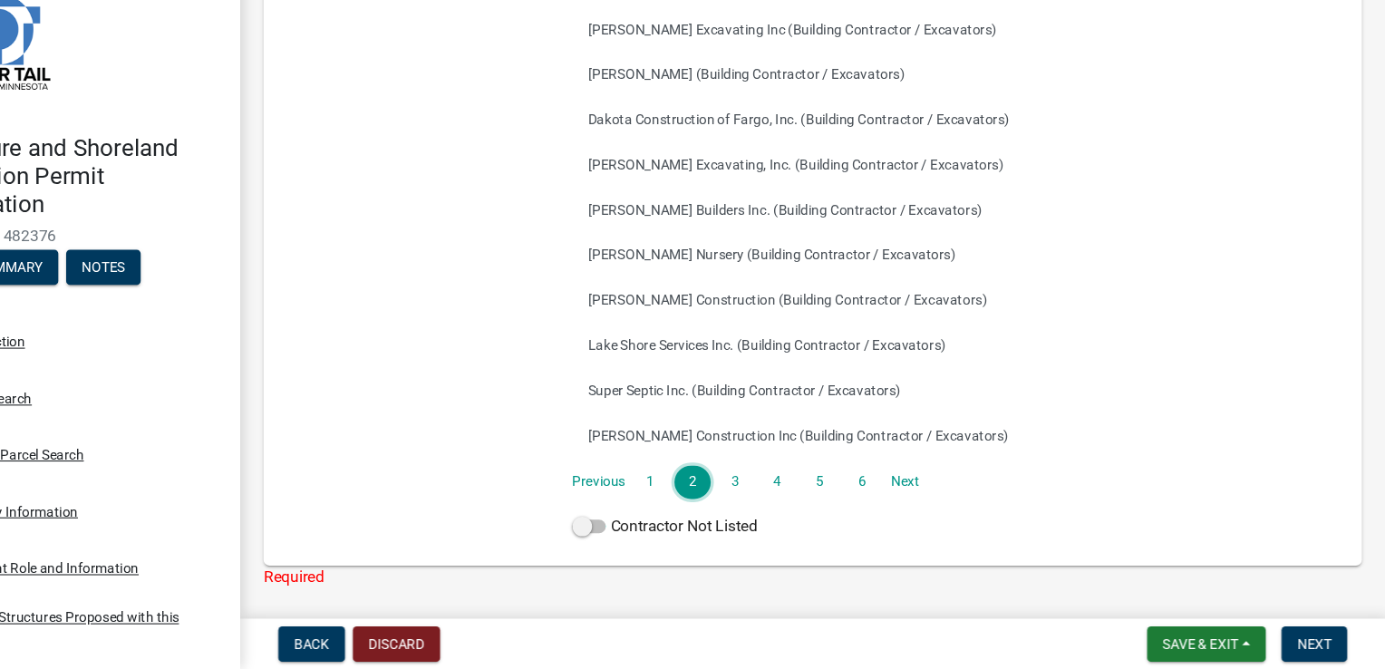
scroll to position [266, 0]
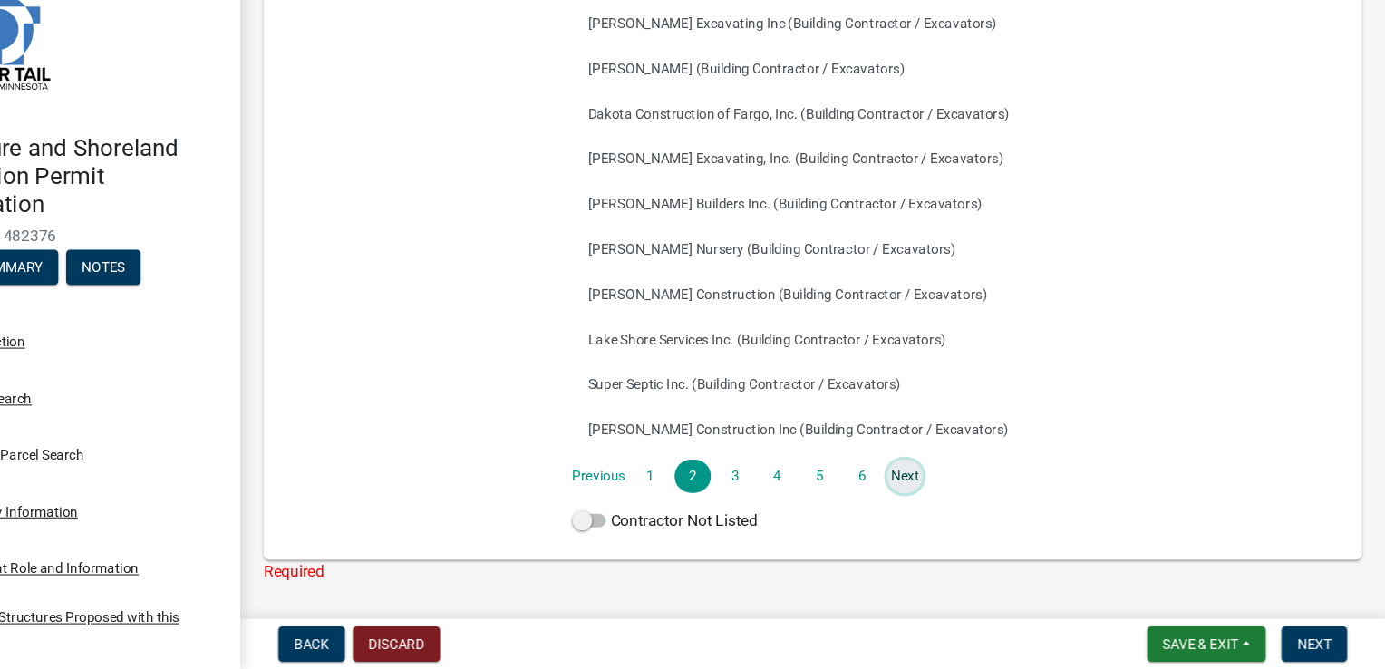
click at [948, 493] on link "Next" at bounding box center [940, 490] width 33 height 31
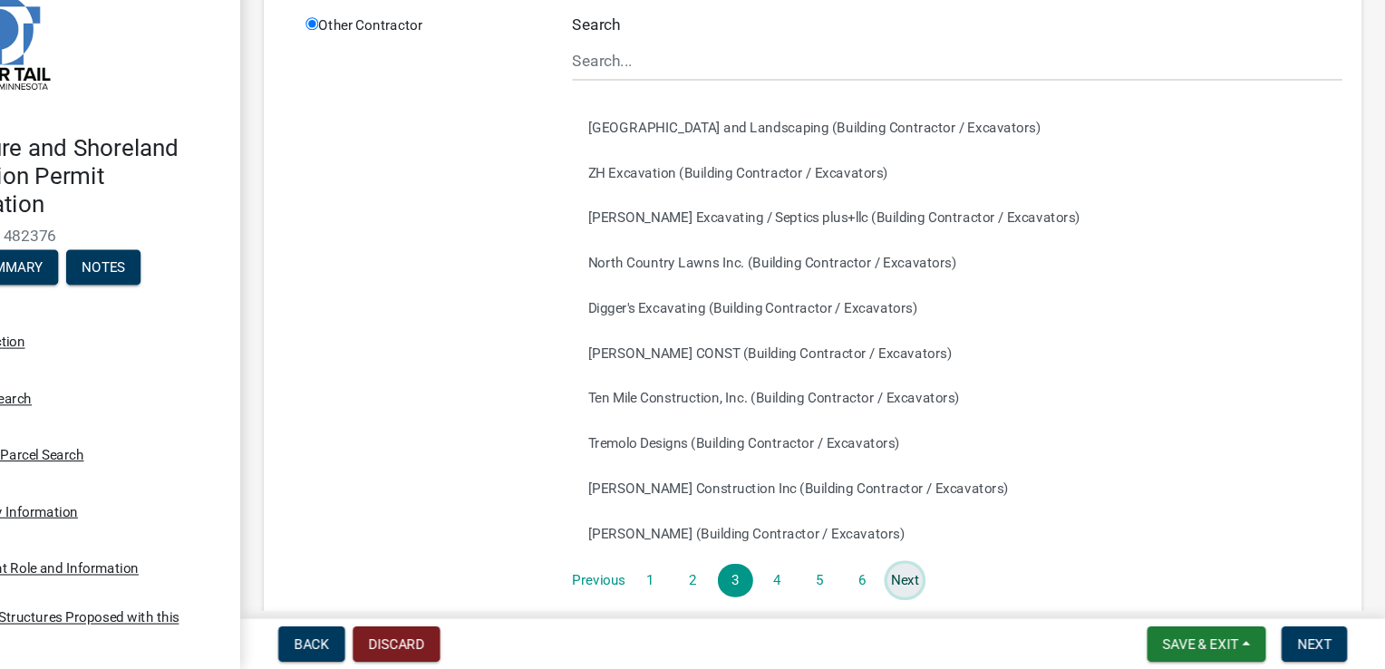
scroll to position [198, 0]
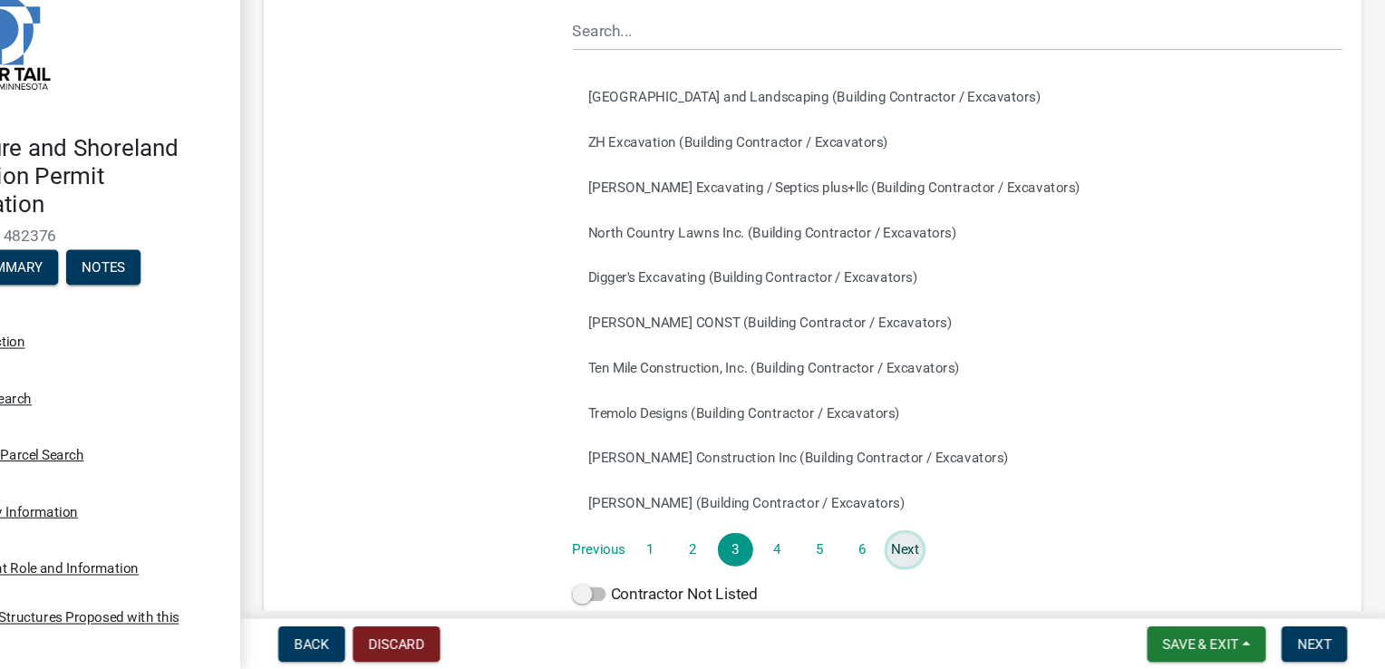
click at [946, 559] on link "Next" at bounding box center [940, 558] width 33 height 31
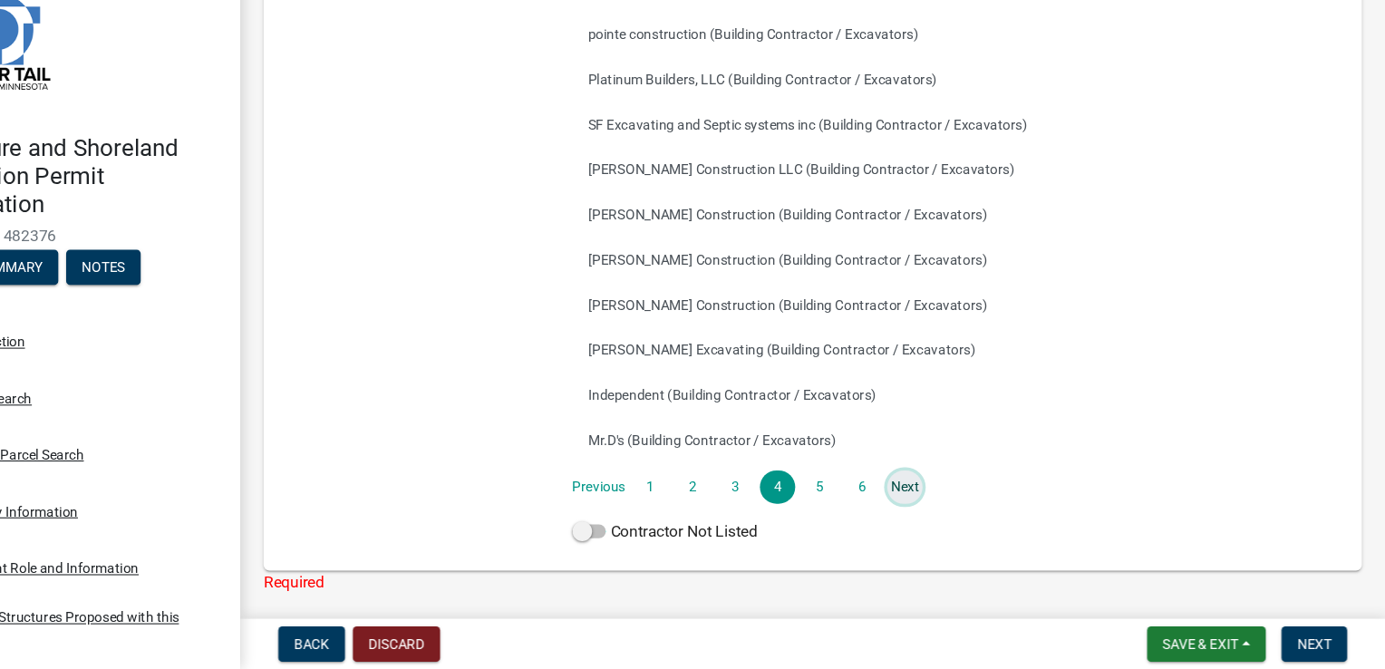
scroll to position [272, 0]
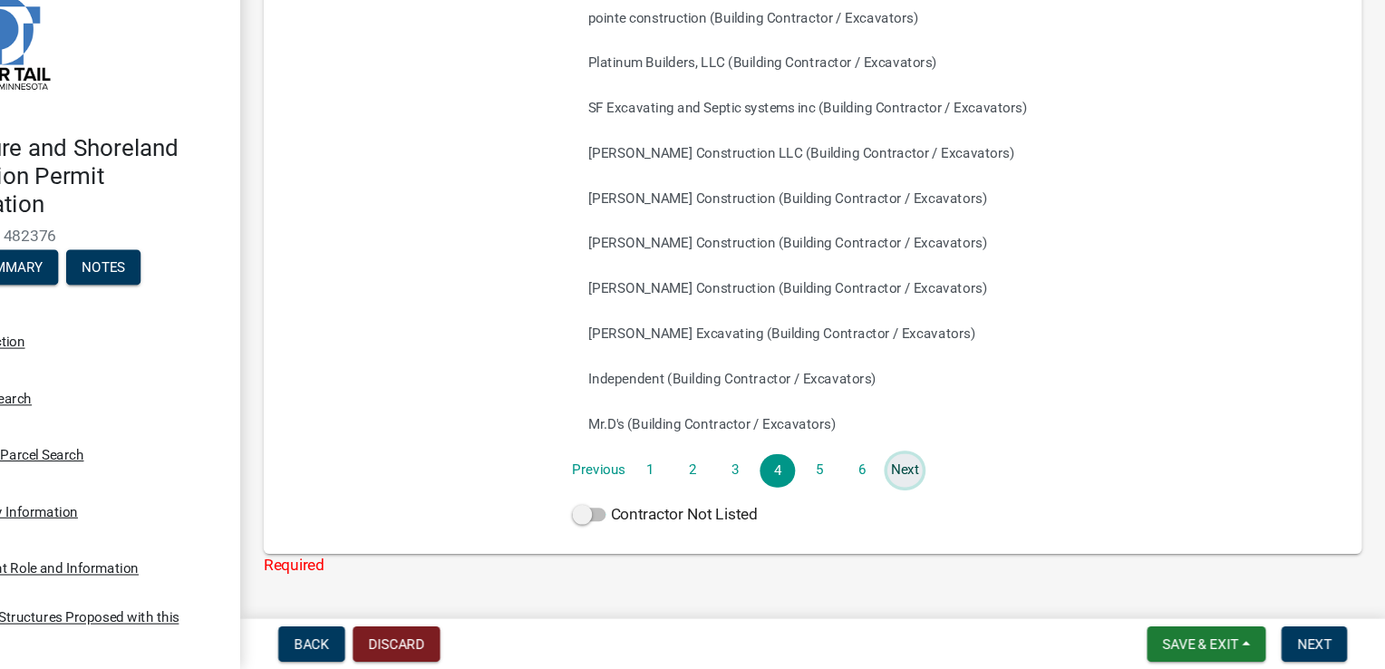
click at [935, 494] on link "Next" at bounding box center [940, 484] width 33 height 31
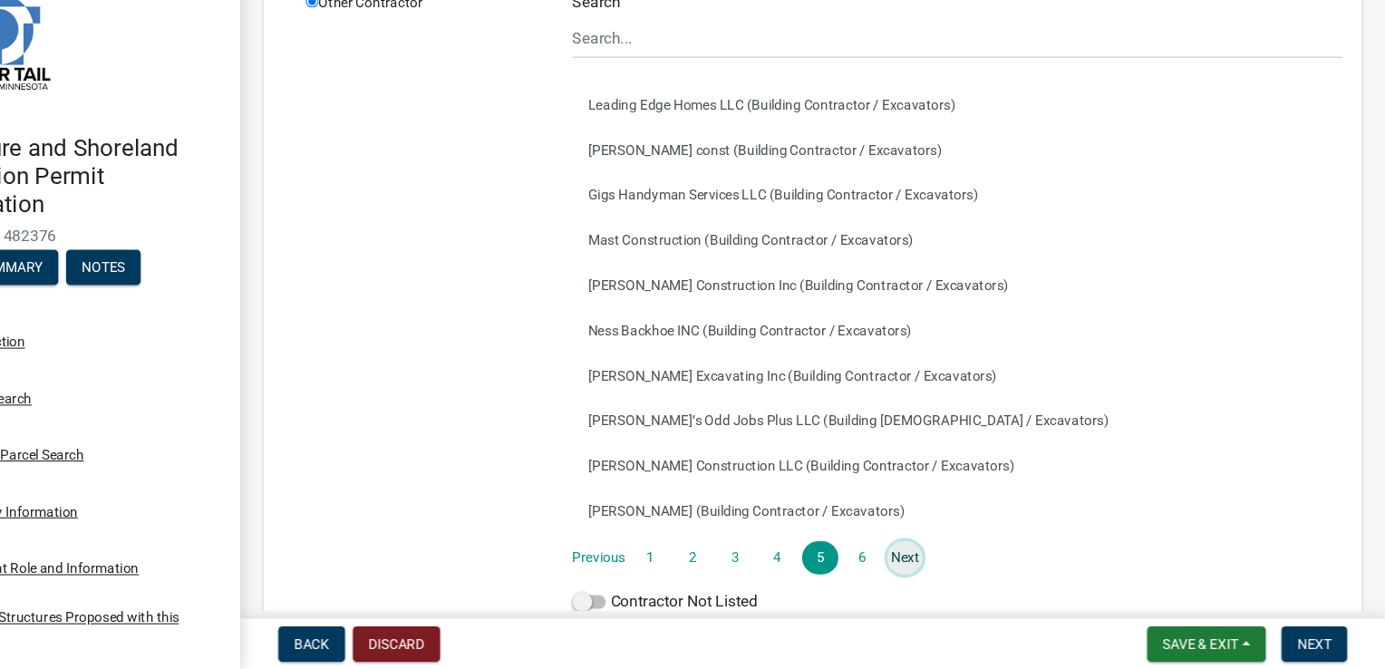
scroll to position [210, 0]
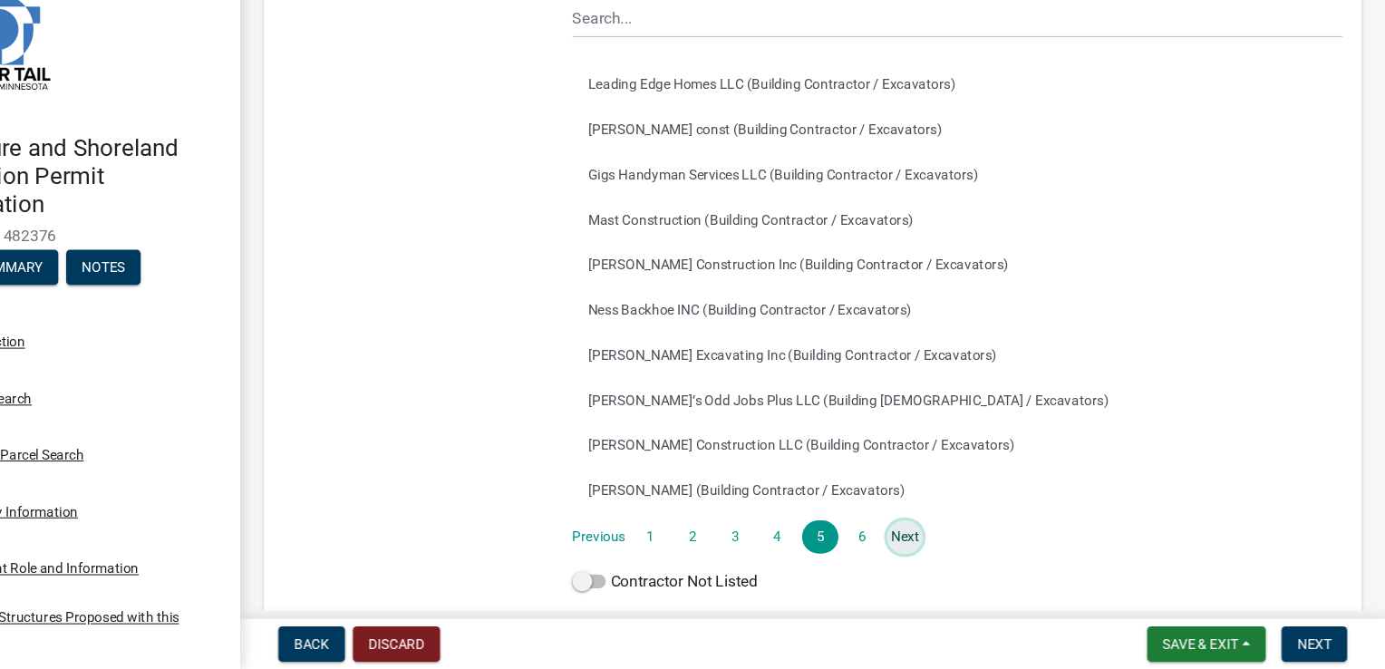
click at [942, 550] on link "Next" at bounding box center [940, 546] width 33 height 31
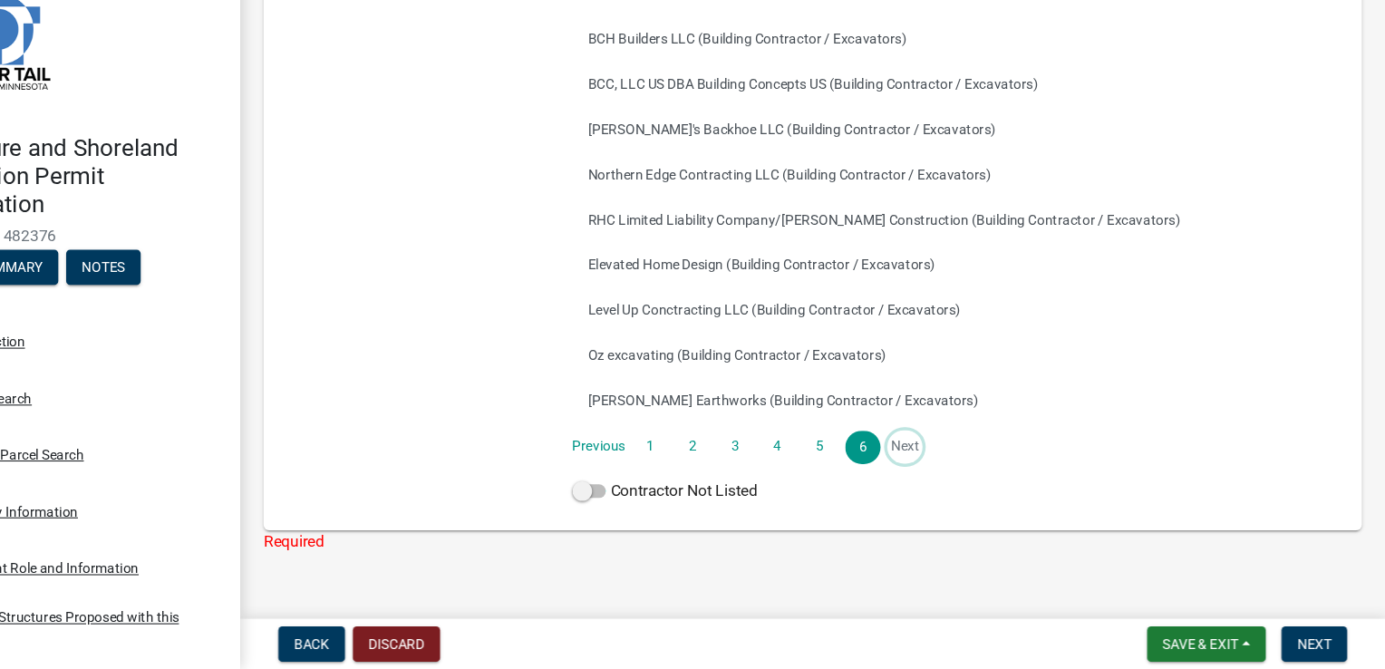
scroll to position [283, 0]
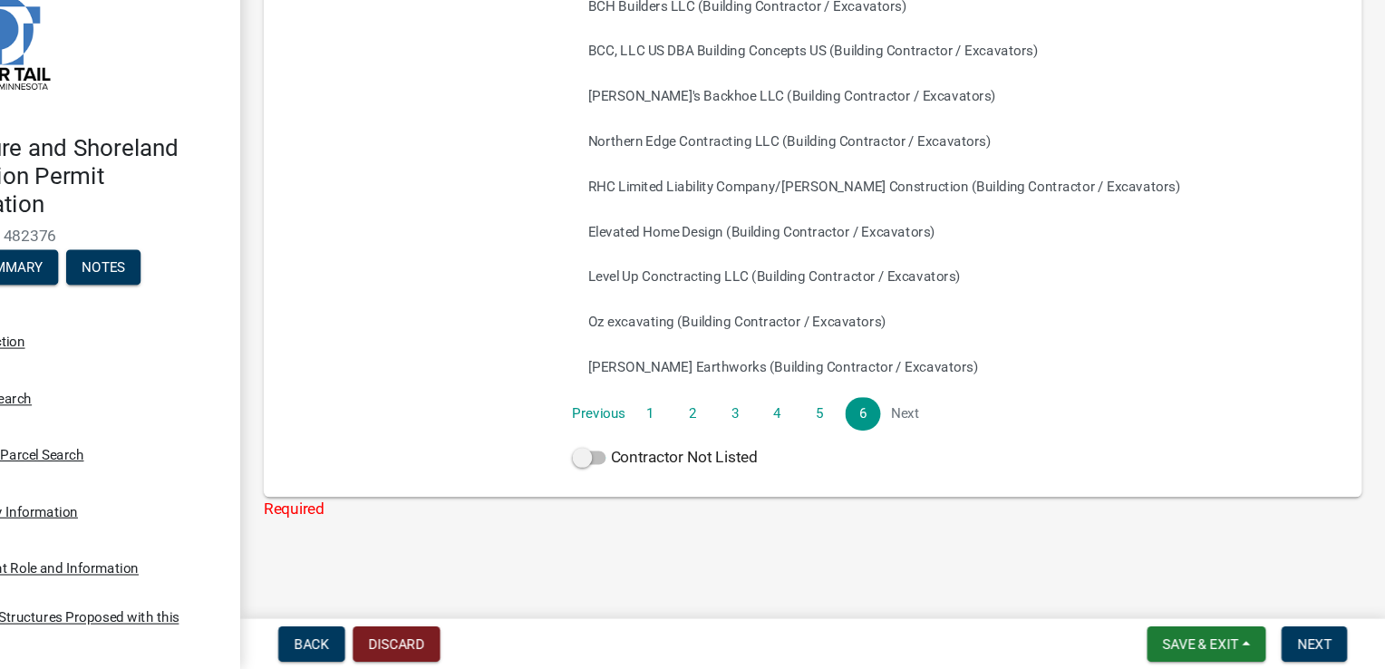
click at [943, 439] on li "Next" at bounding box center [940, 432] width 33 height 31
click at [699, 438] on link "1" at bounding box center [705, 432] width 33 height 31
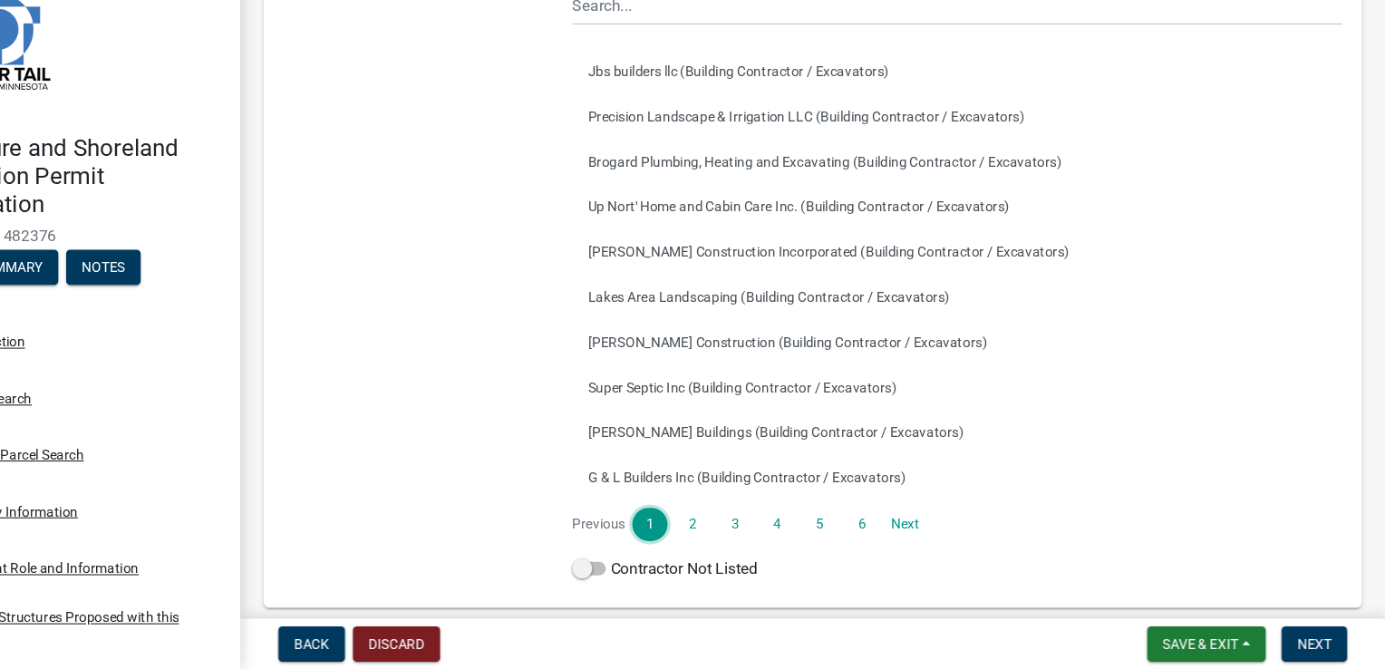
scroll to position [236, 0]
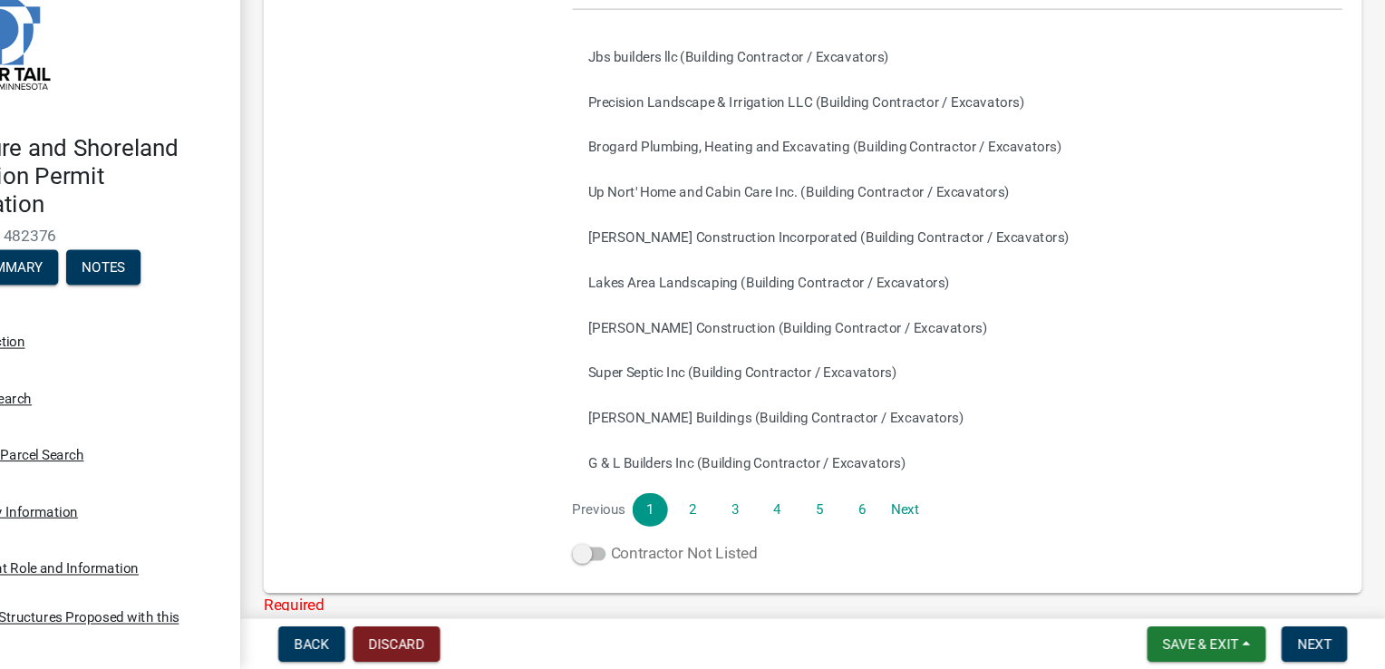
click at [638, 564] on span at bounding box center [648, 561] width 31 height 13
click at [669, 551] on input "Contractor Not Listed" at bounding box center [669, 551] width 0 height 0
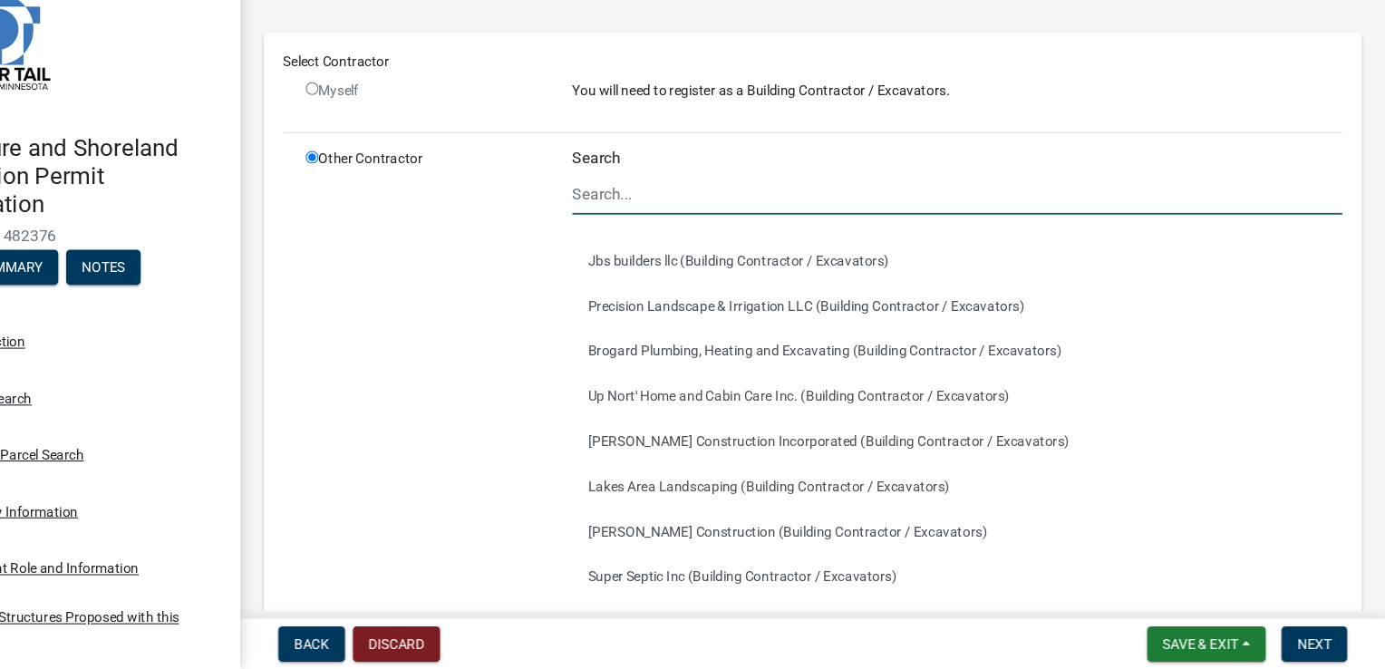
scroll to position [24, 0]
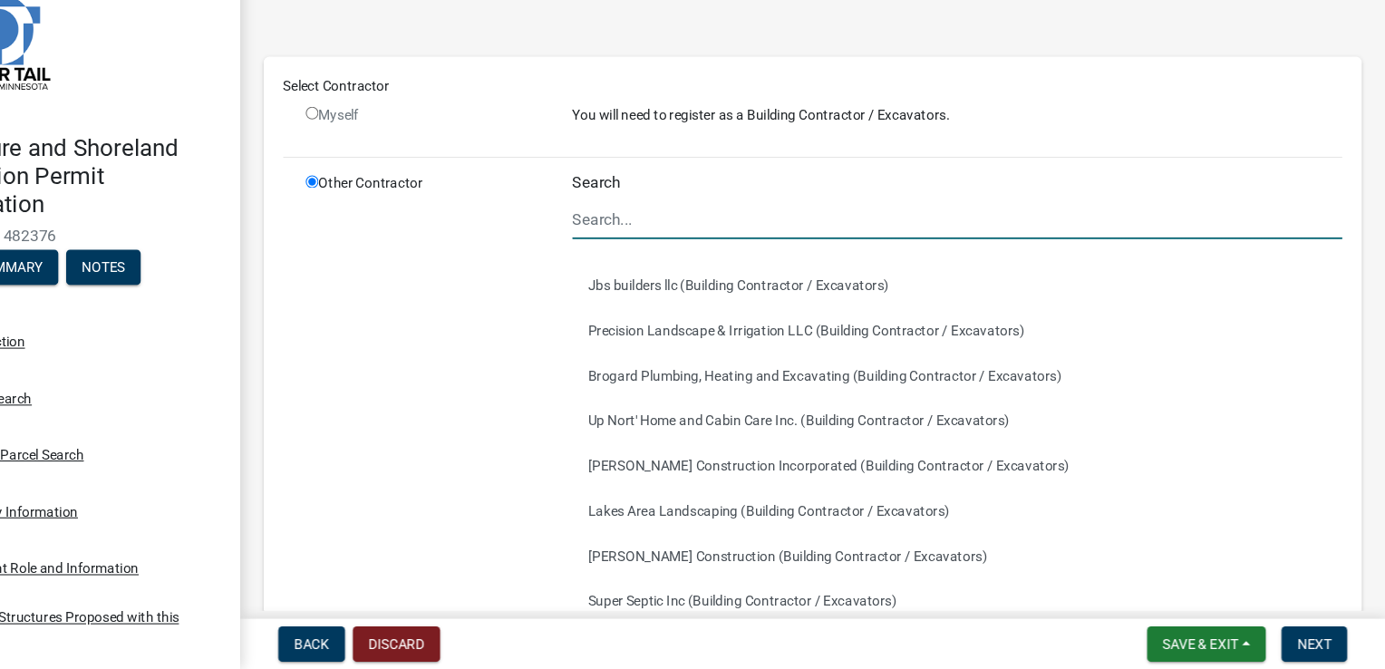
click at [652, 247] on input "Search" at bounding box center [988, 252] width 711 height 37
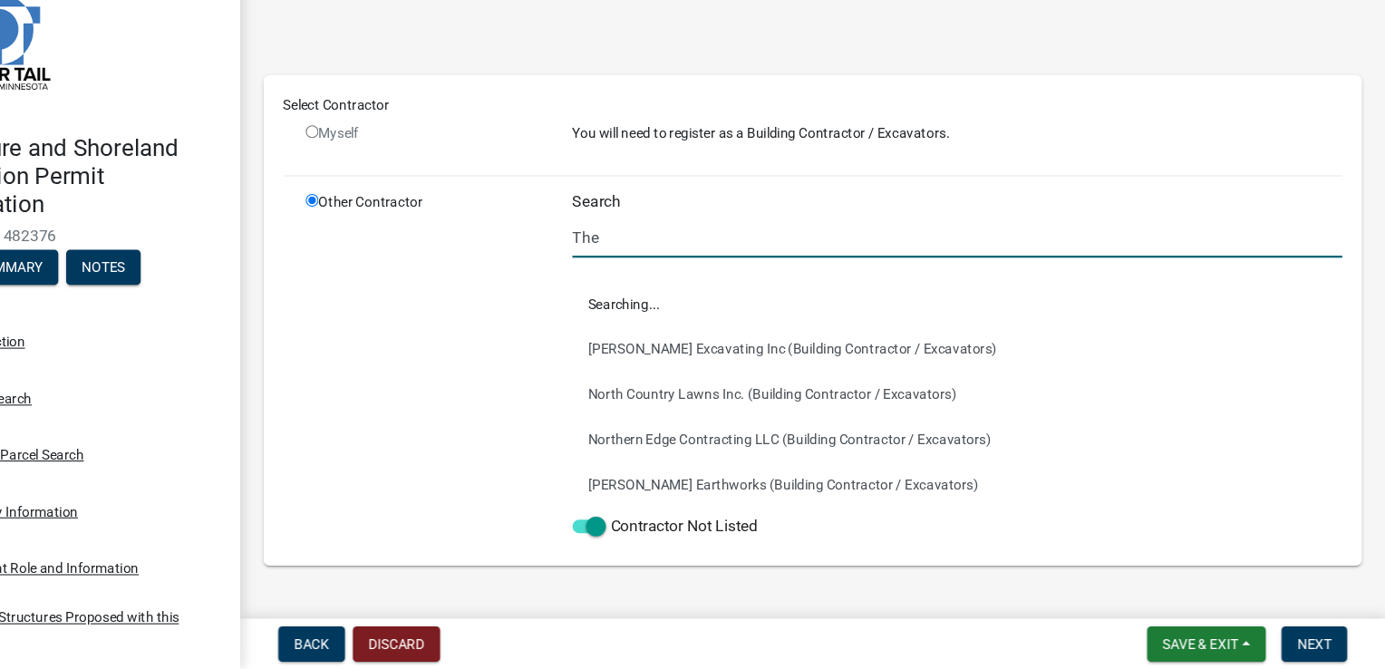
scroll to position [0, 0]
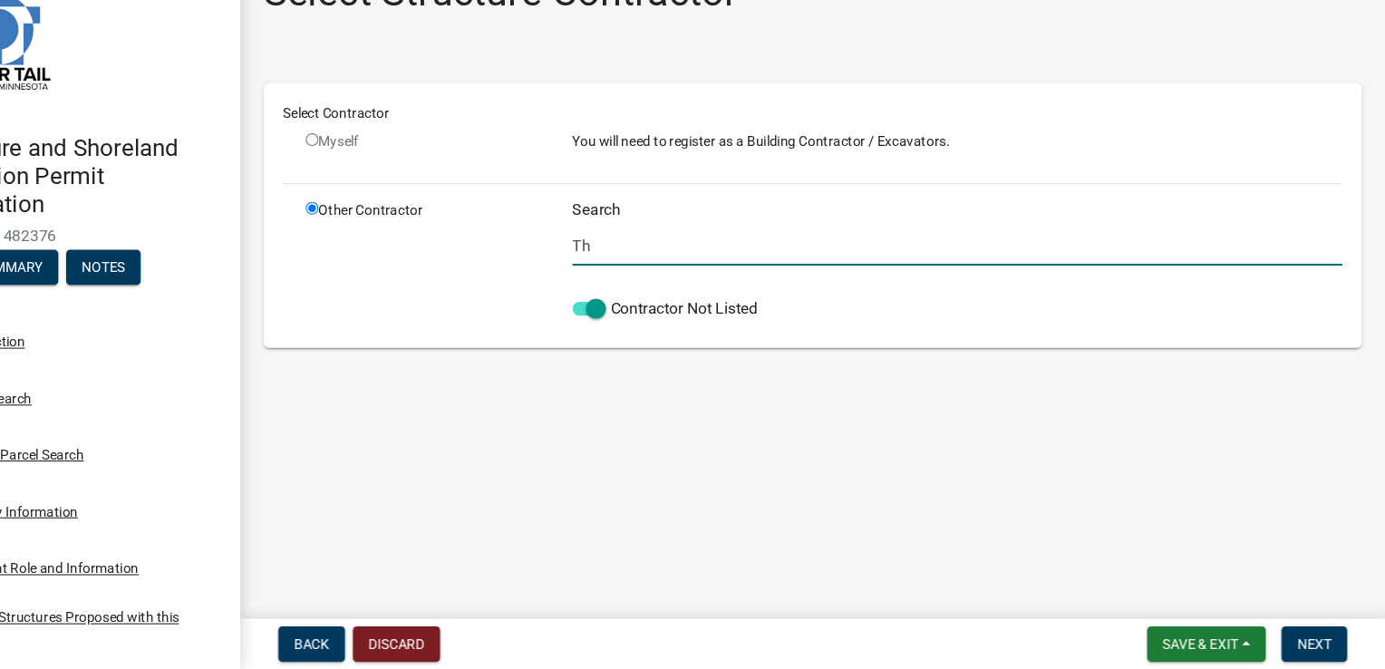
type input "T"
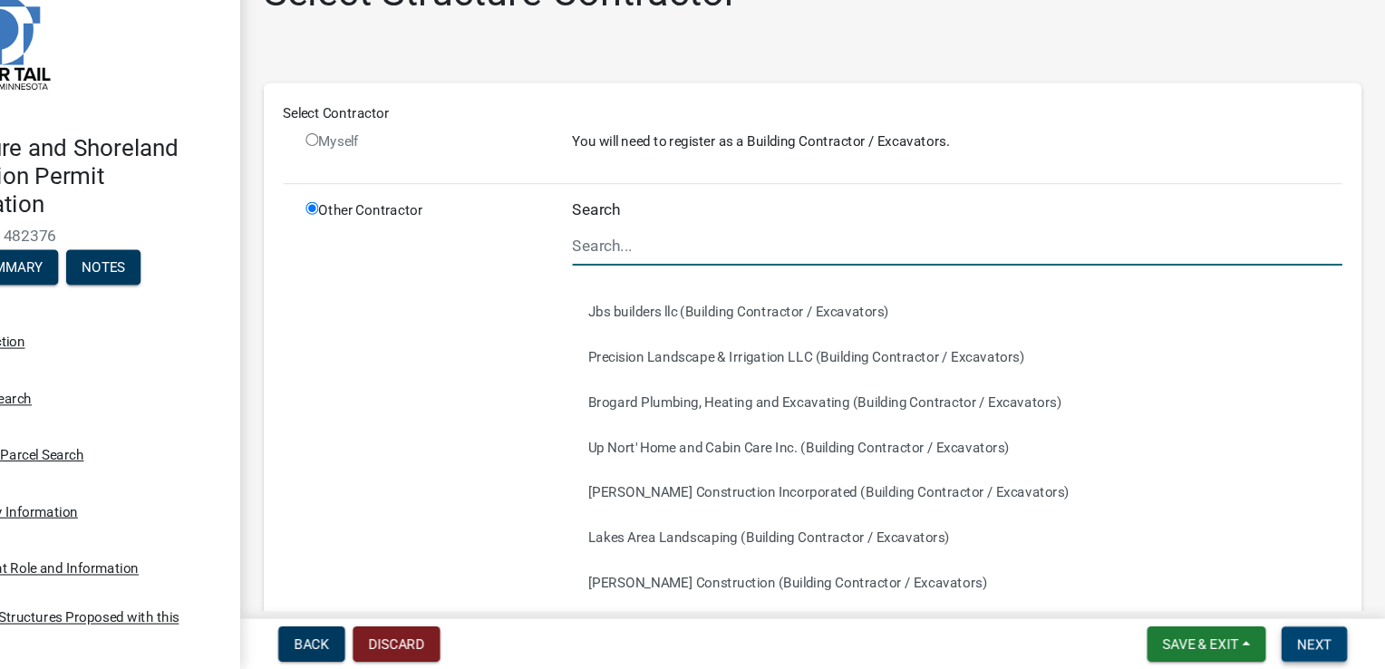
click at [1328, 649] on span "Next" at bounding box center [1319, 645] width 32 height 14
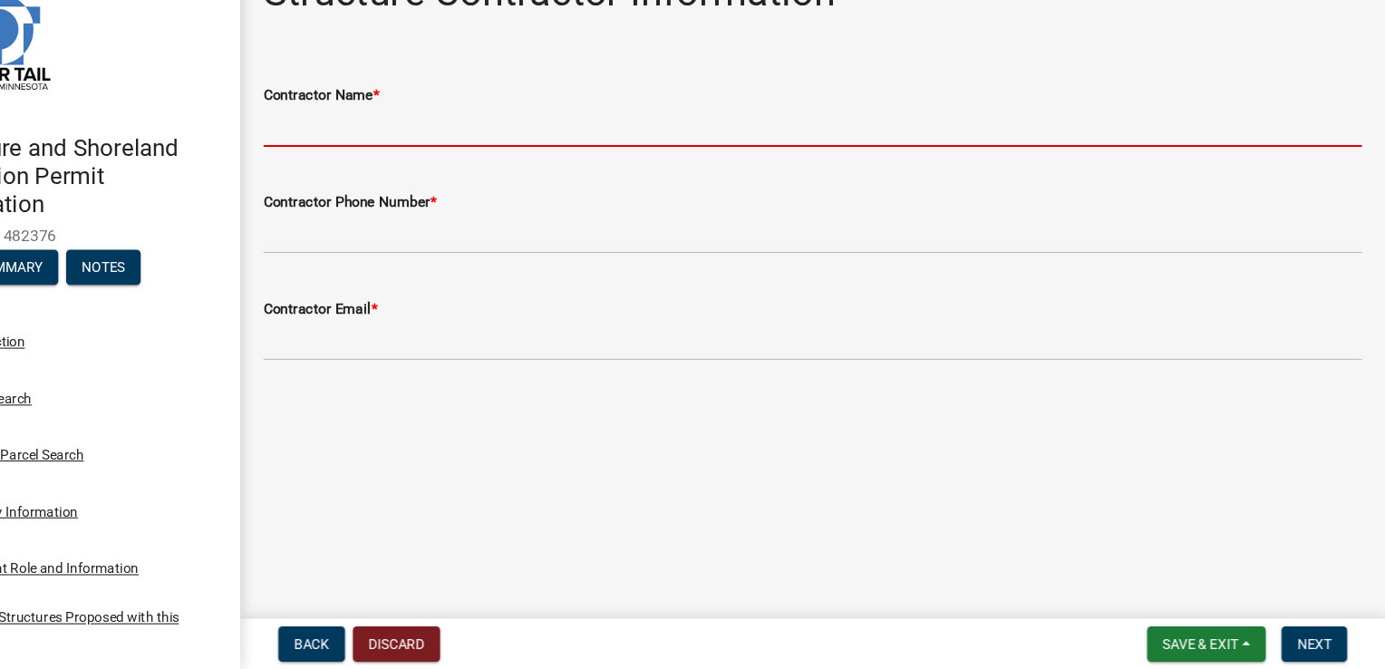
click at [384, 169] on input "Contractor Name *" at bounding box center [855, 167] width 1015 height 37
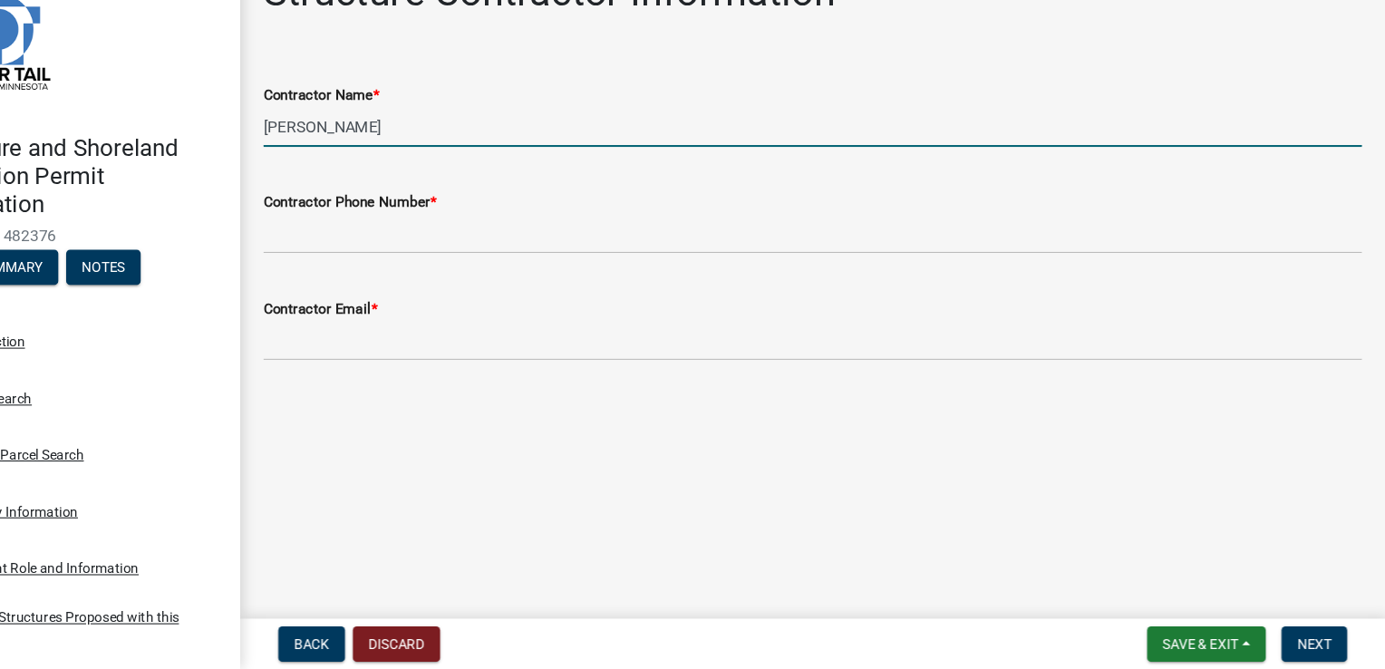
type input "[PERSON_NAME]"
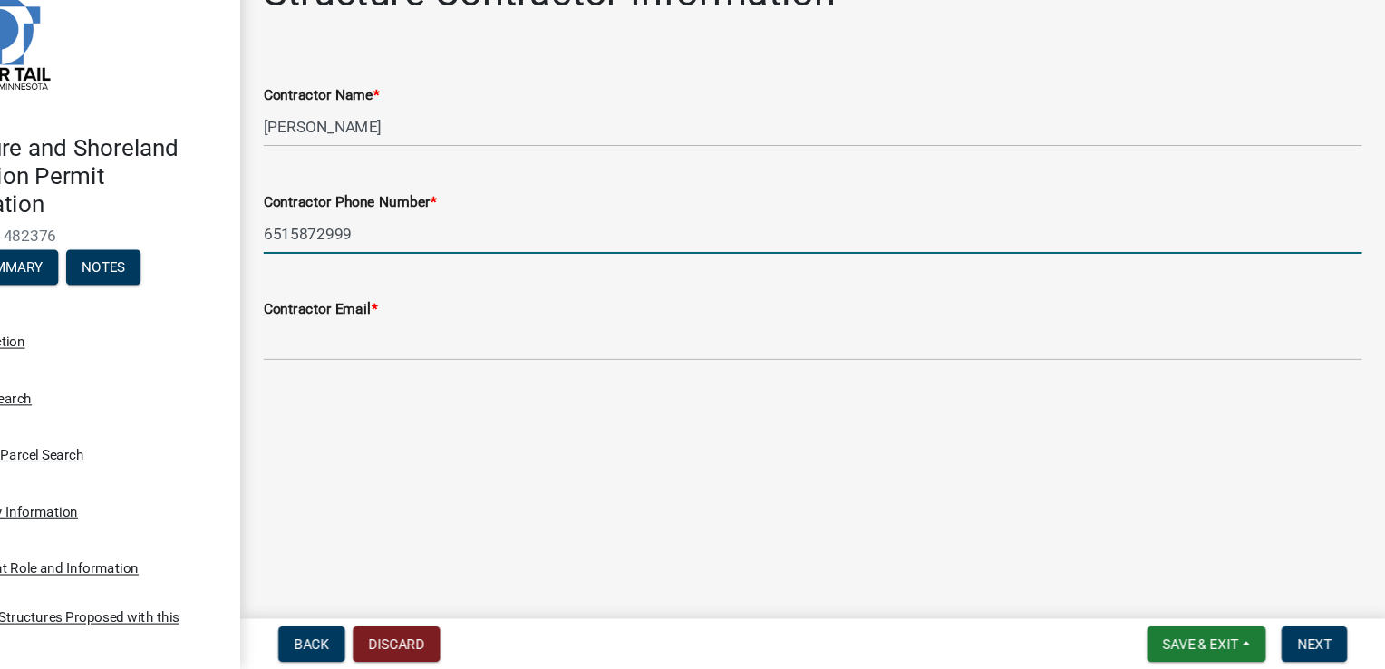
type input "6515872999"
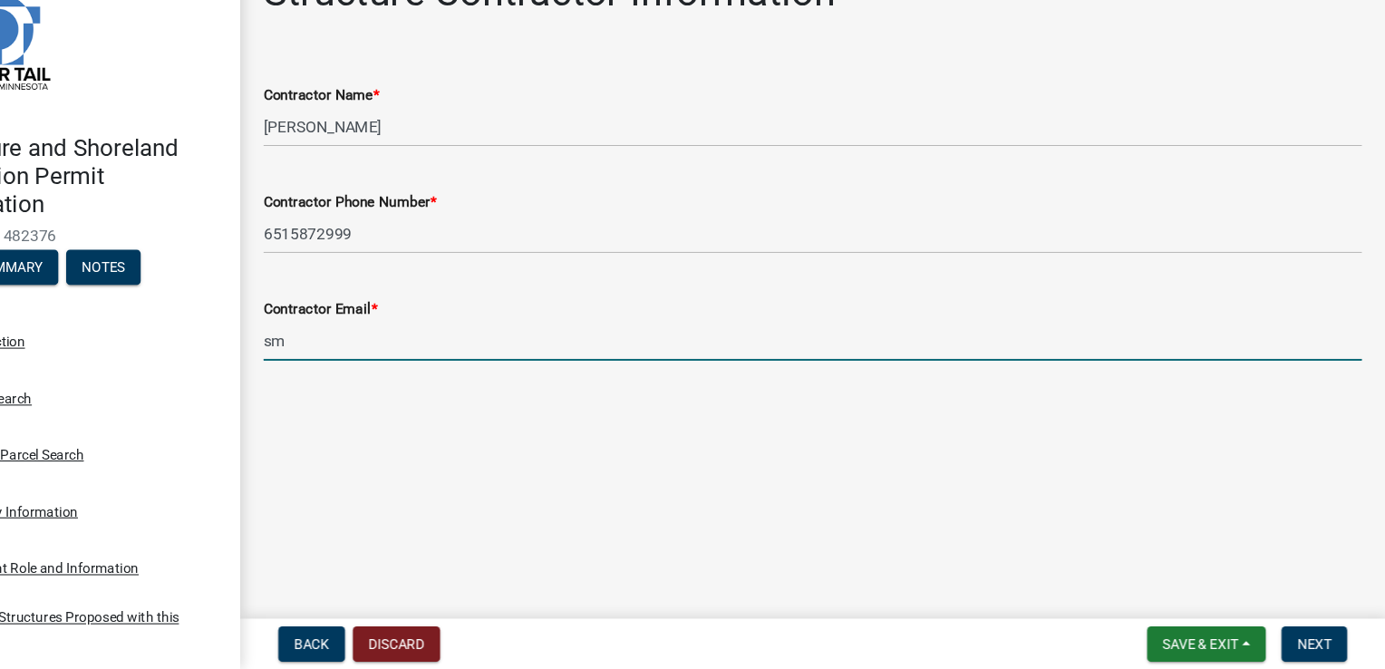
type input "[EMAIL_ADDRESS][DOMAIN_NAME]"
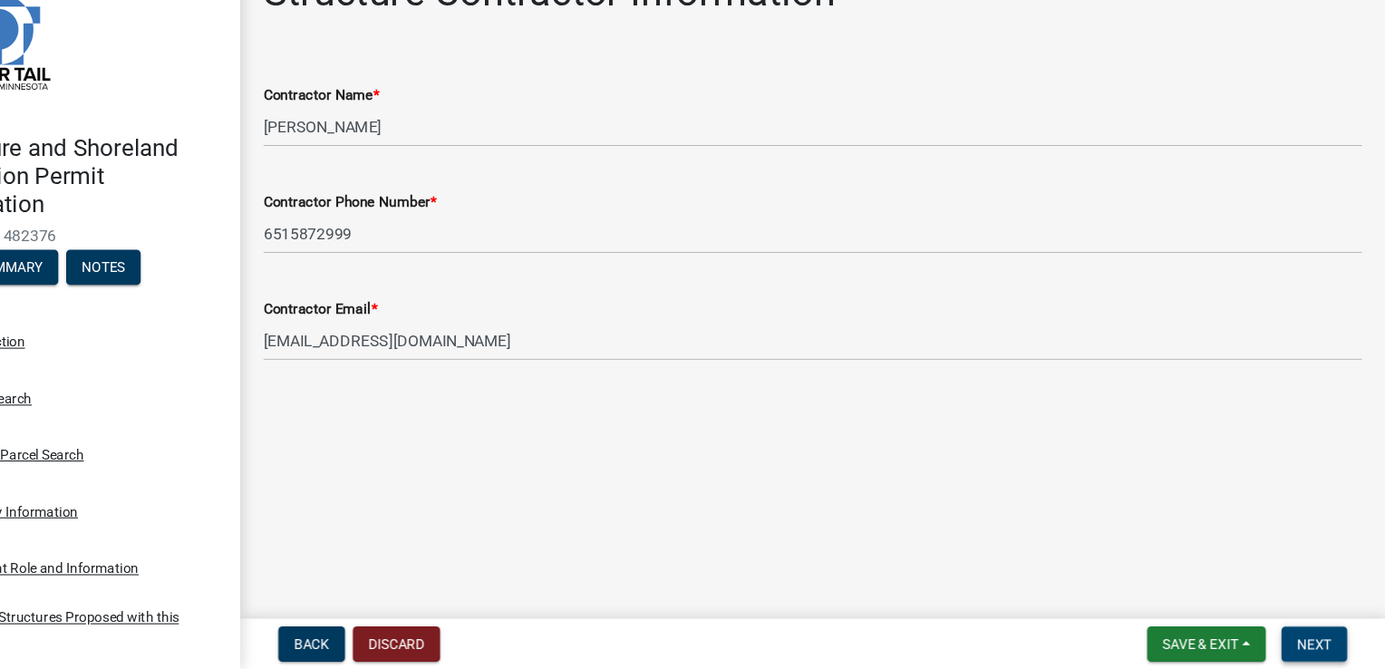
click at [1328, 648] on span "Next" at bounding box center [1319, 645] width 32 height 14
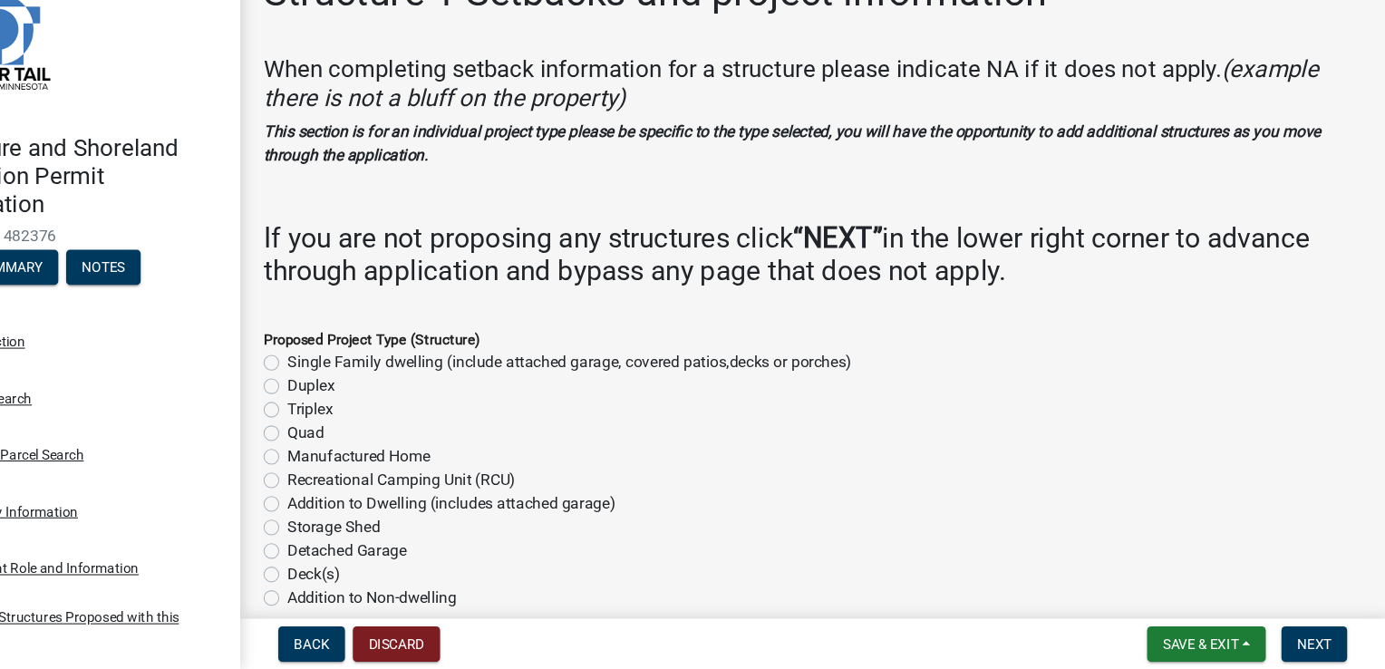
click at [370, 564] on label "Detached Garage" at bounding box center [425, 559] width 111 height 22
click at [370, 560] on input "Detached Garage" at bounding box center [376, 554] width 12 height 12
radio input "true"
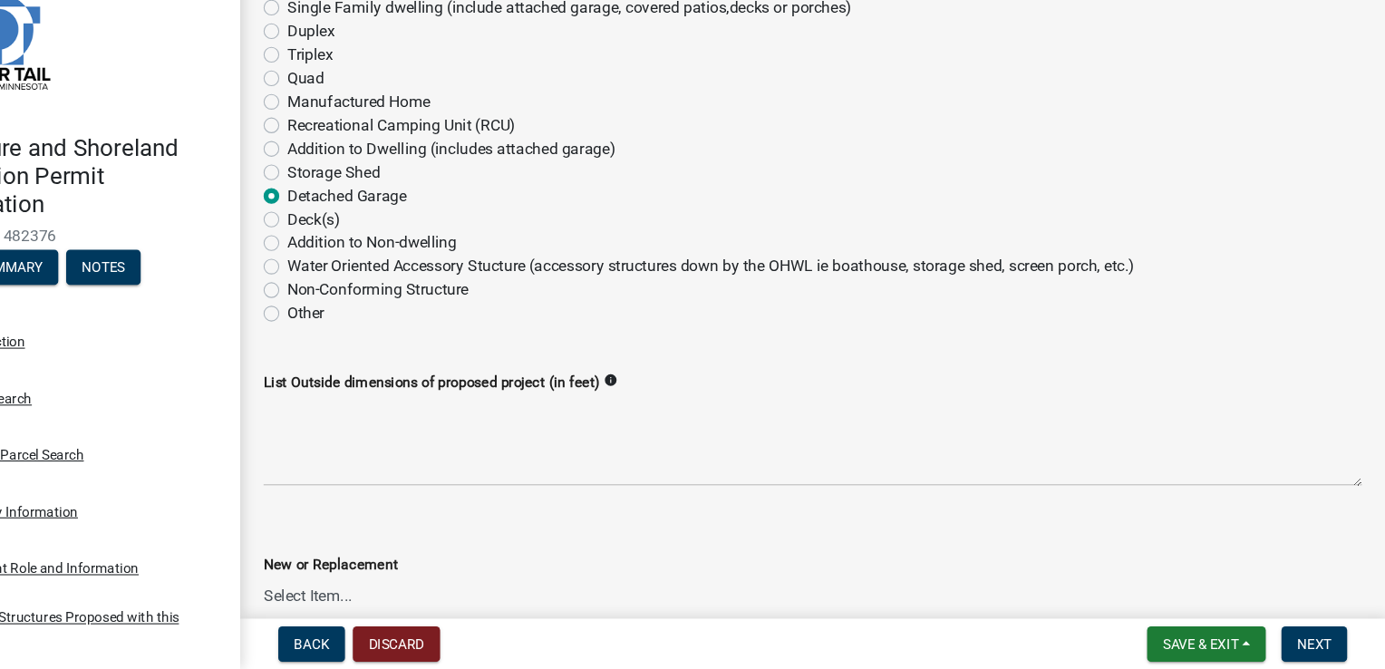
scroll to position [336, 0]
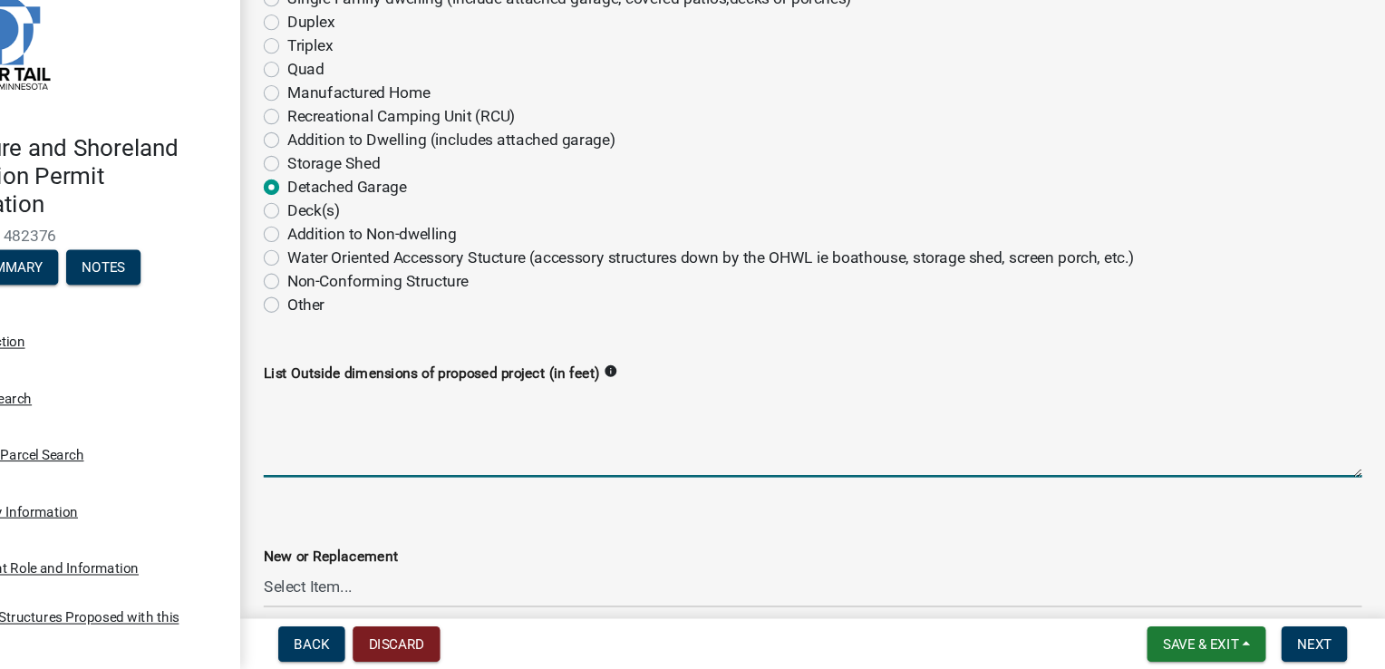
click at [366, 470] on textarea "List Outside dimensions of proposed project (in feet)" at bounding box center [855, 448] width 1015 height 85
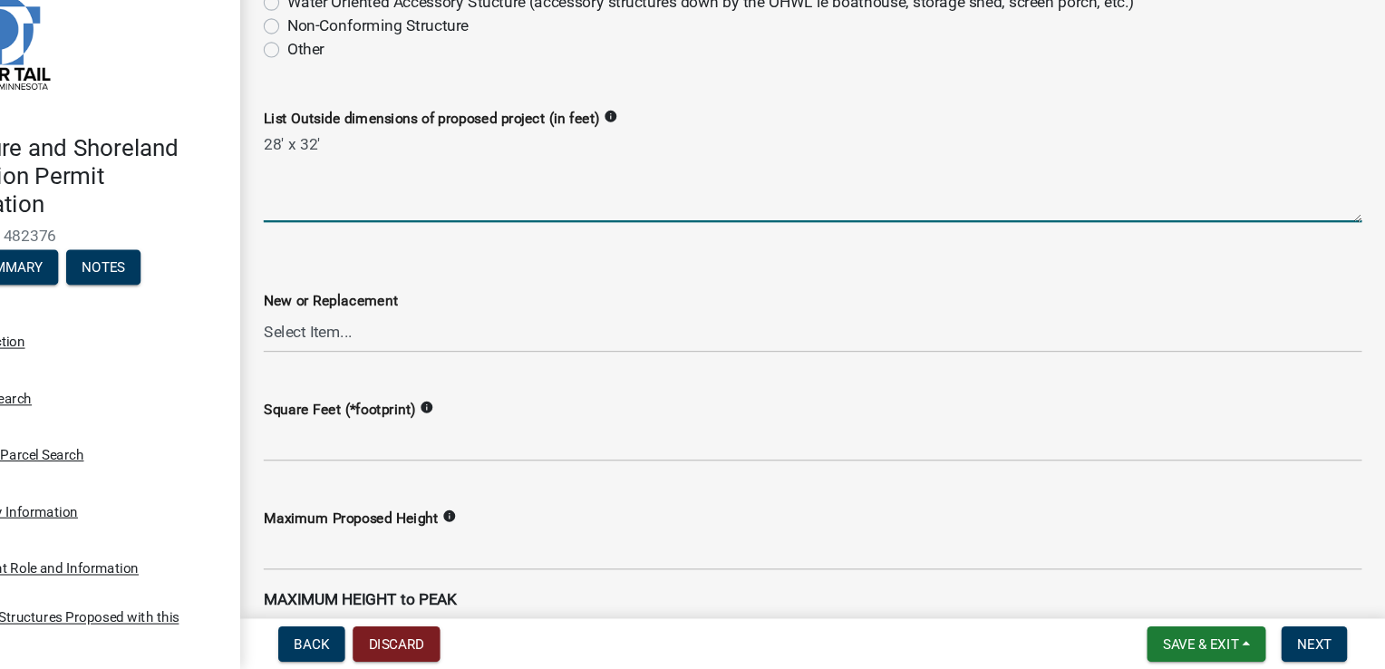
scroll to position [587, 0]
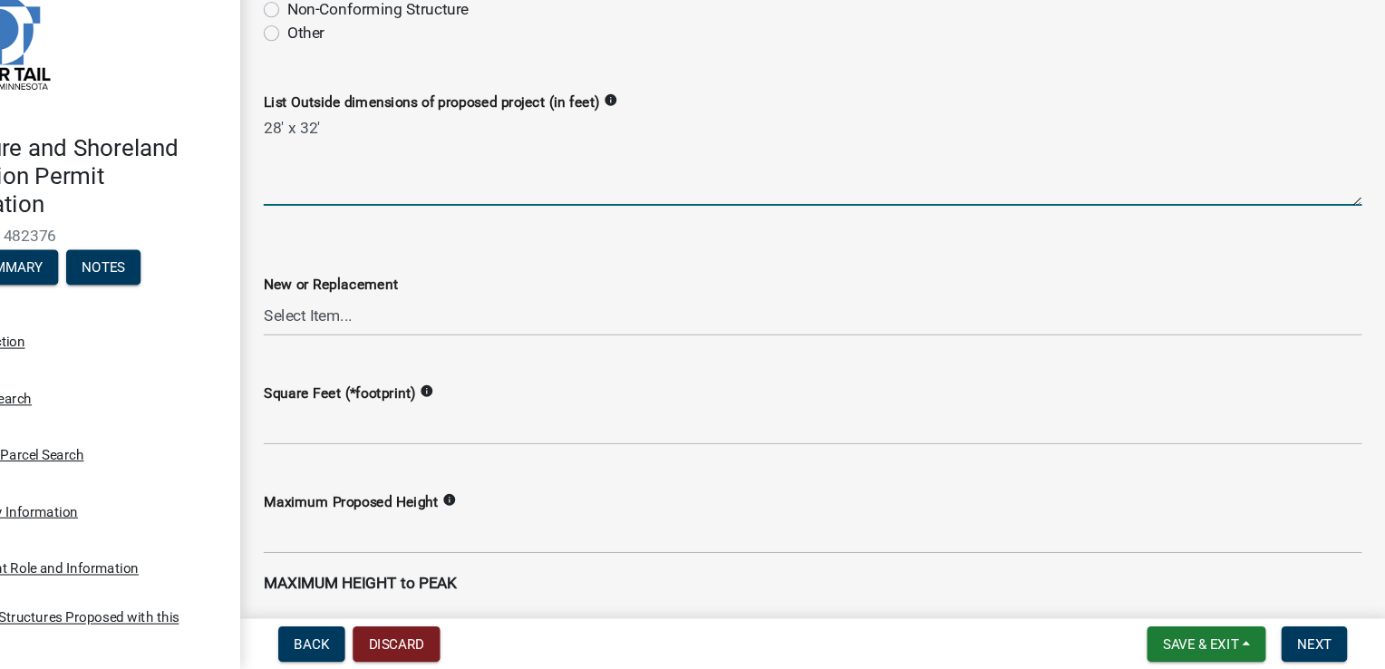
type textarea "28' x 32'"
click at [363, 343] on select "Select Item... New Replacement" at bounding box center [855, 341] width 1015 height 37
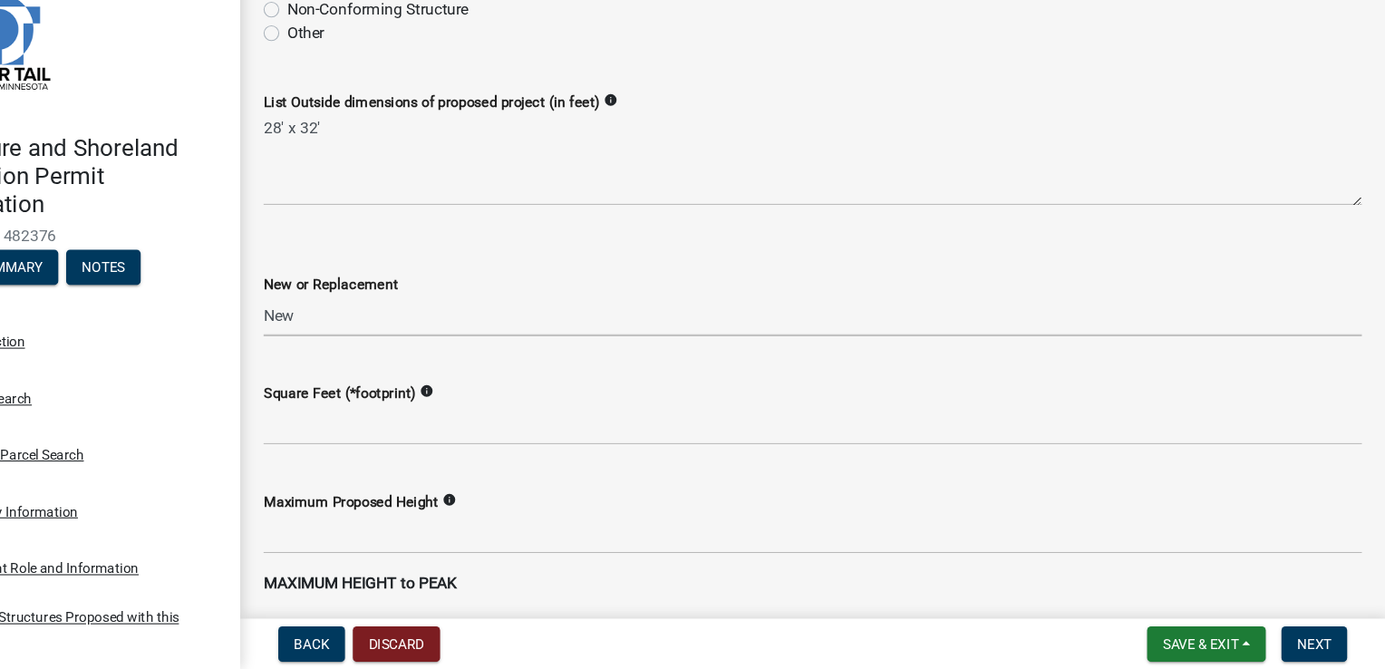
click at [348, 323] on select "Select Item... New Replacement" at bounding box center [855, 341] width 1015 height 37
select select "c185e313-3403-4239-bd61-bb563c58a77a"
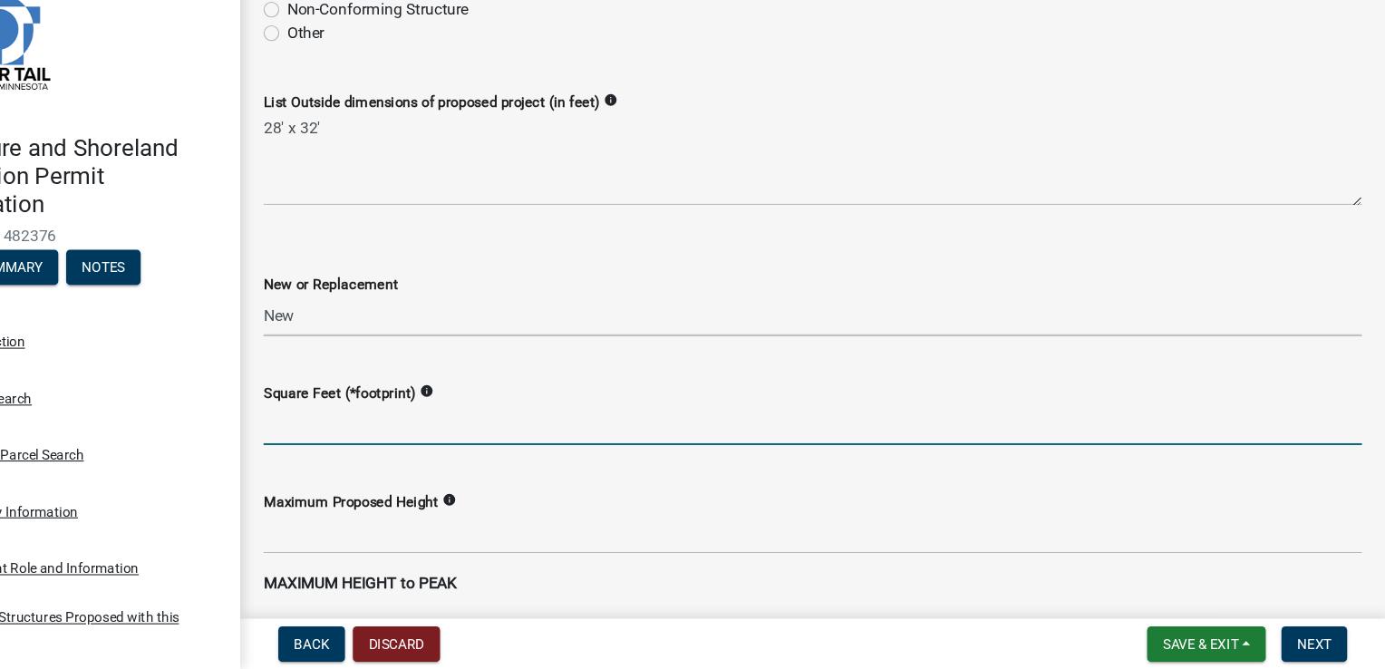
click at [366, 439] on input "text" at bounding box center [855, 442] width 1015 height 37
type input "896"
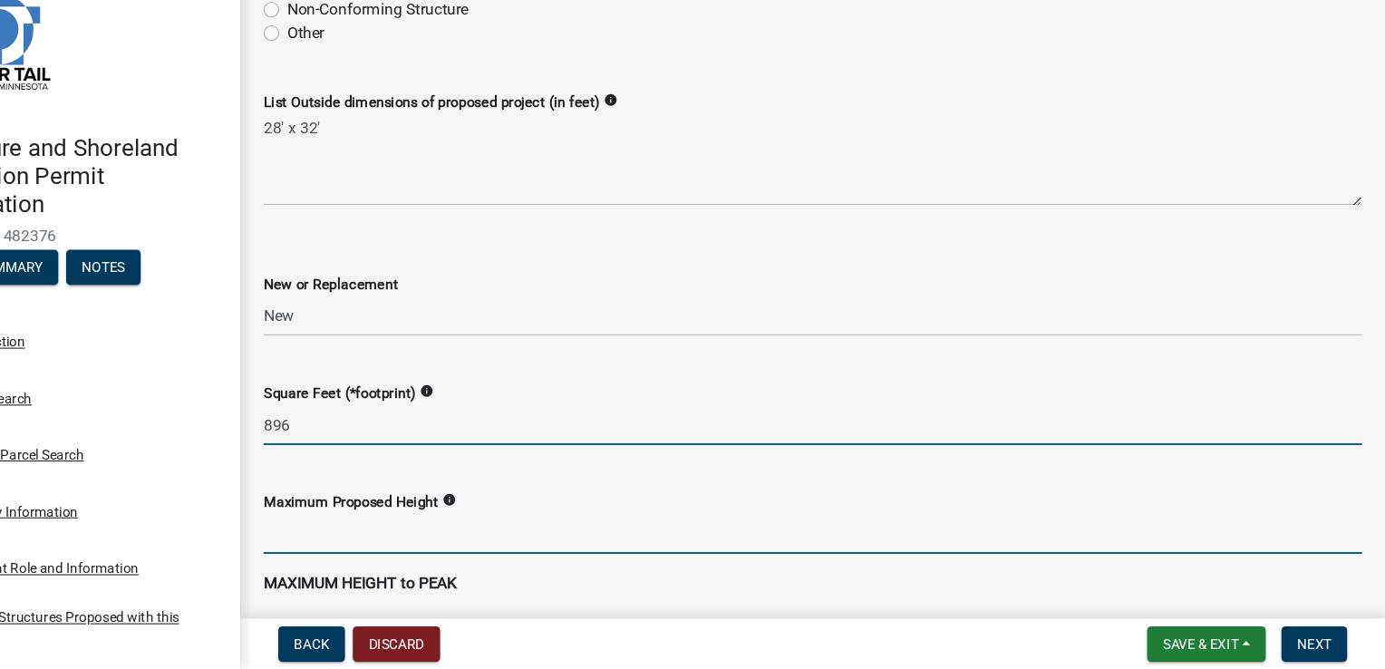
click at [366, 544] on input "text" at bounding box center [855, 543] width 1015 height 37
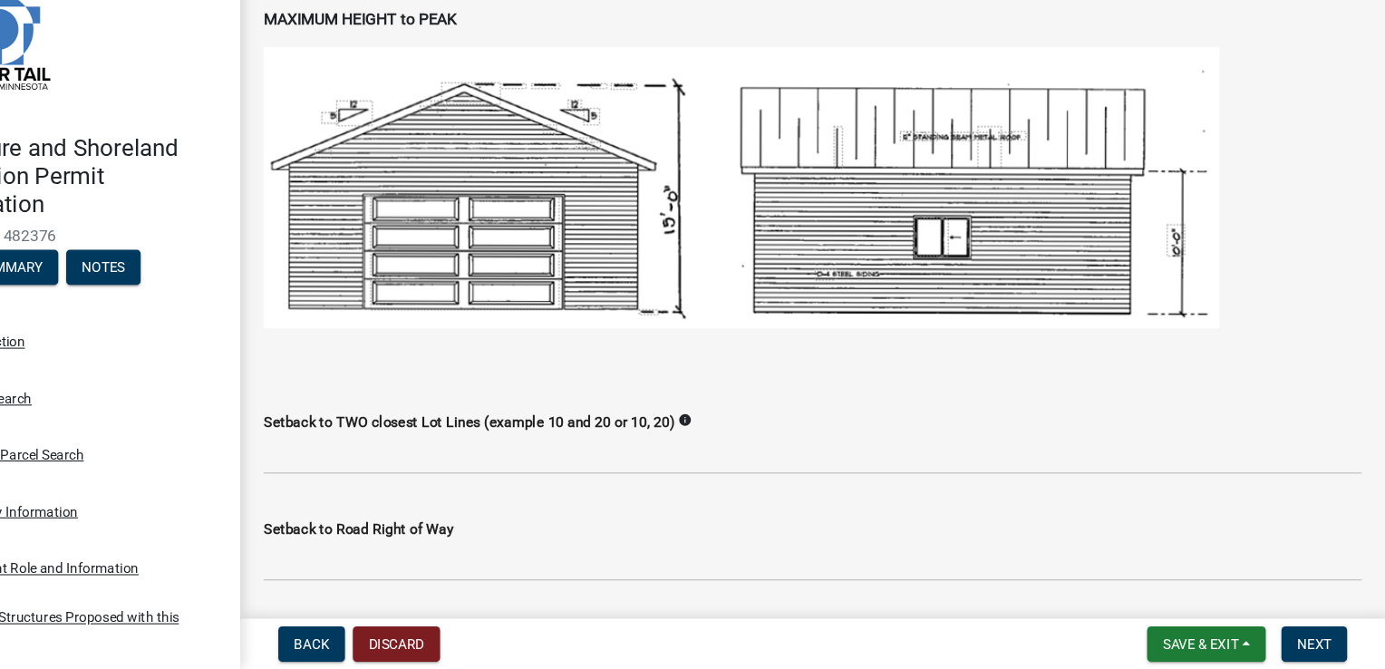
scroll to position [1109, 0]
type input "19.6"
click at [1174, 649] on button "Save & Exit" at bounding box center [1219, 645] width 110 height 33
click at [1159, 567] on button "Save" at bounding box center [1201, 554] width 145 height 43
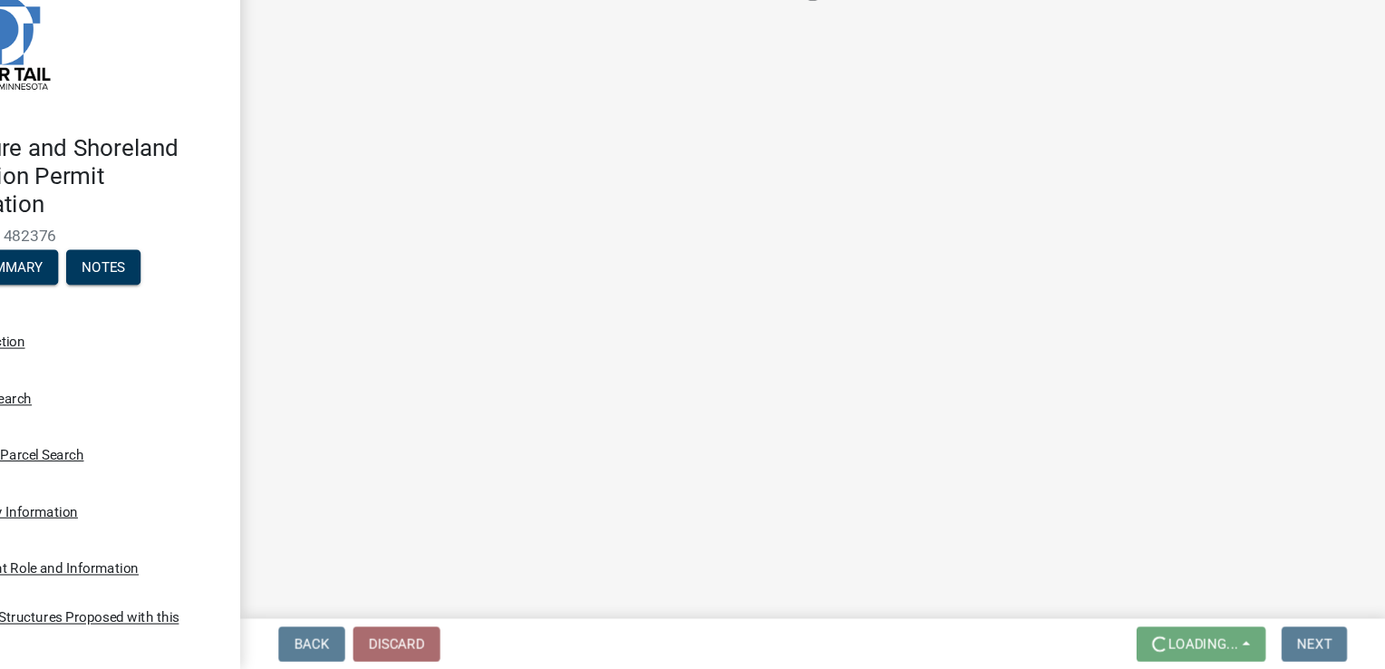
scroll to position [0, 0]
select select "c185e313-3403-4239-bd61-bb563c58a77a"
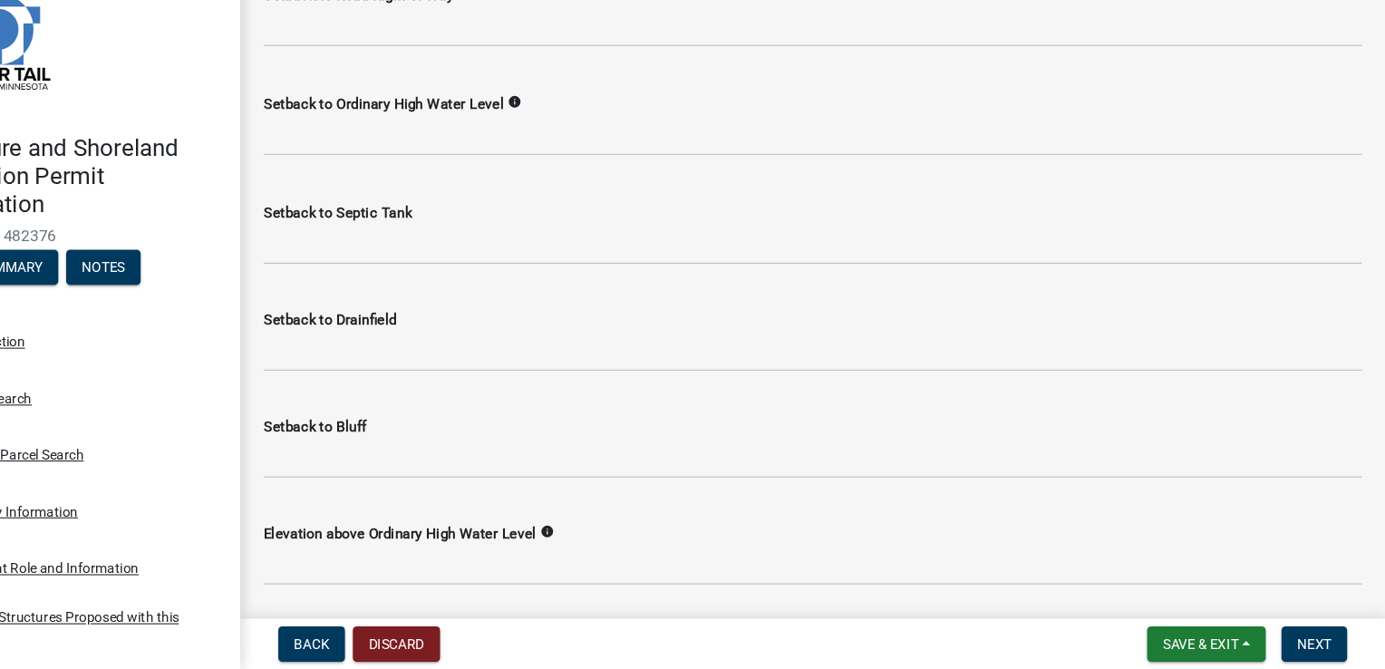
scroll to position [1614, 0]
